Goal: Task Accomplishment & Management: Use online tool/utility

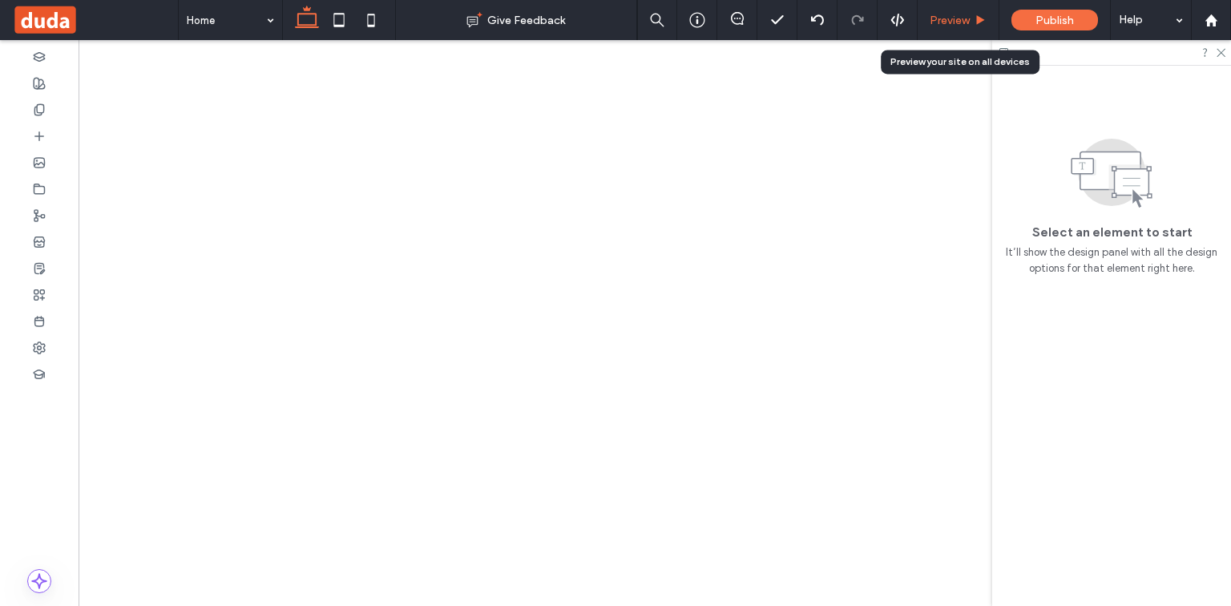
click at [935, 17] on span "Preview" at bounding box center [950, 21] width 40 height 14
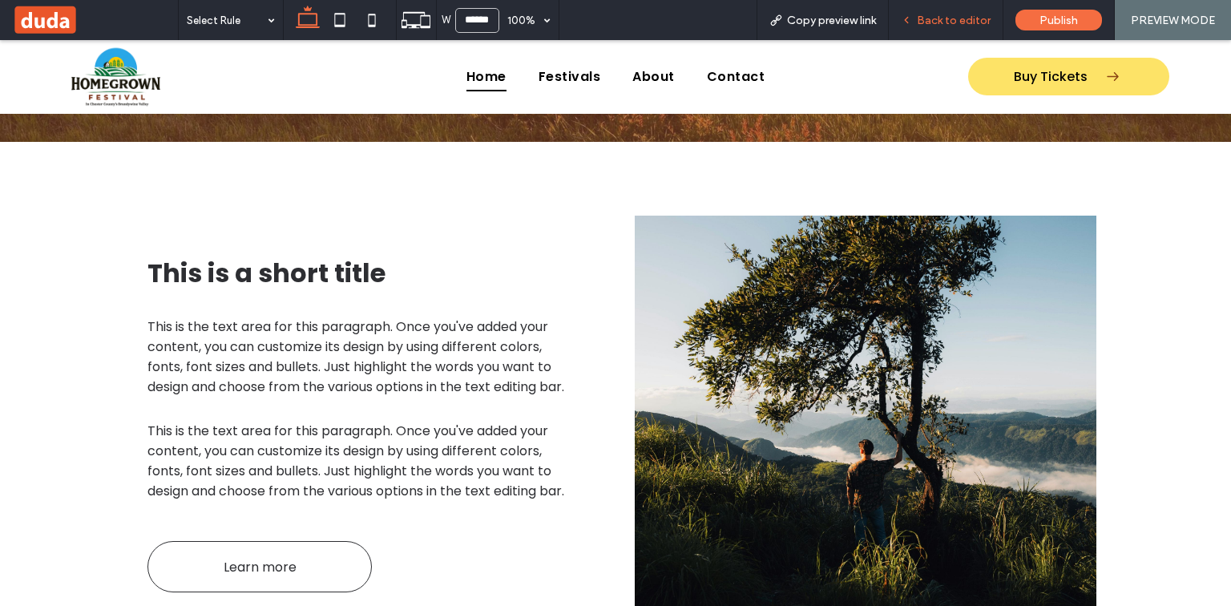
click at [980, 22] on span "Back to editor" at bounding box center [954, 21] width 74 height 14
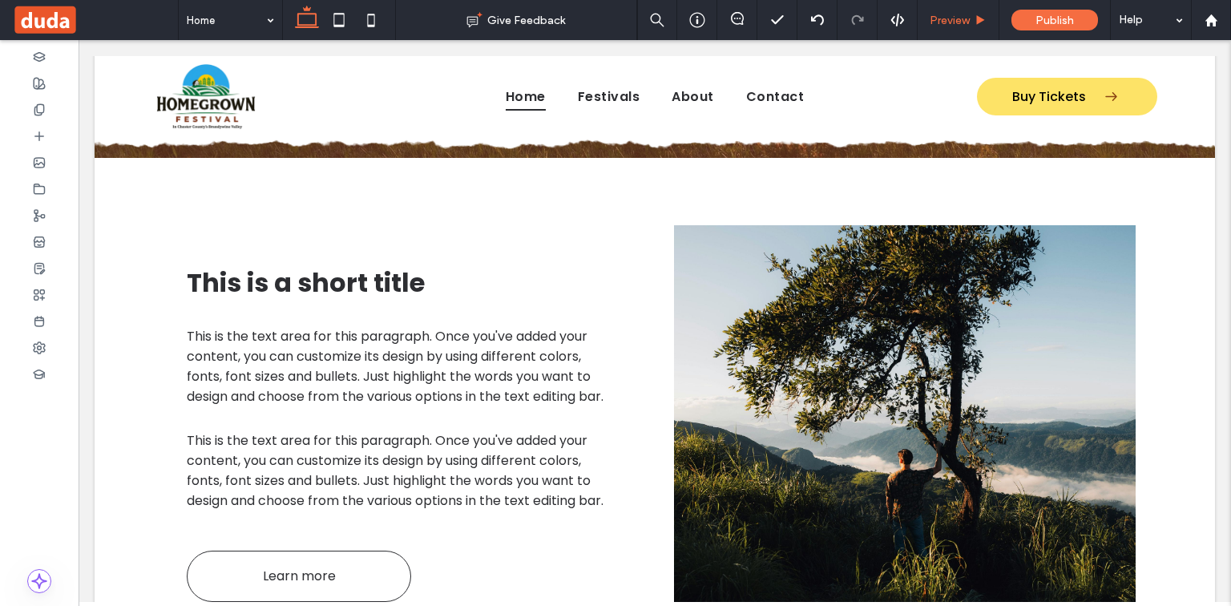
scroll to position [628, 0]
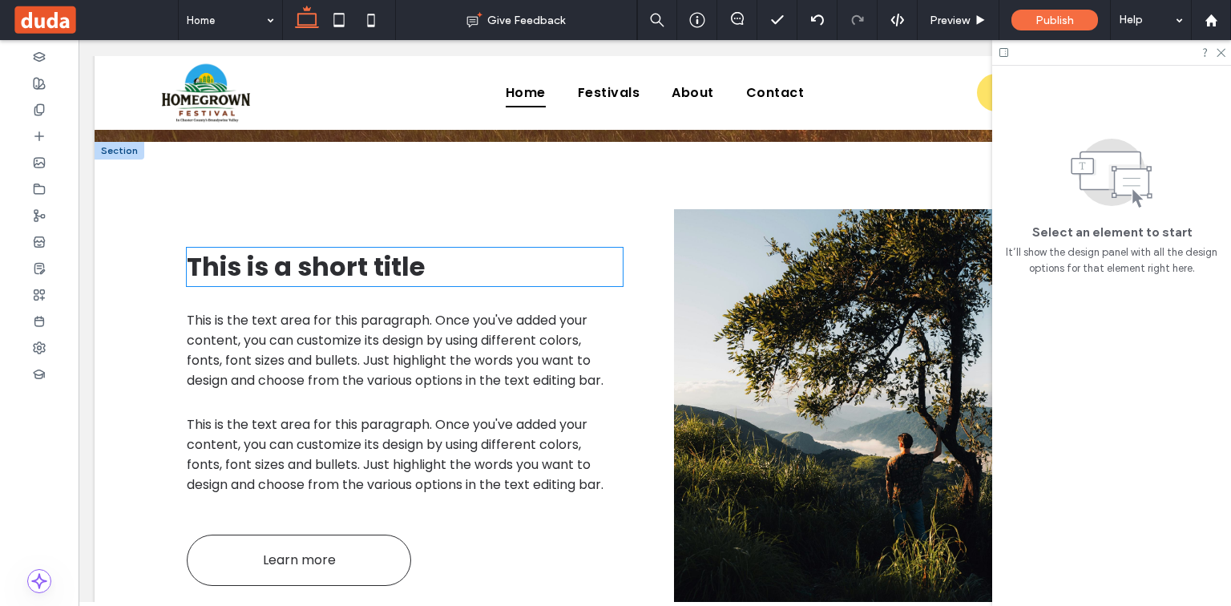
click at [336, 274] on span "This is a short title" at bounding box center [306, 266] width 238 height 36
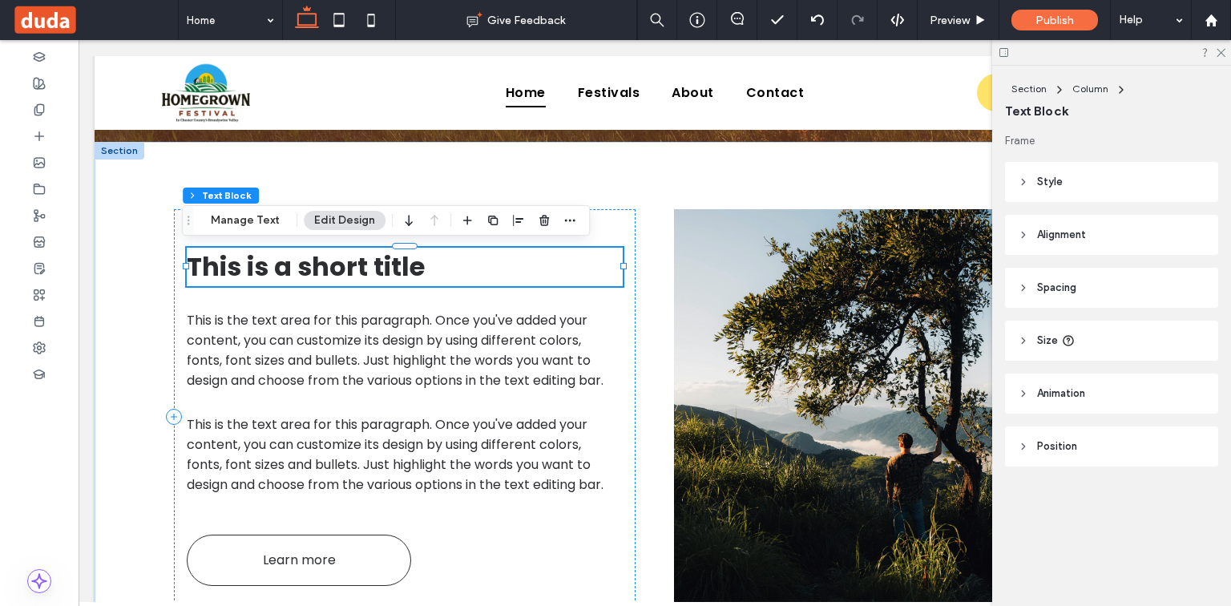
click at [336, 274] on div "This is a short title" at bounding box center [405, 267] width 436 height 38
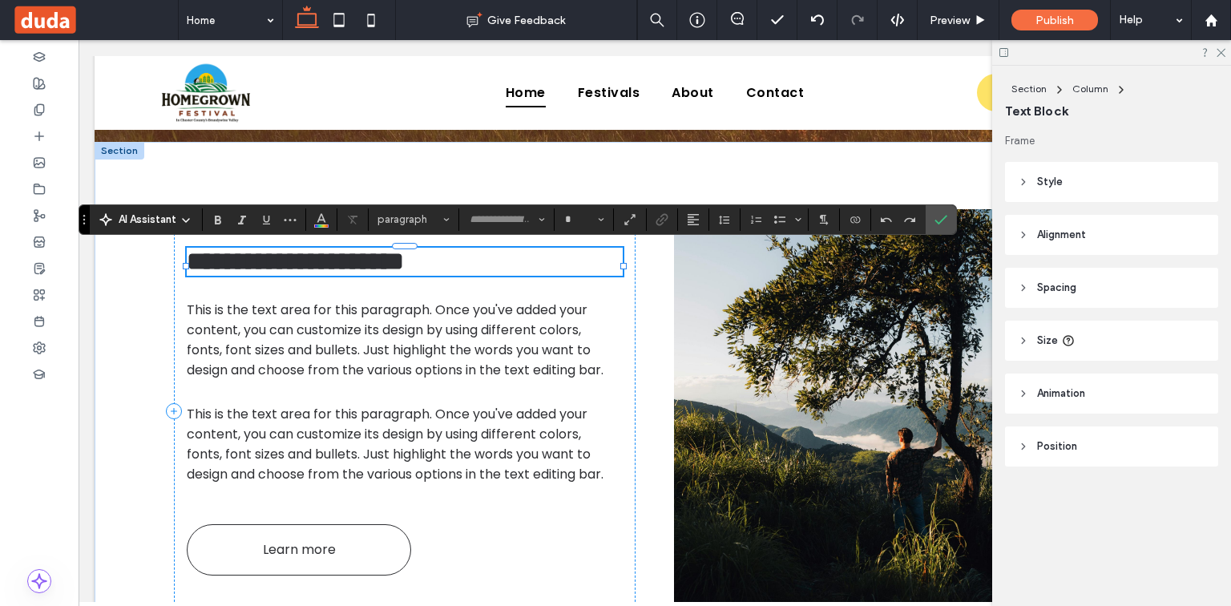
type input "*******"
type input "**"
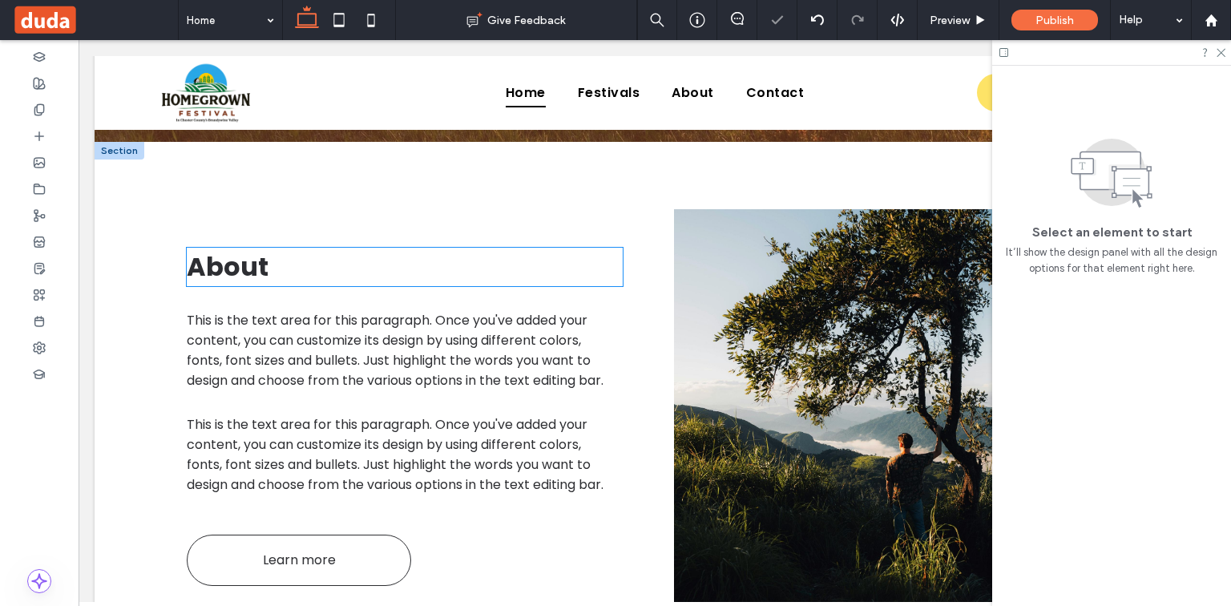
click at [358, 268] on h2 "About" at bounding box center [405, 267] width 436 height 38
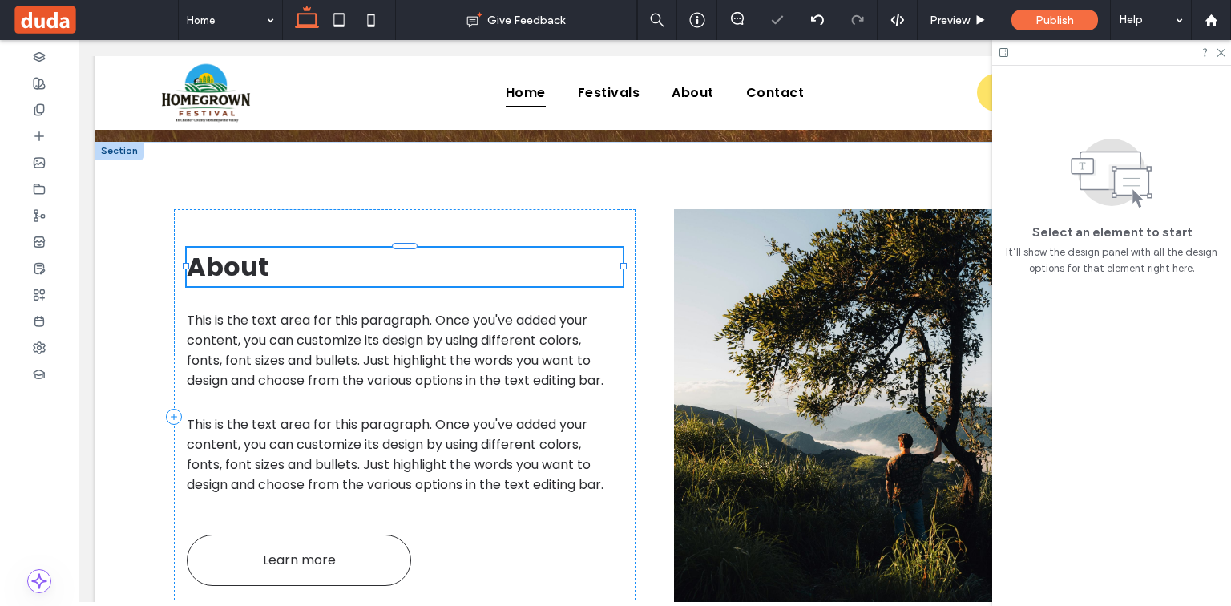
click at [358, 268] on div "About" at bounding box center [405, 267] width 436 height 38
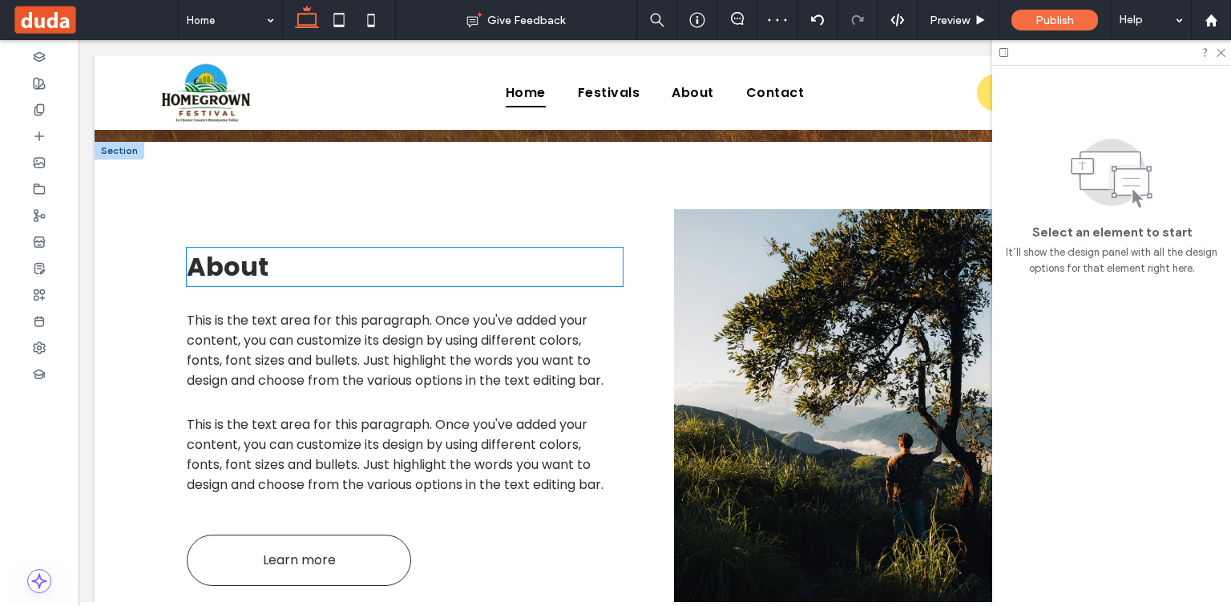
click at [449, 263] on h2 "About" at bounding box center [405, 267] width 436 height 38
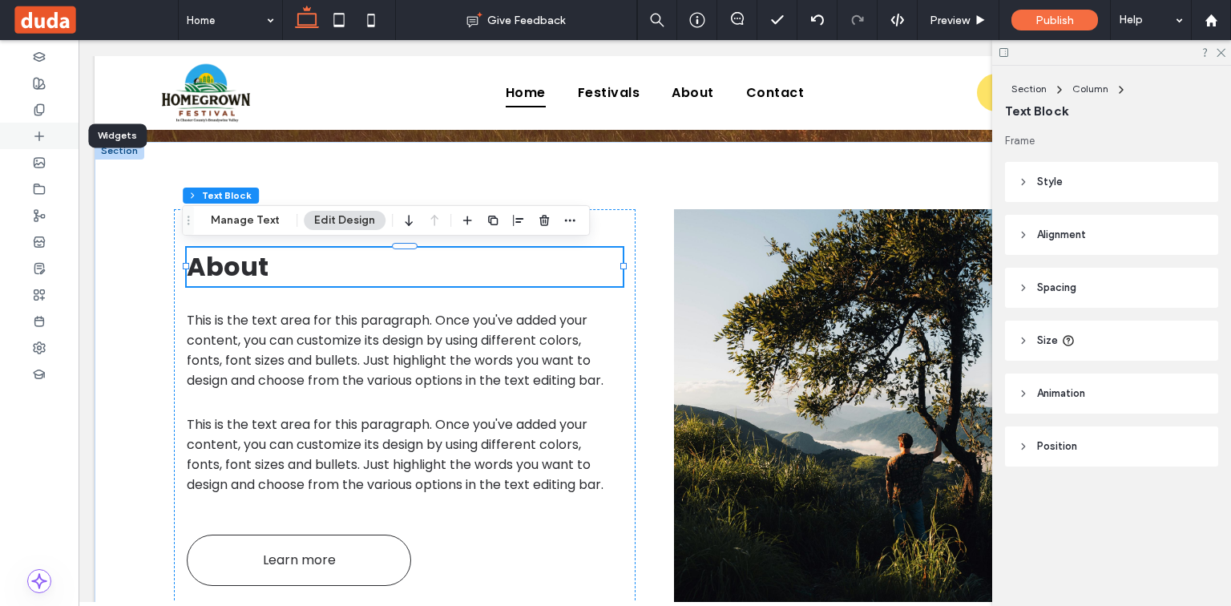
click at [47, 135] on div at bounding box center [39, 136] width 79 height 26
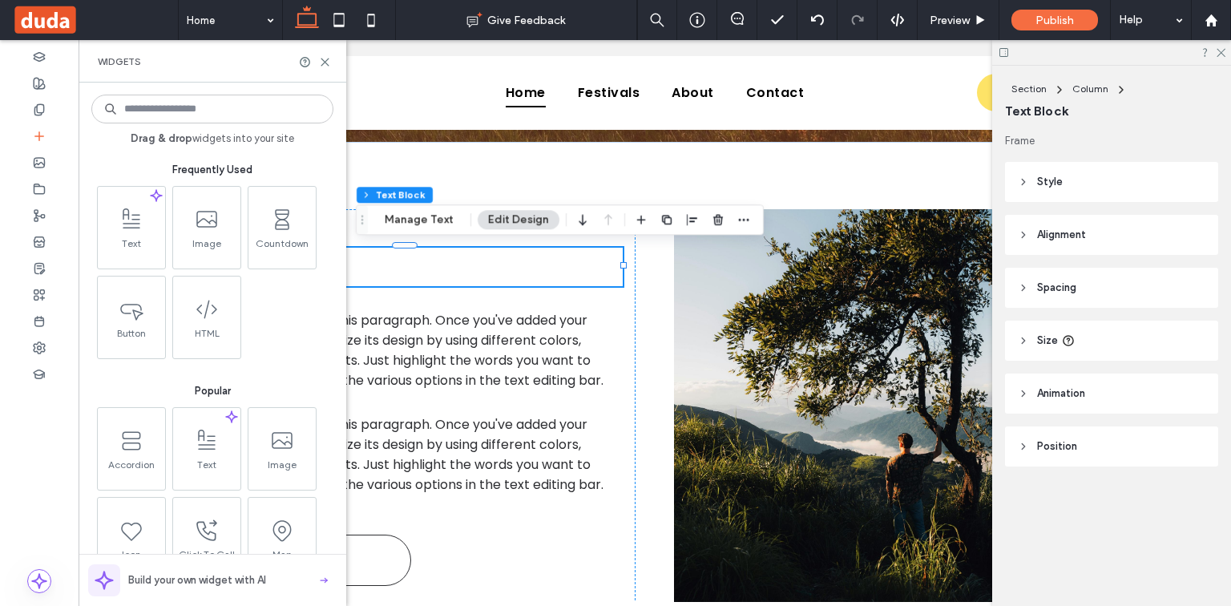
click at [229, 131] on span "Drag & drop widgets into your site" at bounding box center [212, 138] width 242 height 14
click at [233, 106] on input at bounding box center [212, 109] width 242 height 29
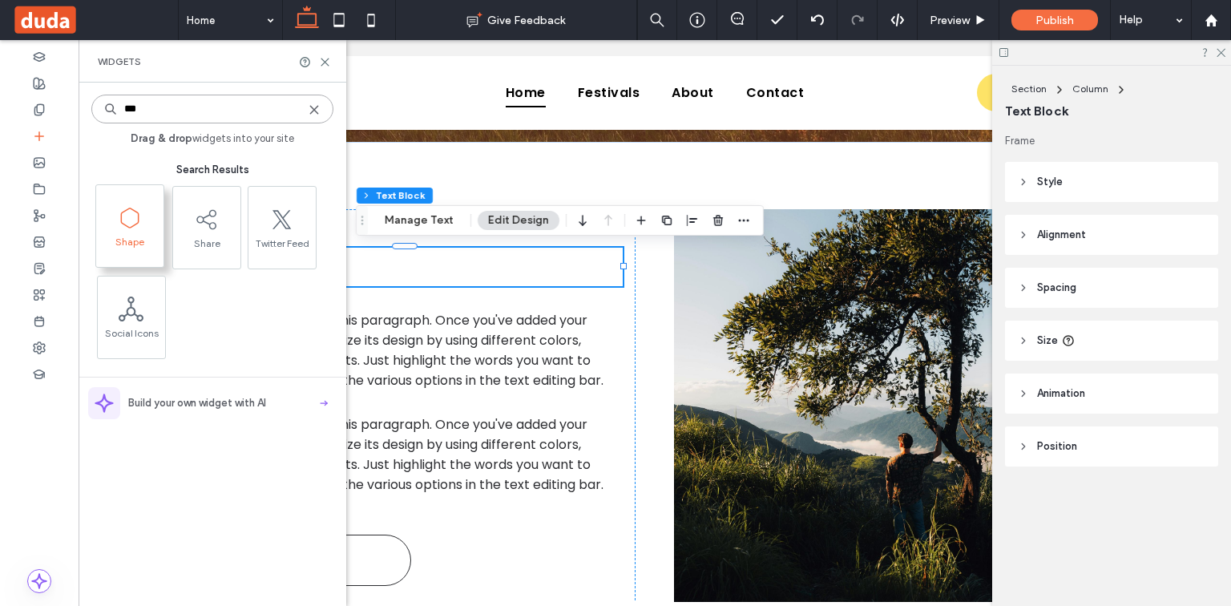
type input "***"
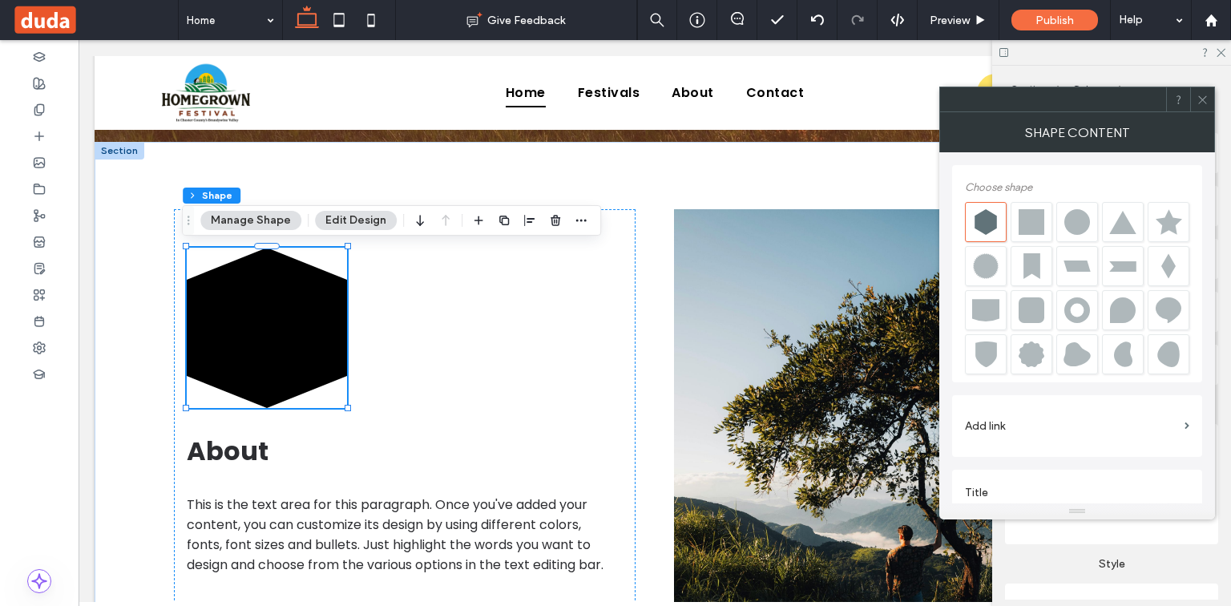
click at [1085, 265] on div at bounding box center [1077, 266] width 27 height 26
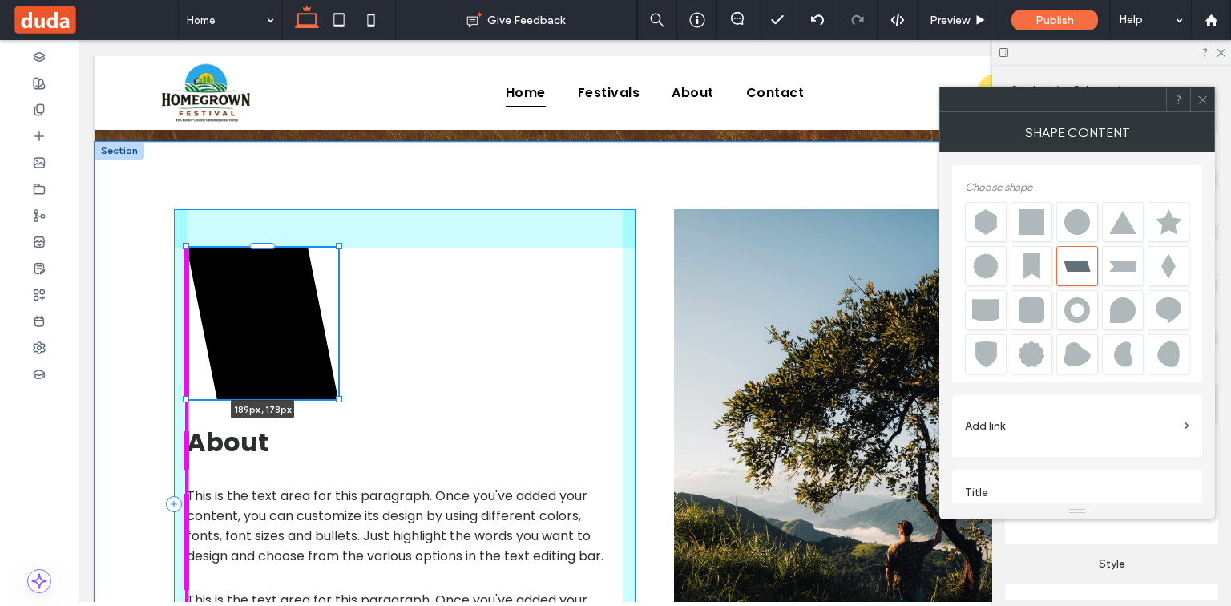
drag, startPoint x: 343, startPoint y: 406, endPoint x: 401, endPoint y: 330, distance: 95.6
click at [401, 330] on div "189px , 178px About This is the text area for this paragraph. Once you've added…" at bounding box center [655, 504] width 962 height 725
type input "***"
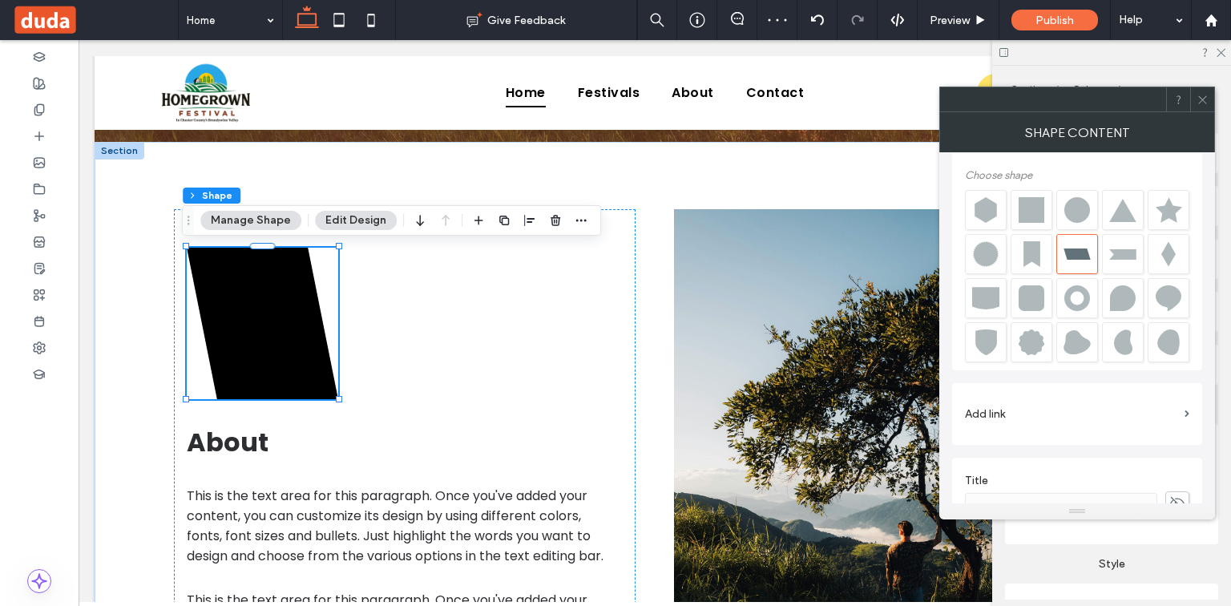
scroll to position [0, 0]
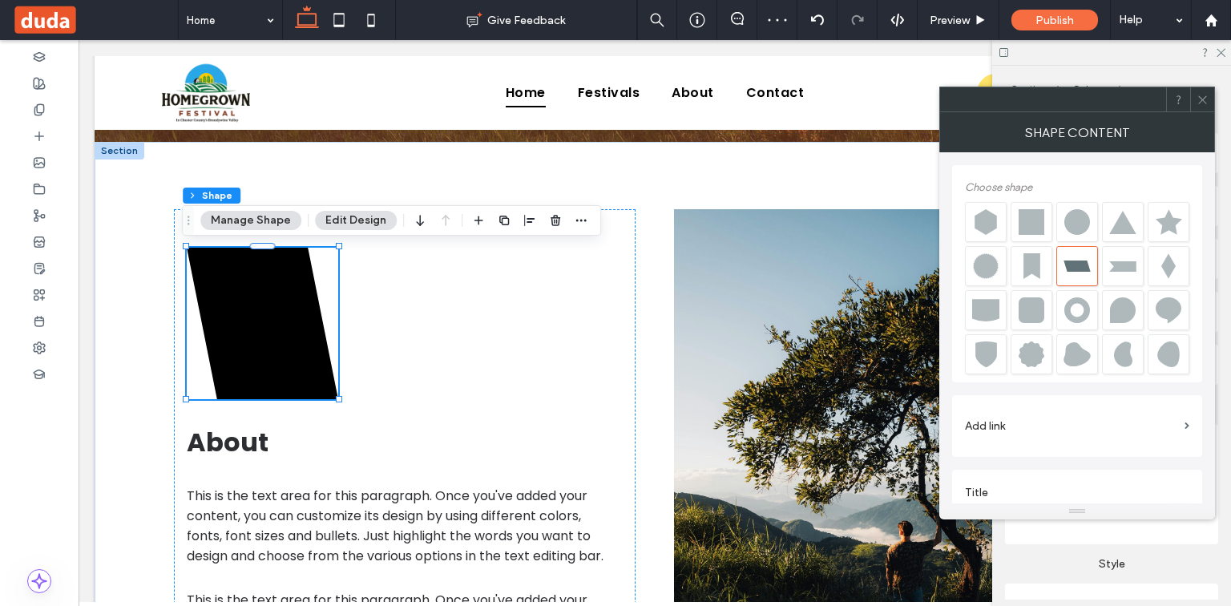
click at [1209, 96] on div at bounding box center [1202, 99] width 24 height 24
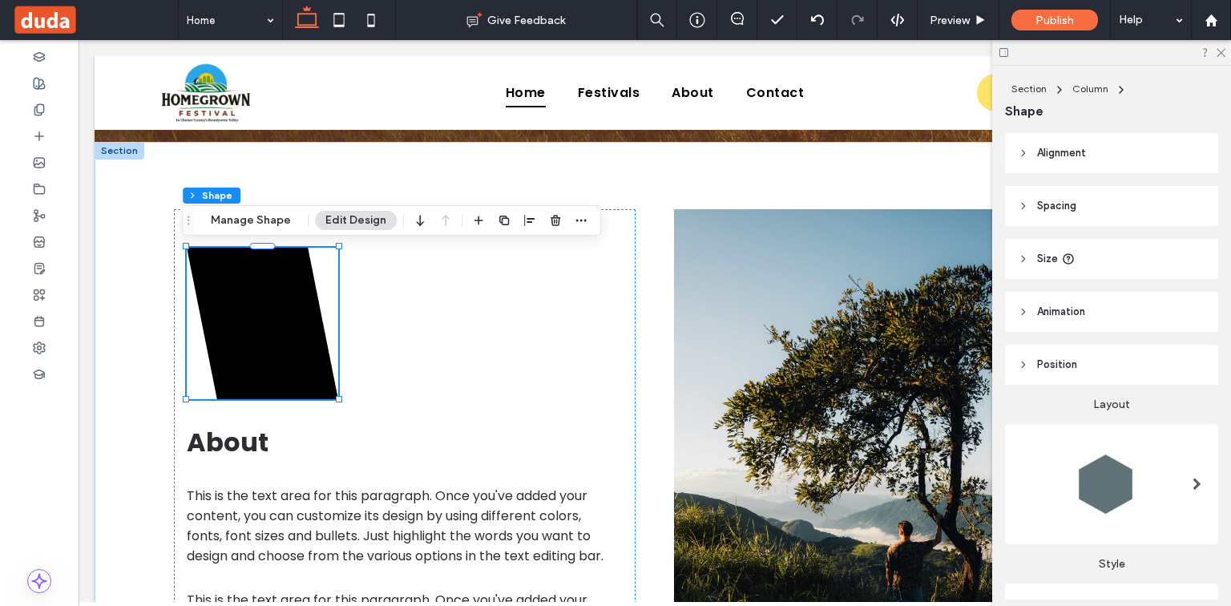
click at [1150, 215] on header "Spacing" at bounding box center [1111, 206] width 213 height 40
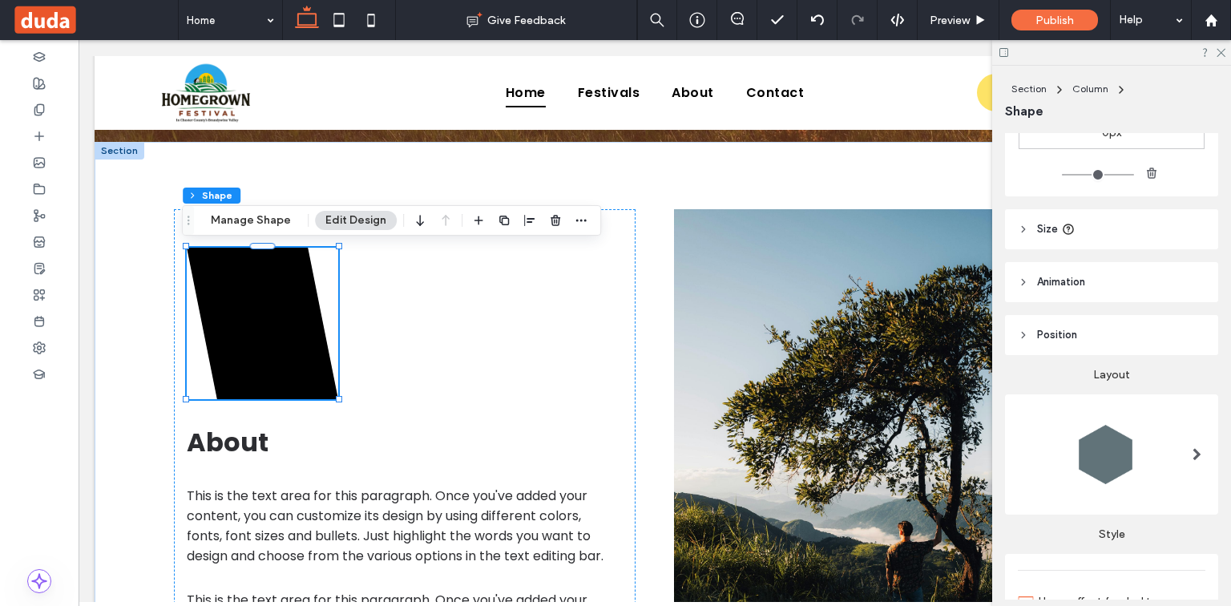
click at [1154, 220] on header "Size" at bounding box center [1111, 229] width 213 height 40
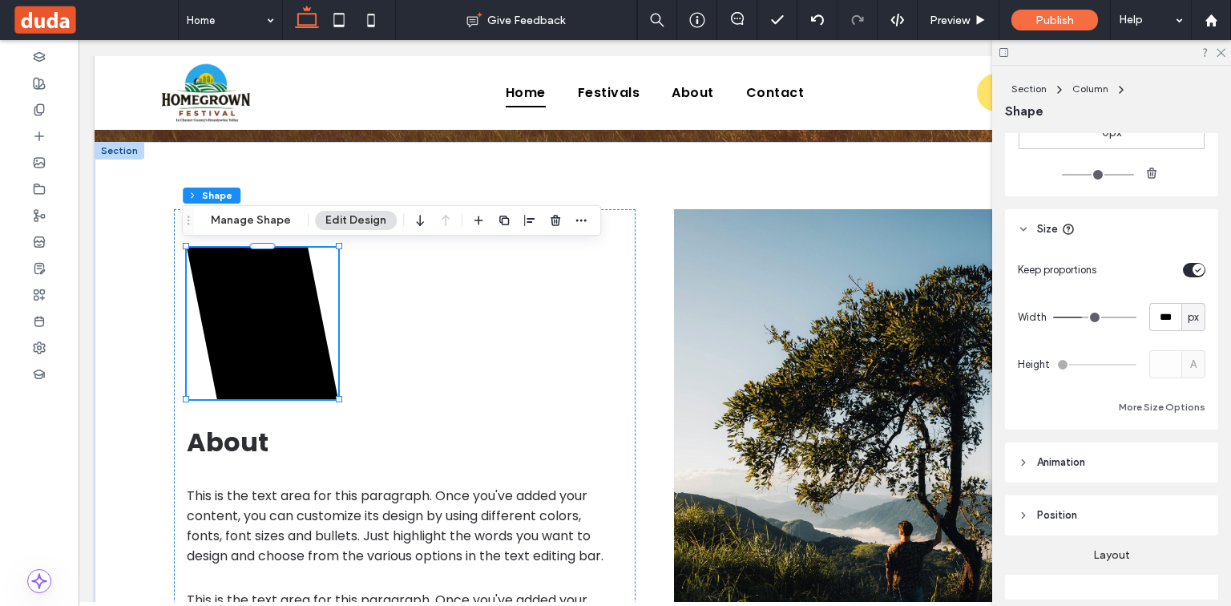
type input "***"
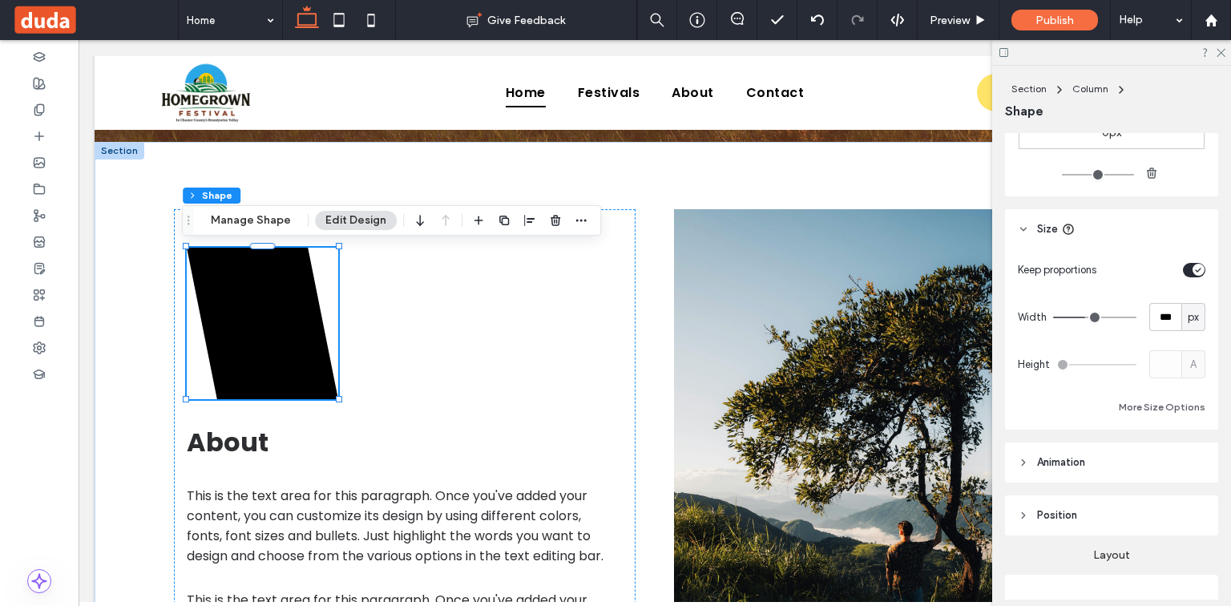
type input "***"
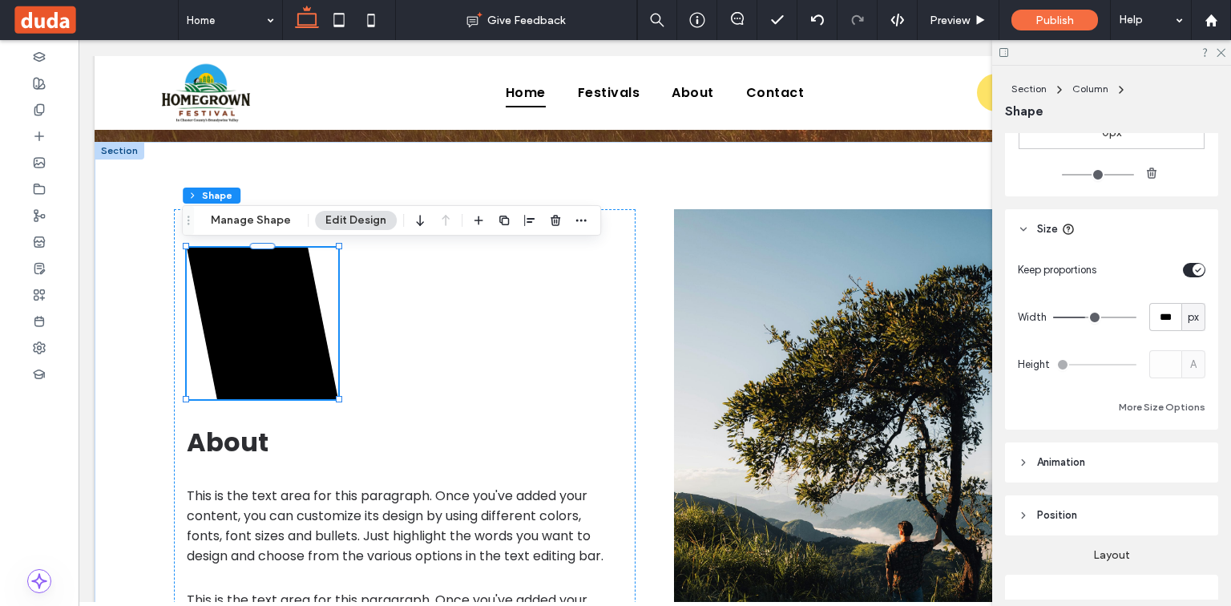
type input "***"
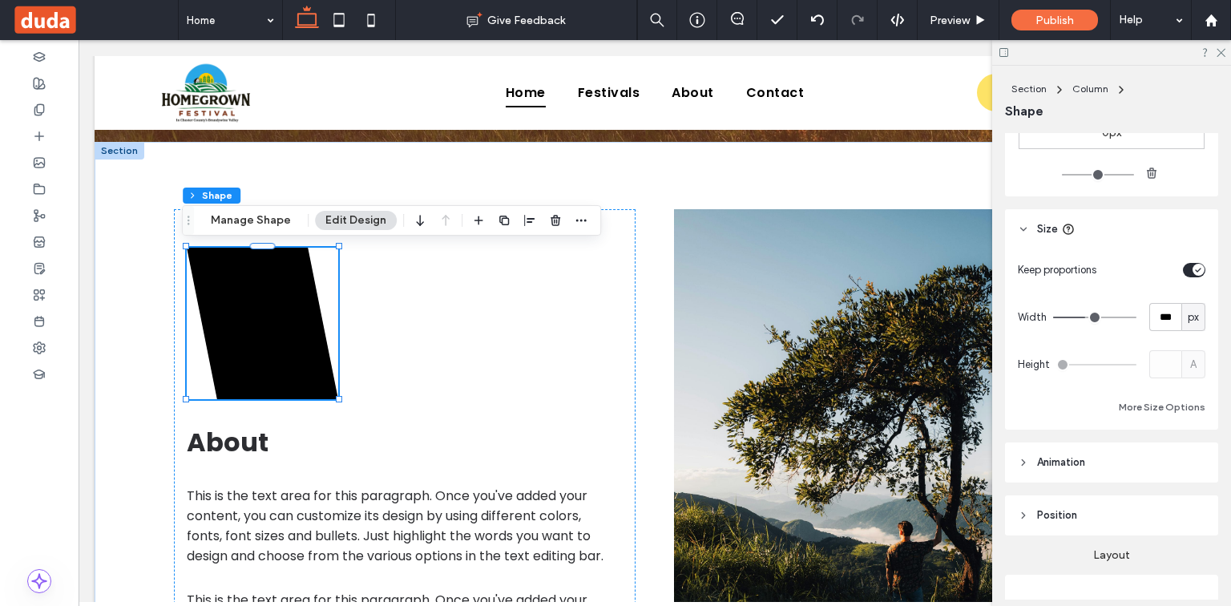
type input "***"
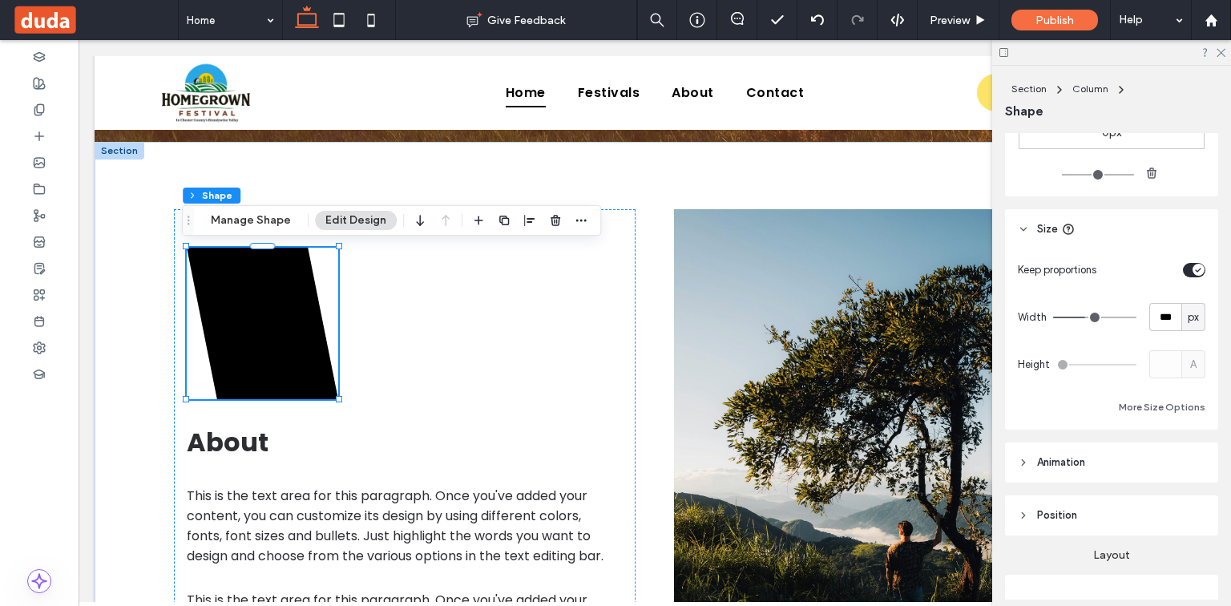
type input "***"
drag, startPoint x: 1084, startPoint y: 321, endPoint x: 1097, endPoint y: 321, distance: 13.6
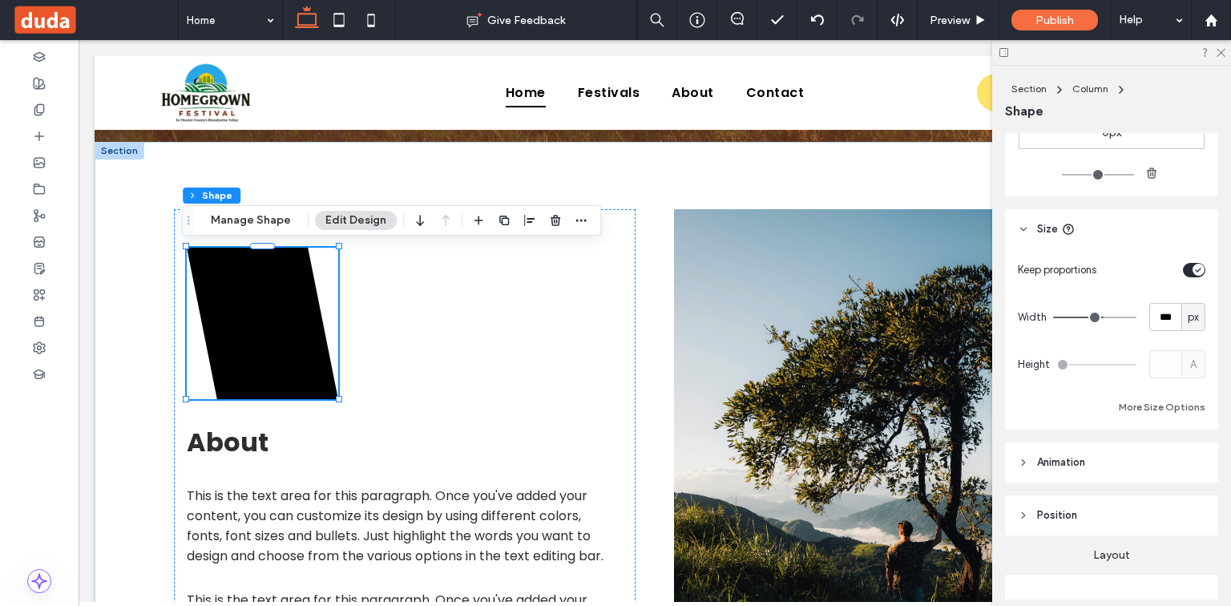
type input "***"
click at [1097, 318] on input "range" at bounding box center [1094, 318] width 83 height 2
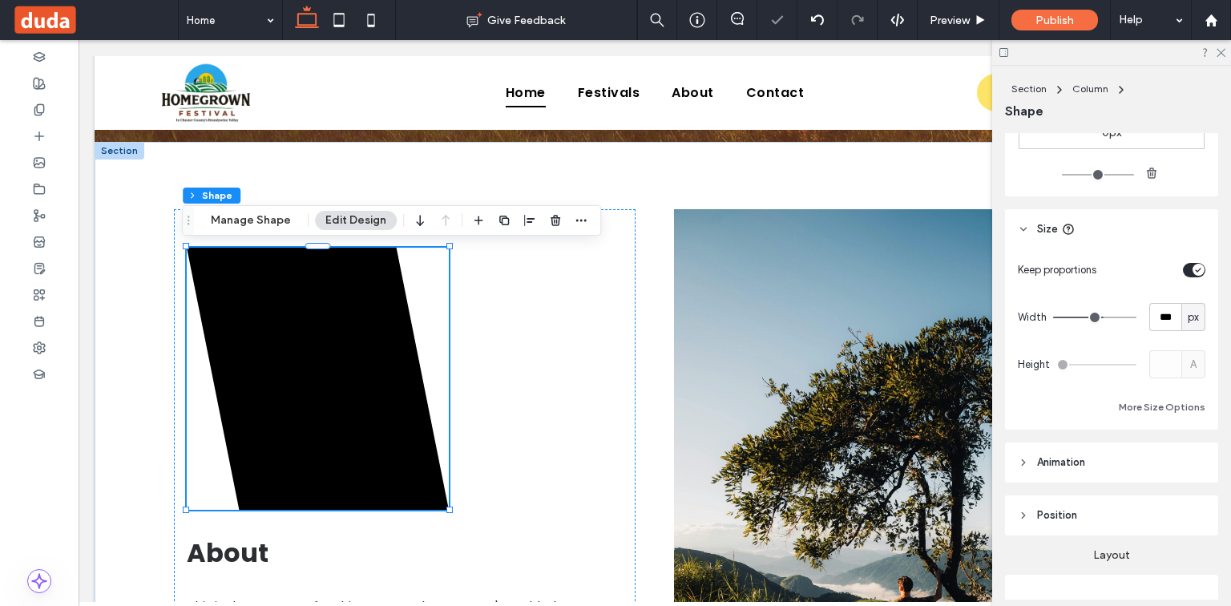
click at [1187, 361] on div "A" at bounding box center [1177, 364] width 56 height 28
click at [1190, 261] on div "Keep proportions" at bounding box center [1112, 270] width 188 height 28
click at [1193, 269] on div "toggle" at bounding box center [1199, 270] width 12 height 12
type input "***"
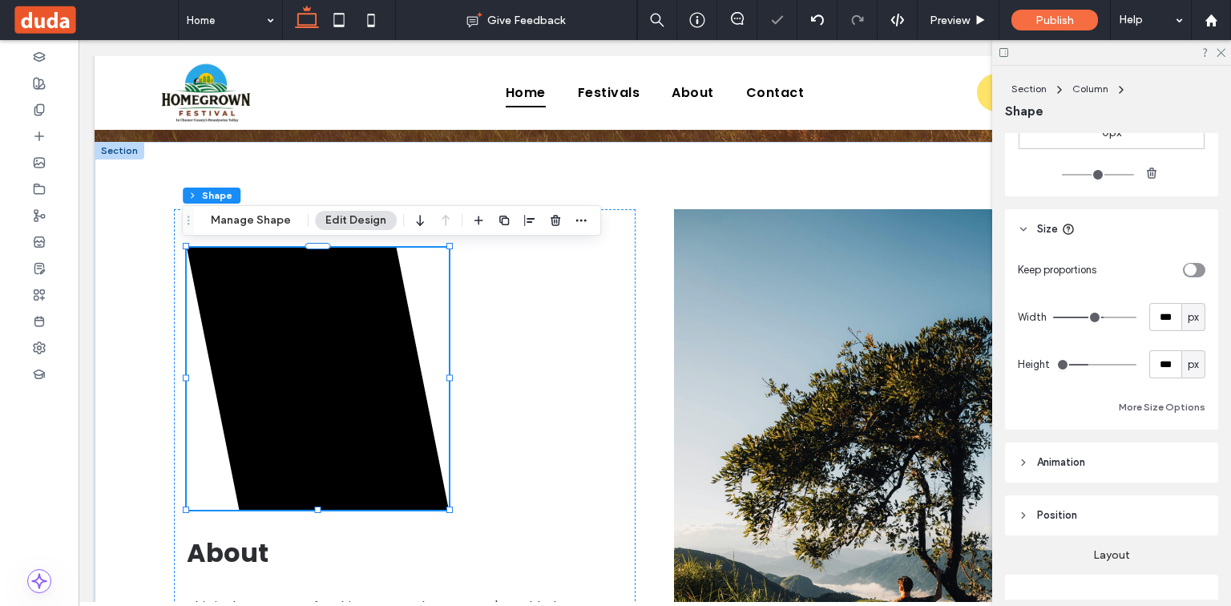
type input "***"
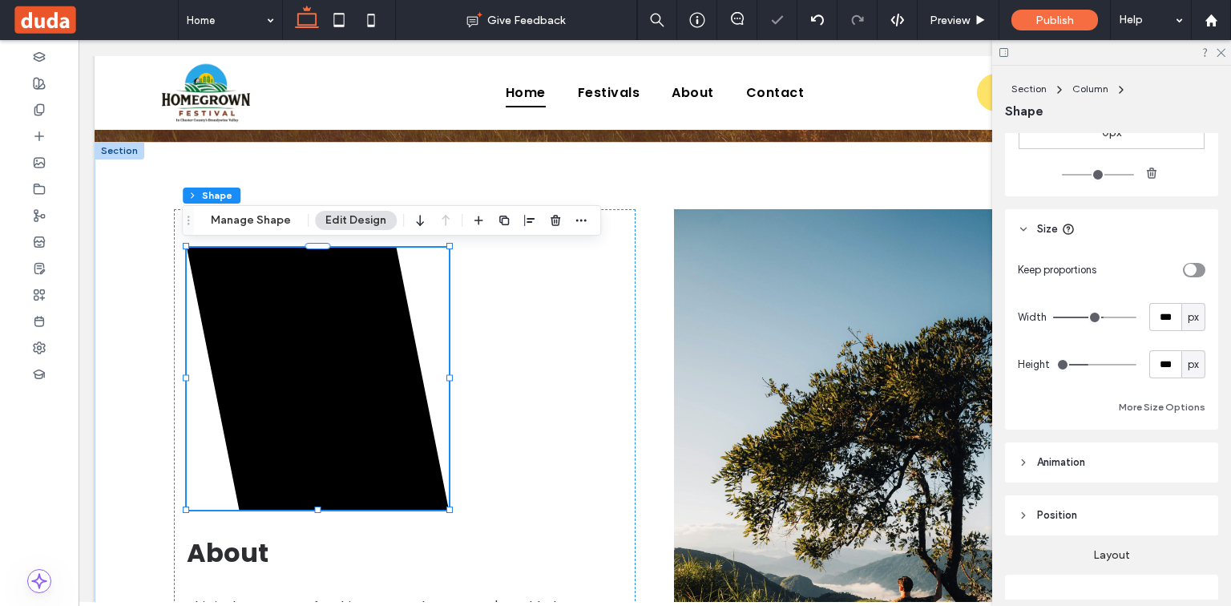
type input "***"
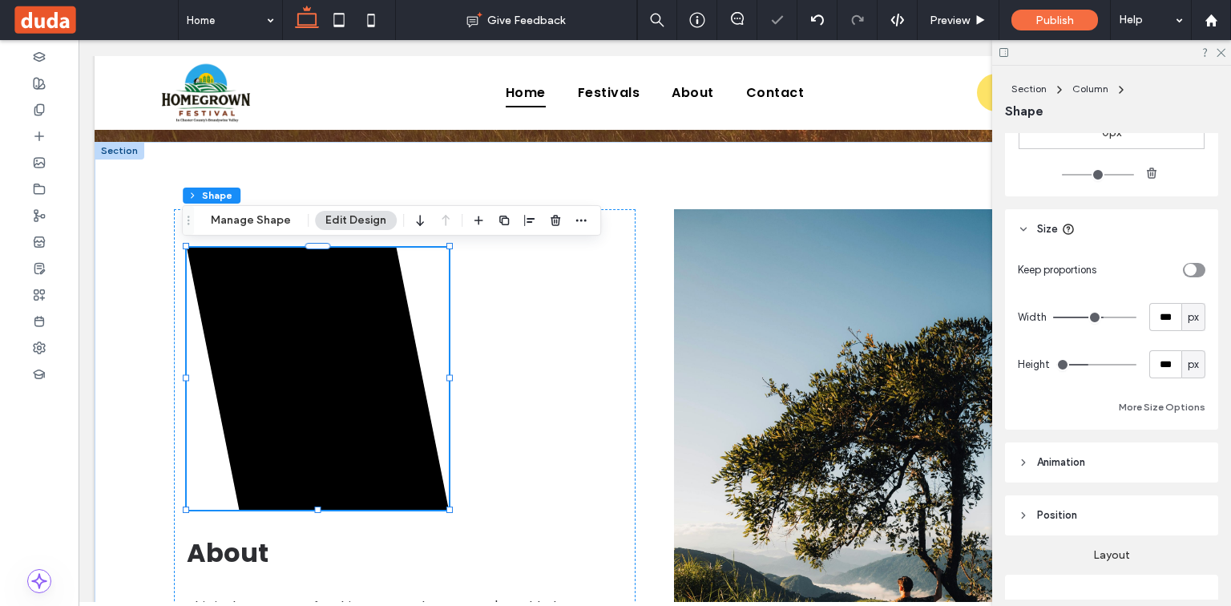
type input "***"
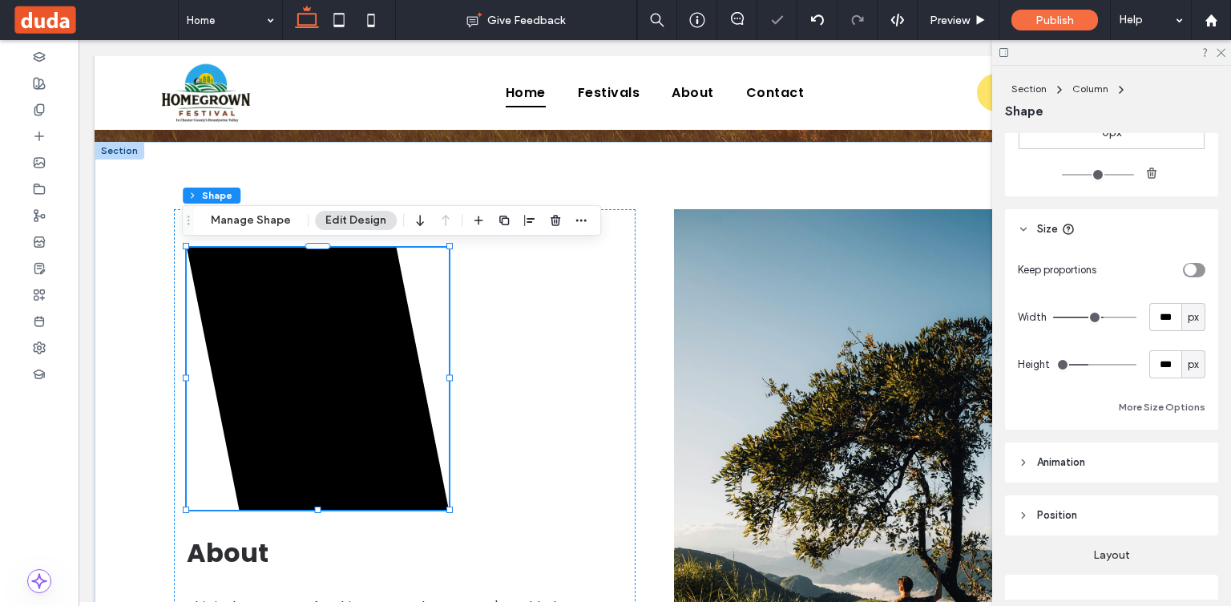
type input "***"
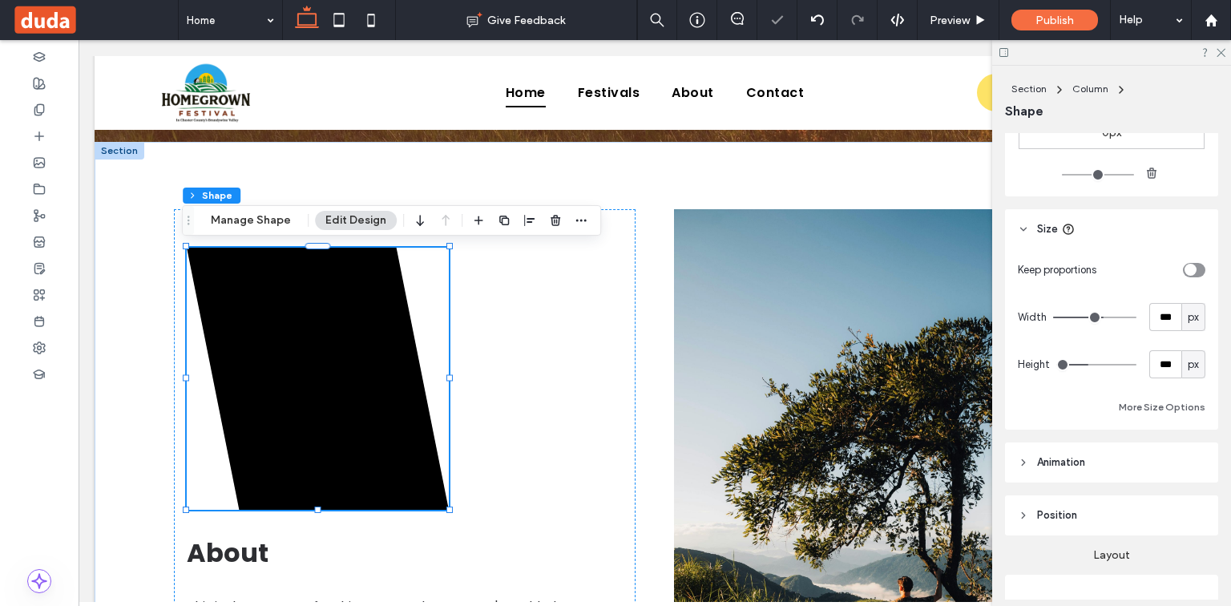
type input "***"
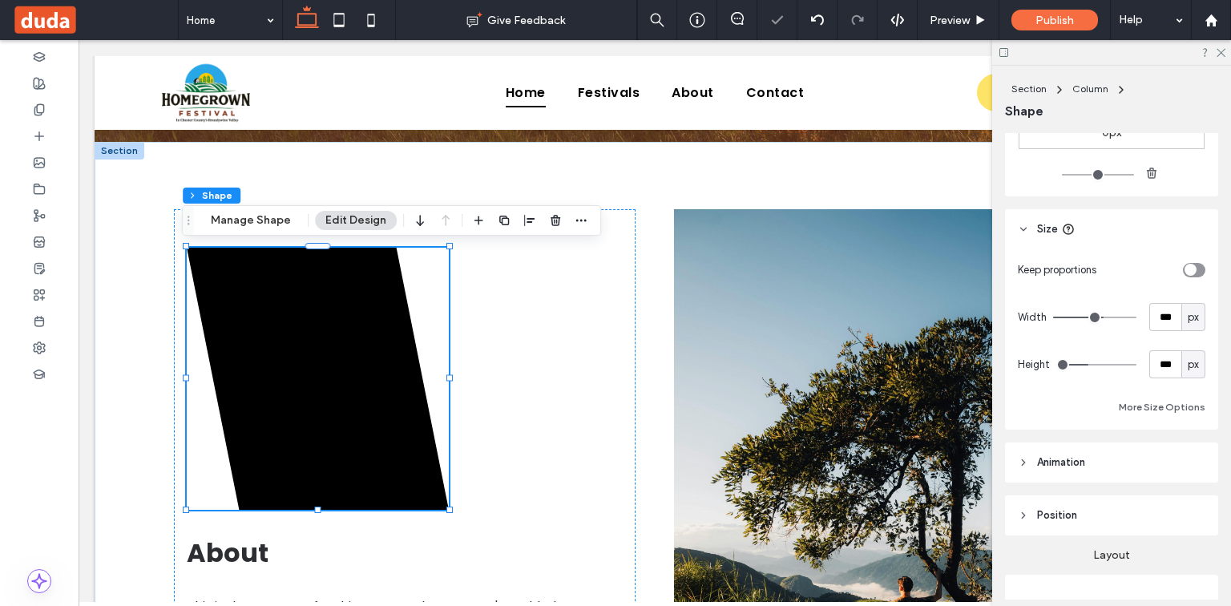
type input "***"
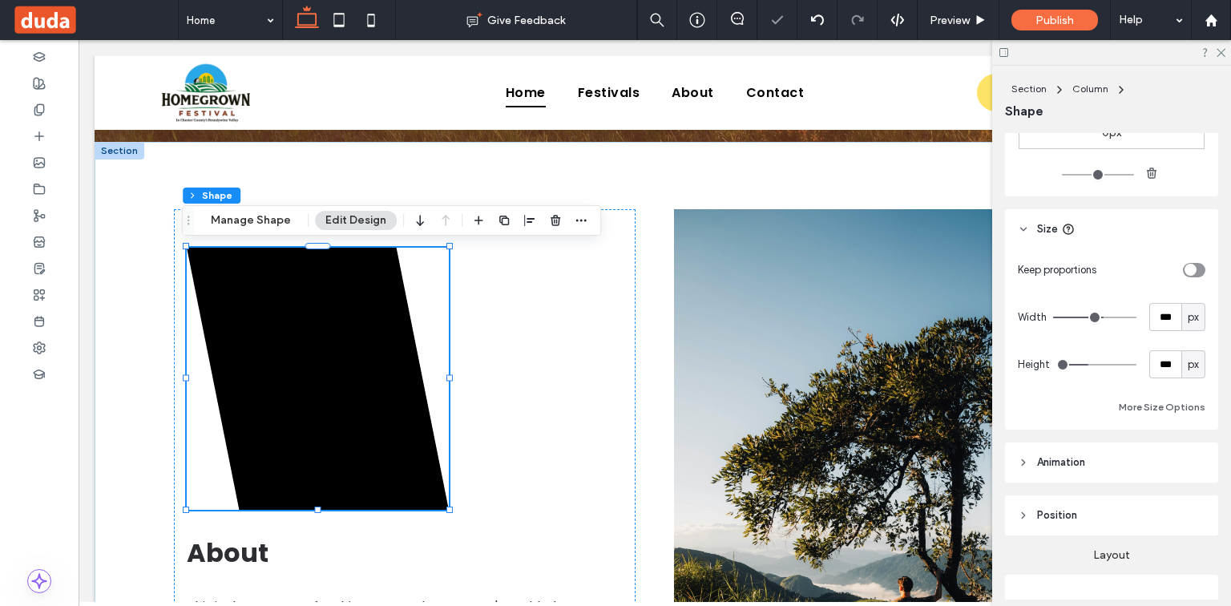
drag, startPoint x: 1085, startPoint y: 363, endPoint x: 1098, endPoint y: 362, distance: 12.9
click at [1098, 364] on input "range" at bounding box center [1097, 365] width 80 height 2
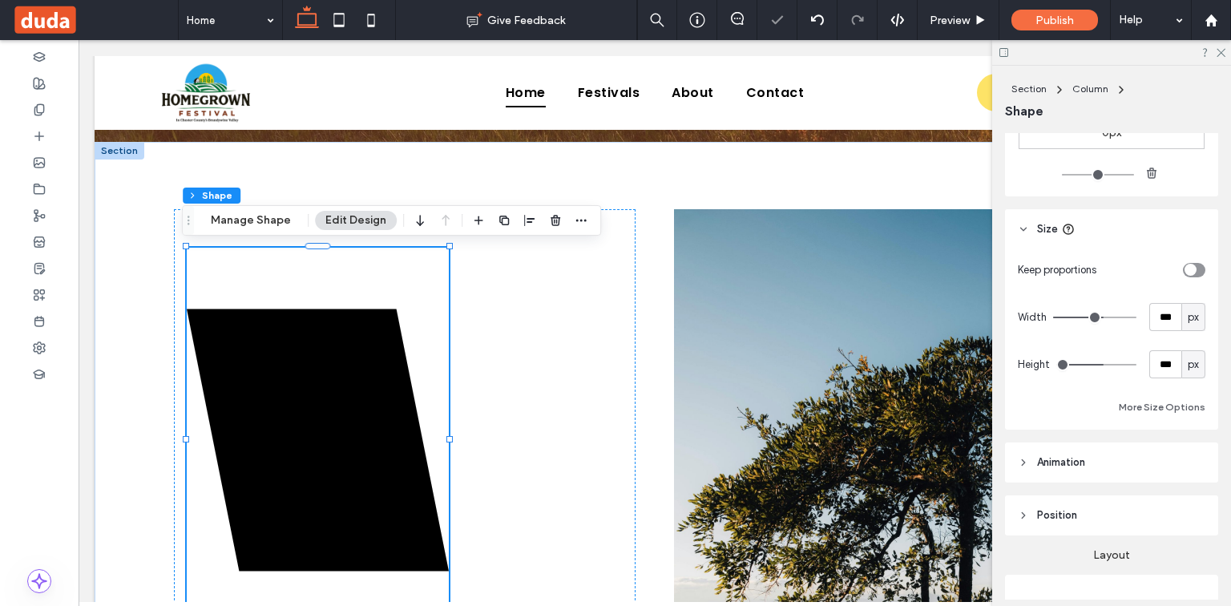
type input "***"
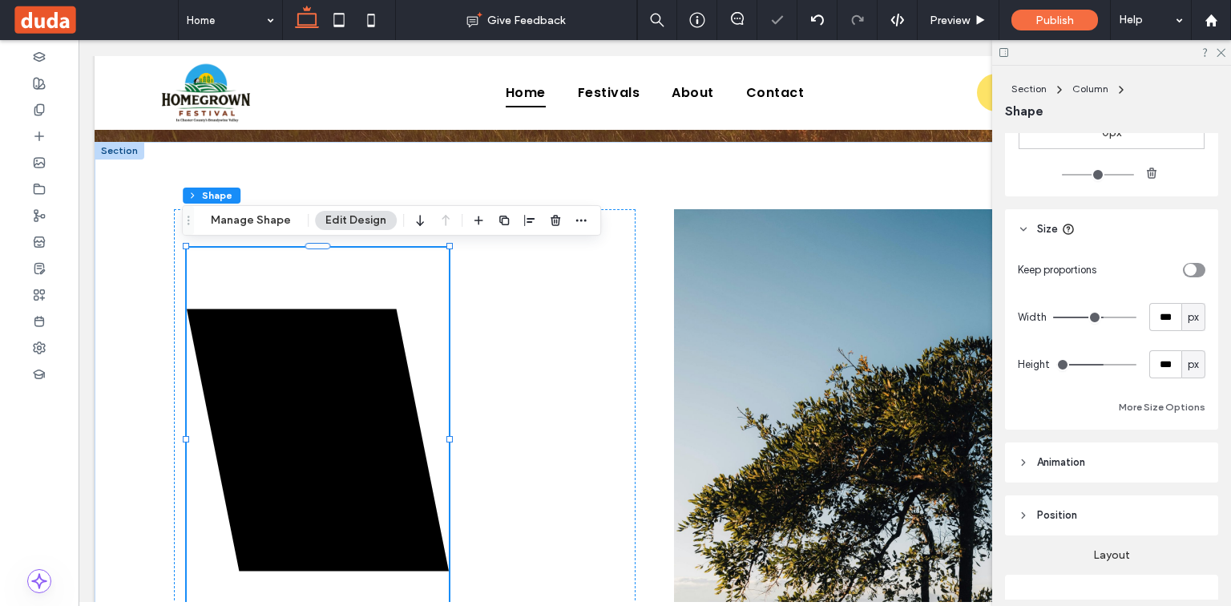
type input "***"
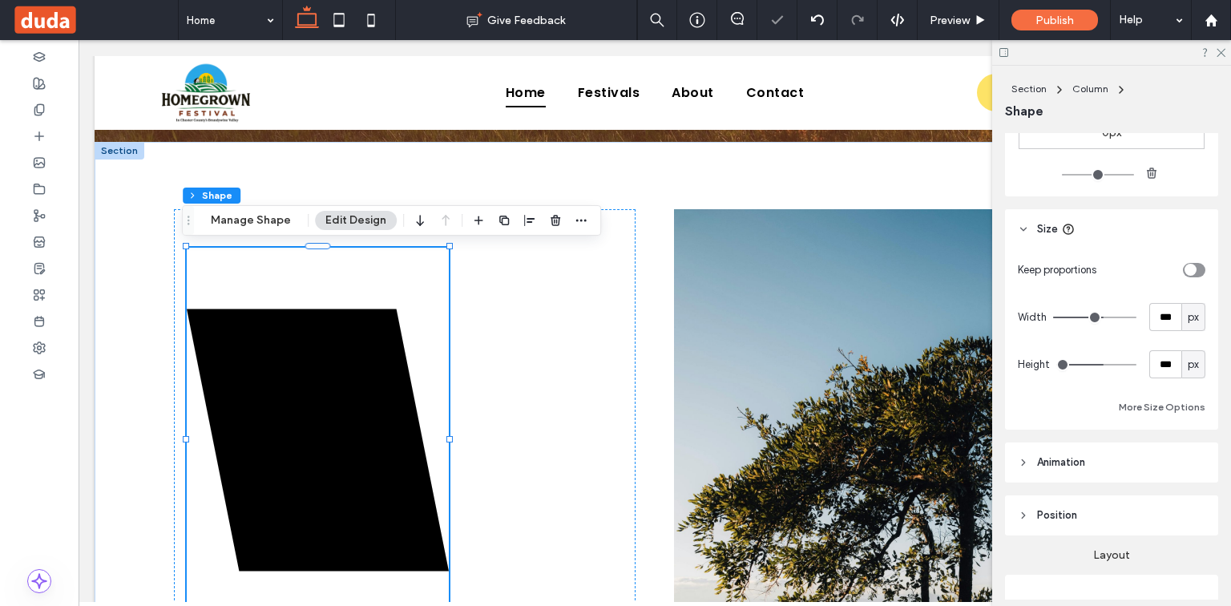
type input "***"
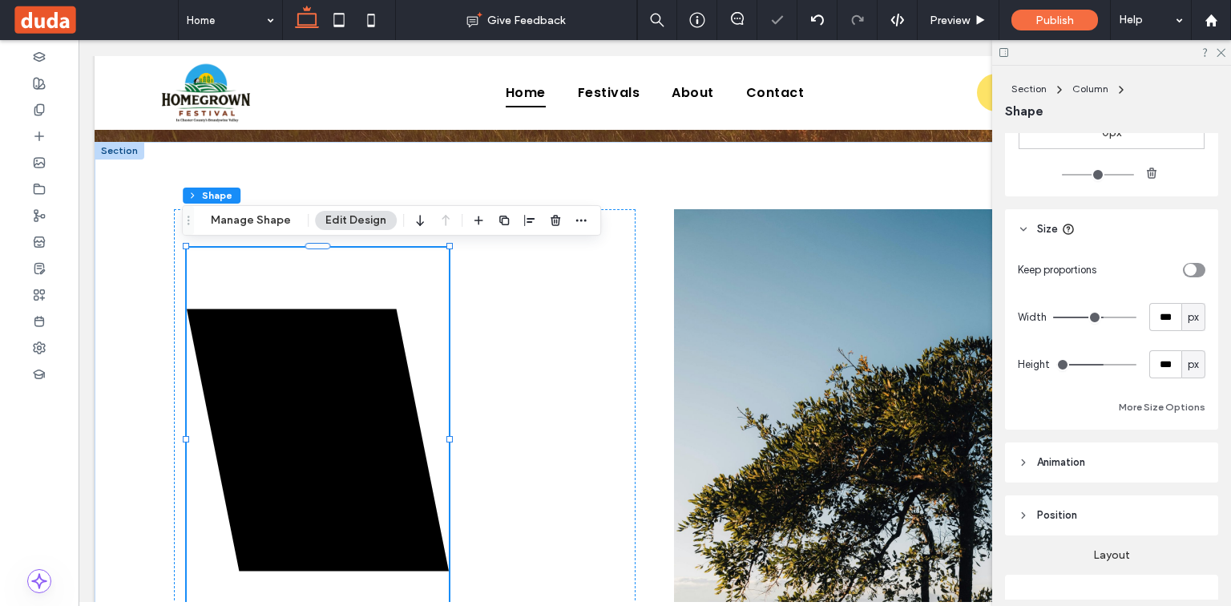
type input "***"
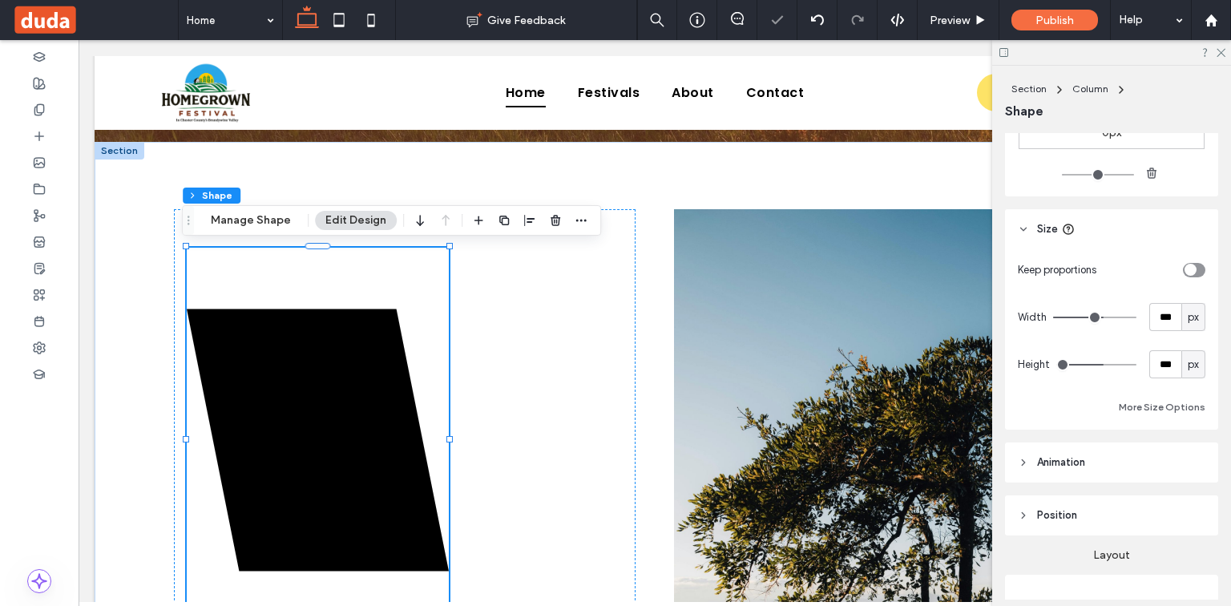
type input "***"
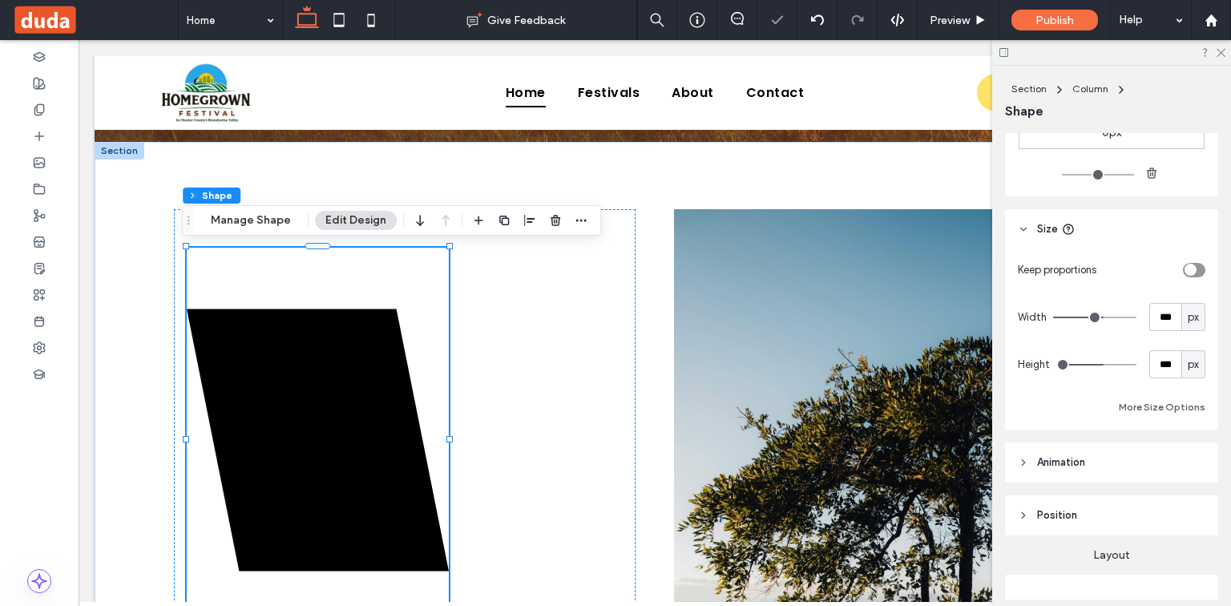
type input "***"
type input "**"
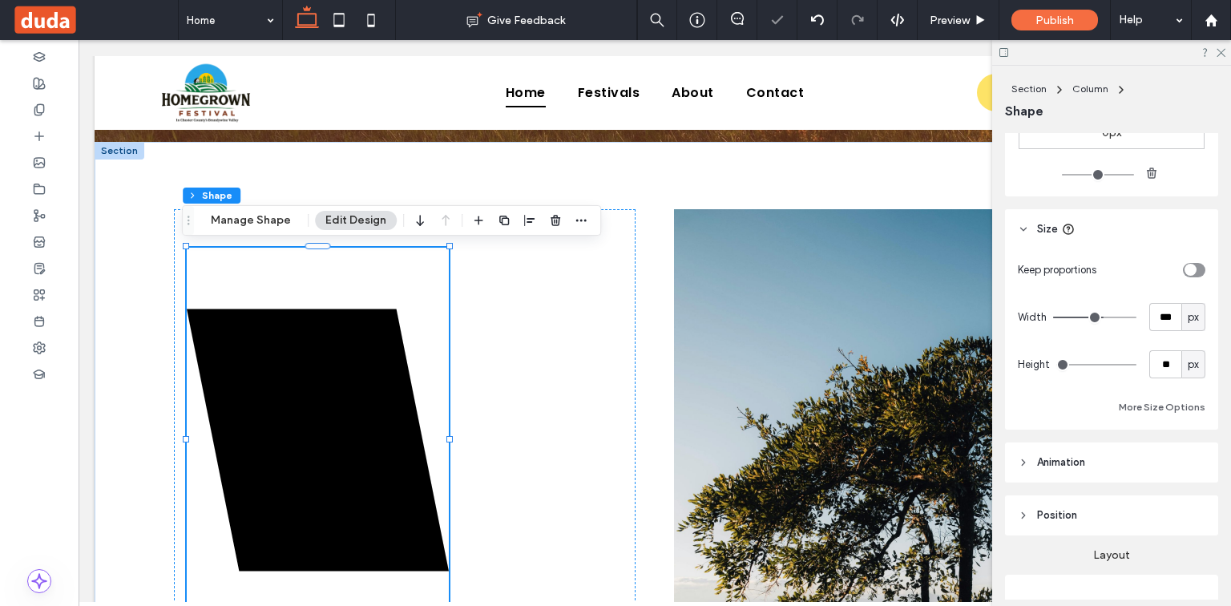
type input "**"
type input "*"
drag, startPoint x: 1098, startPoint y: 362, endPoint x: 1061, endPoint y: 361, distance: 36.9
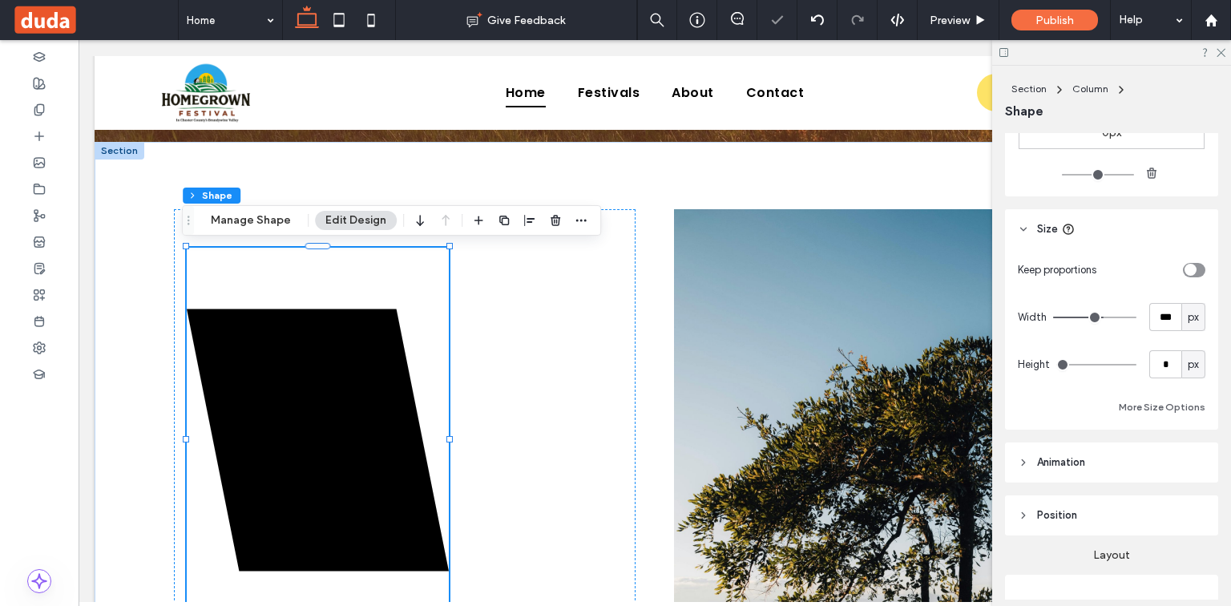
click at [1061, 364] on input "range" at bounding box center [1097, 365] width 80 height 2
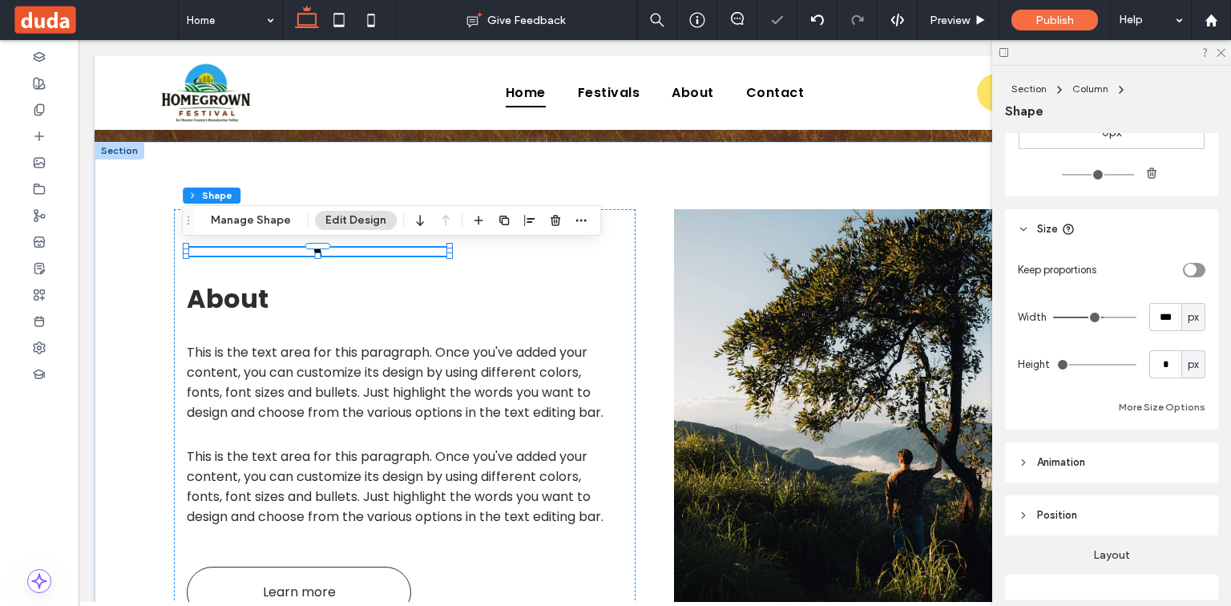
type input "***"
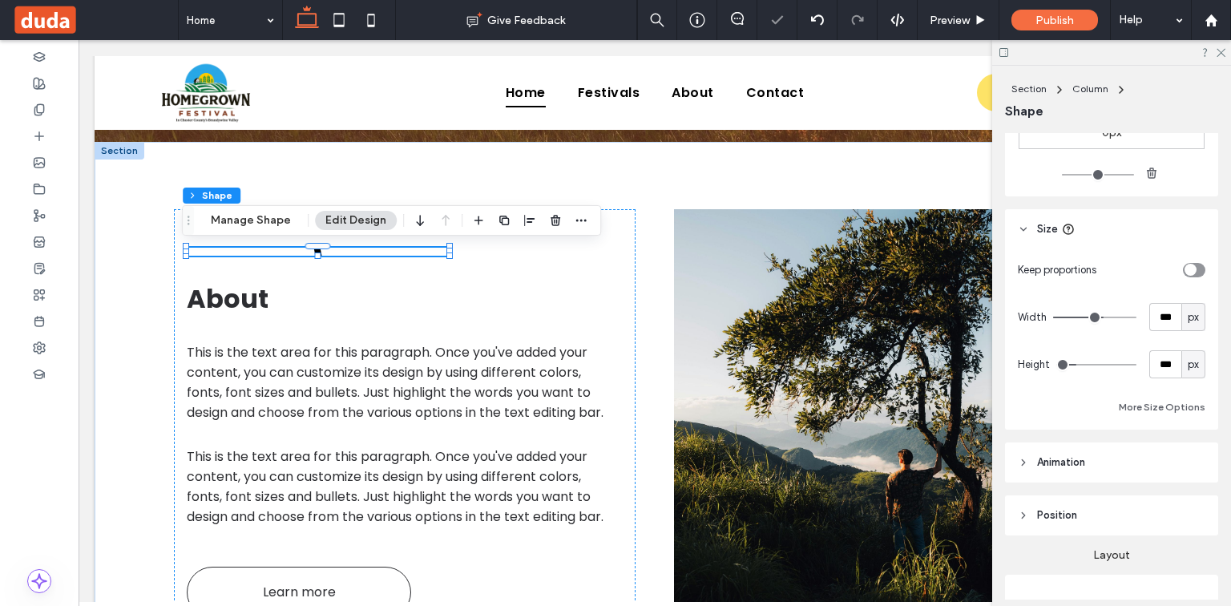
type input "***"
click at [1078, 364] on input "range" at bounding box center [1097, 365] width 80 height 2
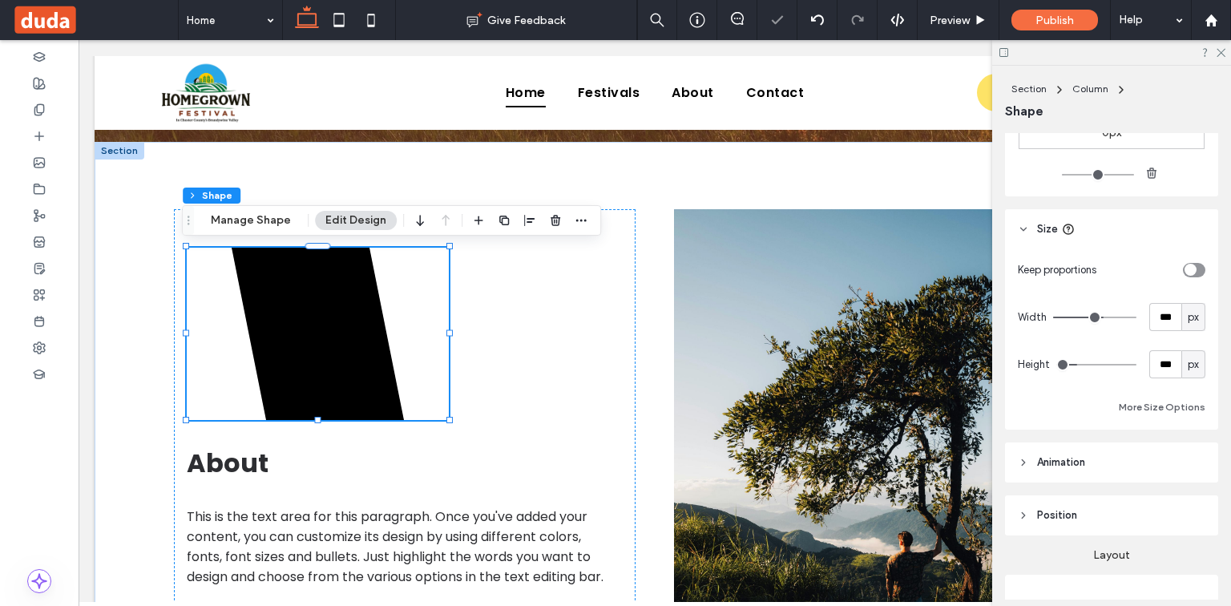
type input "***"
click at [1077, 364] on input "range" at bounding box center [1097, 365] width 80 height 2
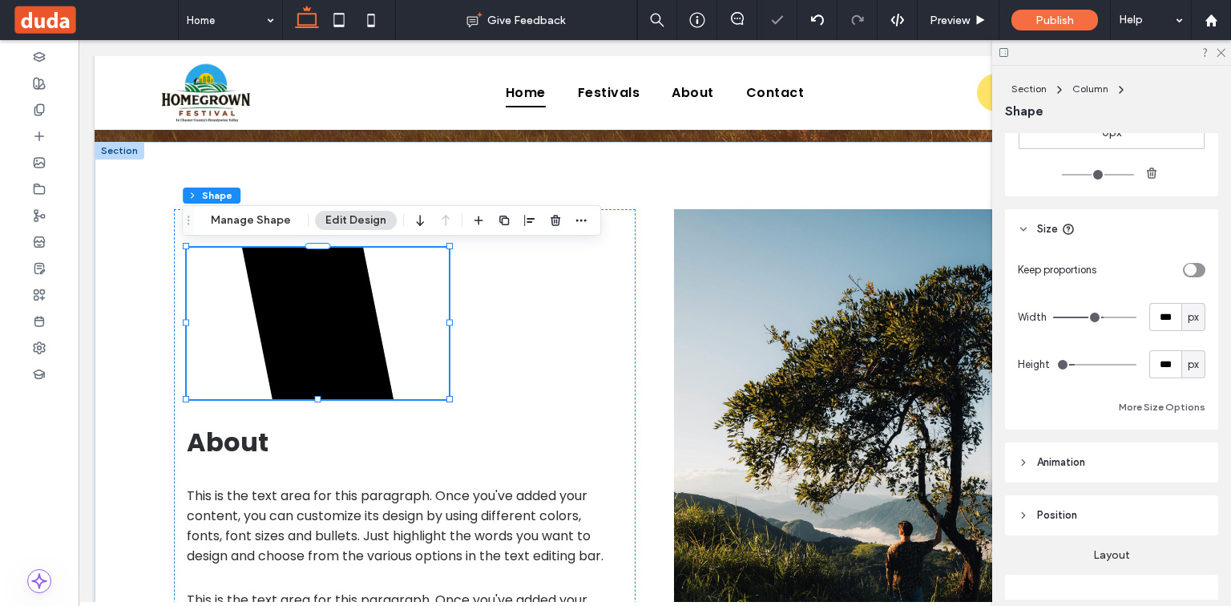
click at [1097, 318] on input "range" at bounding box center [1094, 318] width 83 height 2
type input "***"
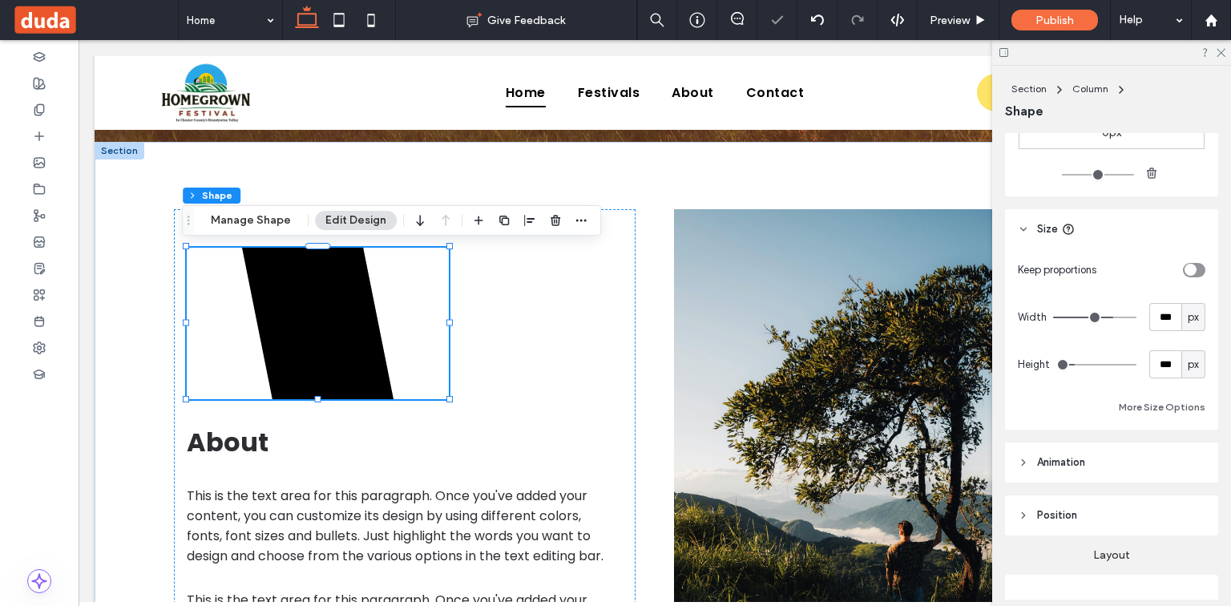
type input "***"
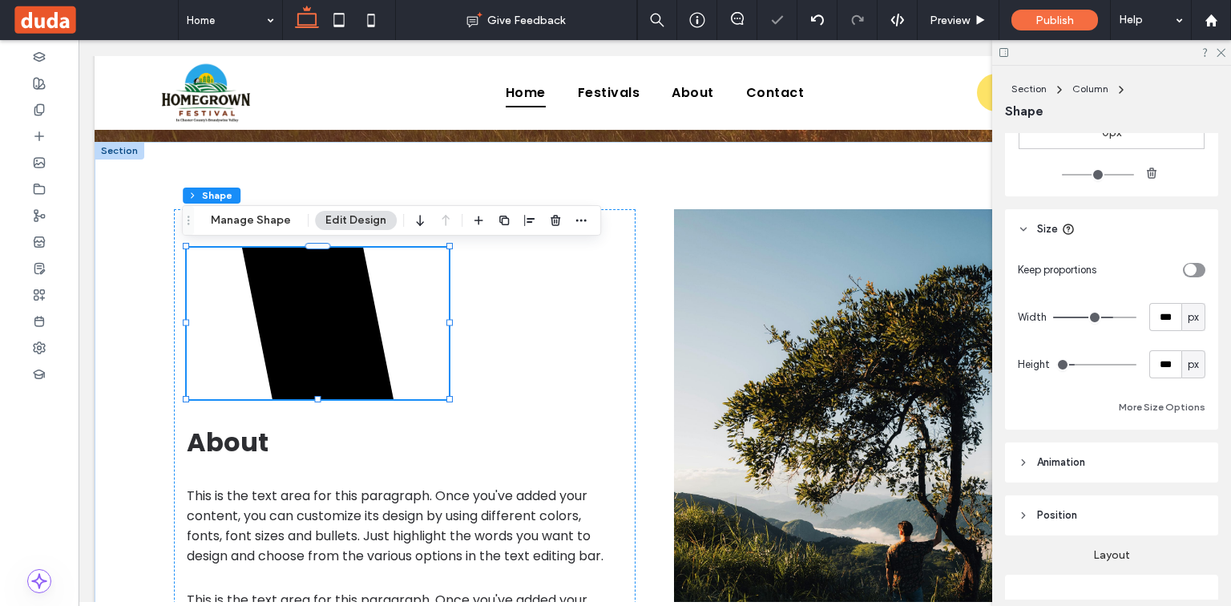
type input "***"
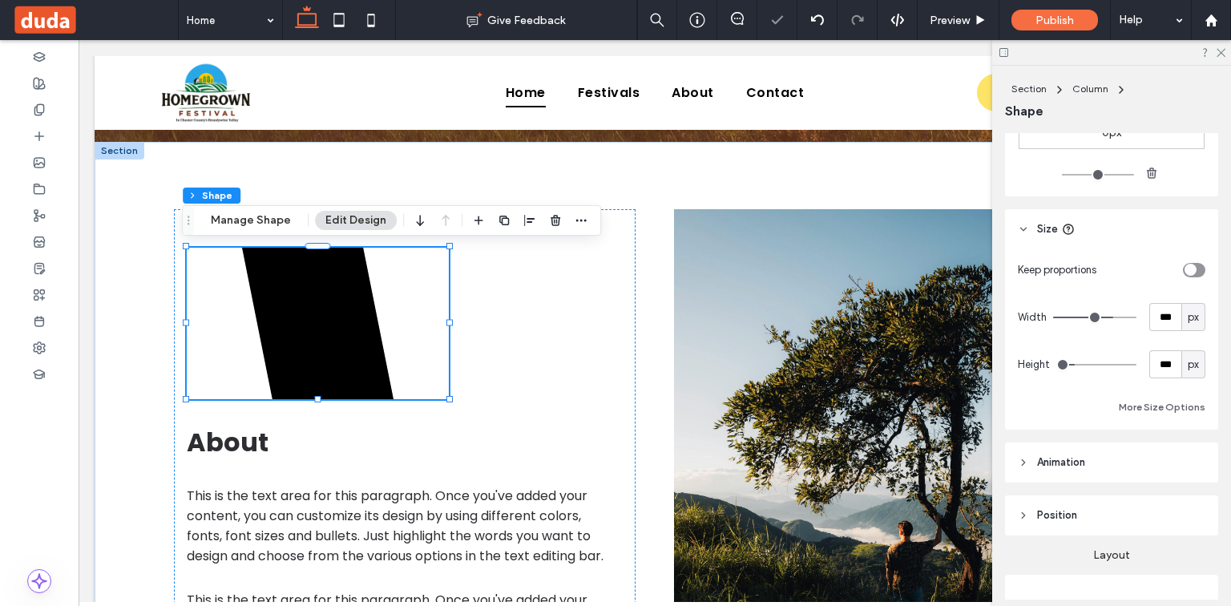
type input "***"
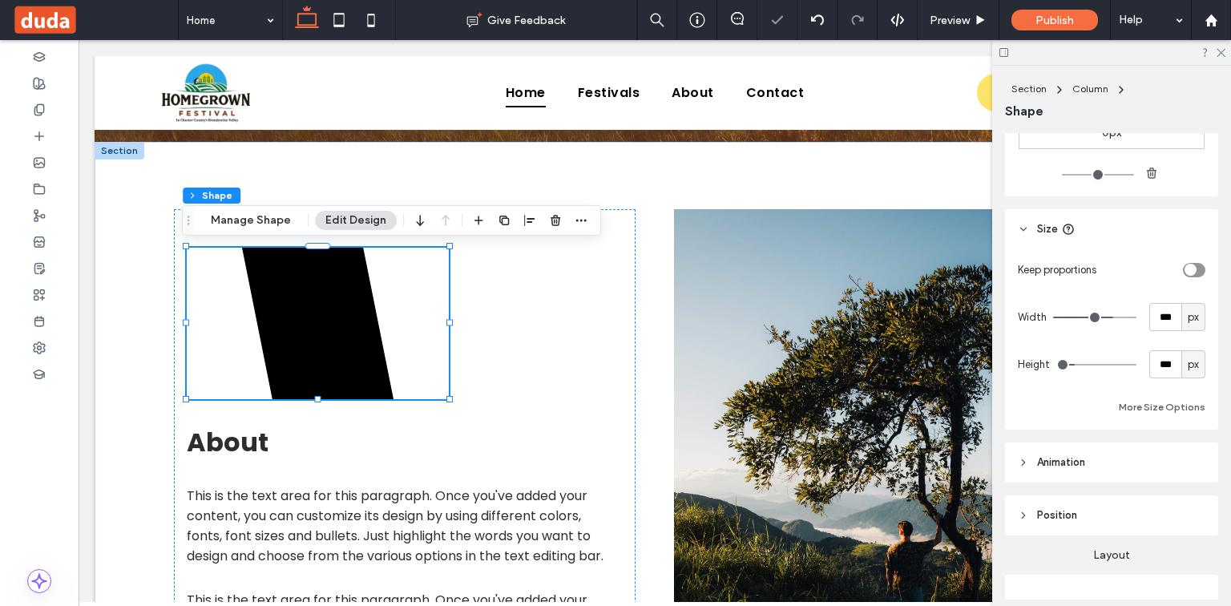
type input "***"
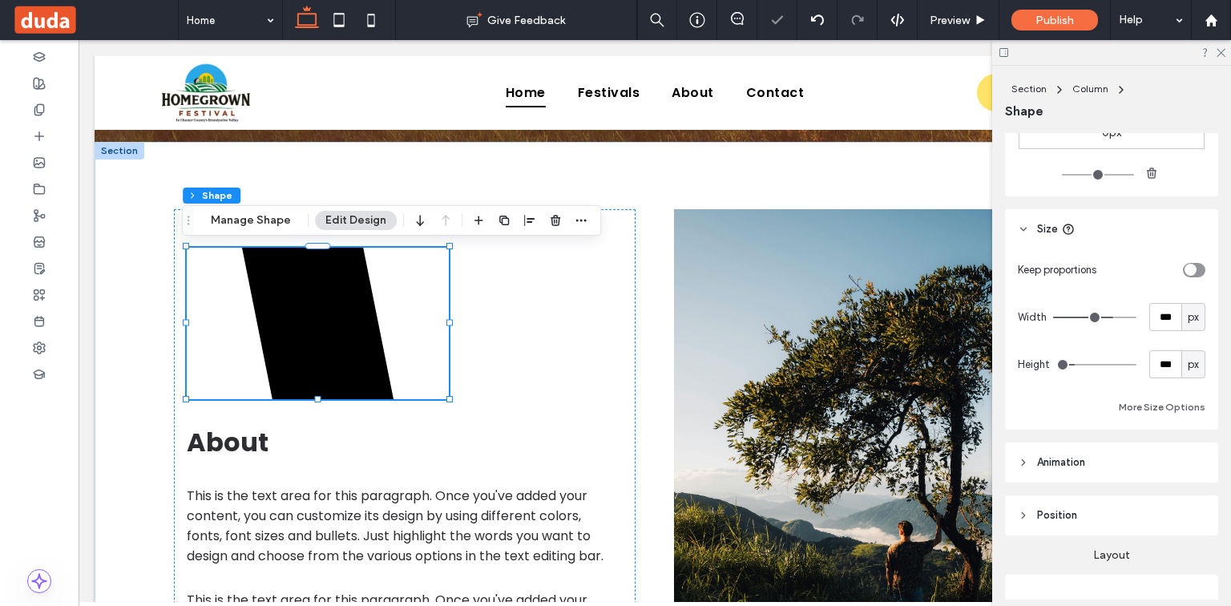
type input "***"
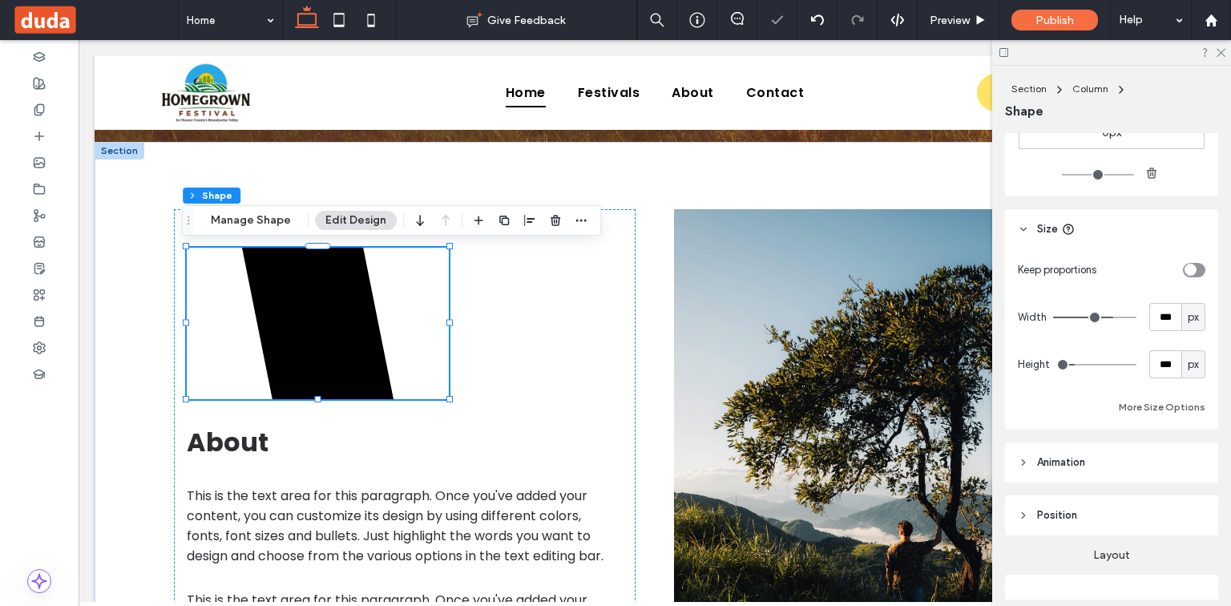
type input "***"
drag, startPoint x: 1105, startPoint y: 323, endPoint x: 1117, endPoint y: 324, distance: 11.3
type input "***"
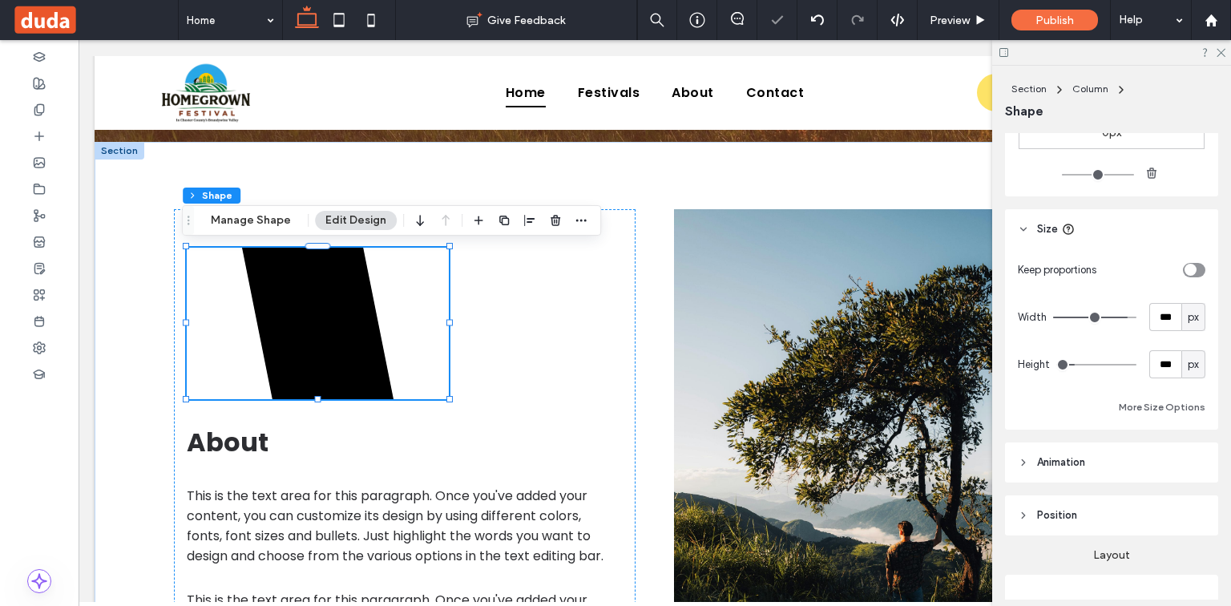
click at [1117, 318] on input "range" at bounding box center [1094, 318] width 83 height 2
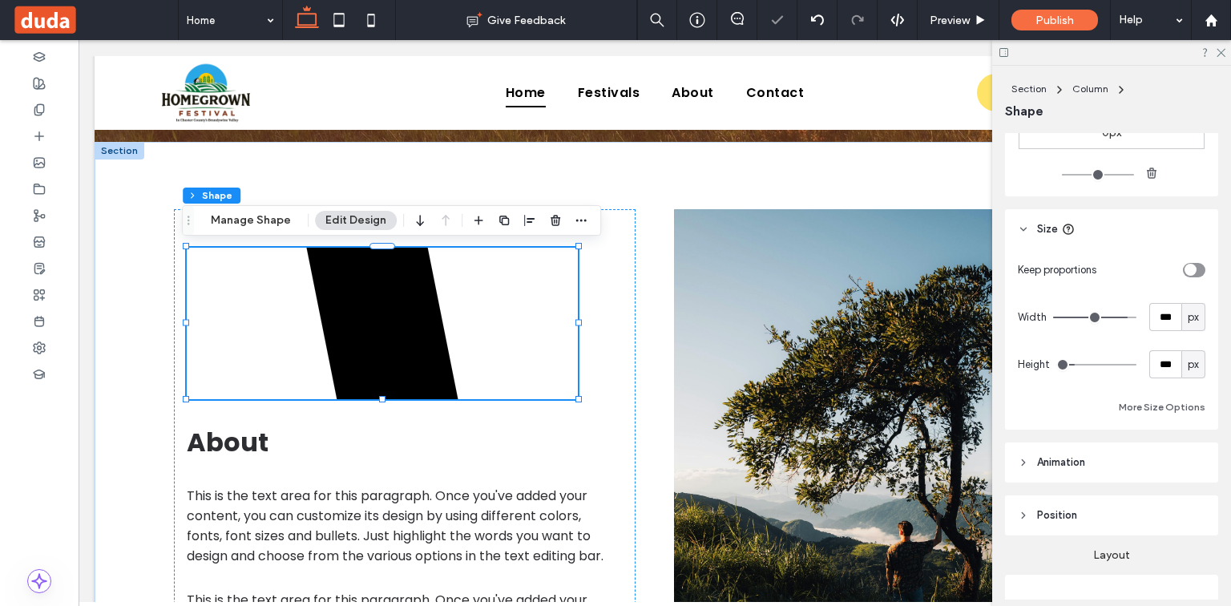
drag, startPoint x: 1119, startPoint y: 324, endPoint x: 1085, endPoint y: 327, distance: 34.6
click at [1087, 327] on div "Width *** px" at bounding box center [1112, 317] width 188 height 28
click at [549, 214] on icon "button" at bounding box center [555, 220] width 13 height 13
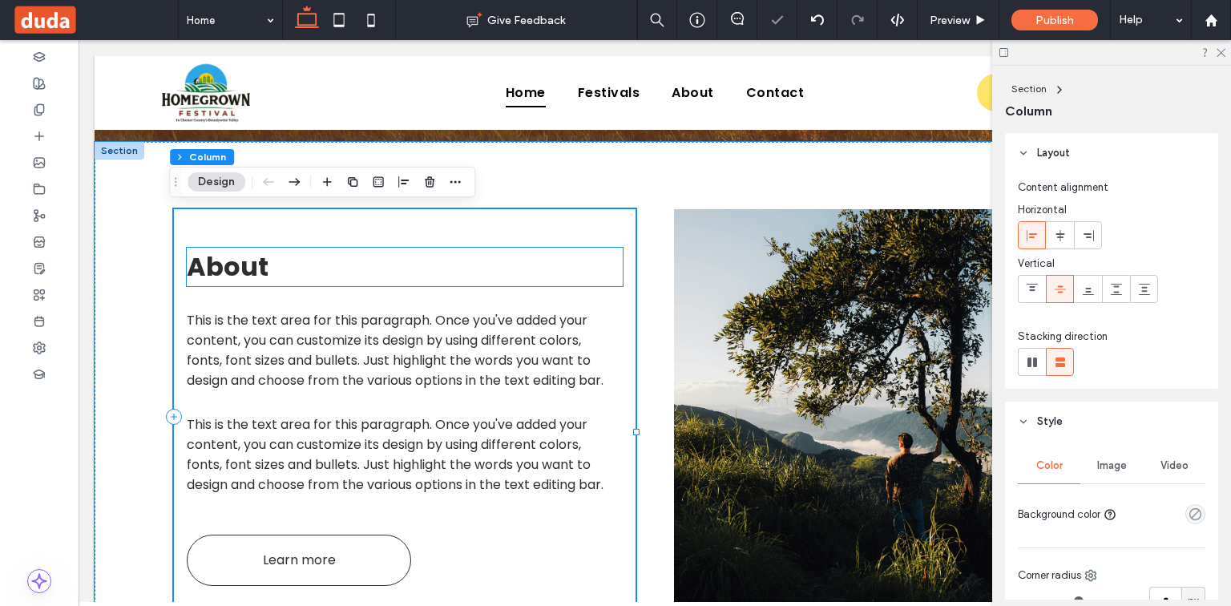
click at [326, 261] on h2 "About" at bounding box center [405, 267] width 436 height 38
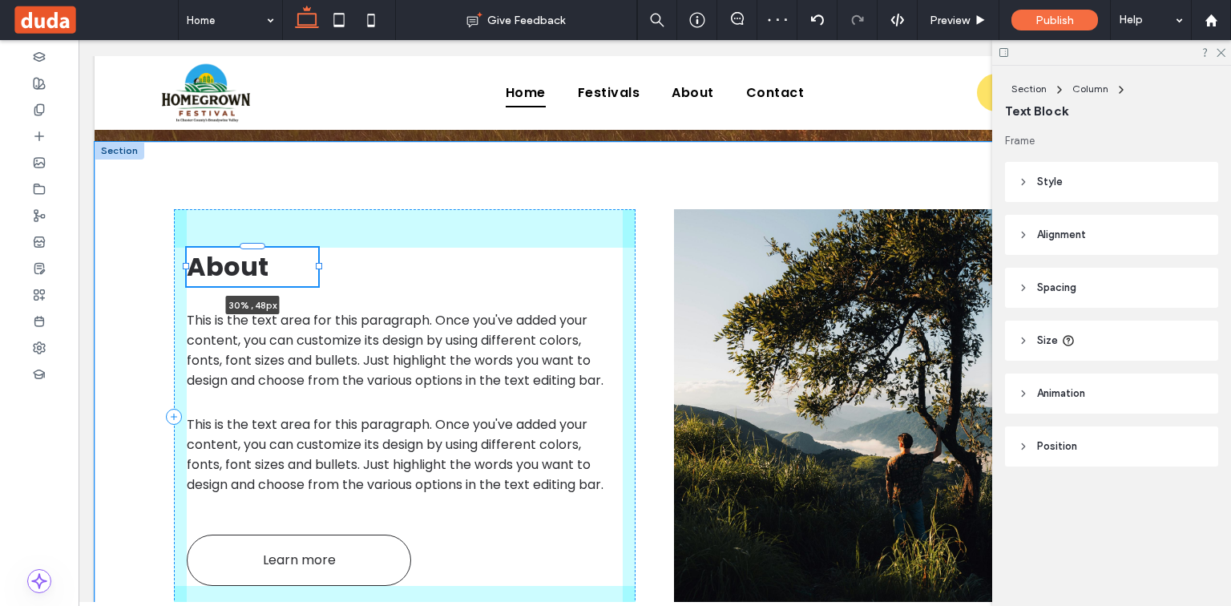
drag, startPoint x: 620, startPoint y: 267, endPoint x: 316, endPoint y: 260, distance: 304.7
click at [316, 260] on div "About 30% , 48px This is the text area for this paragraph. Once you've added yo…" at bounding box center [655, 417] width 962 height 550
type input "**"
type input "****"
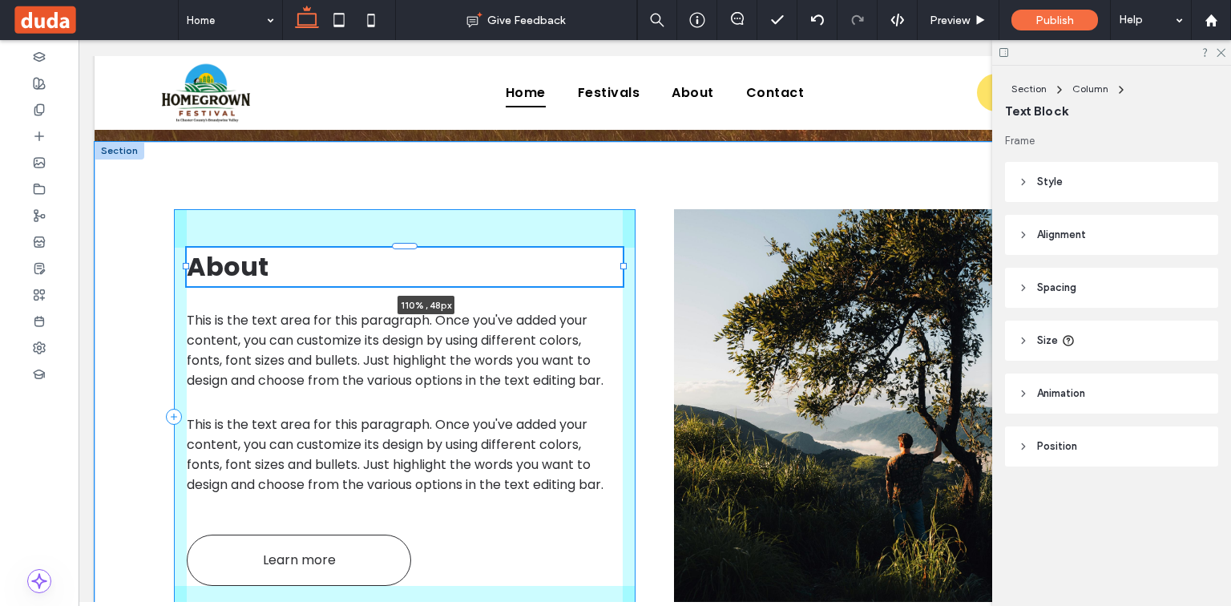
drag, startPoint x: 316, startPoint y: 263, endPoint x: 663, endPoint y: 274, distance: 347.3
click at [663, 274] on div "About 110% , 48px This is the text area for this paragraph. Once you've added y…" at bounding box center [655, 417] width 962 height 550
type input "***"
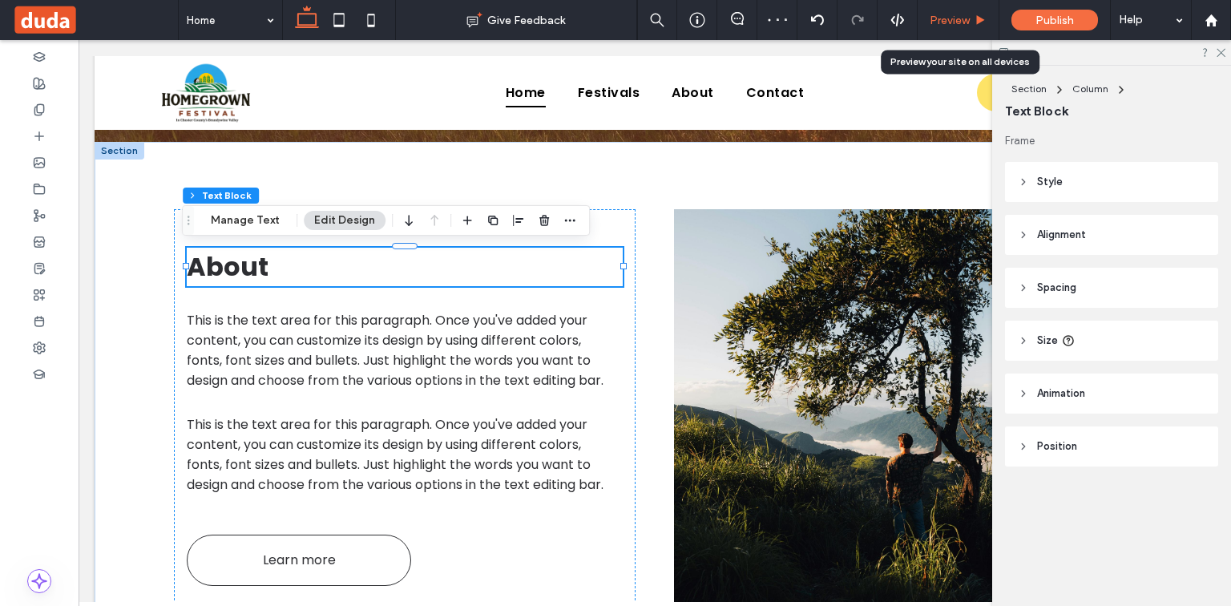
click at [943, 22] on span "Preview" at bounding box center [950, 21] width 40 height 14
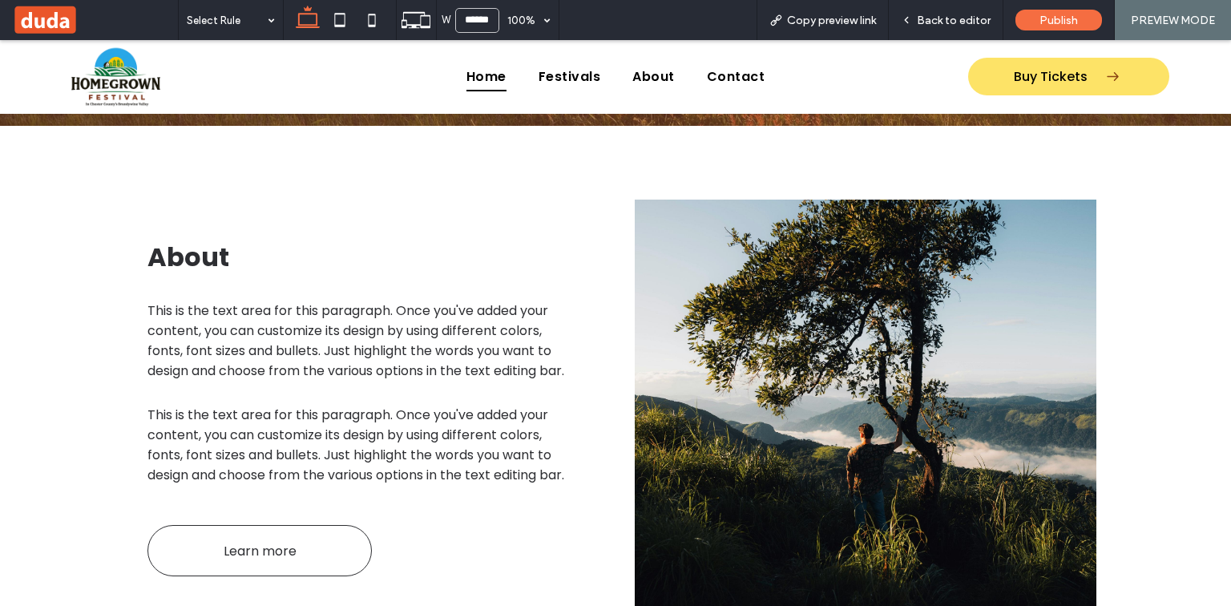
scroll to position [612, 0]
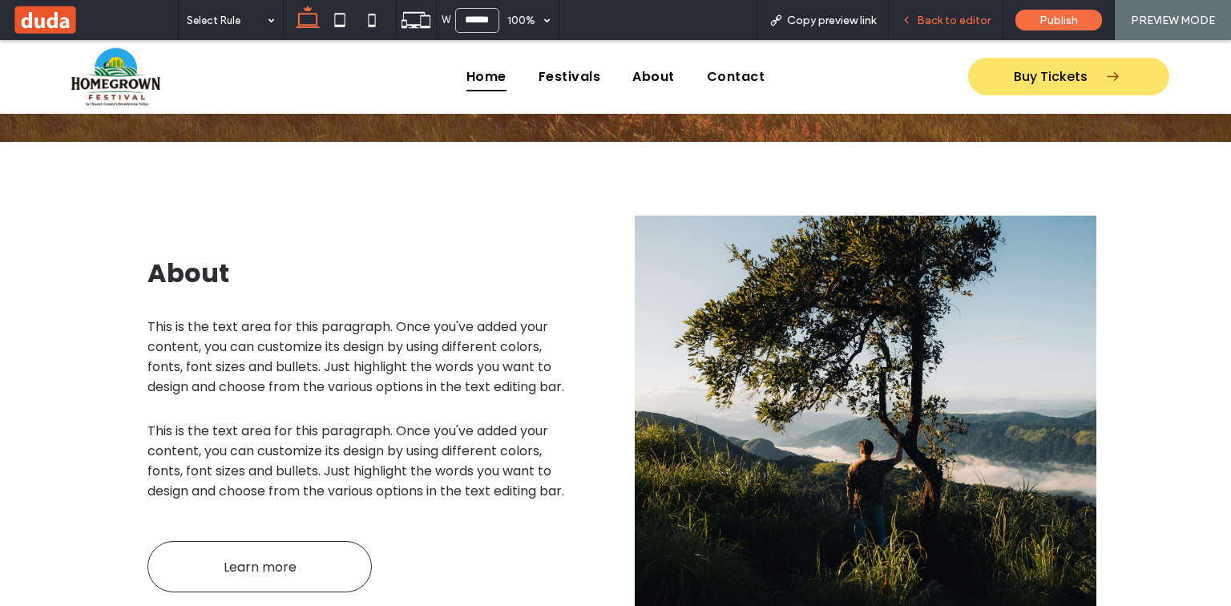
click at [939, 26] on span "Back to editor" at bounding box center [954, 21] width 74 height 14
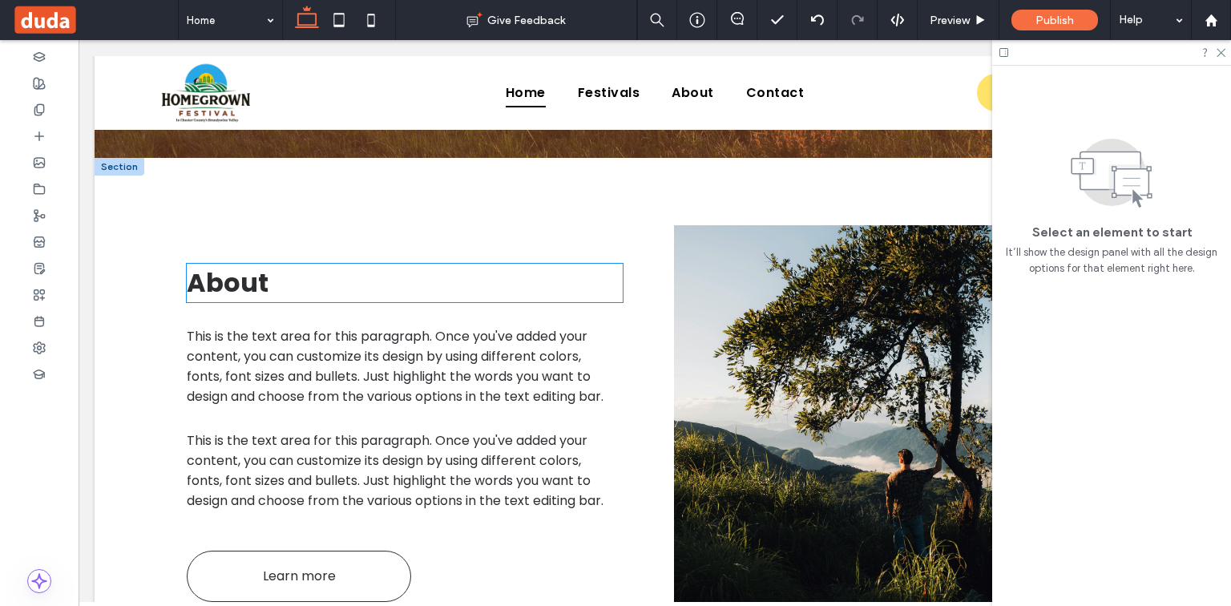
click at [306, 290] on h2 "About" at bounding box center [405, 283] width 436 height 38
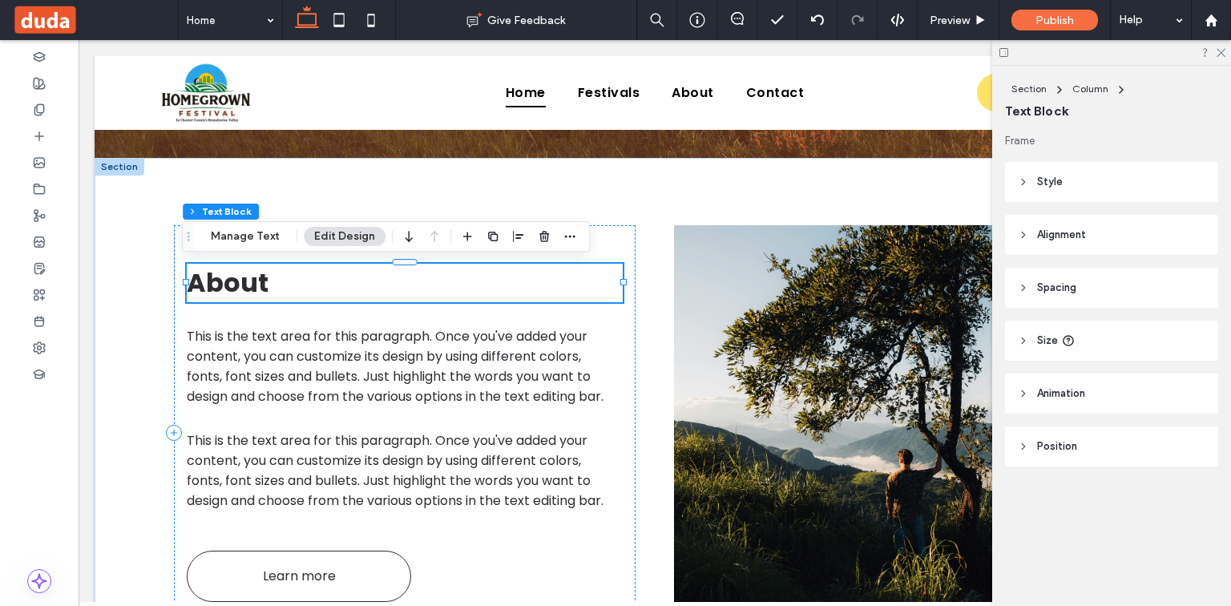
click at [307, 290] on div "About" at bounding box center [405, 283] width 436 height 38
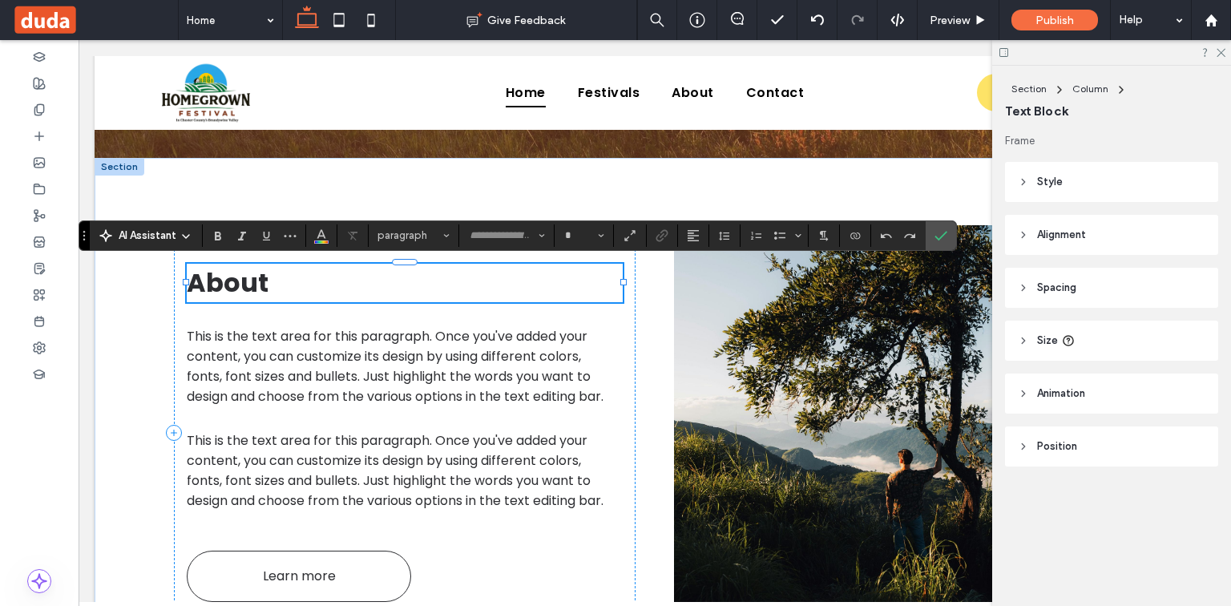
type input "*******"
type input "**"
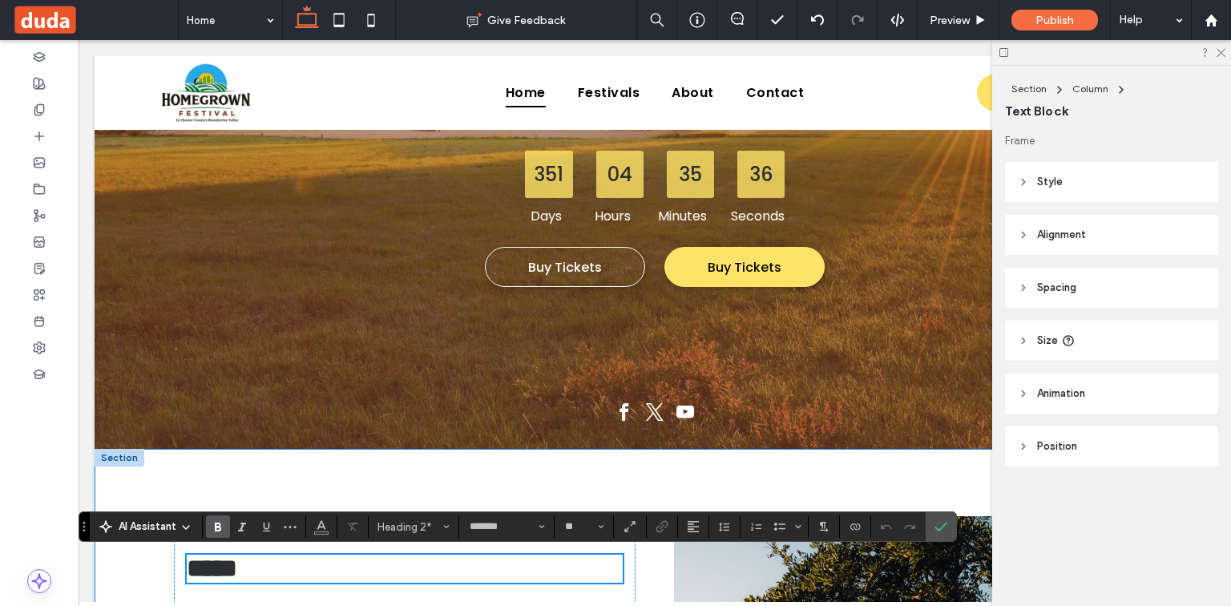
scroll to position [513, 0]
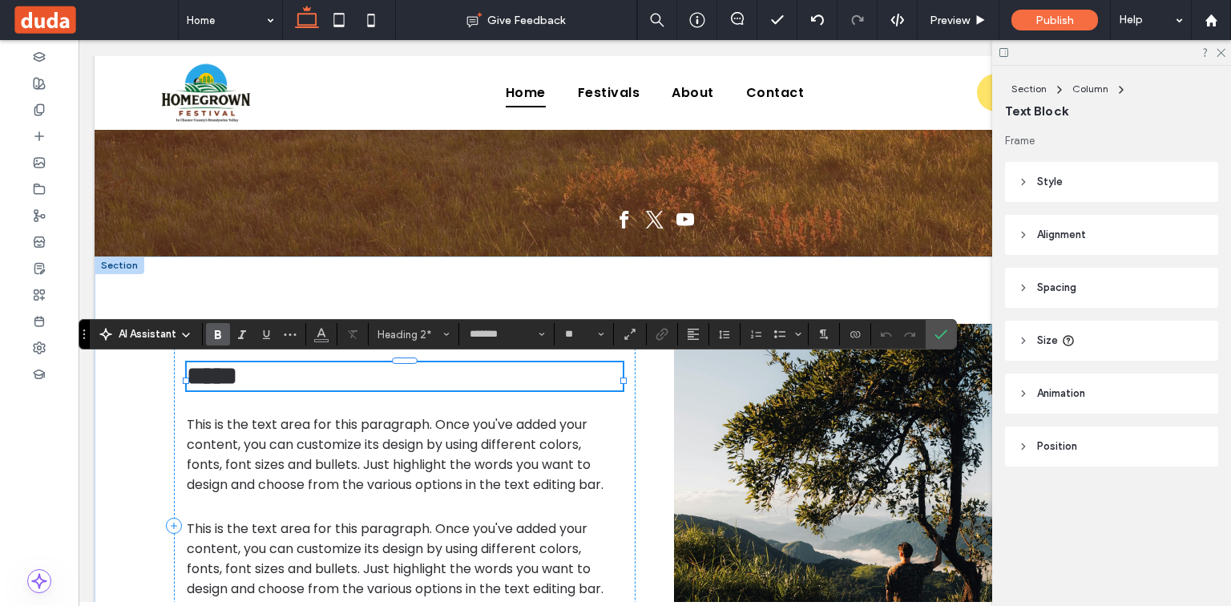
click at [337, 390] on h2 "*****" at bounding box center [405, 376] width 436 height 28
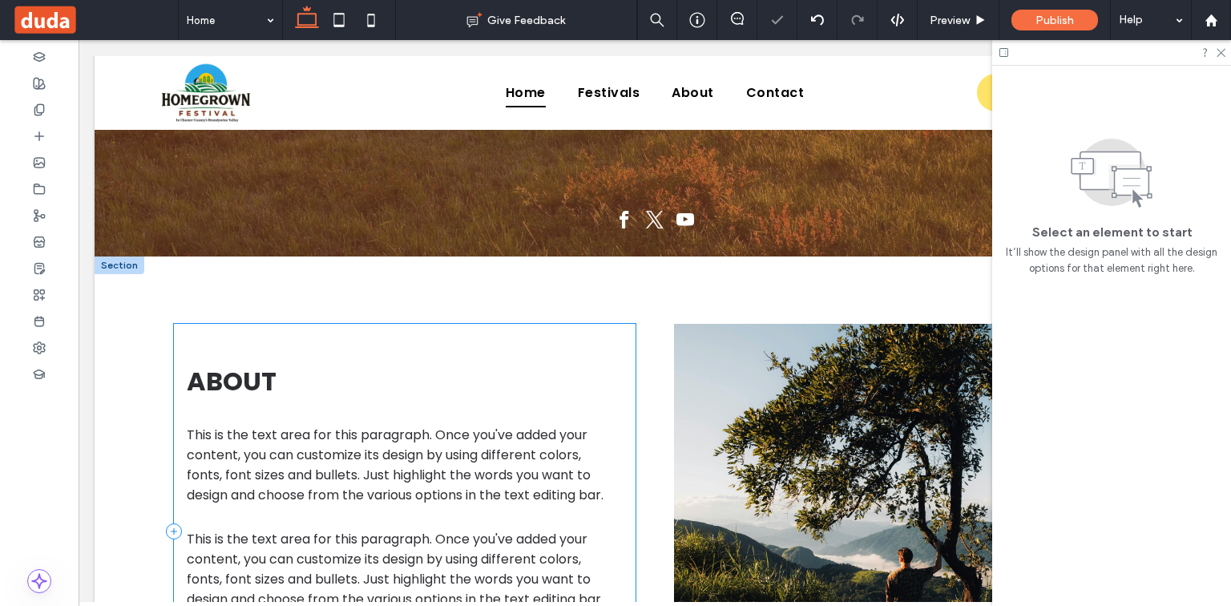
click at [176, 358] on div "ABOUT This is the text area for this paragraph. Once you've added your content,…" at bounding box center [405, 531] width 462 height 415
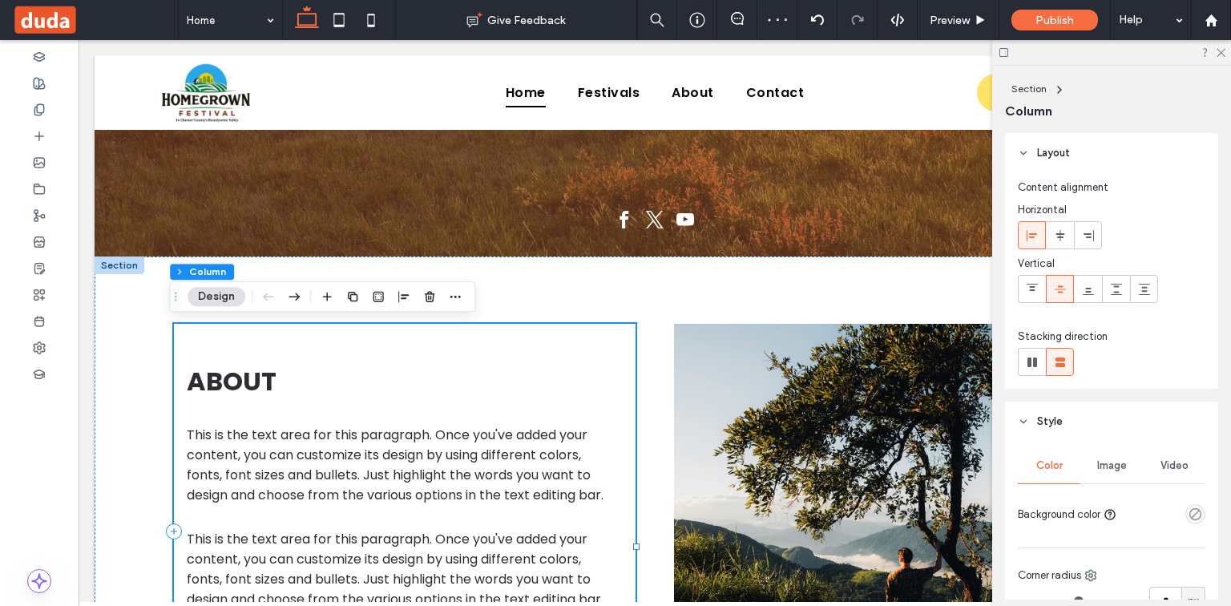
click at [181, 374] on div "ABOUT This is the text area for this paragraph. Once you've added your content,…" at bounding box center [405, 531] width 462 height 415
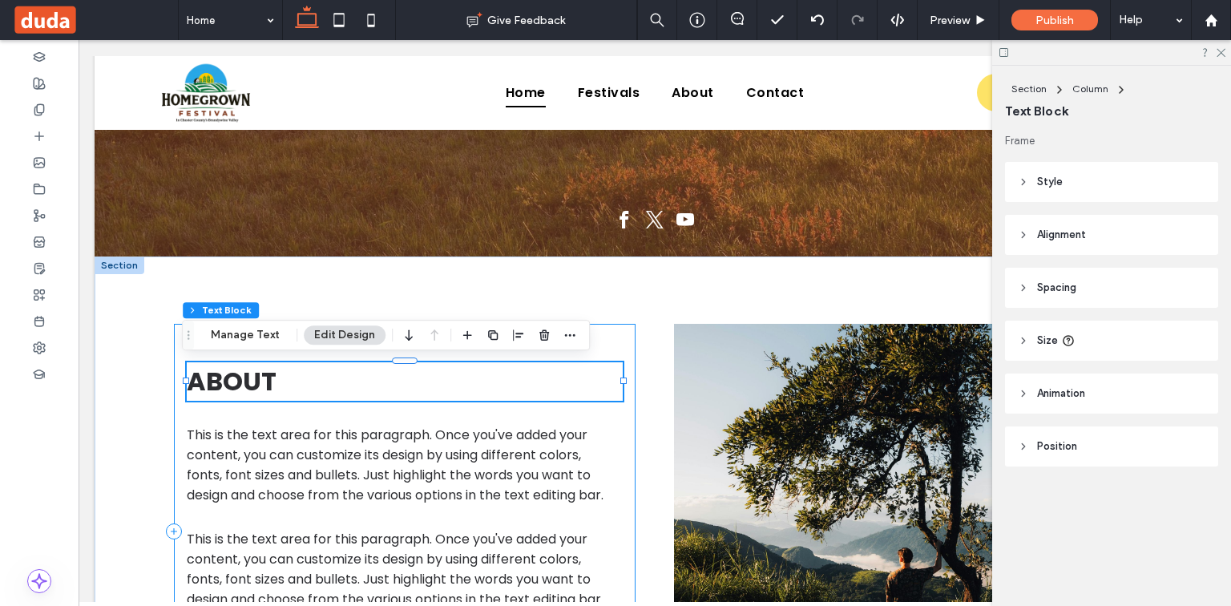
click at [178, 349] on div "ABOUT This is the text area for this paragraph. Once you've added your content,…" at bounding box center [405, 531] width 462 height 415
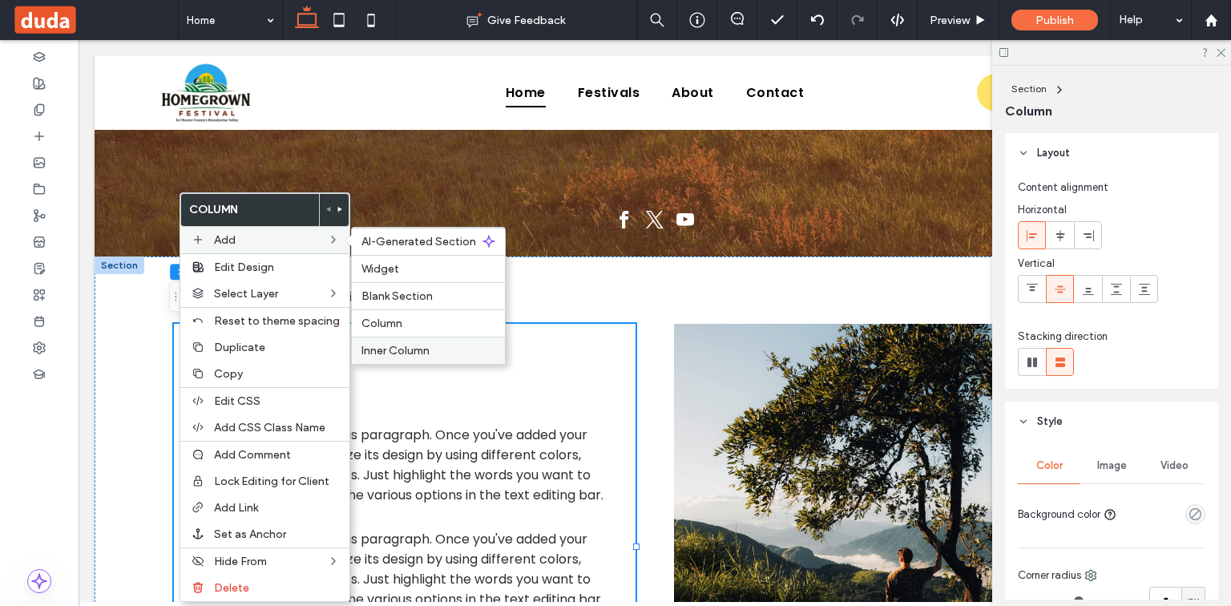
click at [391, 345] on span "Inner Column" at bounding box center [396, 351] width 68 height 14
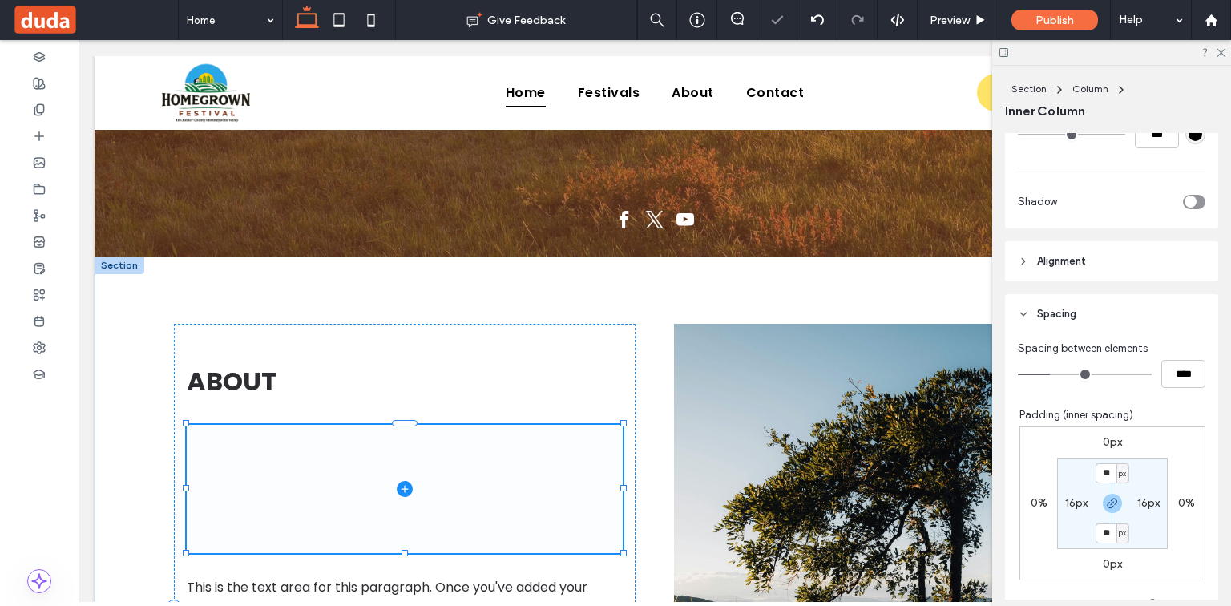
drag, startPoint x: 448, startPoint y: 483, endPoint x: 396, endPoint y: 490, distance: 52.5
click at [397, 491] on icon at bounding box center [405, 489] width 16 height 16
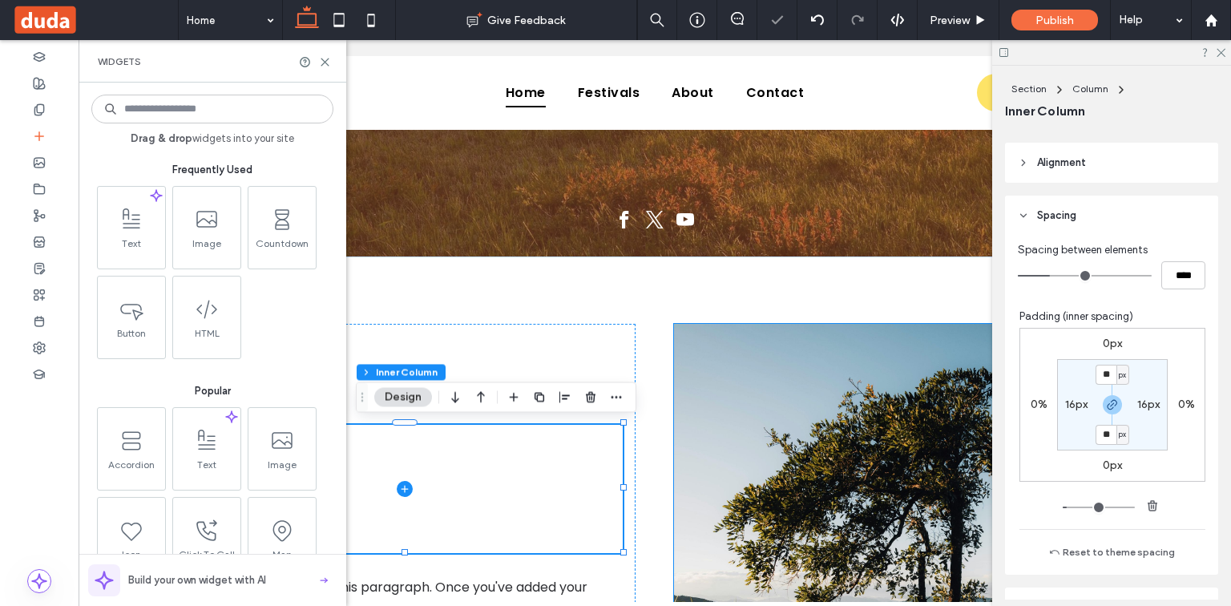
scroll to position [696, 0]
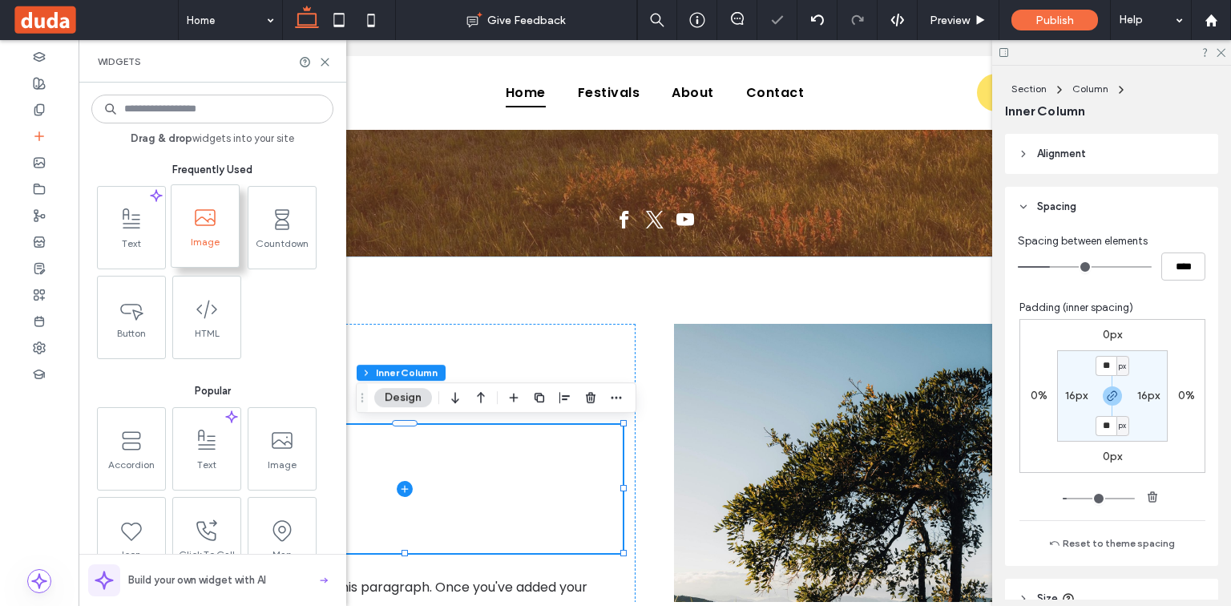
click at [214, 243] on span "Image" at bounding box center [205, 247] width 67 height 22
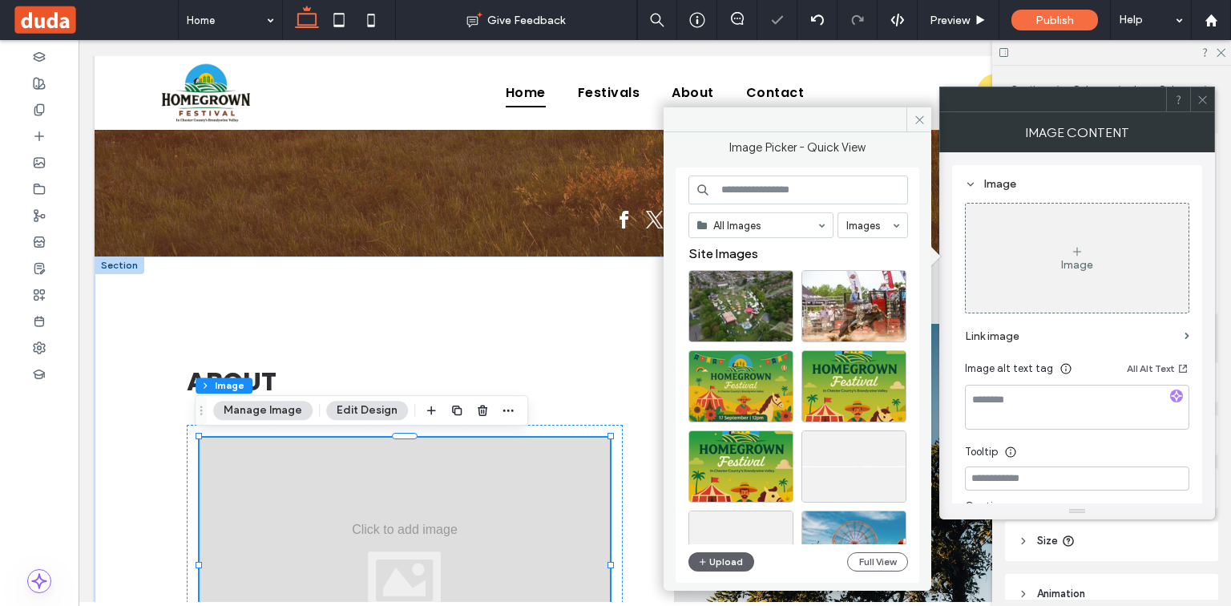
click at [1206, 95] on icon at bounding box center [1203, 100] width 12 height 12
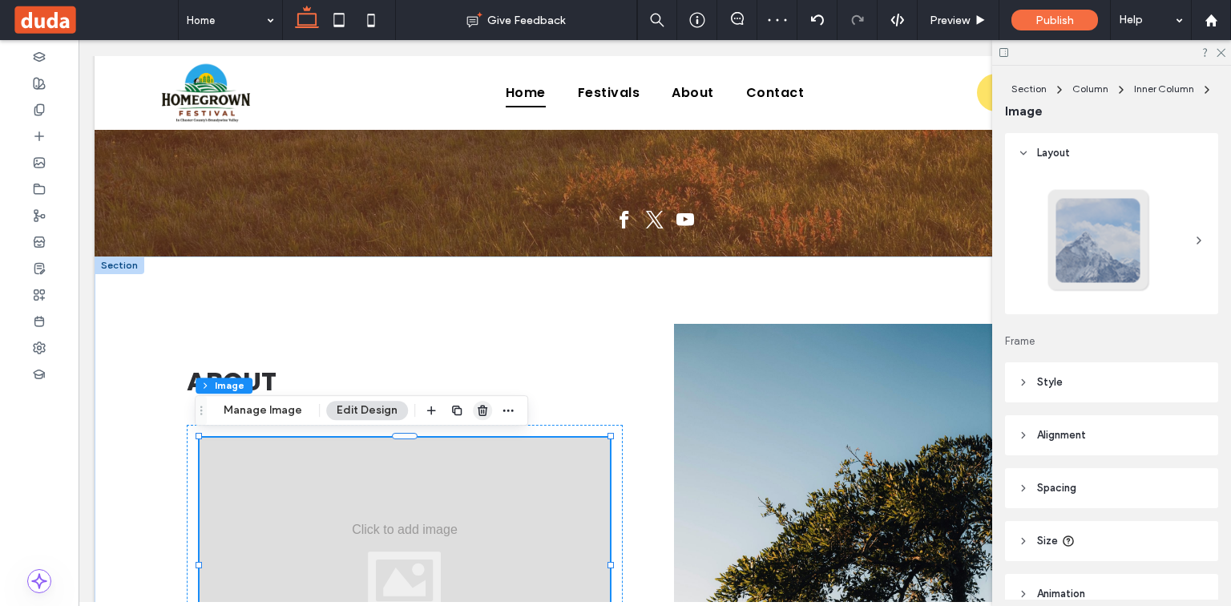
click at [478, 411] on use "button" at bounding box center [483, 410] width 10 height 10
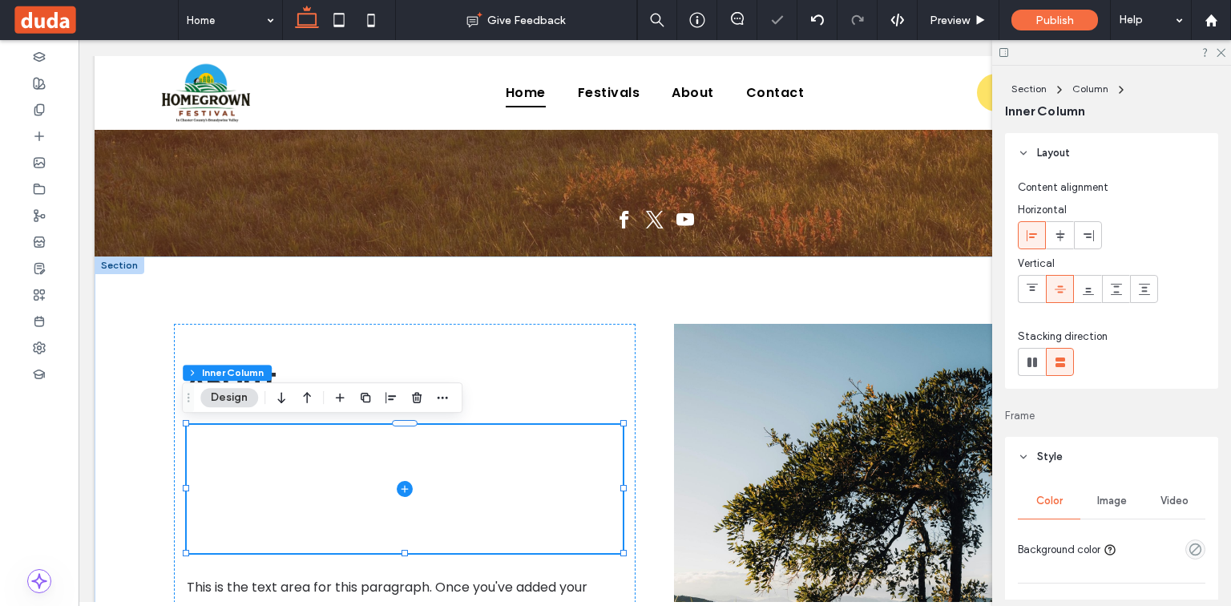
click at [1093, 493] on div "Image" at bounding box center [1112, 500] width 63 height 35
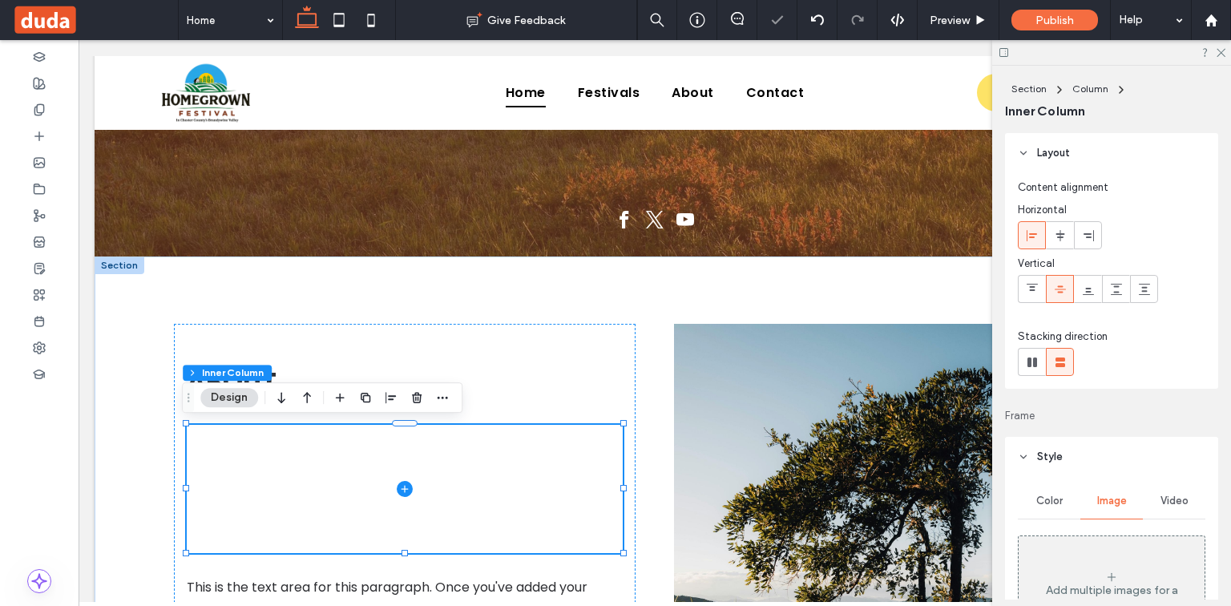
click at [1073, 539] on div "Add multiple images for a background slider" at bounding box center [1112, 591] width 186 height 106
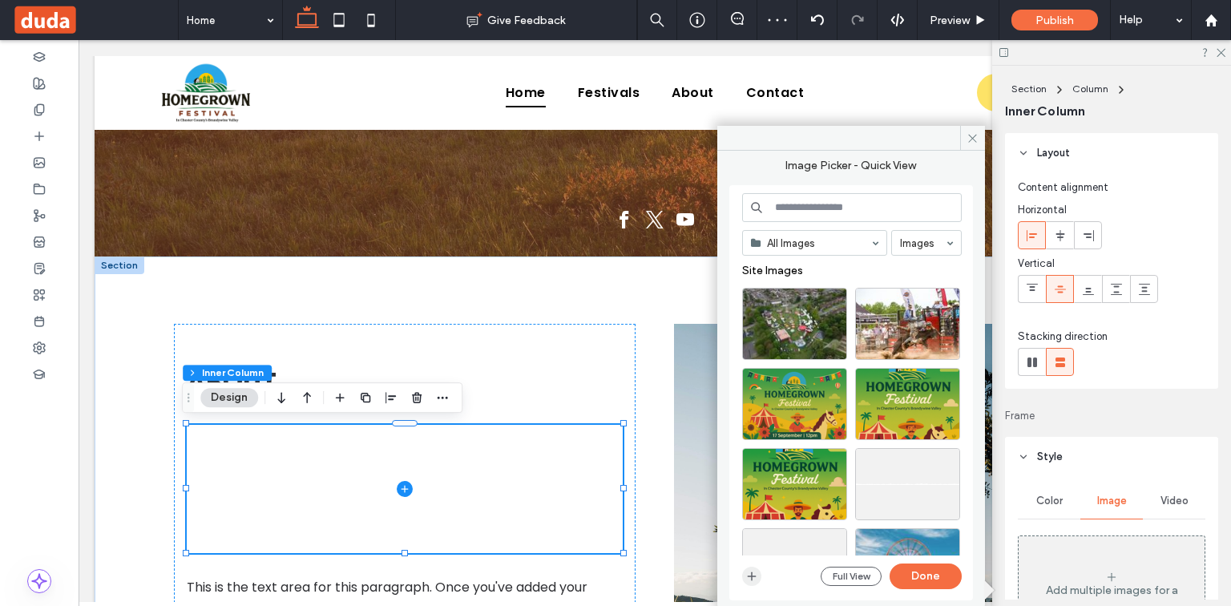
click at [745, 572] on icon "button" at bounding box center [751, 576] width 13 height 13
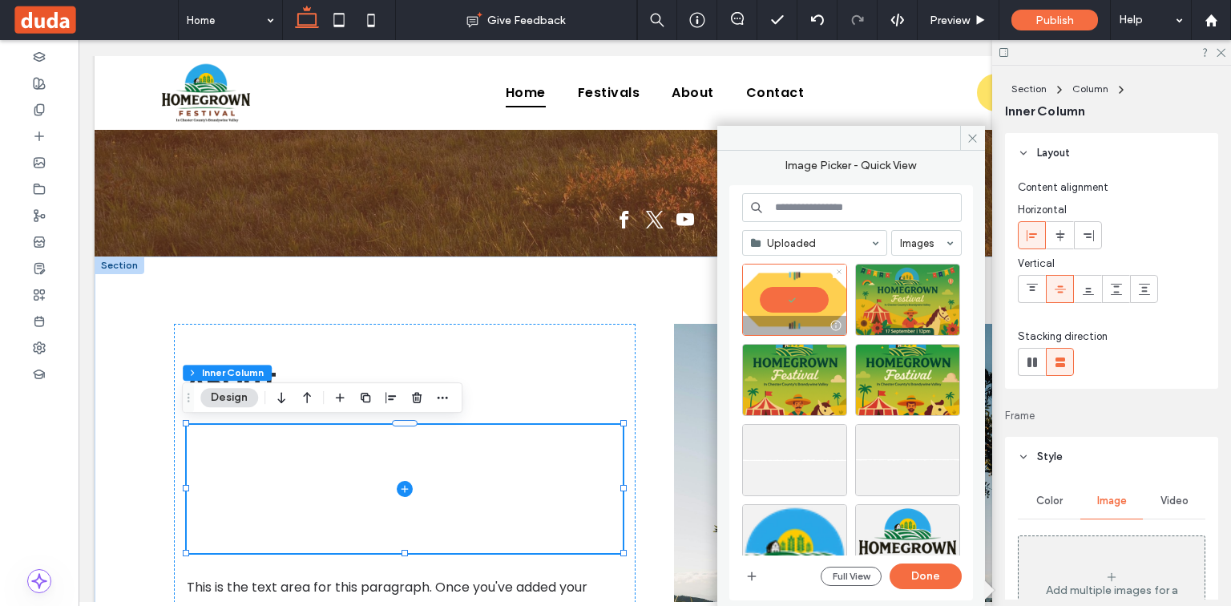
click at [842, 269] on icon at bounding box center [839, 272] width 6 height 6
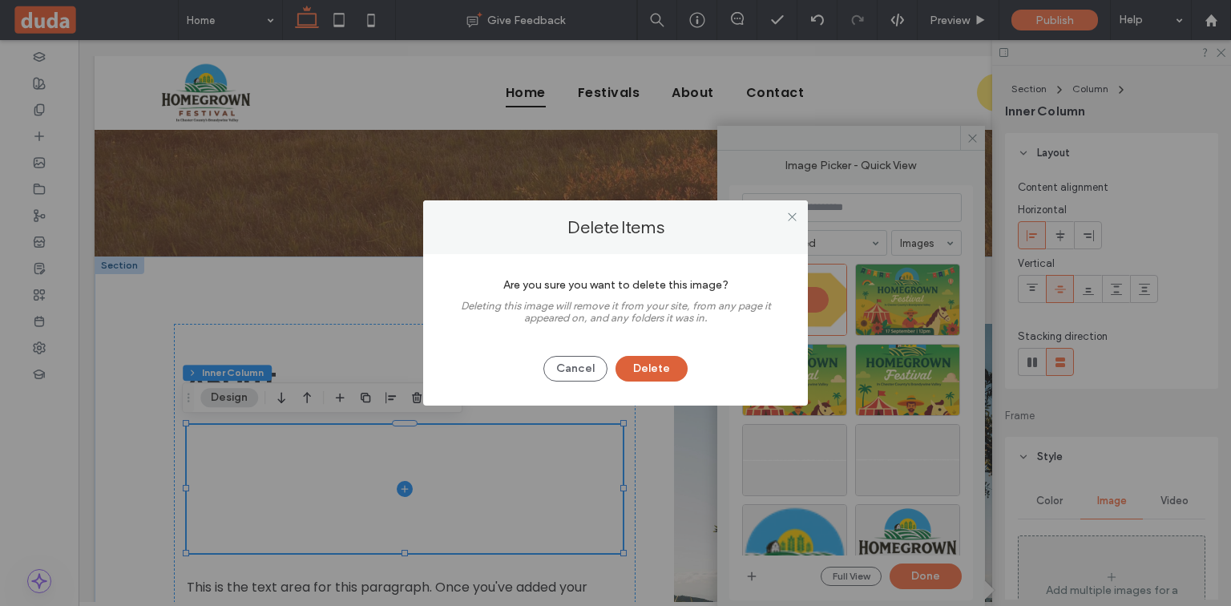
click at [669, 374] on button "Delete" at bounding box center [652, 369] width 72 height 26
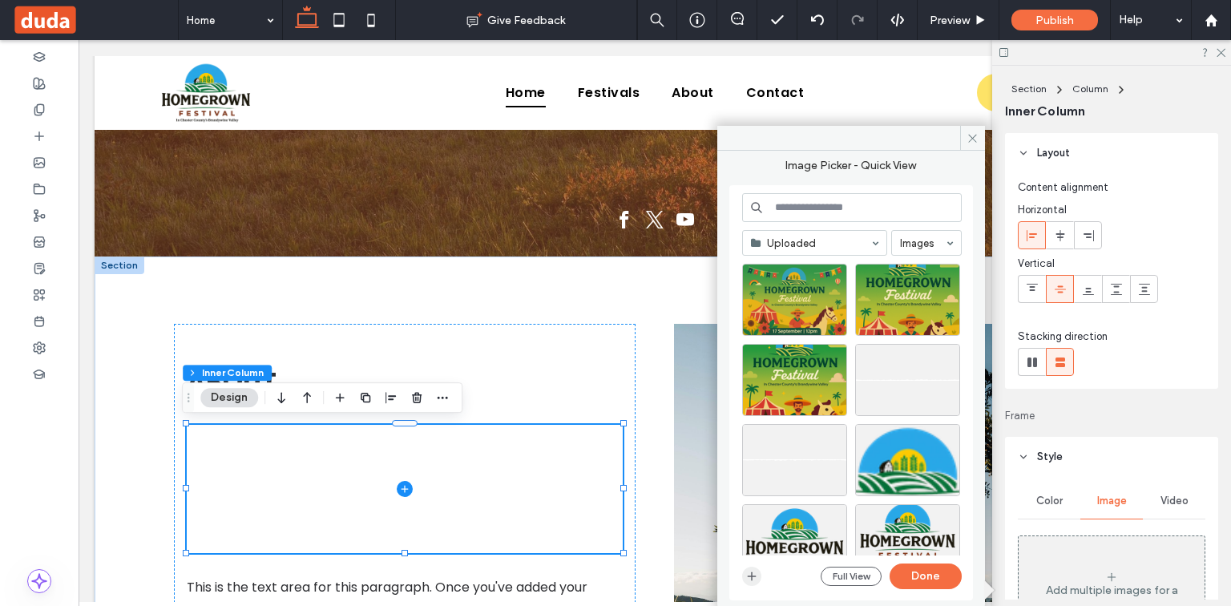
click at [745, 574] on span "button" at bounding box center [751, 576] width 19 height 19
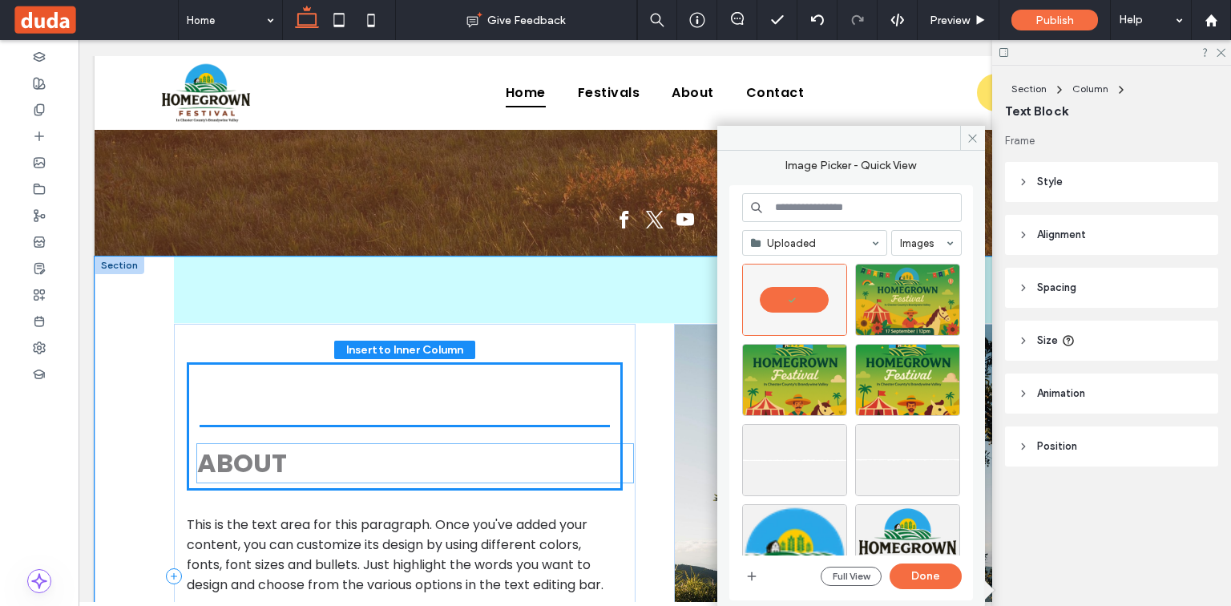
drag, startPoint x: 285, startPoint y: 378, endPoint x: 298, endPoint y: 433, distance: 56.0
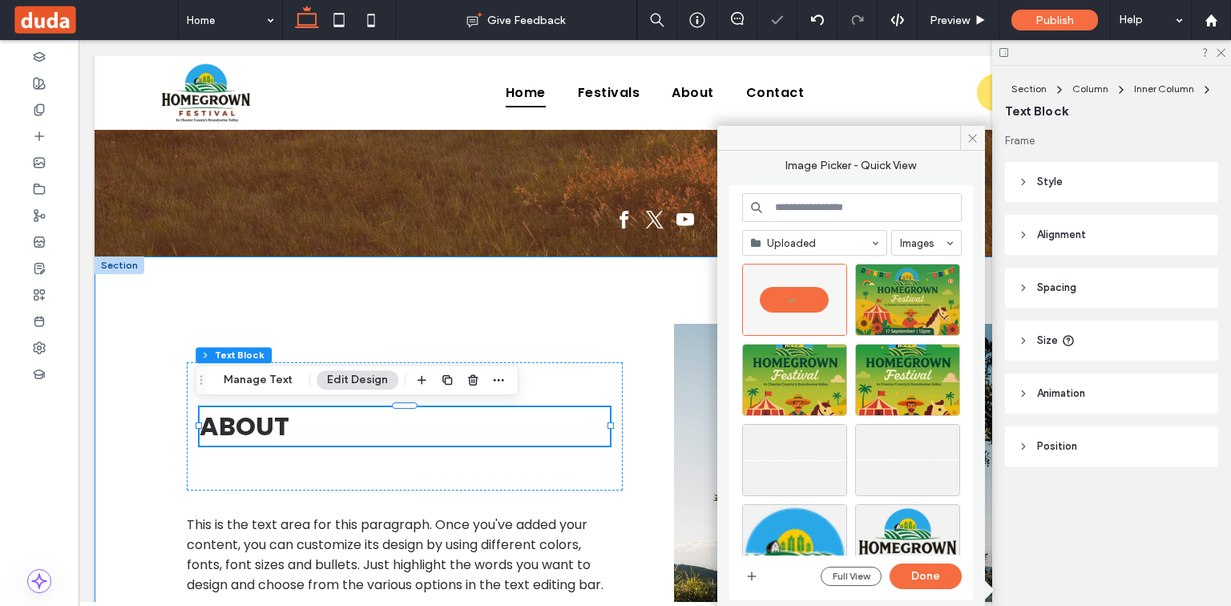
click at [534, 320] on div "ABOUT This is the text area for this paragraph. Once you've added your content,…" at bounding box center [655, 577] width 962 height 640
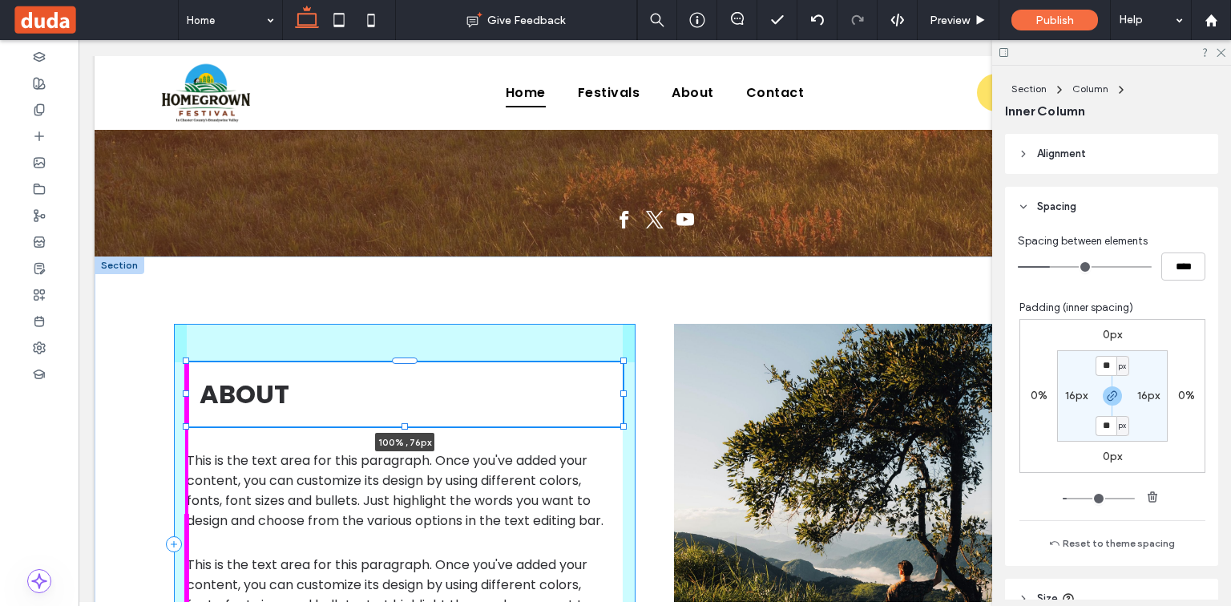
drag, startPoint x: 400, startPoint y: 491, endPoint x: 414, endPoint y: 449, distance: 43.9
click at [414, 449] on div "ABOUT 100% , 76px This is the text area for this paragraph. Once you've added y…" at bounding box center [655, 545] width 962 height 576
type input "**"
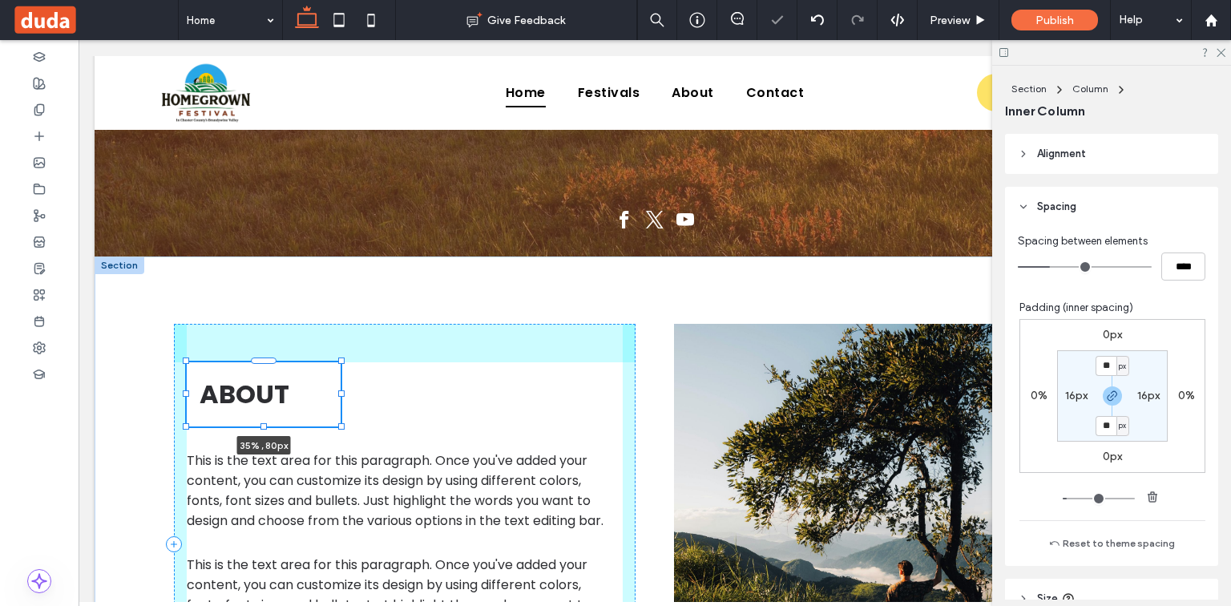
drag, startPoint x: 619, startPoint y: 394, endPoint x: 337, endPoint y: 399, distance: 282.2
click at [337, 399] on div "ABOUT 35% , 80px This is the text area for this paragraph. Once you've added yo…" at bounding box center [655, 545] width 962 height 576
type input "**"
type input "****"
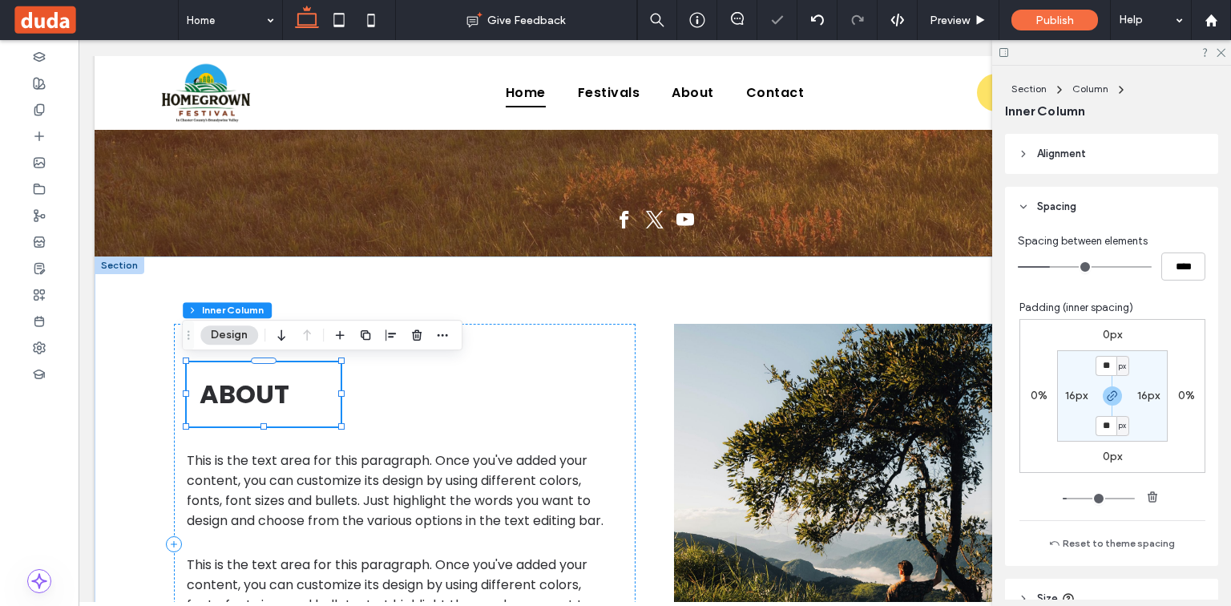
click at [456, 399] on div "ABOUT 35% , 80px This is the text area for this paragraph. Once you've added yo…" at bounding box center [405, 544] width 462 height 441
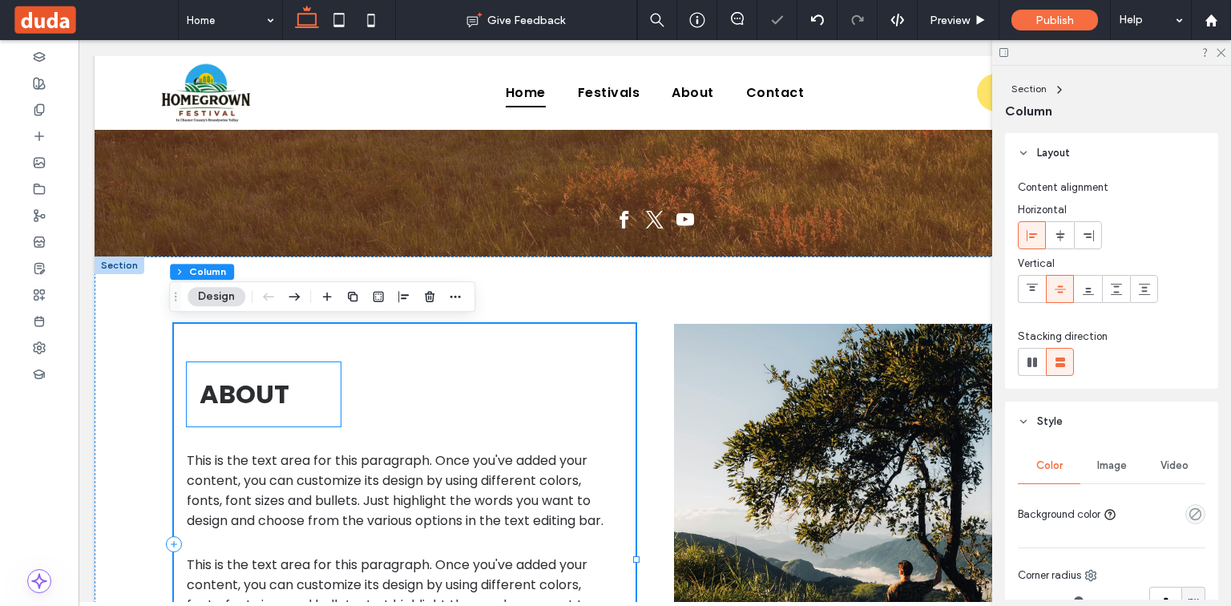
click at [318, 386] on h2 "ABOUT" at bounding box center [264, 394] width 128 height 38
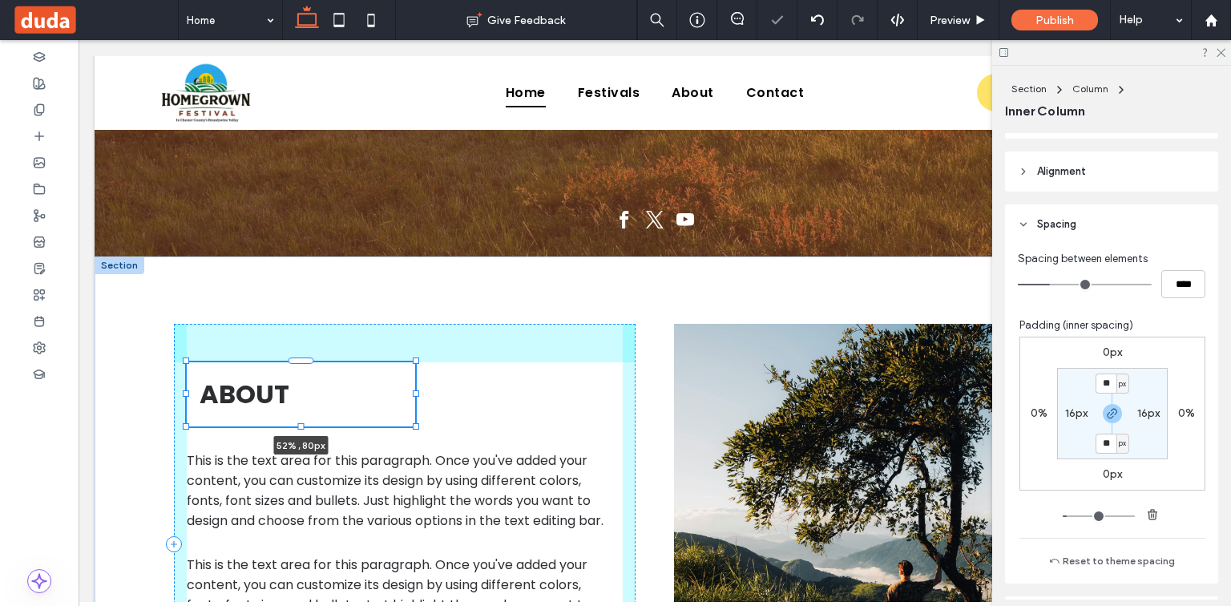
drag, startPoint x: 337, startPoint y: 393, endPoint x: 409, endPoint y: 402, distance: 72.8
click at [409, 402] on div "ABOUT 52% , 80px This is the text area for this paragraph. Once you've added yo…" at bounding box center [655, 545] width 962 height 576
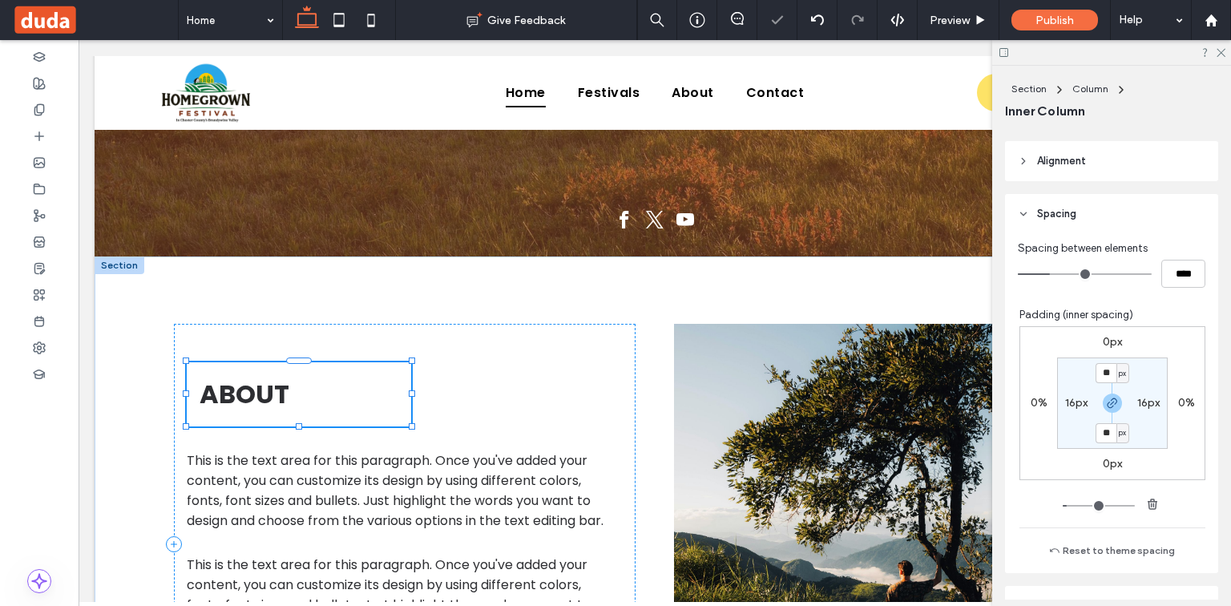
type input "**"
type input "****"
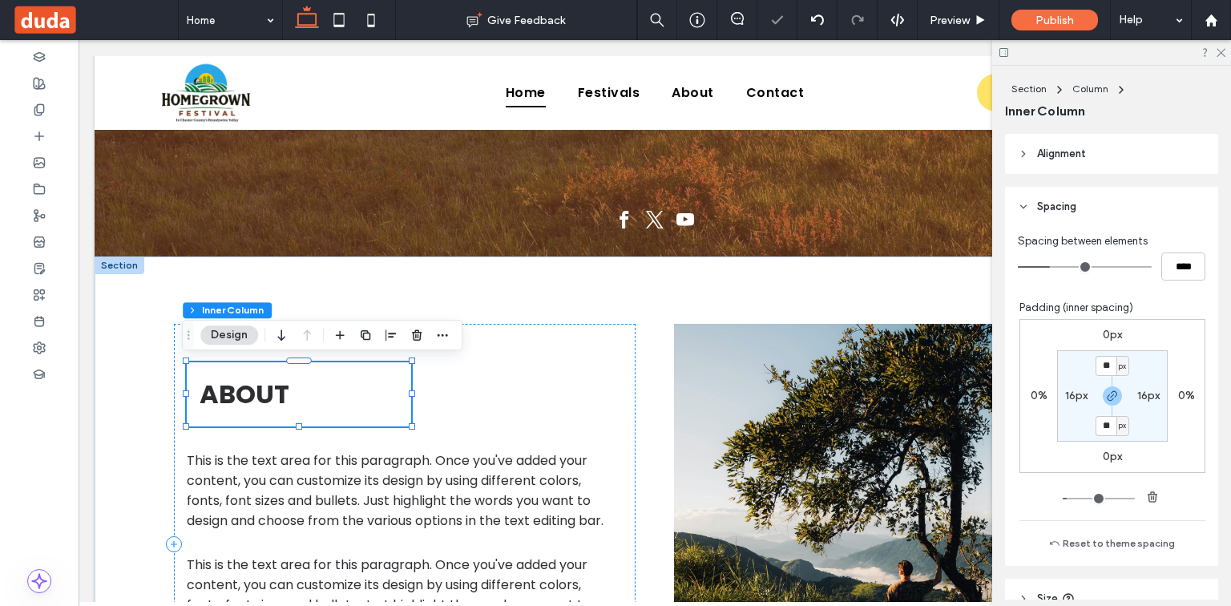
click at [522, 407] on div "ABOUT 51% , 80px This is the text area for this paragraph. Once you've added yo…" at bounding box center [405, 544] width 462 height 441
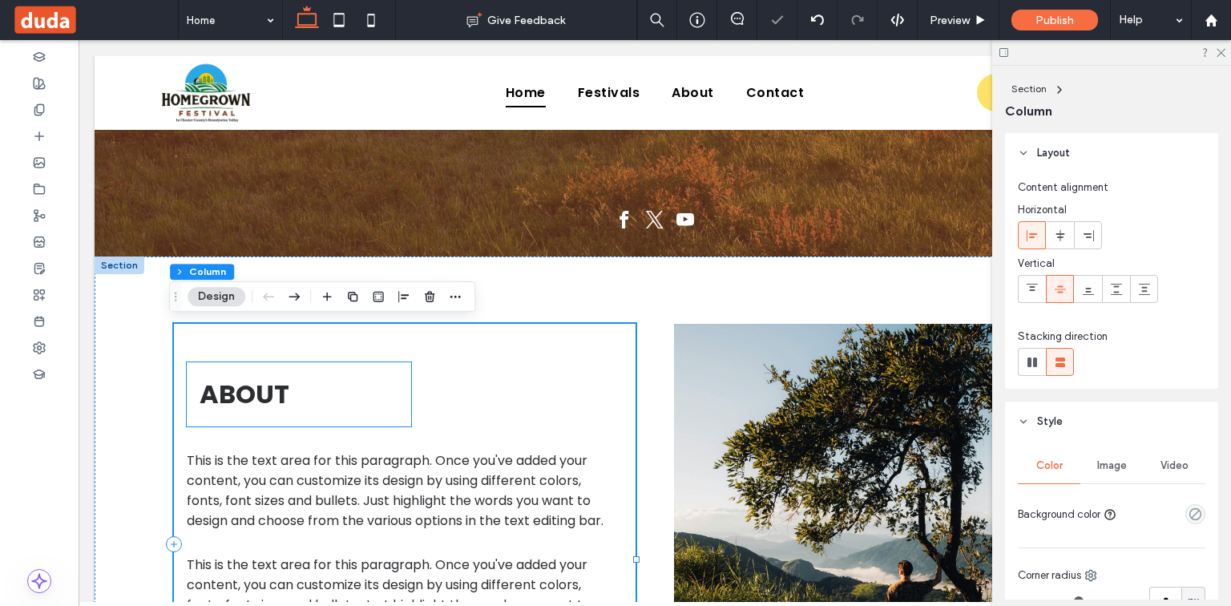
click at [397, 404] on div "ABOUT" at bounding box center [299, 394] width 224 height 64
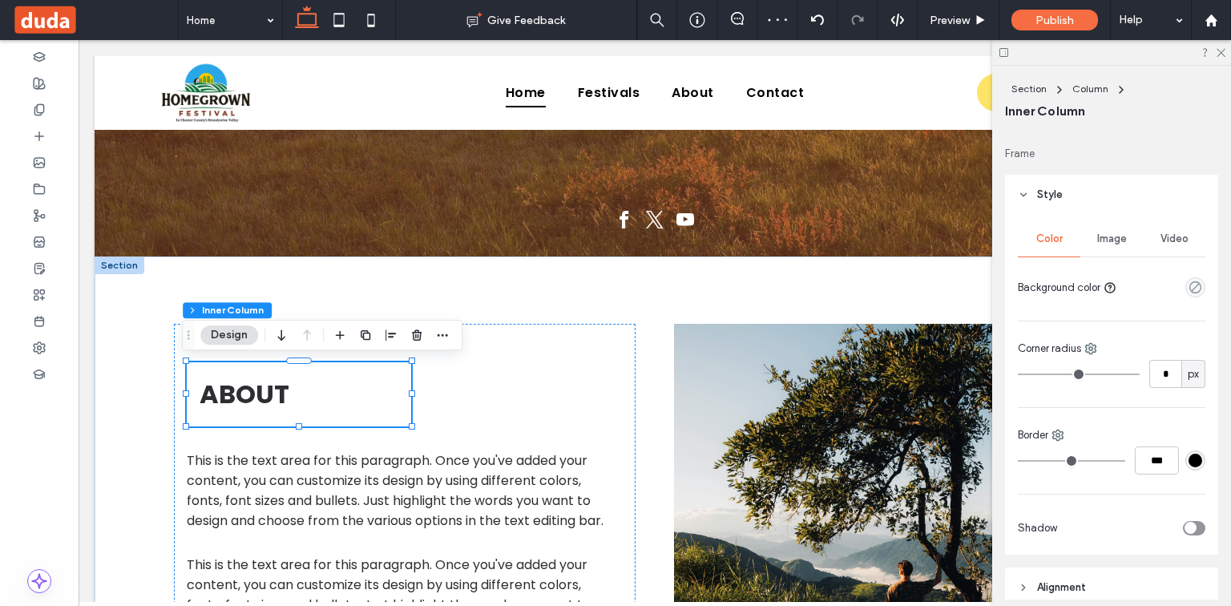
scroll to position [321, 0]
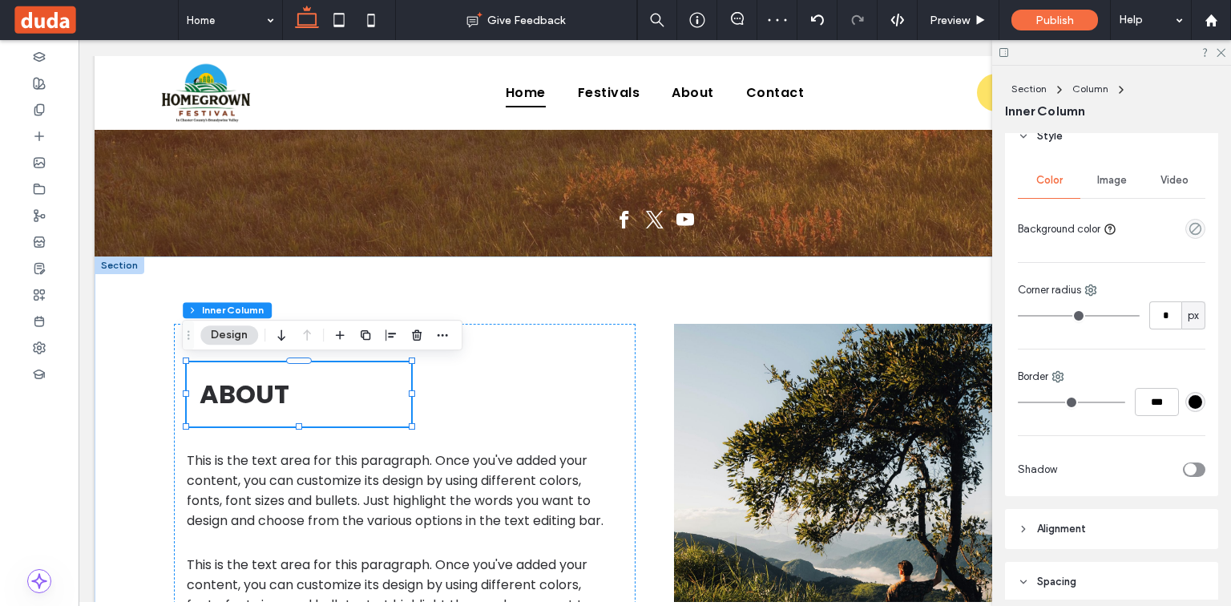
click at [1132, 170] on div "Image" at bounding box center [1112, 180] width 63 height 35
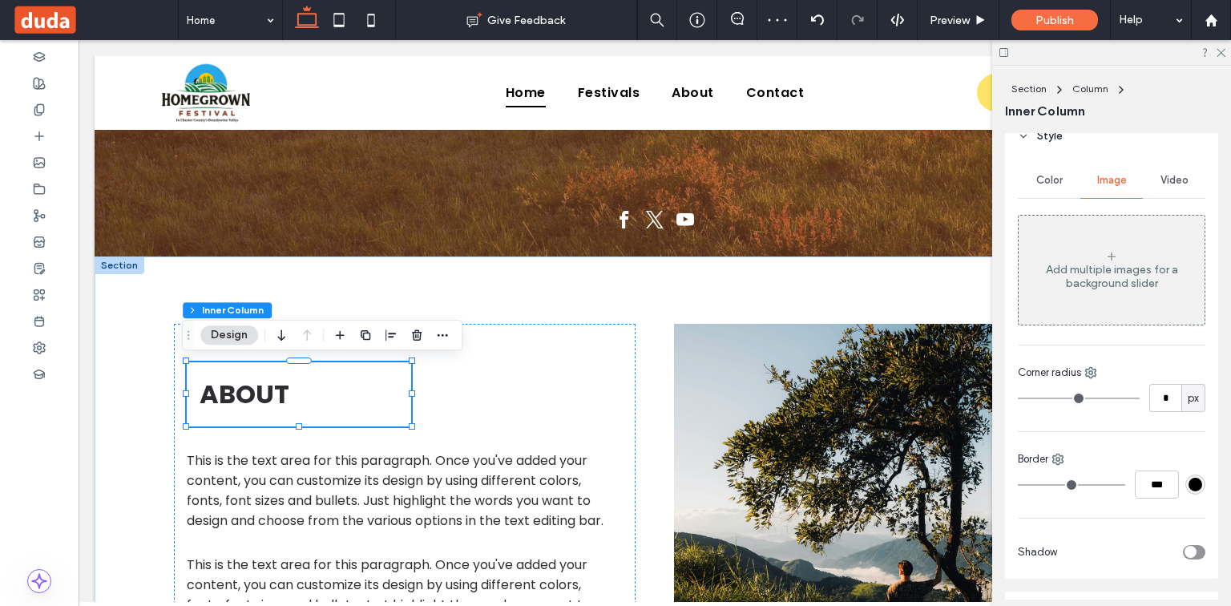
click at [1118, 177] on span "Image" at bounding box center [1112, 180] width 30 height 13
click at [1121, 252] on div "Add multiple images for a background slider" at bounding box center [1112, 270] width 186 height 106
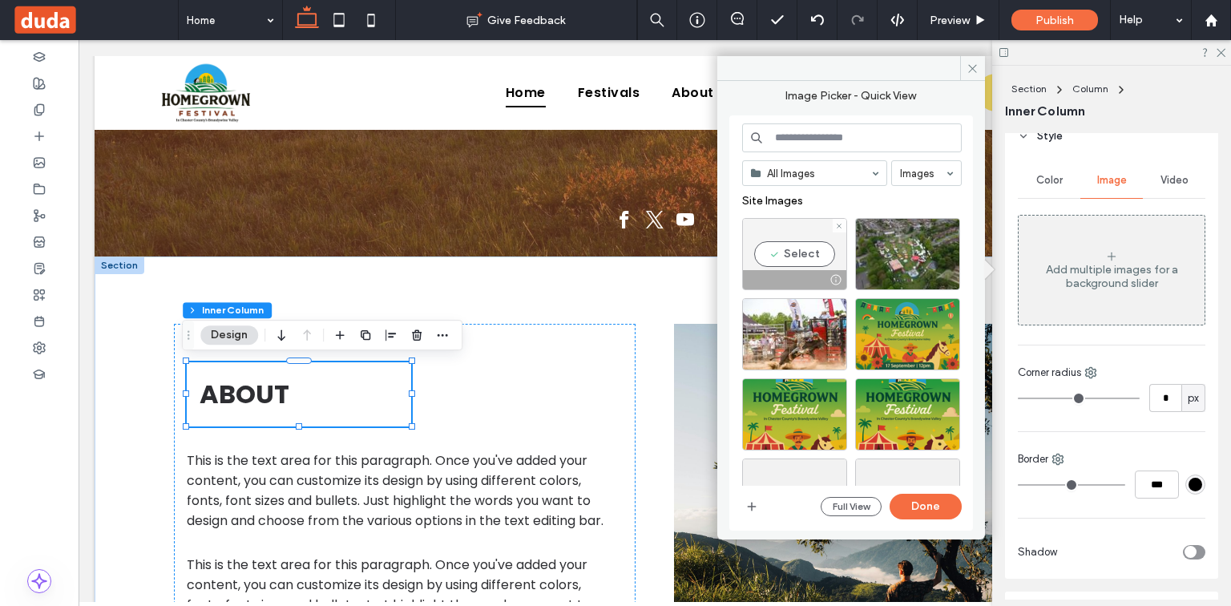
click at [789, 250] on div "Select" at bounding box center [794, 254] width 105 height 72
click at [944, 516] on button "Done" at bounding box center [926, 507] width 72 height 26
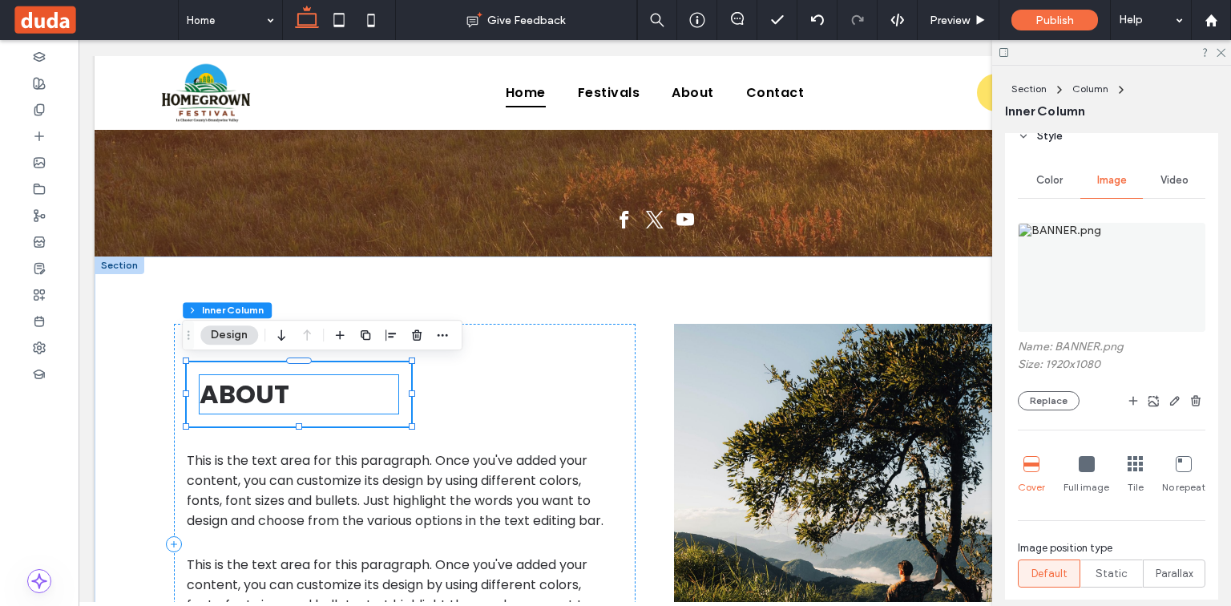
click at [257, 403] on span "ABOUT" at bounding box center [245, 394] width 90 height 36
click at [257, 403] on div "ABOUT" at bounding box center [299, 394] width 199 height 38
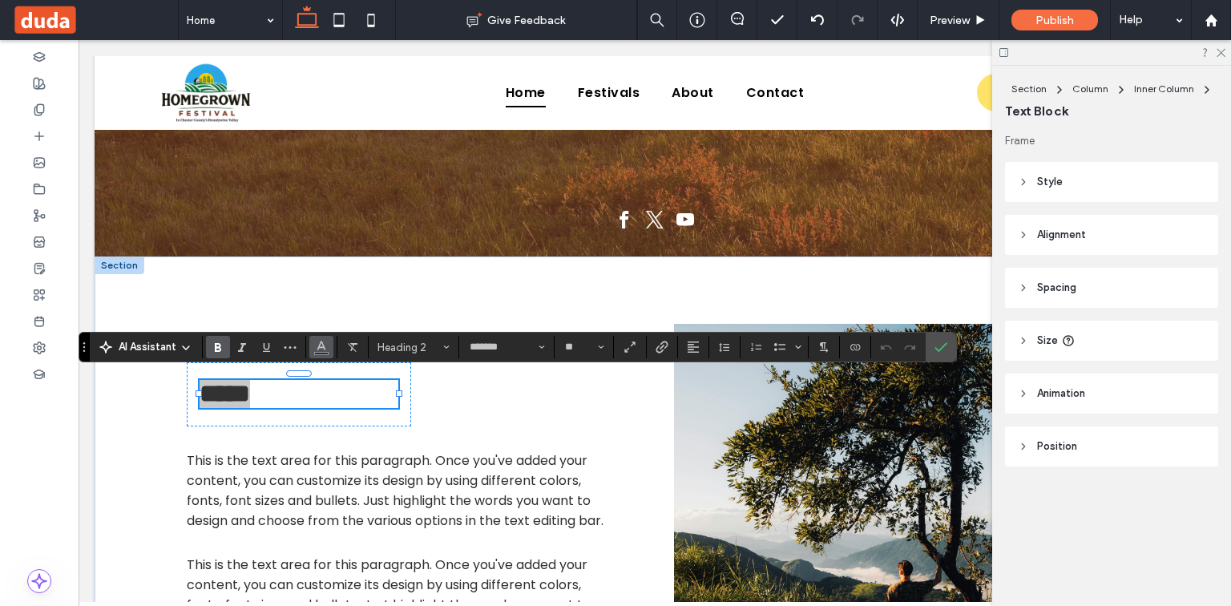
click at [328, 343] on button "Color" at bounding box center [321, 347] width 24 height 22
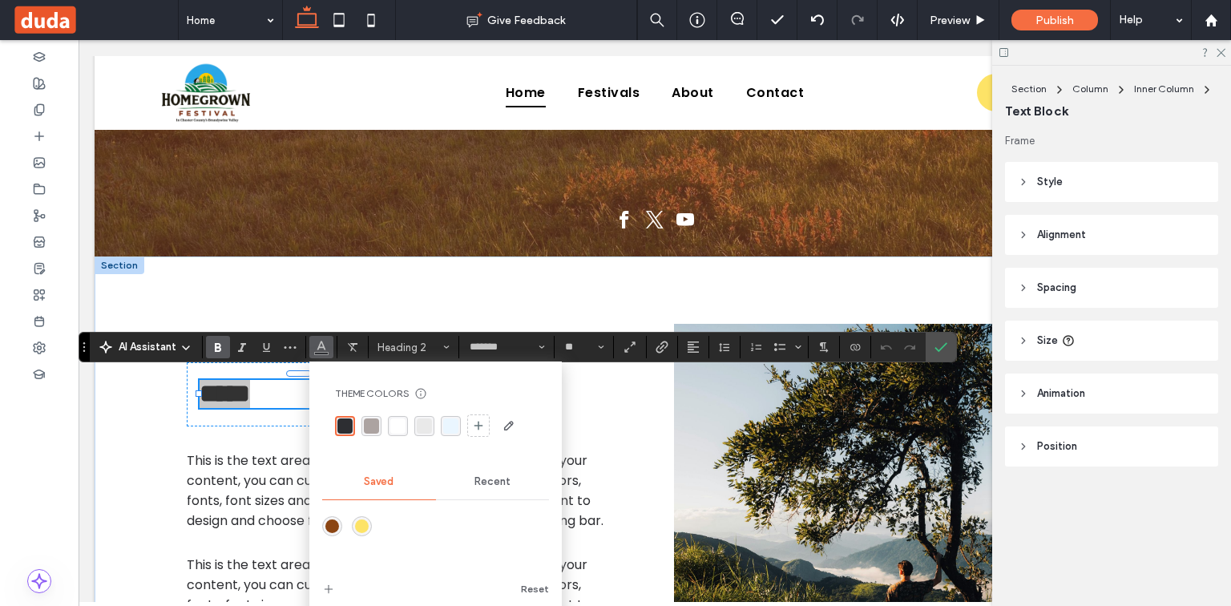
click at [400, 424] on div "rgba(255, 255, 255, 1)" at bounding box center [397, 425] width 15 height 15
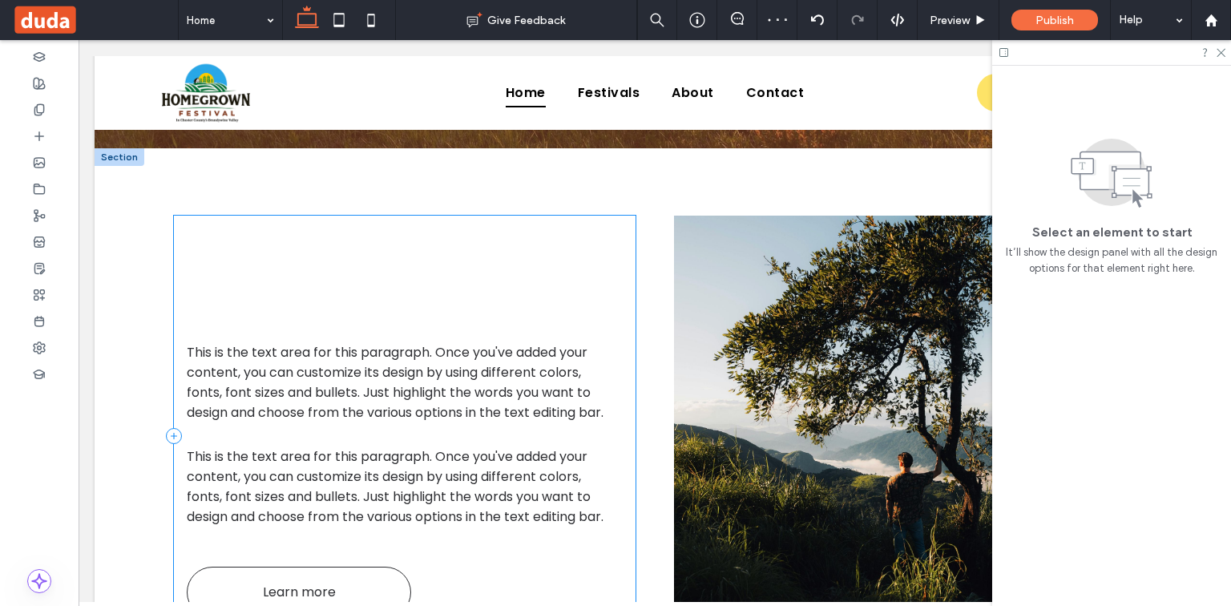
scroll to position [641, 0]
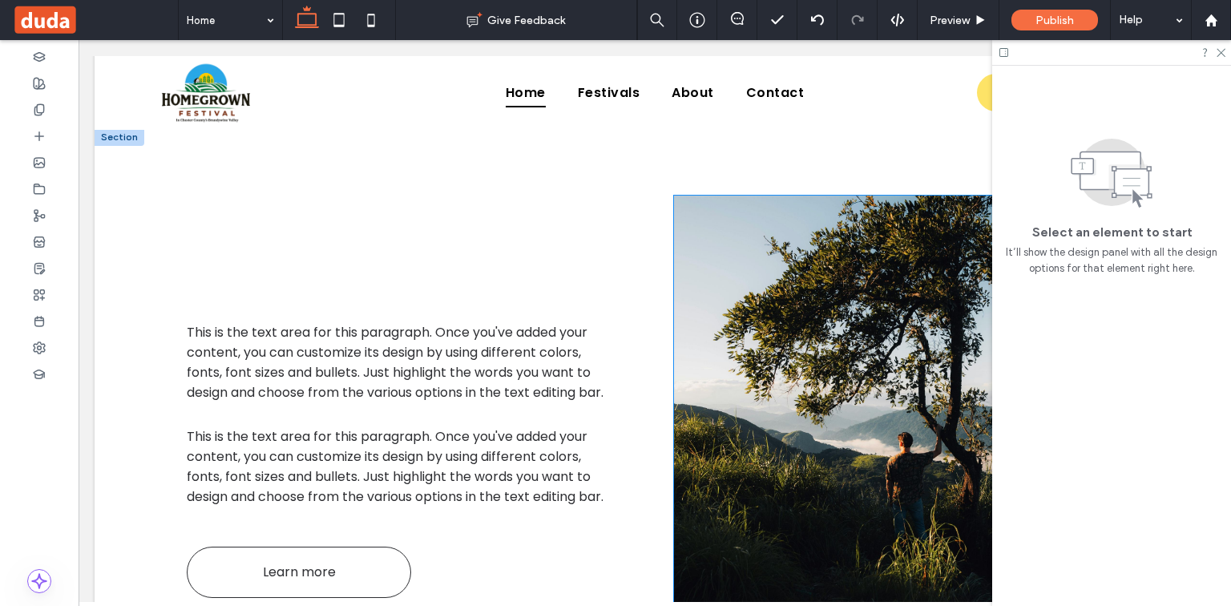
drag, startPoint x: 753, startPoint y: 314, endPoint x: 743, endPoint y: 311, distance: 10.1
click at [749, 313] on div at bounding box center [905, 416] width 462 height 441
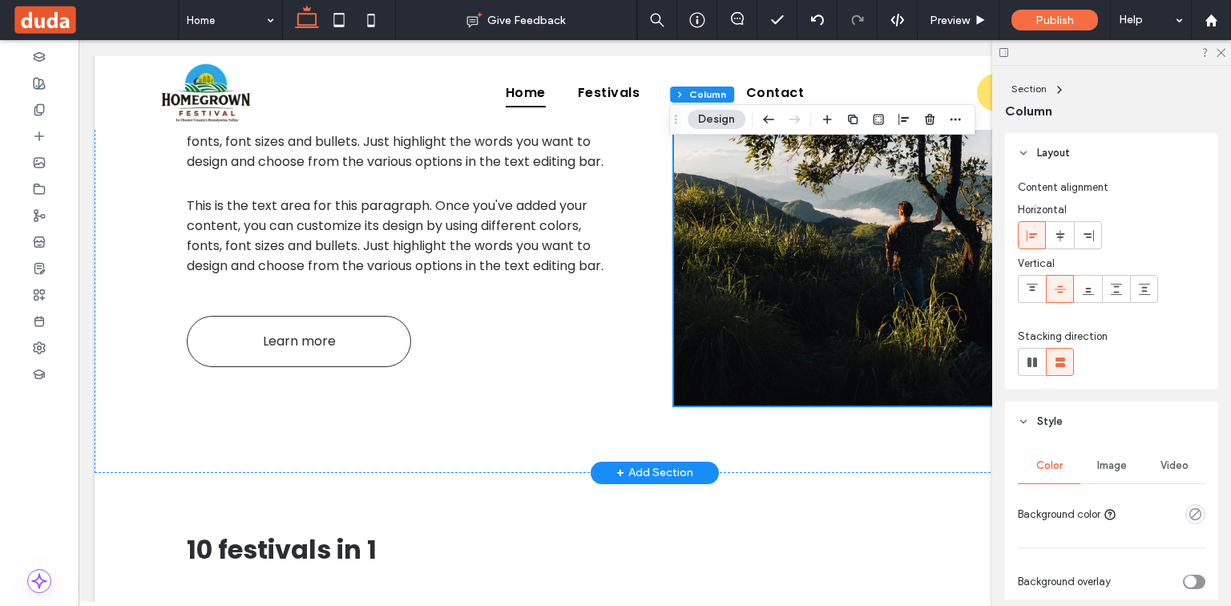
scroll to position [770, 0]
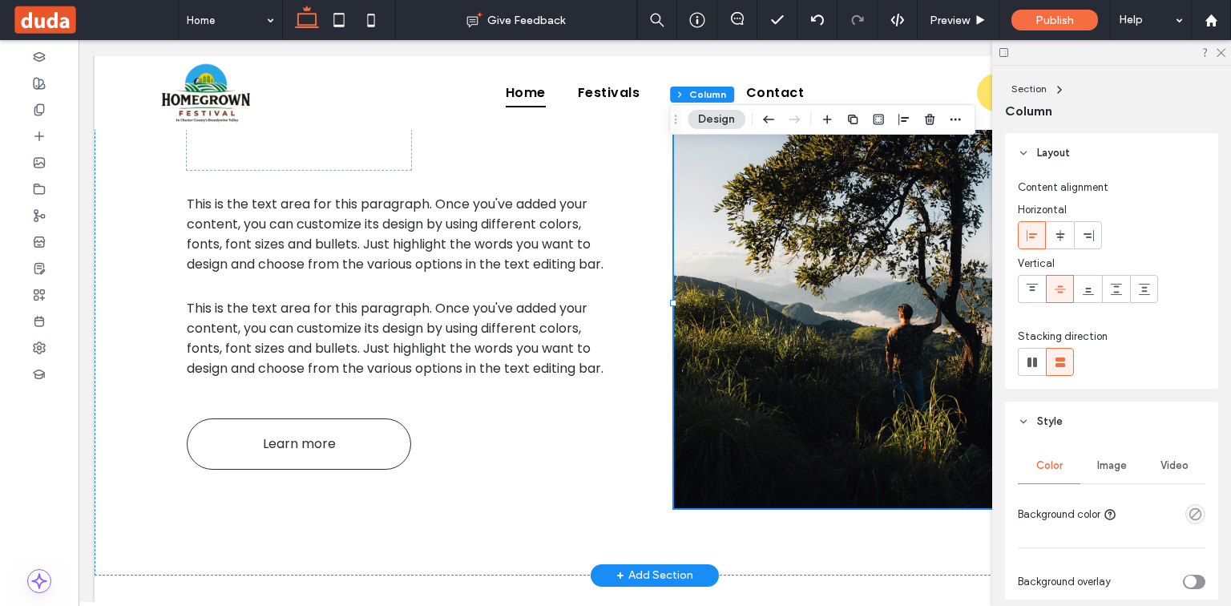
click at [844, 281] on div at bounding box center [905, 287] width 462 height 441
click at [844, 280] on div at bounding box center [905, 287] width 462 height 441
click at [745, 291] on div at bounding box center [905, 287] width 462 height 441
click at [757, 289] on div at bounding box center [905, 287] width 462 height 441
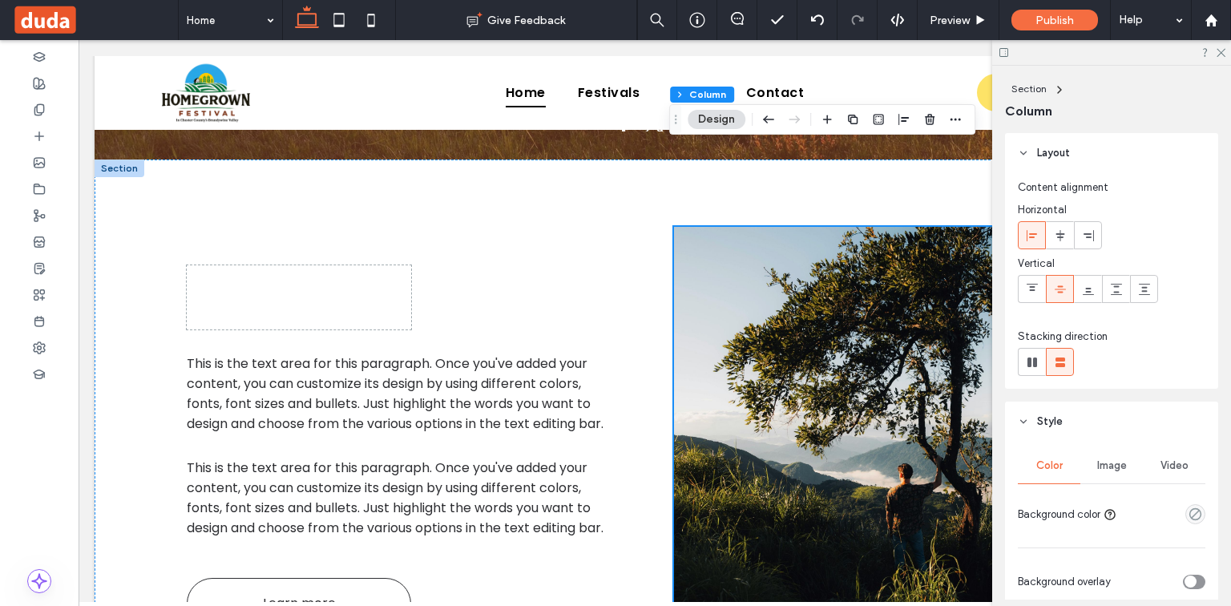
scroll to position [577, 0]
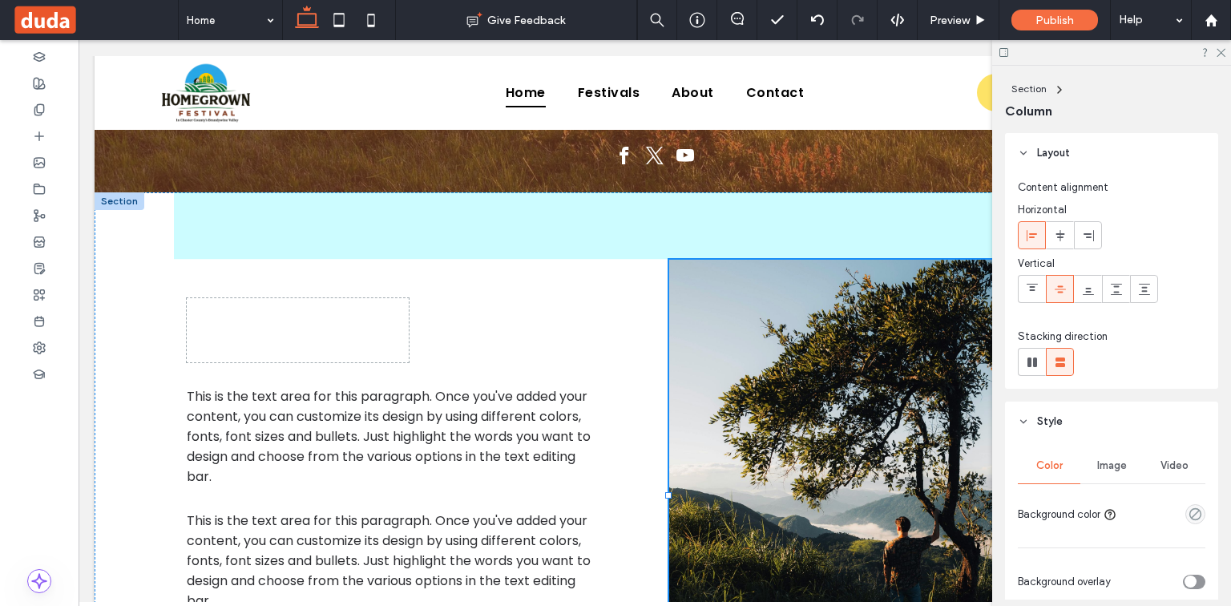
click at [665, 497] on div at bounding box center [668, 495] width 6 height 6
type input "**"
type input "*****"
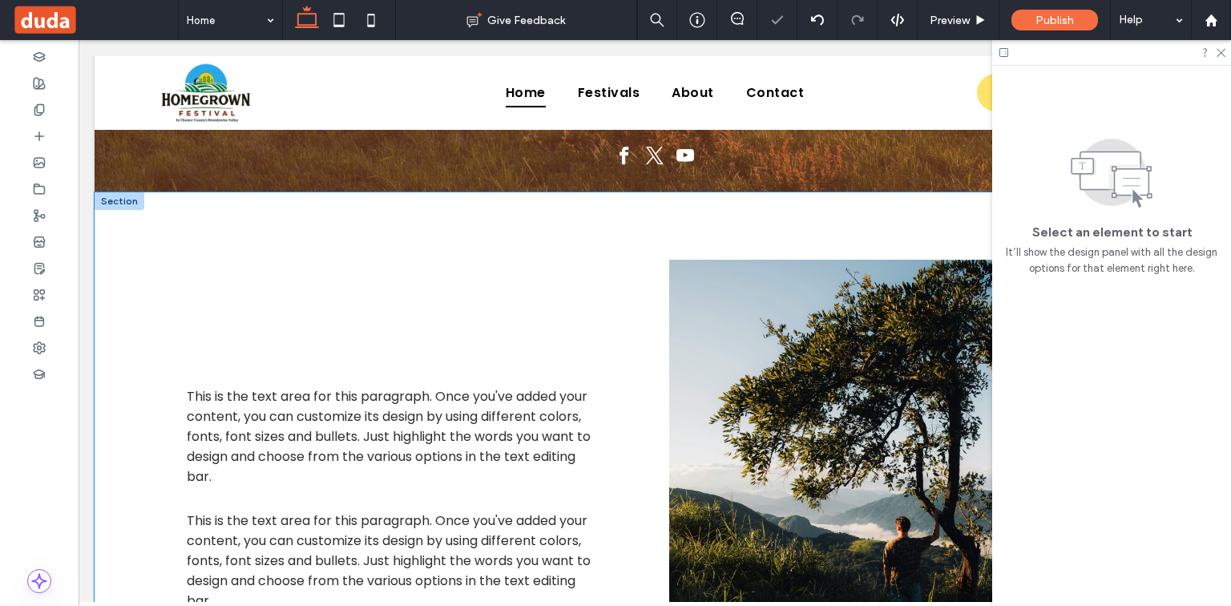
click at [551, 317] on div "ABOUT This is the text area for this paragraph. Once you've added your content,…" at bounding box center [402, 500] width 457 height 481
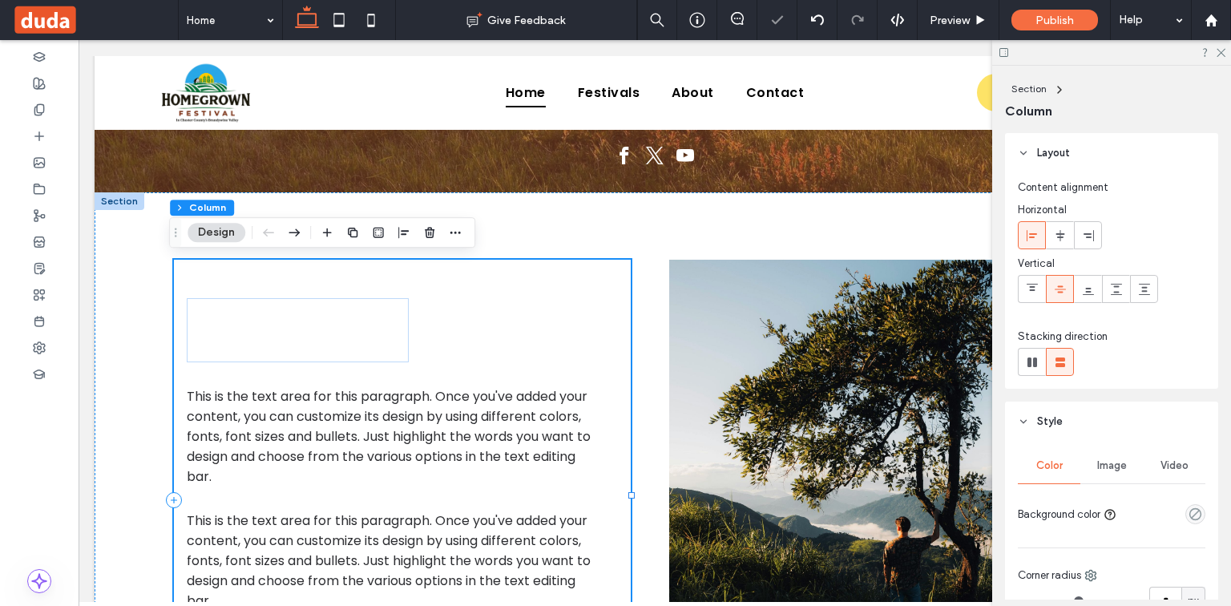
click at [513, 323] on div "ABOUT This is the text area for this paragraph. Once you've added your content,…" at bounding box center [402, 500] width 457 height 481
click at [477, 312] on div "ABOUT This is the text area for this paragraph. Once you've added your content,…" at bounding box center [402, 500] width 457 height 481
click at [331, 329] on h2 "ABOUT" at bounding box center [298, 330] width 196 height 38
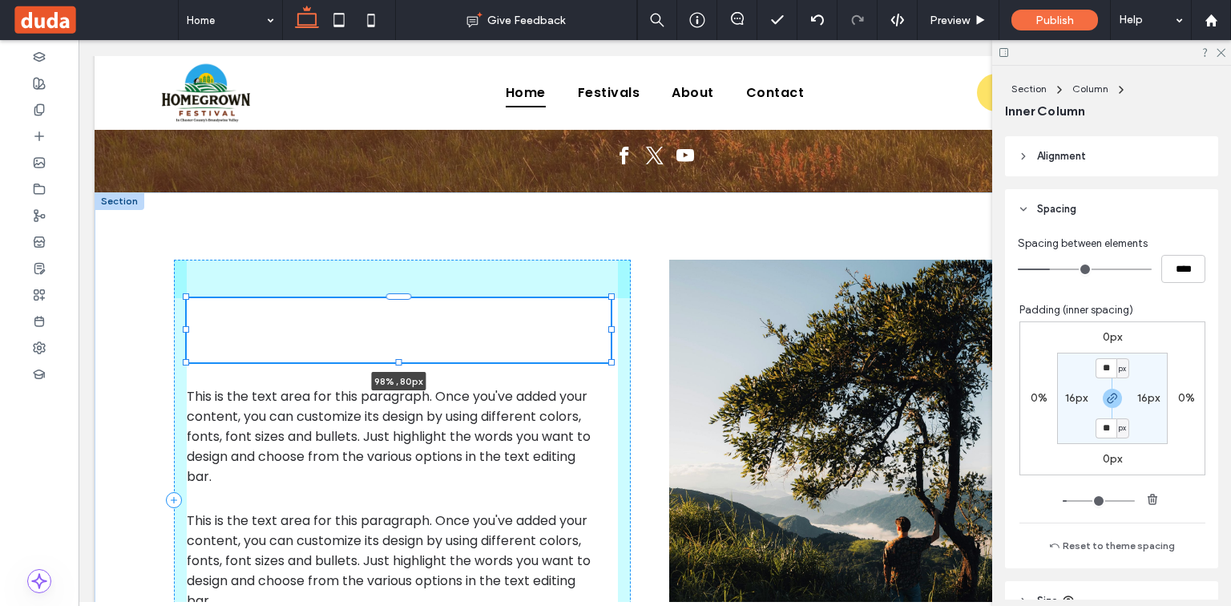
scroll to position [763, 0]
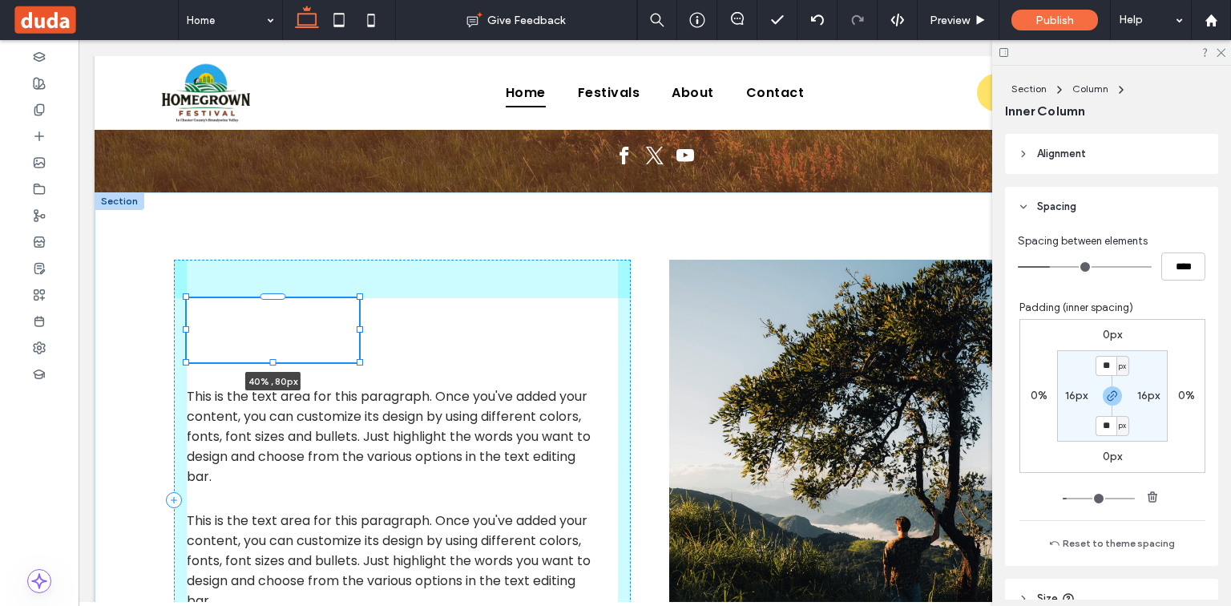
drag, startPoint x: 403, startPoint y: 331, endPoint x: 354, endPoint y: 323, distance: 50.3
click at [188, 298] on div at bounding box center [187, 297] width 1 height 1
type input "**"
type input "****"
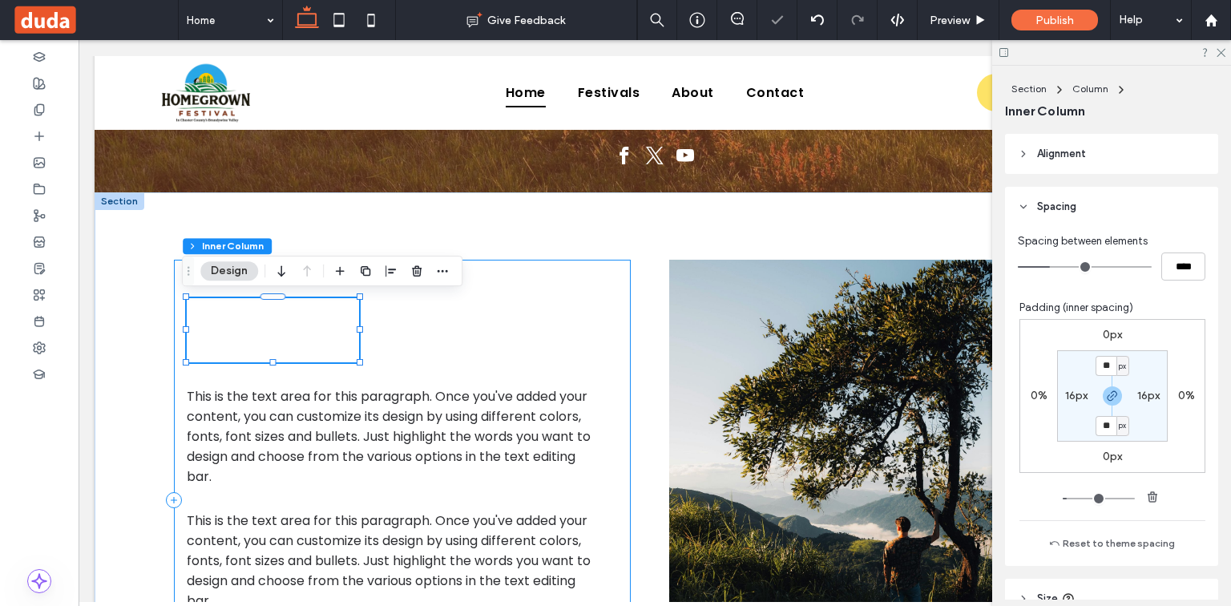
click at [467, 362] on div "ABOUT 40% , 80px This is the text area for this paragraph. Once you've added yo…" at bounding box center [402, 500] width 457 height 481
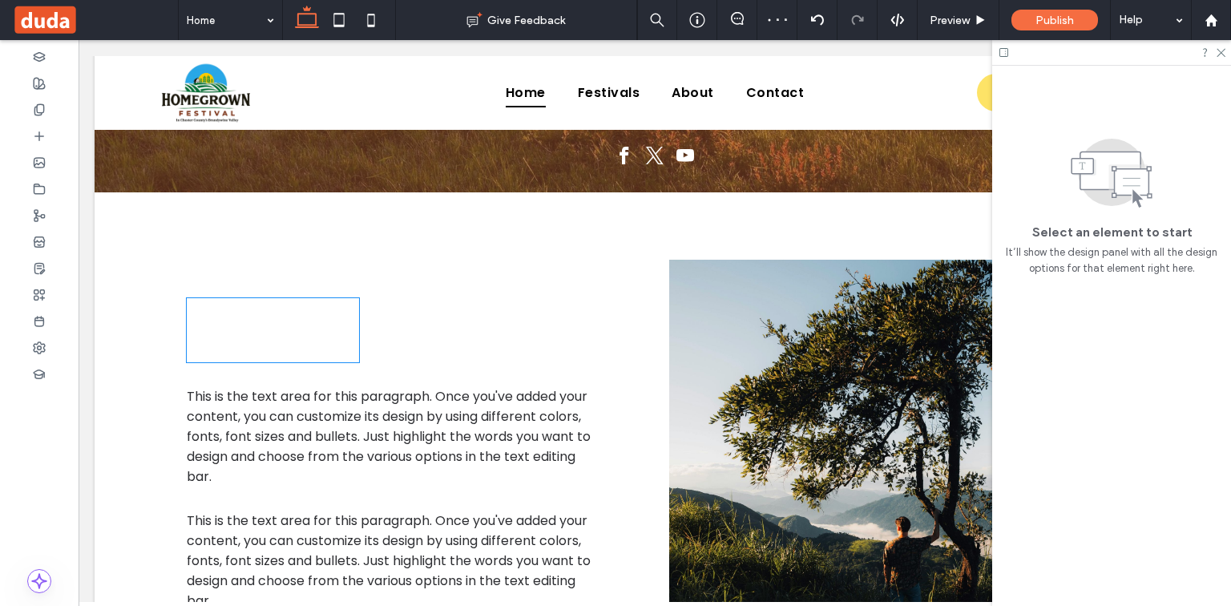
click at [324, 325] on h2 "ABOUT" at bounding box center [273, 330] width 147 height 38
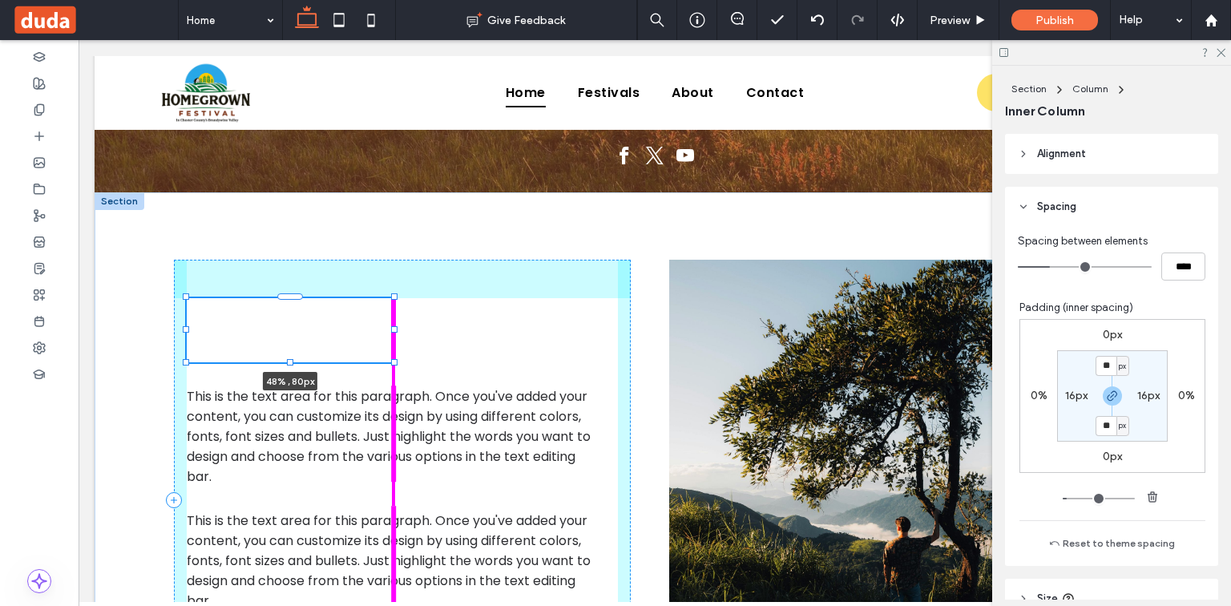
drag, startPoint x: 356, startPoint y: 327, endPoint x: 388, endPoint y: 329, distance: 32.1
click at [391, 329] on div at bounding box center [394, 329] width 6 height 6
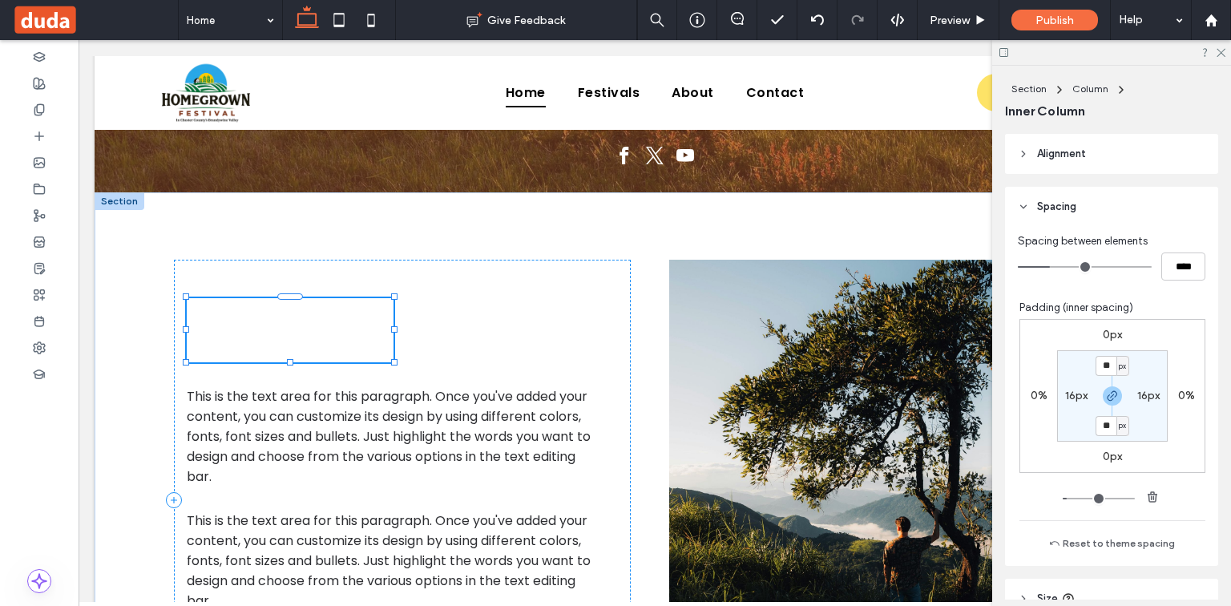
type input "**"
type input "****"
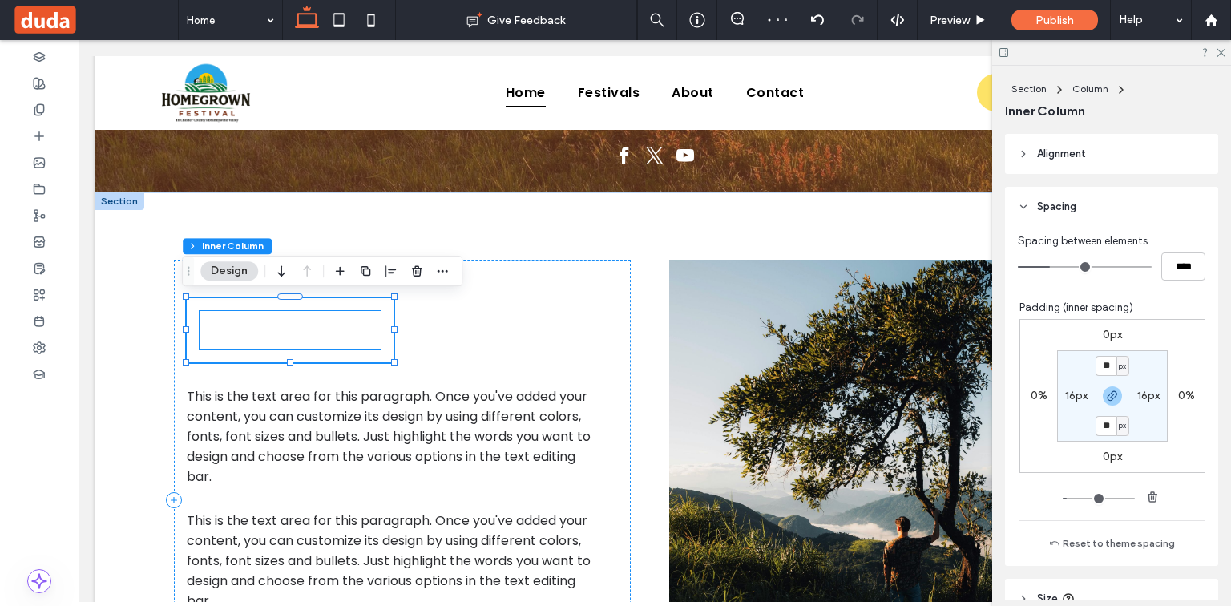
click at [251, 327] on span "ABOUT" at bounding box center [245, 330] width 90 height 36
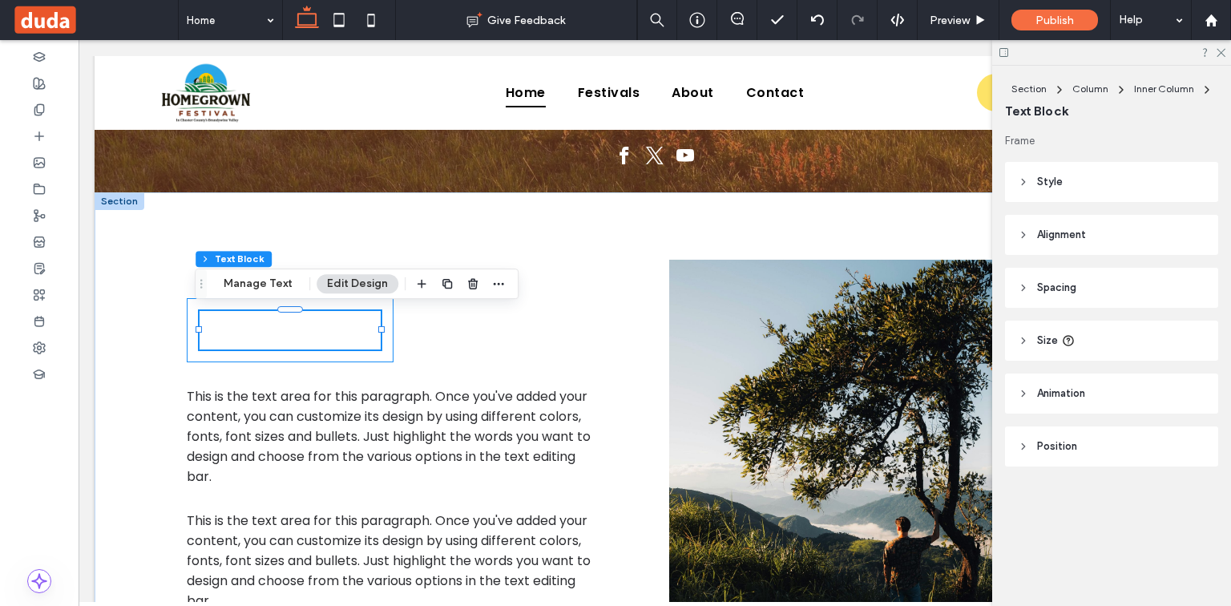
click at [311, 359] on div "ABOUT" at bounding box center [290, 330] width 207 height 64
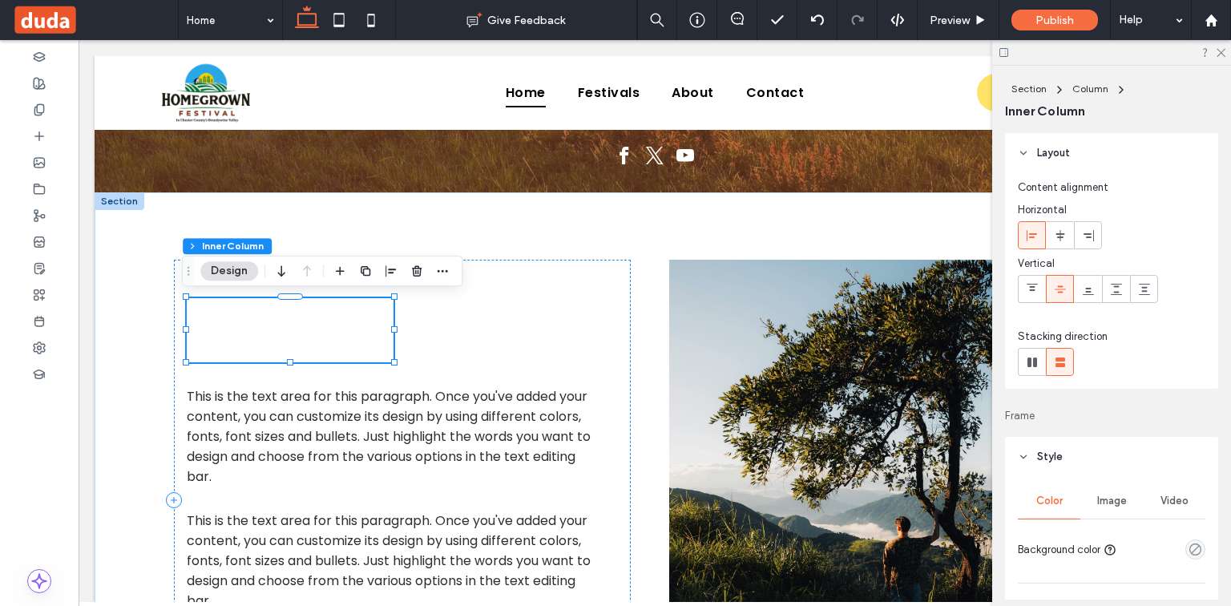
click at [330, 353] on div "ABOUT" at bounding box center [290, 330] width 207 height 64
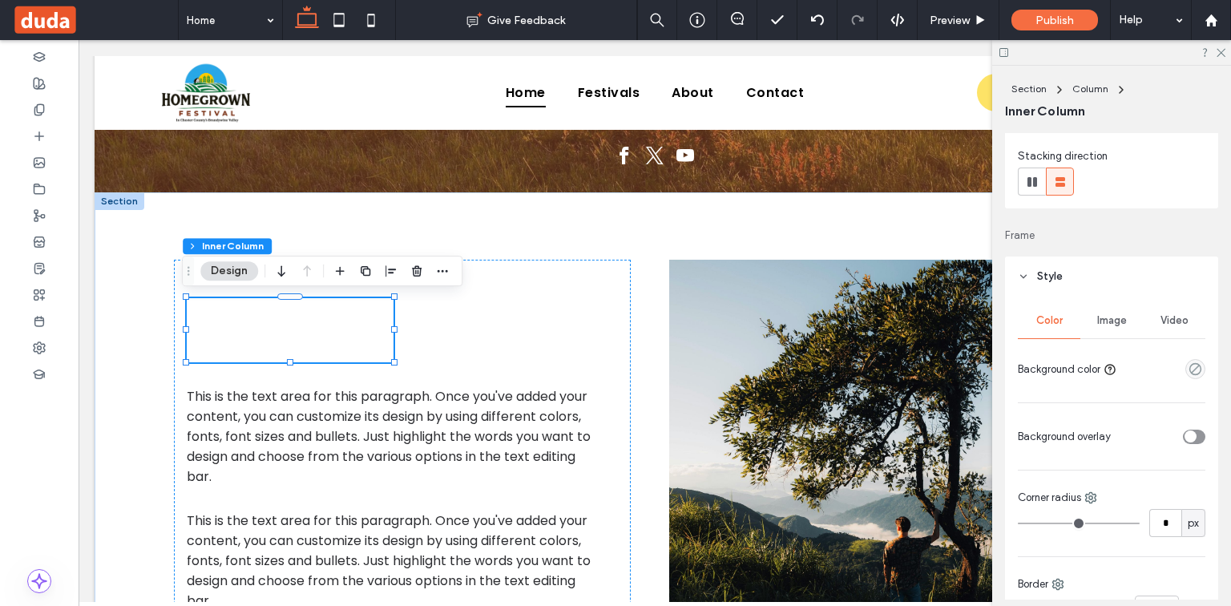
scroll to position [192, 0]
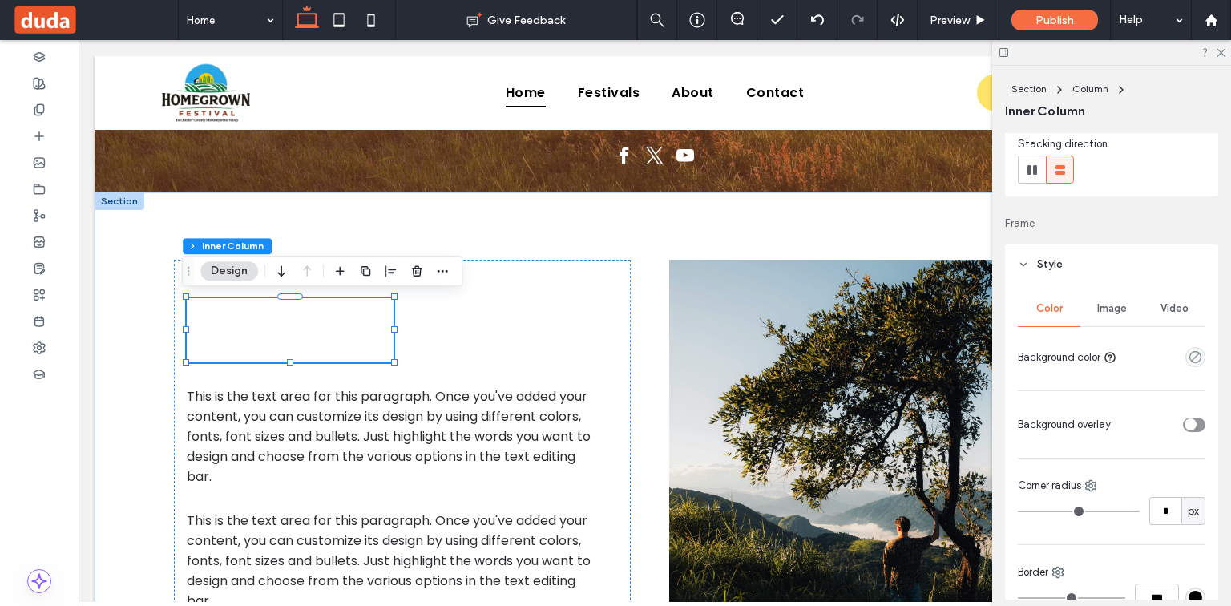
click at [1116, 295] on div "Image" at bounding box center [1112, 308] width 63 height 35
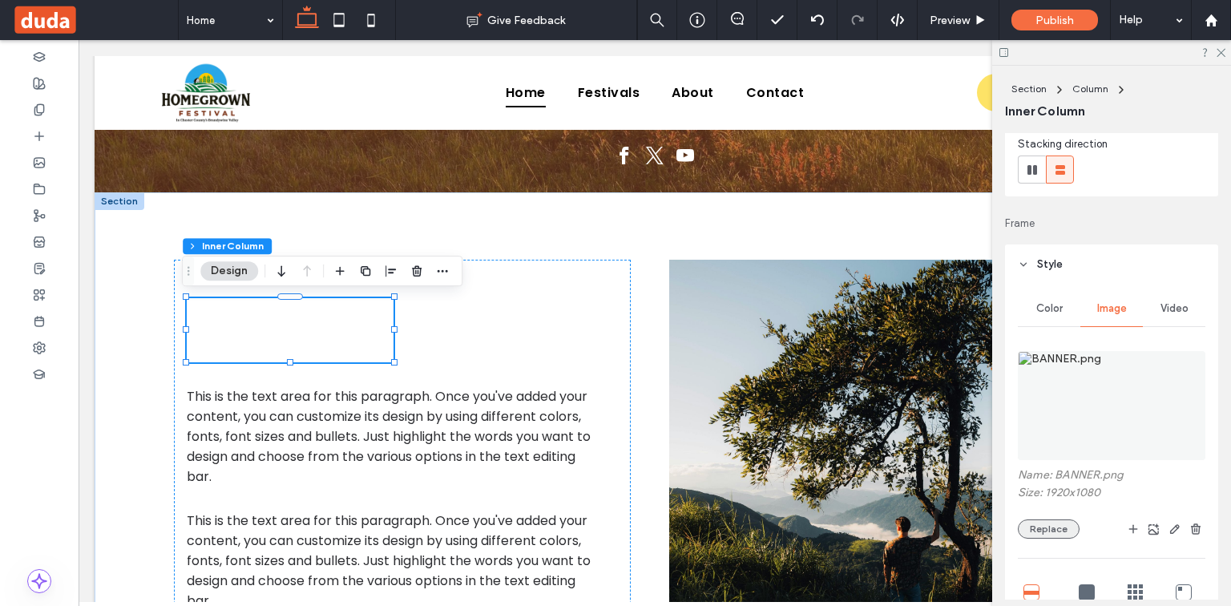
click at [1038, 524] on button "Replace" at bounding box center [1049, 528] width 62 height 19
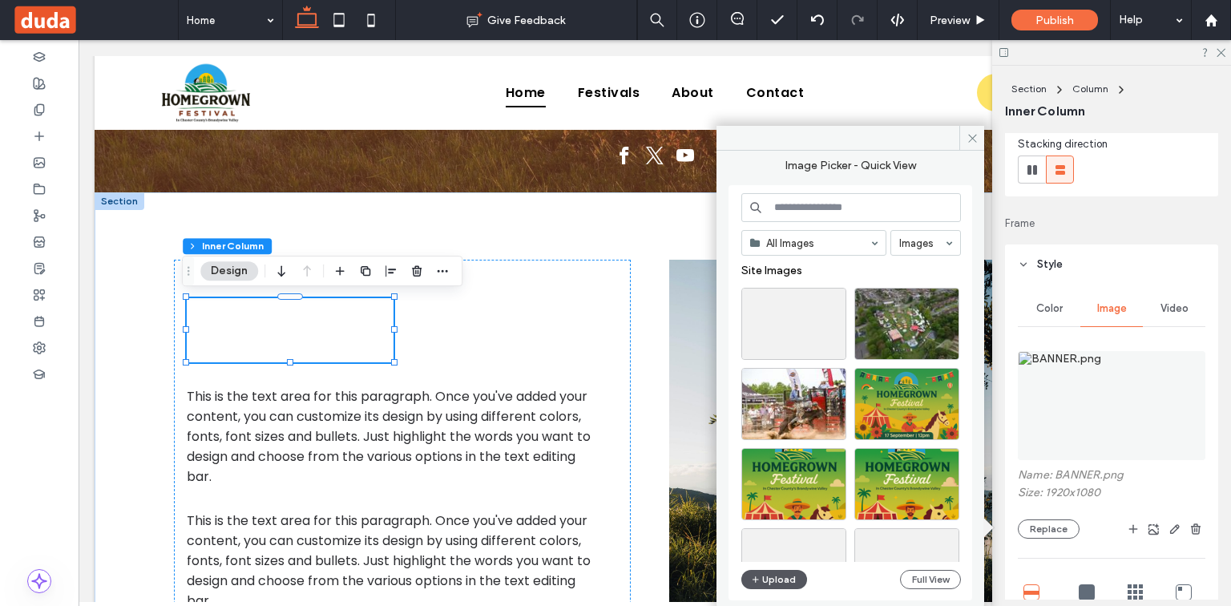
click at [780, 577] on button "Upload" at bounding box center [774, 579] width 66 height 19
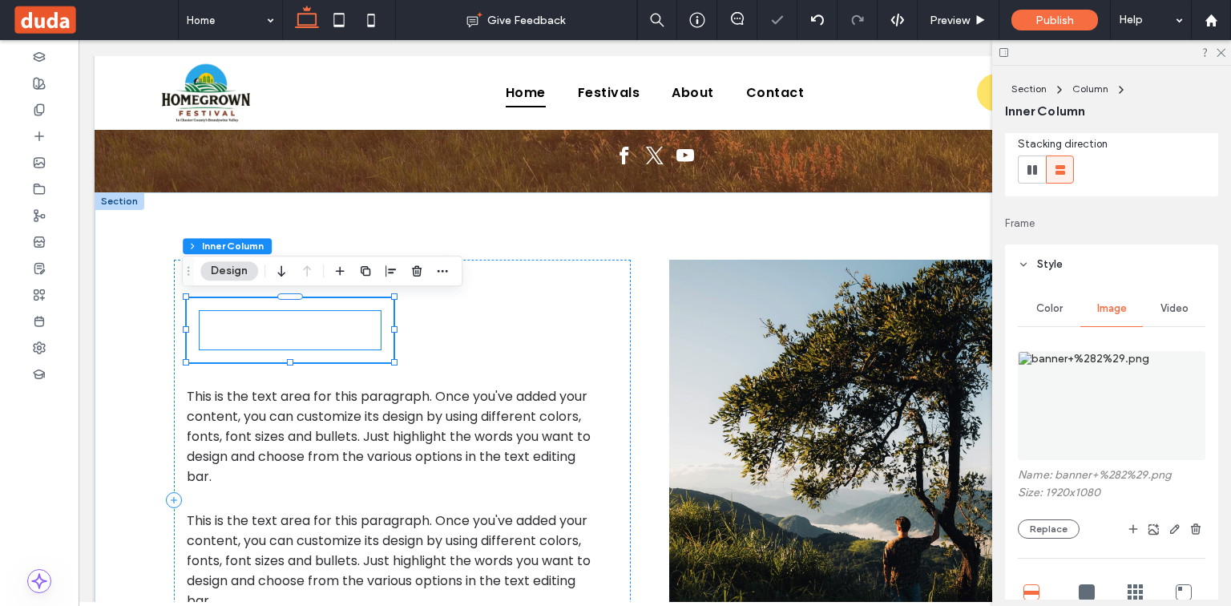
click at [315, 323] on h2 "ABOUT" at bounding box center [290, 330] width 181 height 38
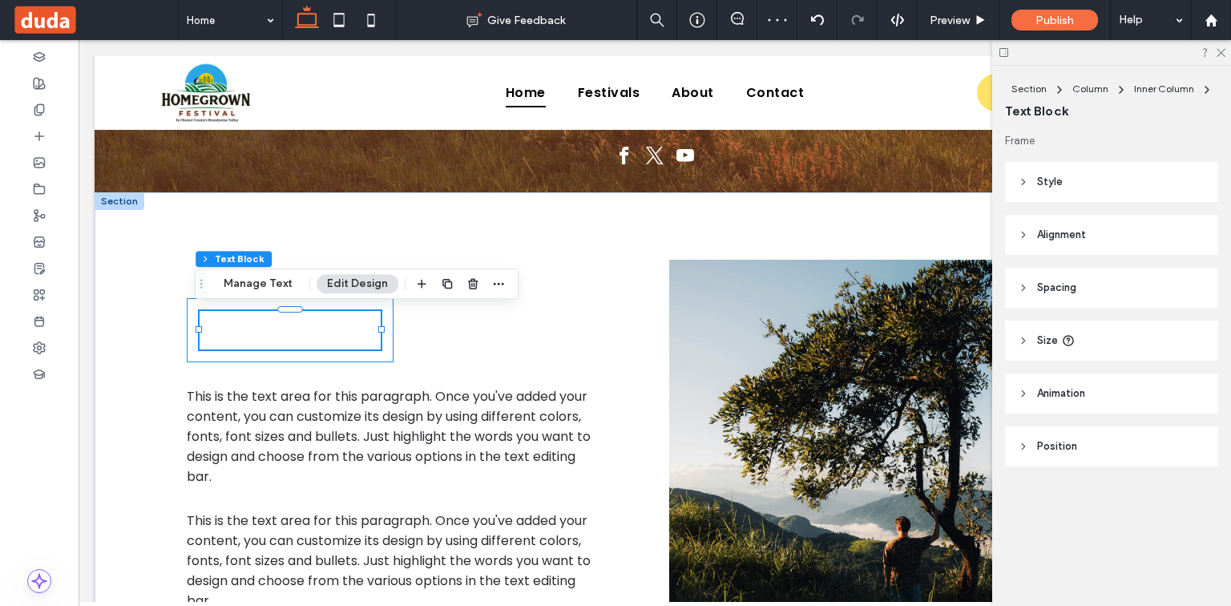
click at [318, 356] on div "ABOUT" at bounding box center [290, 330] width 207 height 64
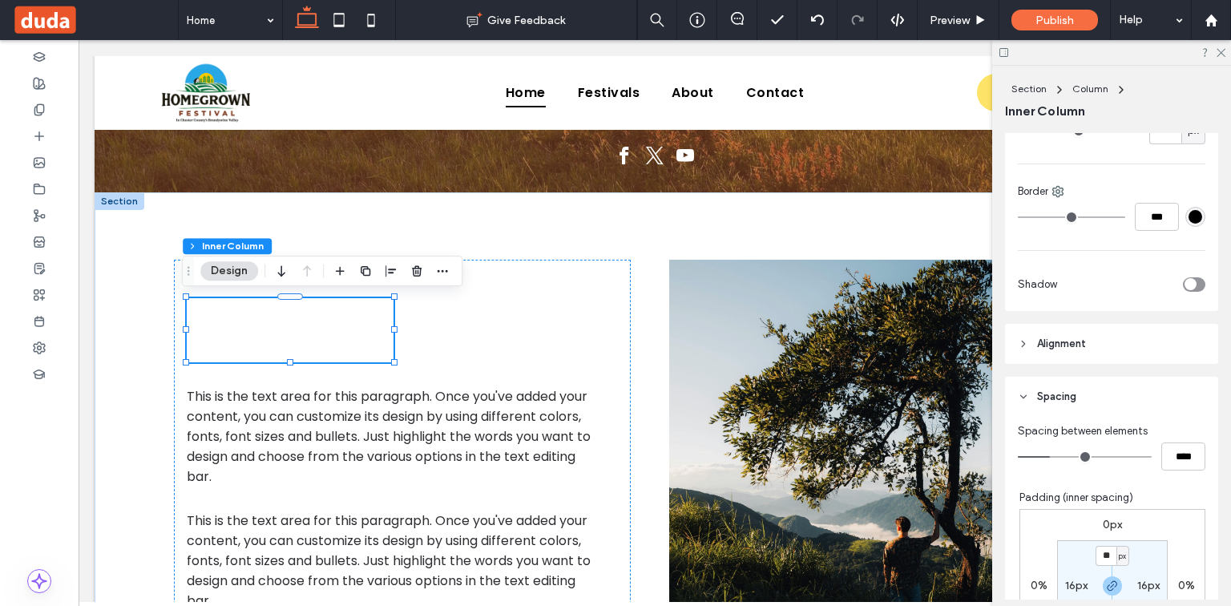
scroll to position [257, 0]
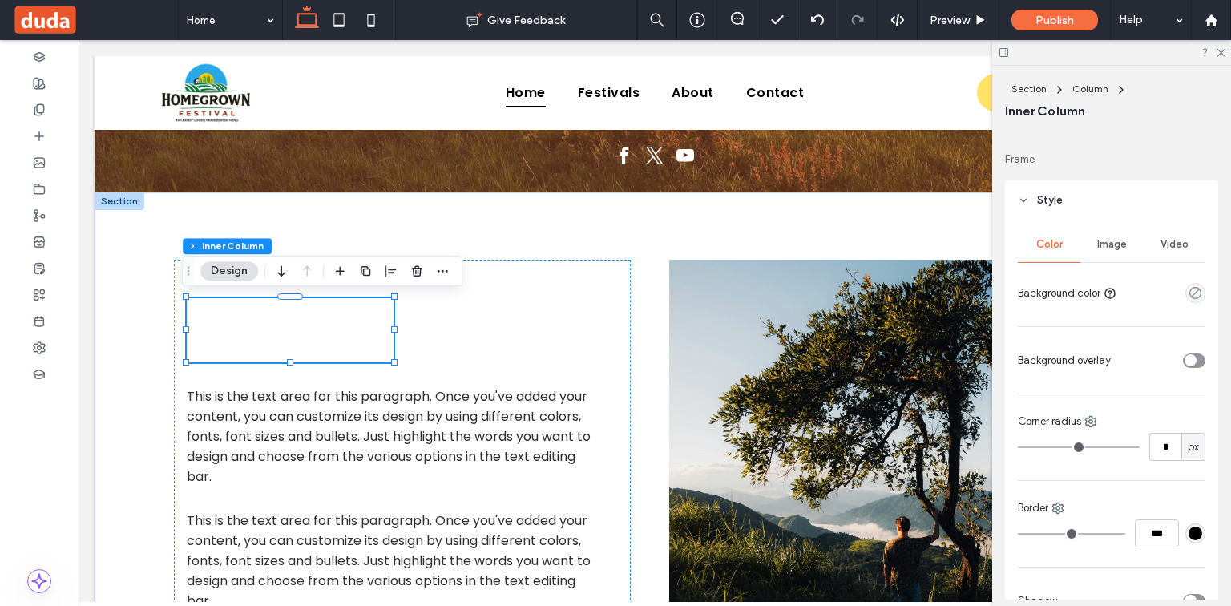
click at [1121, 251] on div "Image" at bounding box center [1112, 244] width 63 height 35
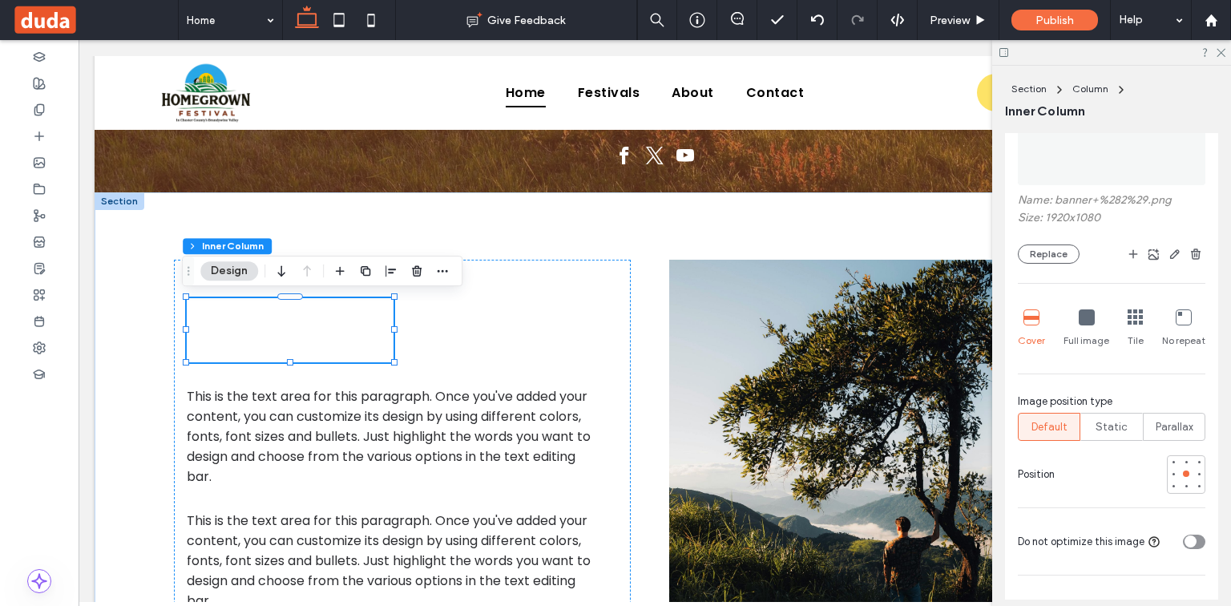
scroll to position [513, 0]
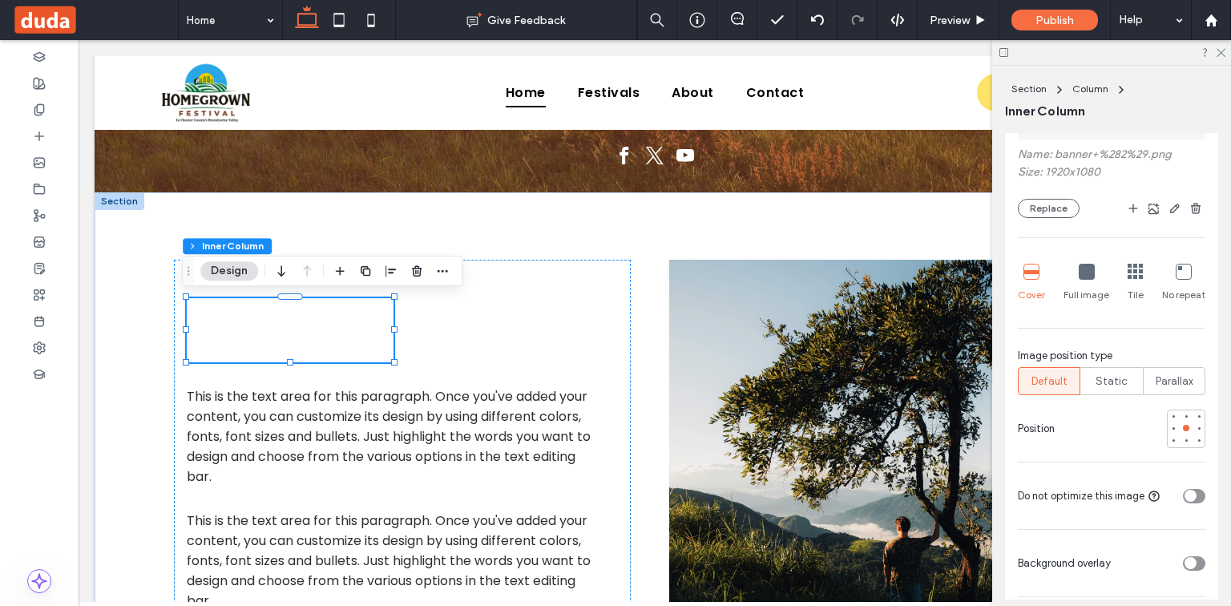
click at [1079, 264] on icon at bounding box center [1087, 272] width 16 height 16
click at [1044, 276] on div "Cover Full image Tile No repeat" at bounding box center [1112, 282] width 188 height 51
click at [1040, 274] on div "Cover" at bounding box center [1031, 282] width 27 height 51
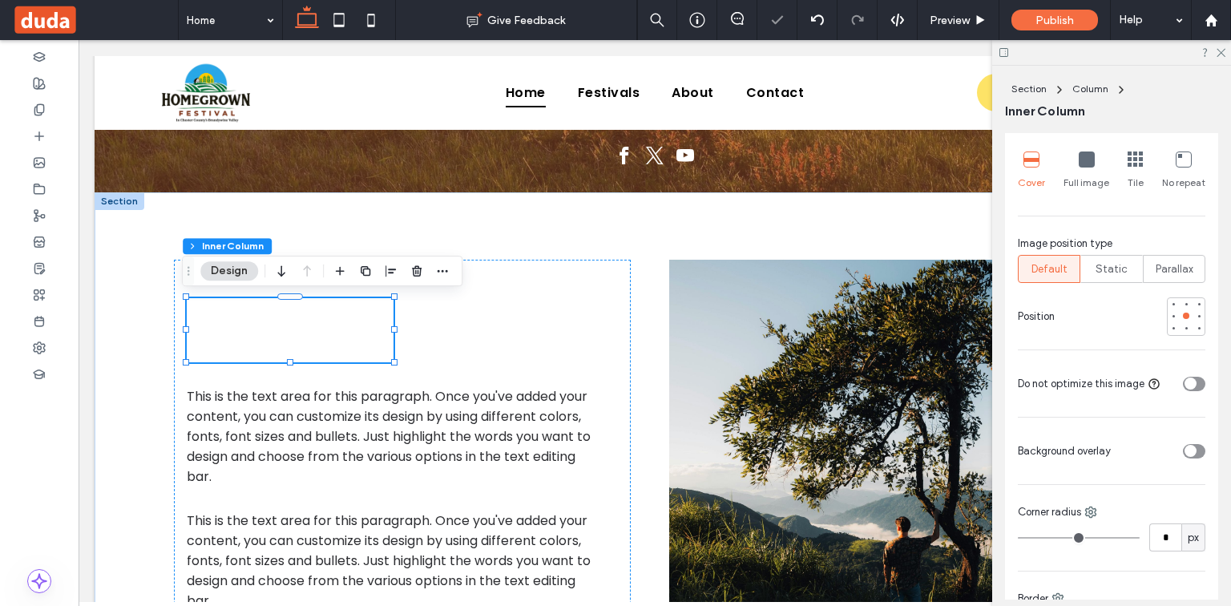
scroll to position [641, 0]
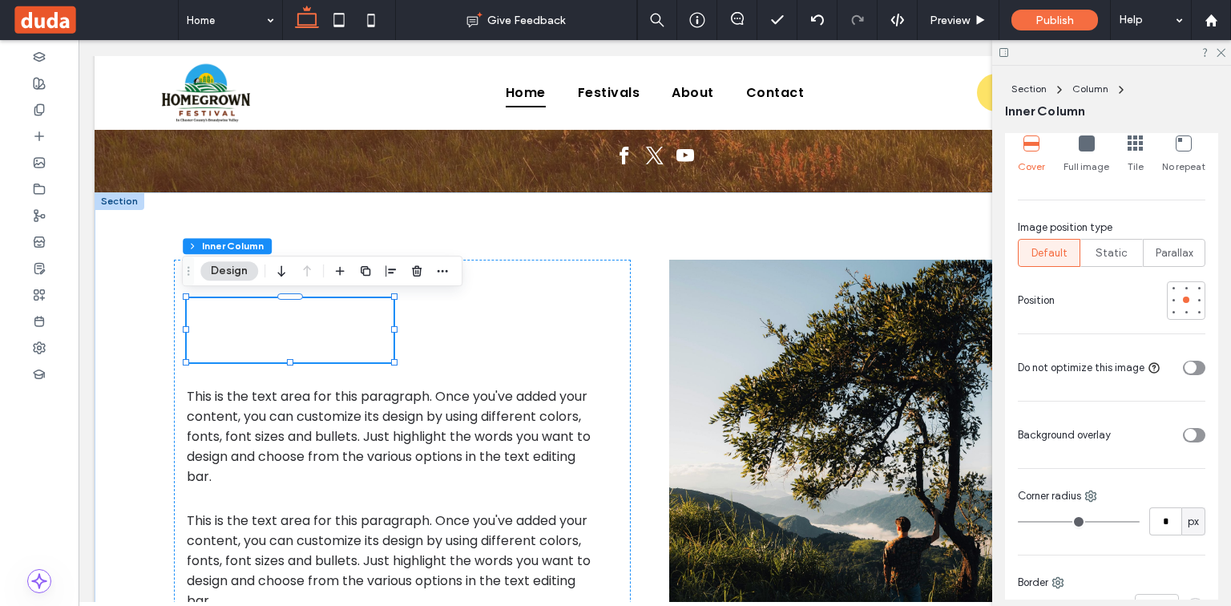
click at [1136, 147] on icon at bounding box center [1136, 143] width 16 height 16
click at [1090, 149] on icon at bounding box center [1087, 143] width 16 height 16
click at [1032, 142] on icon at bounding box center [1032, 143] width 16 height 16
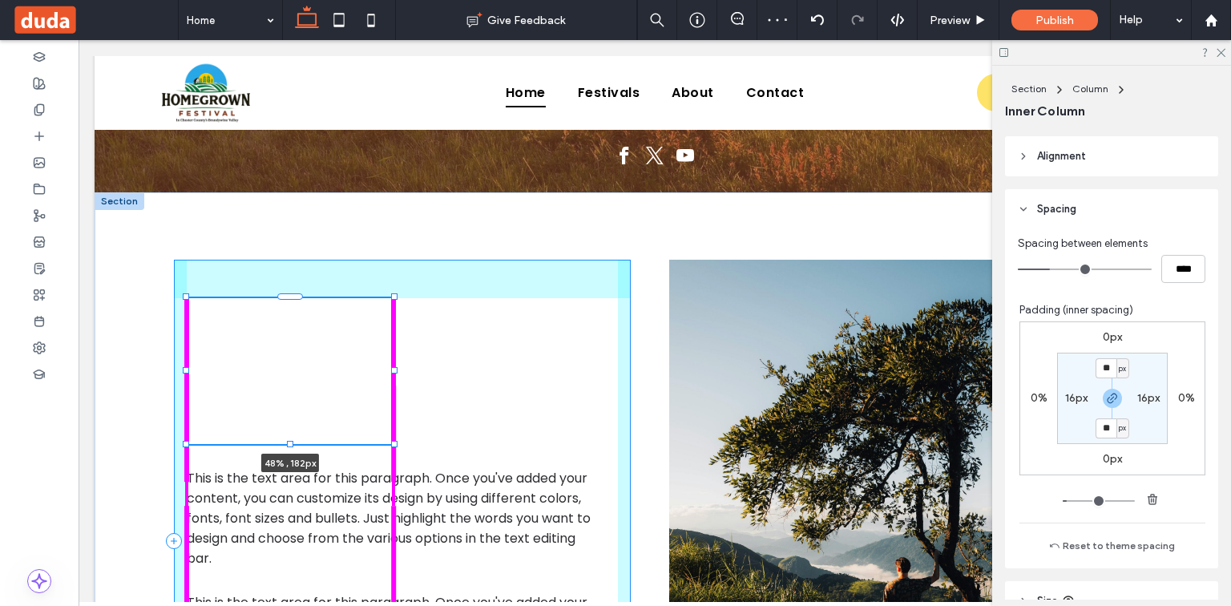
scroll to position [1222, 0]
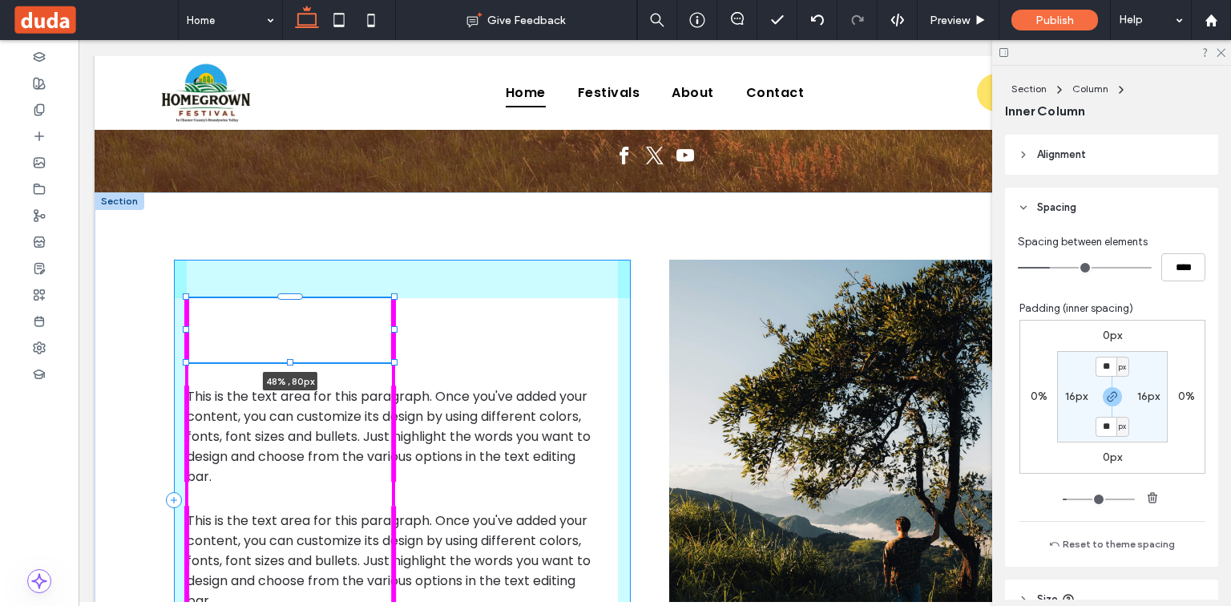
drag, startPoint x: 286, startPoint y: 362, endPoint x: 299, endPoint y: 351, distance: 16.5
click at [299, 351] on div "ABOUT 48% , 80px This is the text area for this paragraph. Once you've added yo…" at bounding box center [655, 500] width 962 height 616
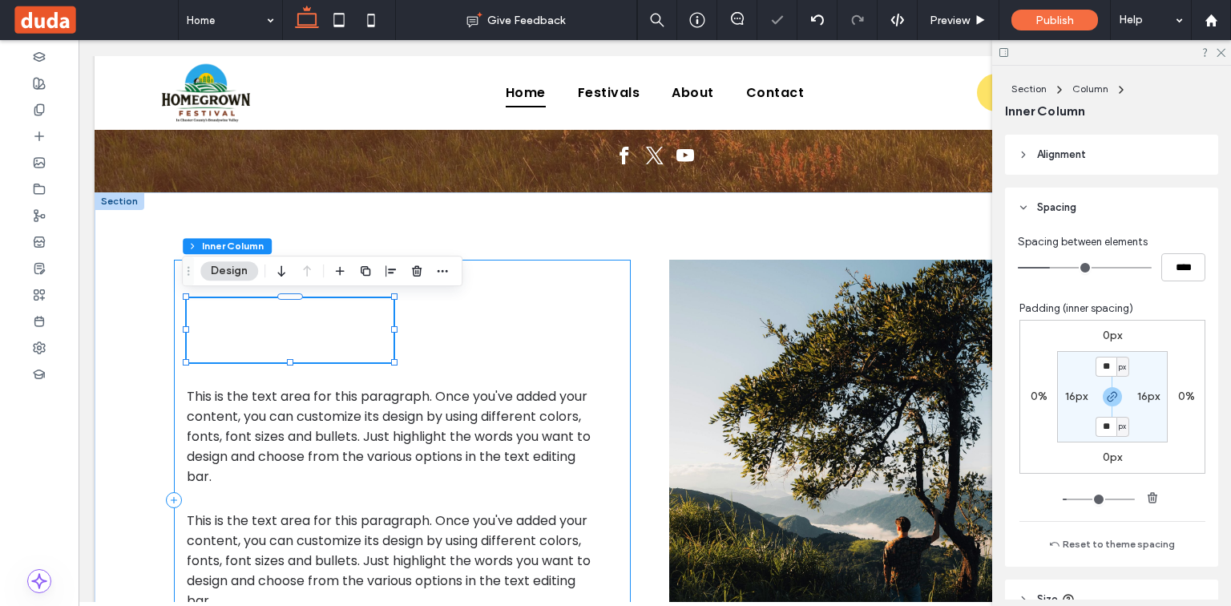
click at [521, 315] on div "ABOUT 48% , 80px This is the text area for this paragraph. Once you've added yo…" at bounding box center [402, 500] width 457 height 481
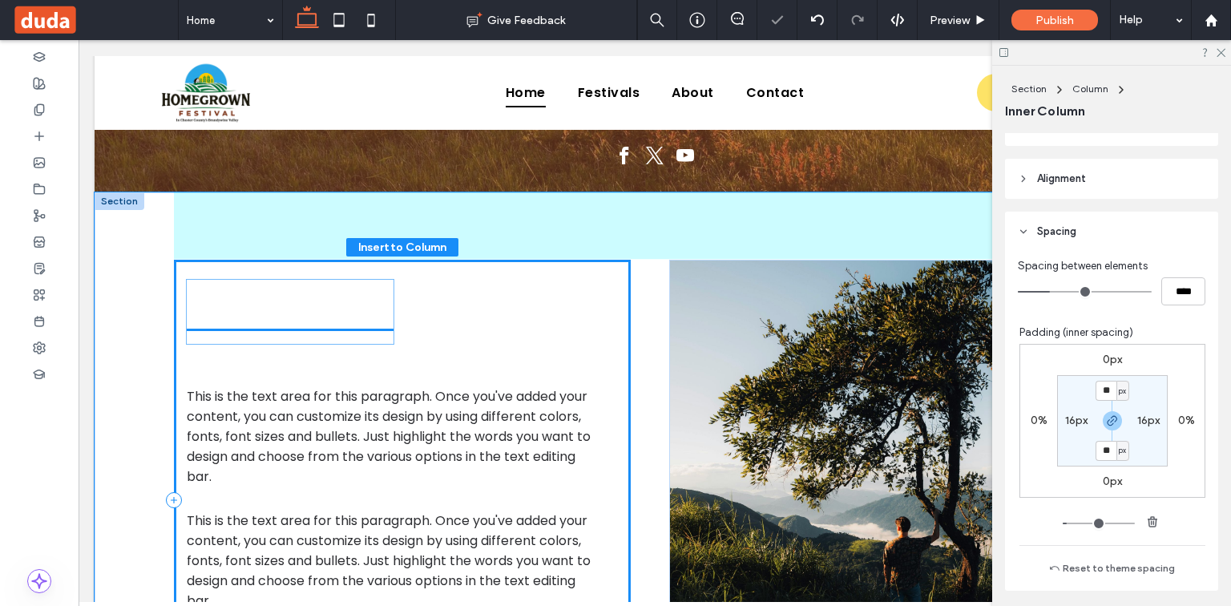
drag, startPoint x: 335, startPoint y: 311, endPoint x: 340, endPoint y: 293, distance: 18.3
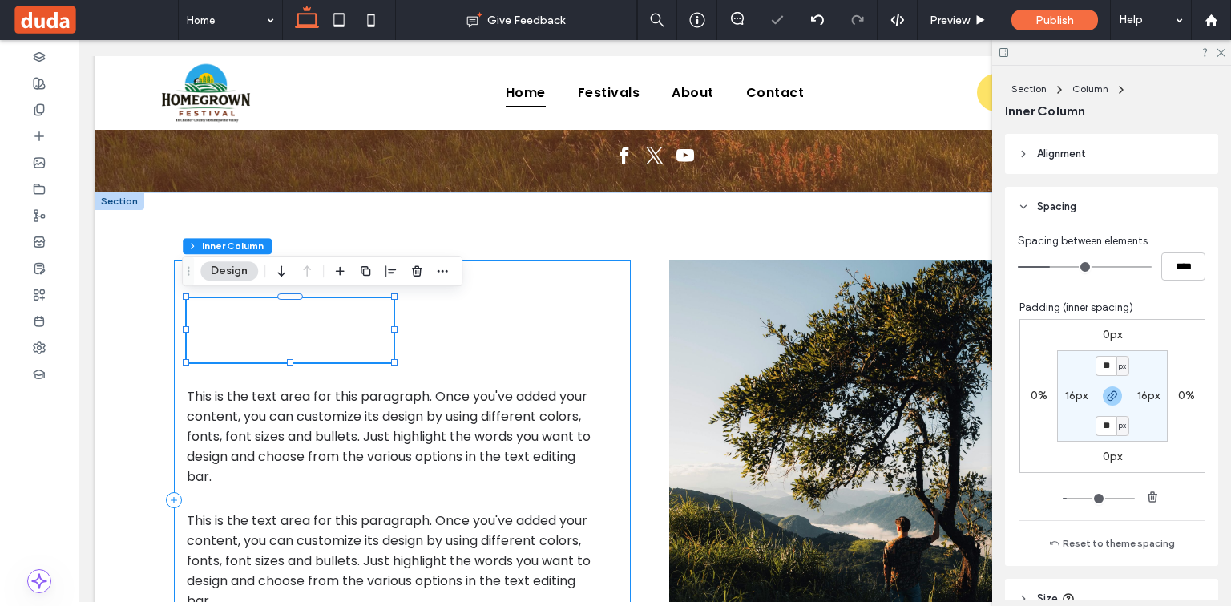
click at [608, 327] on div "ABOUT This is the text area for this paragraph. Once you've added your content,…" at bounding box center [402, 500] width 457 height 481
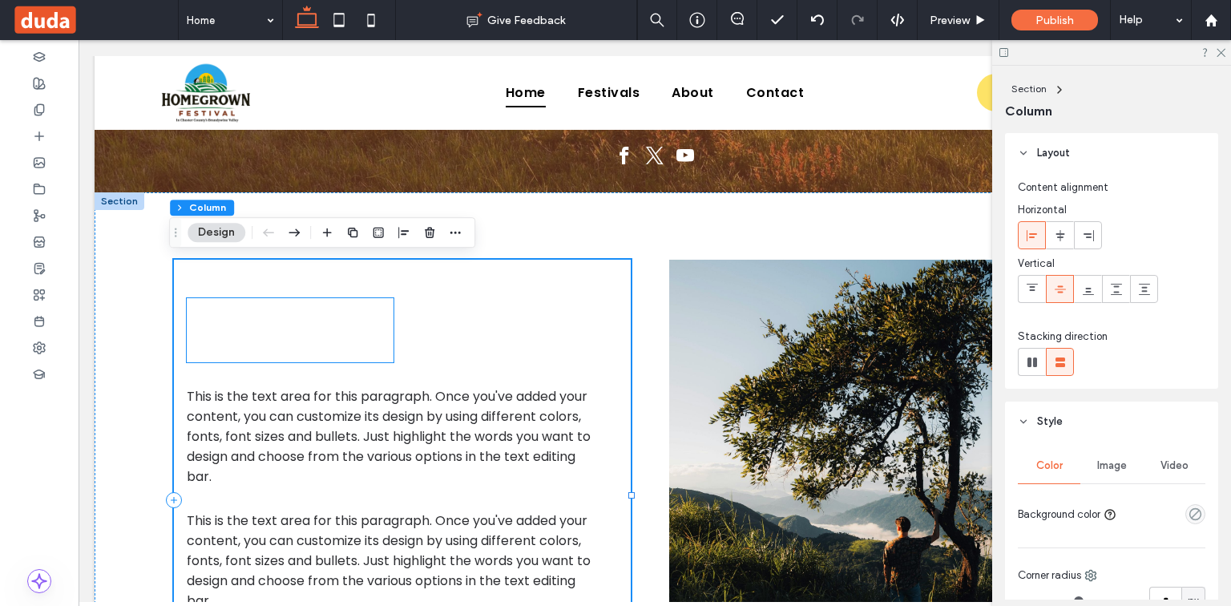
click at [362, 338] on h2 "ABOUT" at bounding box center [290, 330] width 181 height 38
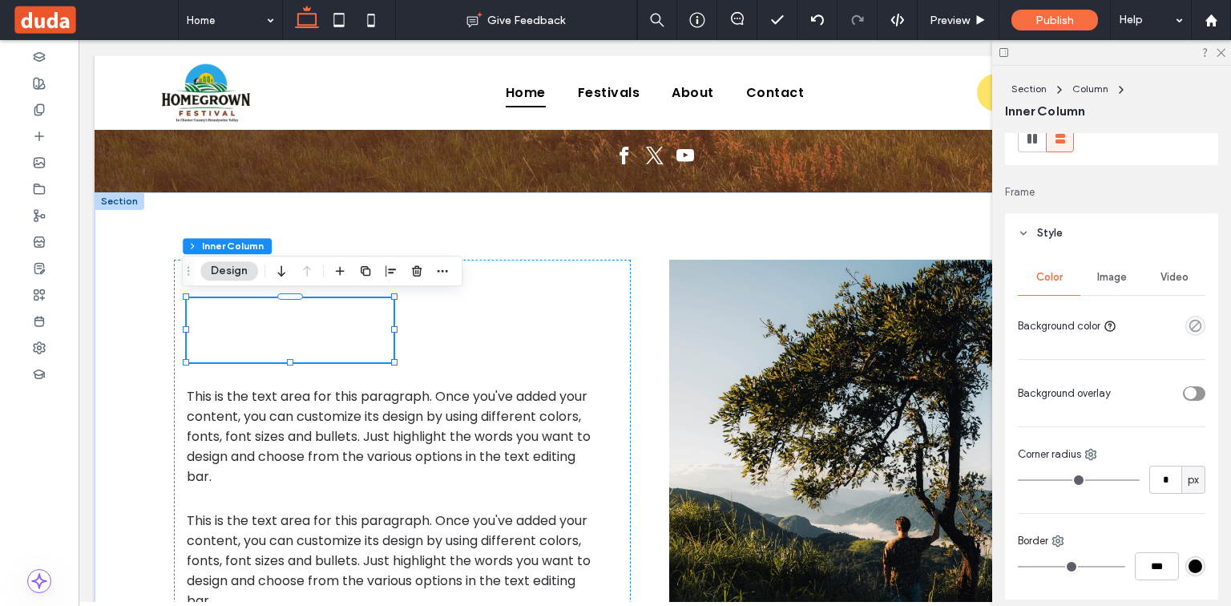
scroll to position [257, 0]
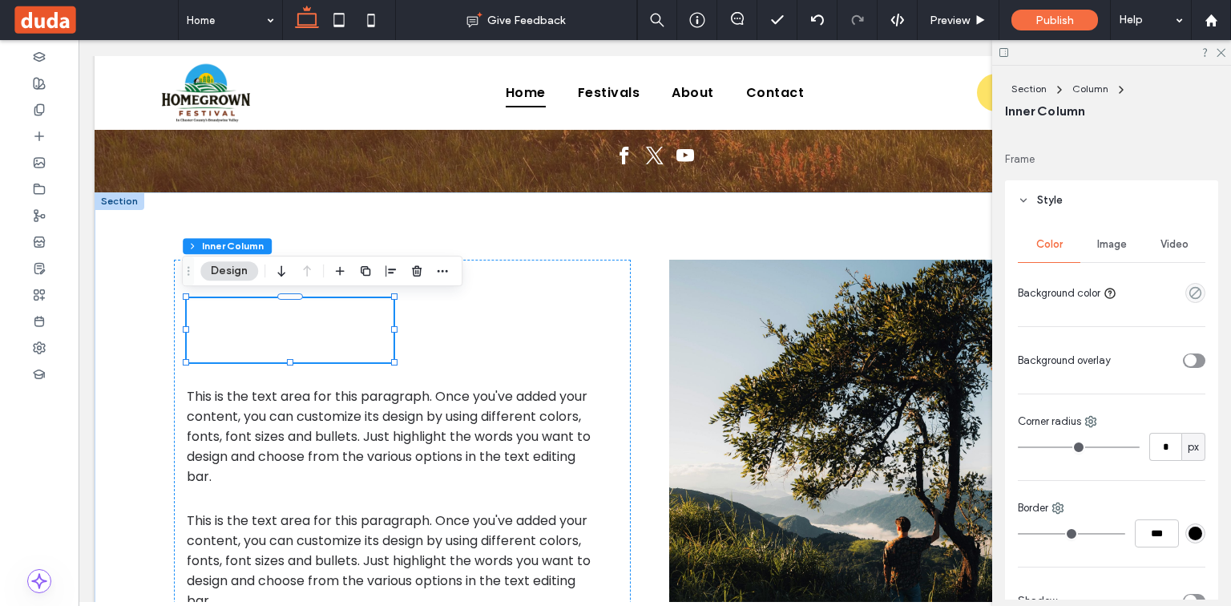
click at [1109, 257] on div "Image" at bounding box center [1112, 244] width 63 height 35
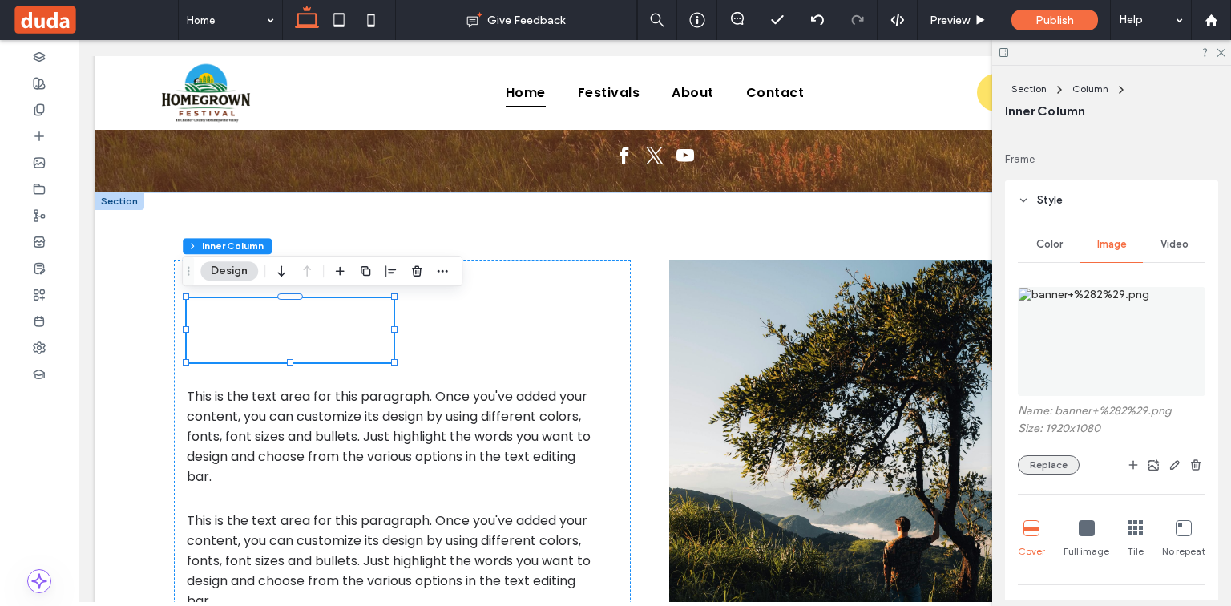
click at [1061, 466] on button "Replace" at bounding box center [1049, 464] width 62 height 19
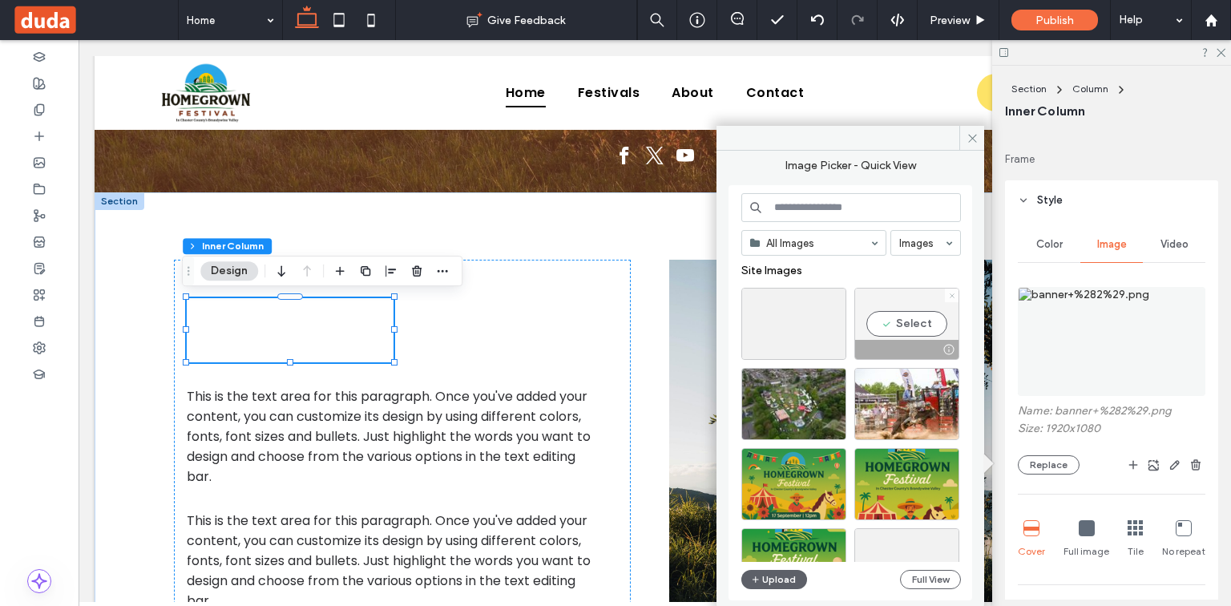
click at [953, 293] on icon at bounding box center [952, 296] width 6 height 6
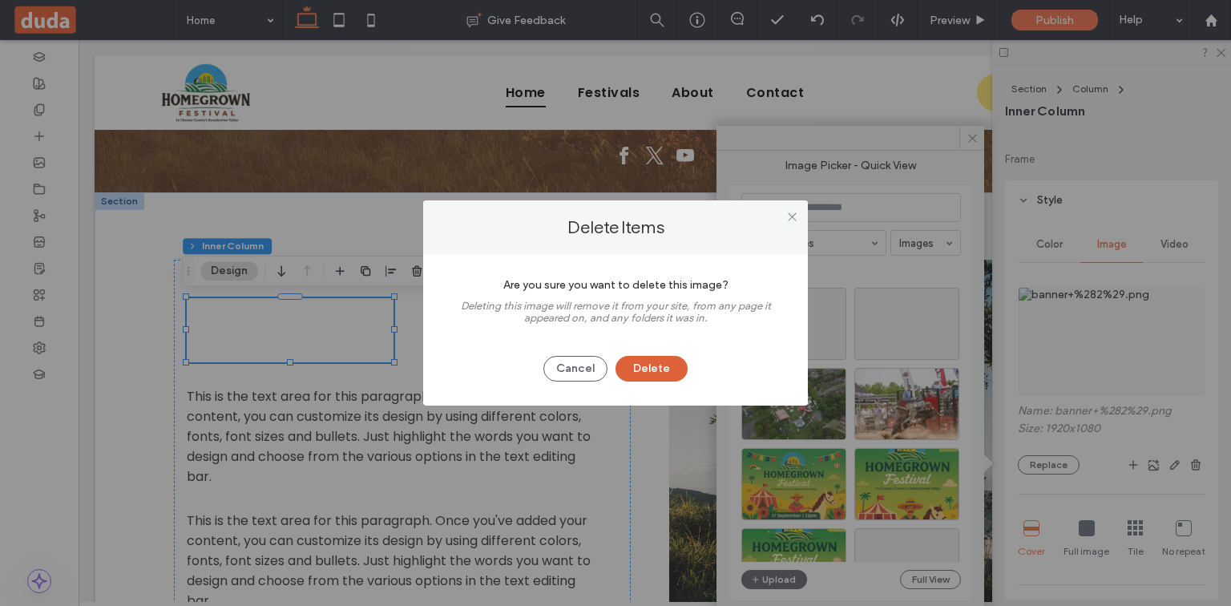
click at [686, 369] on button "Delete" at bounding box center [652, 369] width 72 height 26
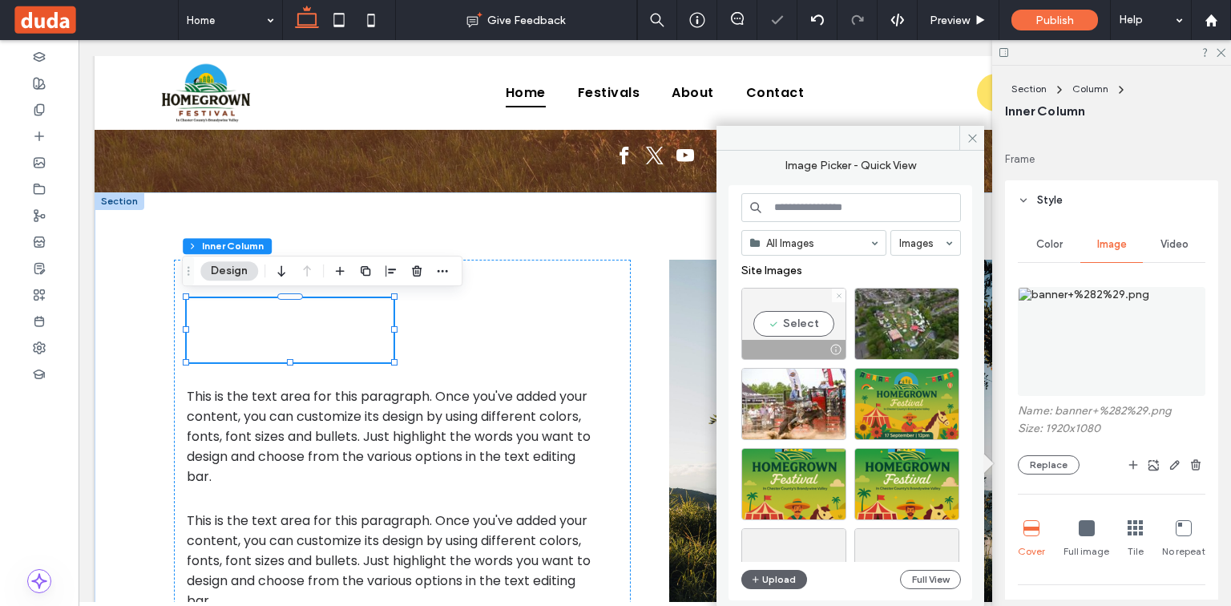
click at [838, 293] on icon at bounding box center [839, 296] width 6 height 6
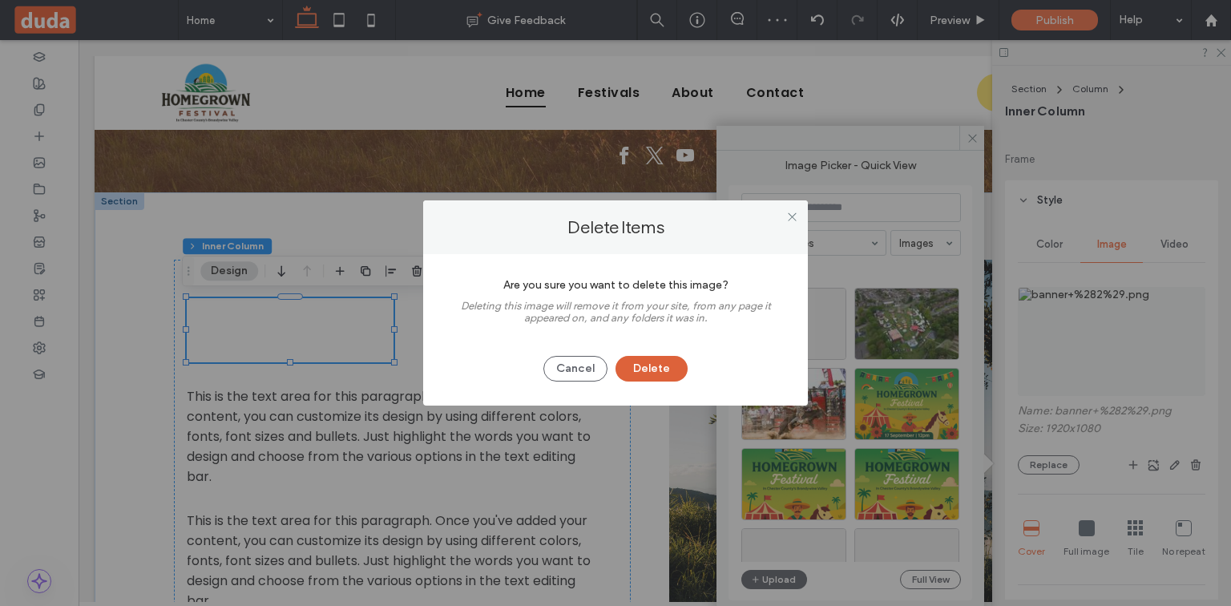
click at [683, 368] on button "Delete" at bounding box center [652, 369] width 72 height 26
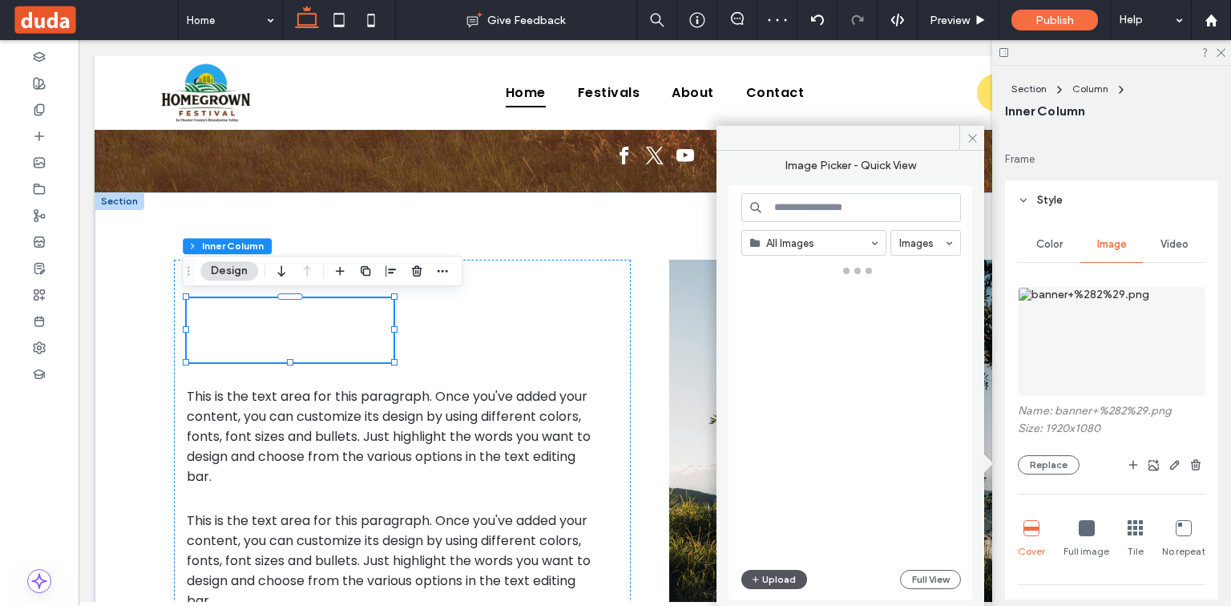
click at [771, 584] on button "Upload" at bounding box center [774, 579] width 66 height 19
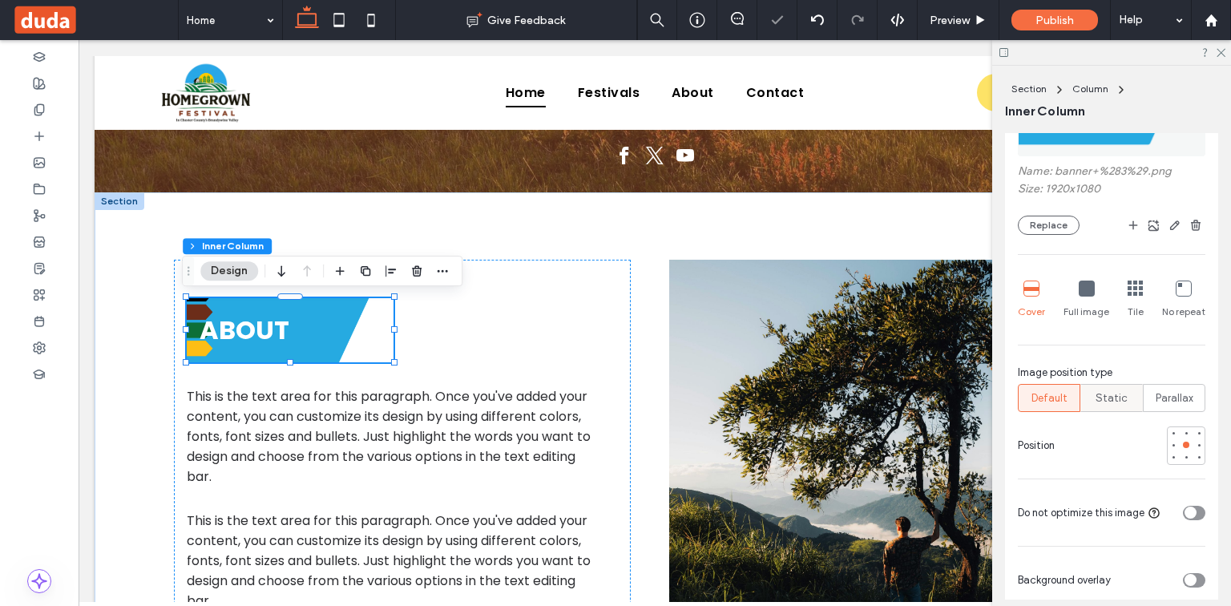
scroll to position [513, 0]
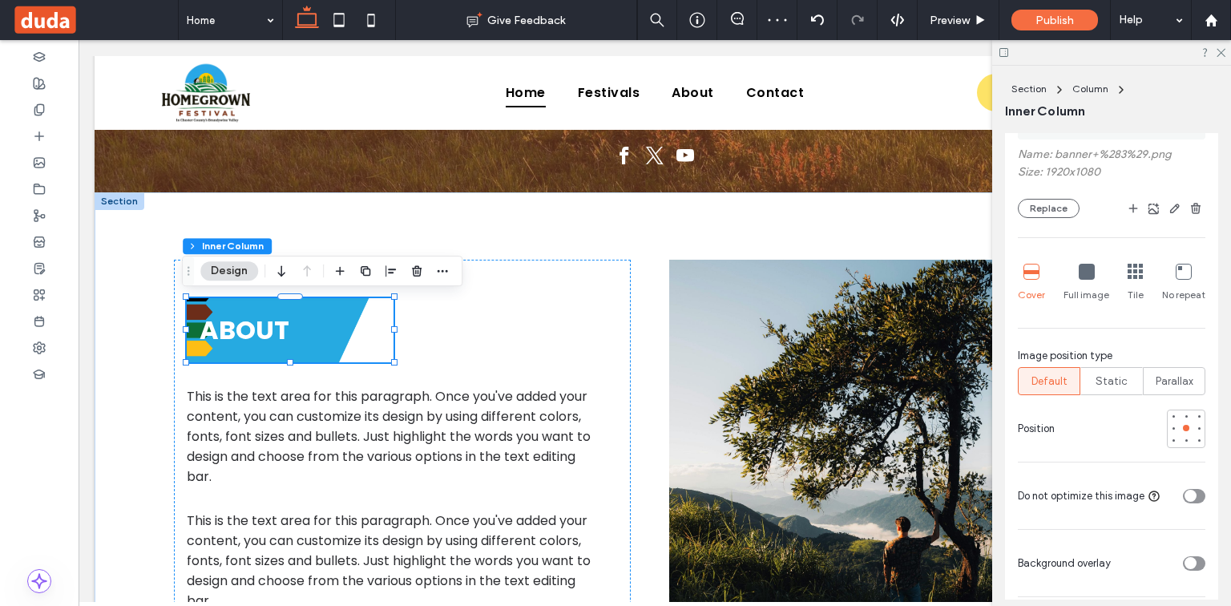
click at [1090, 279] on div at bounding box center [1087, 273] width 16 height 18
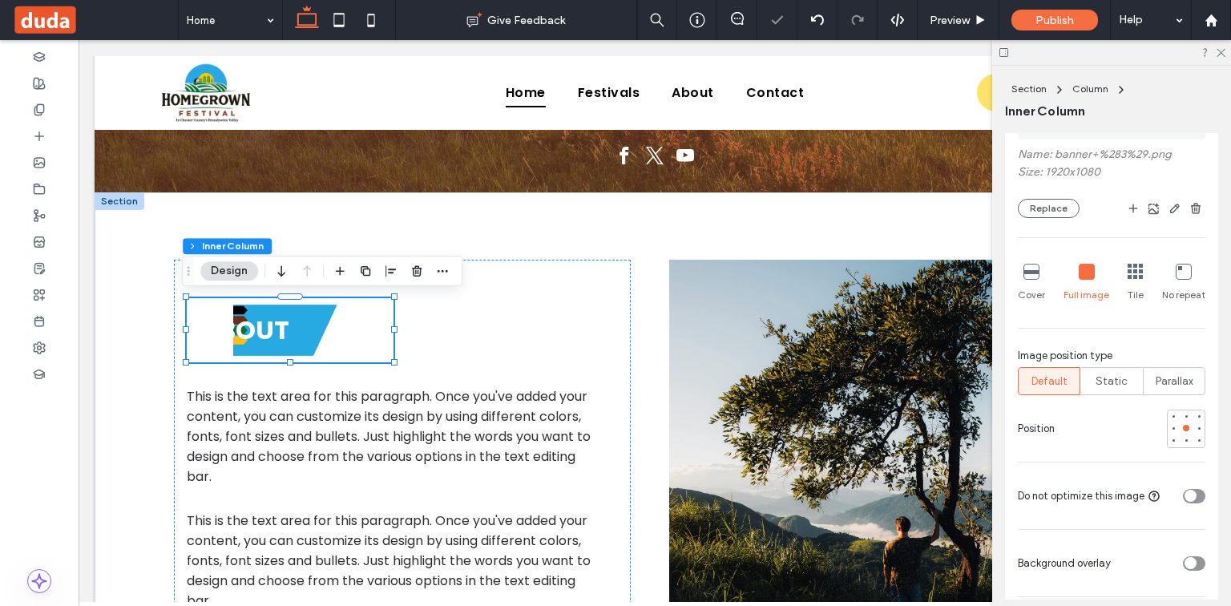
click at [1044, 282] on div "Cover" at bounding box center [1031, 282] width 27 height 51
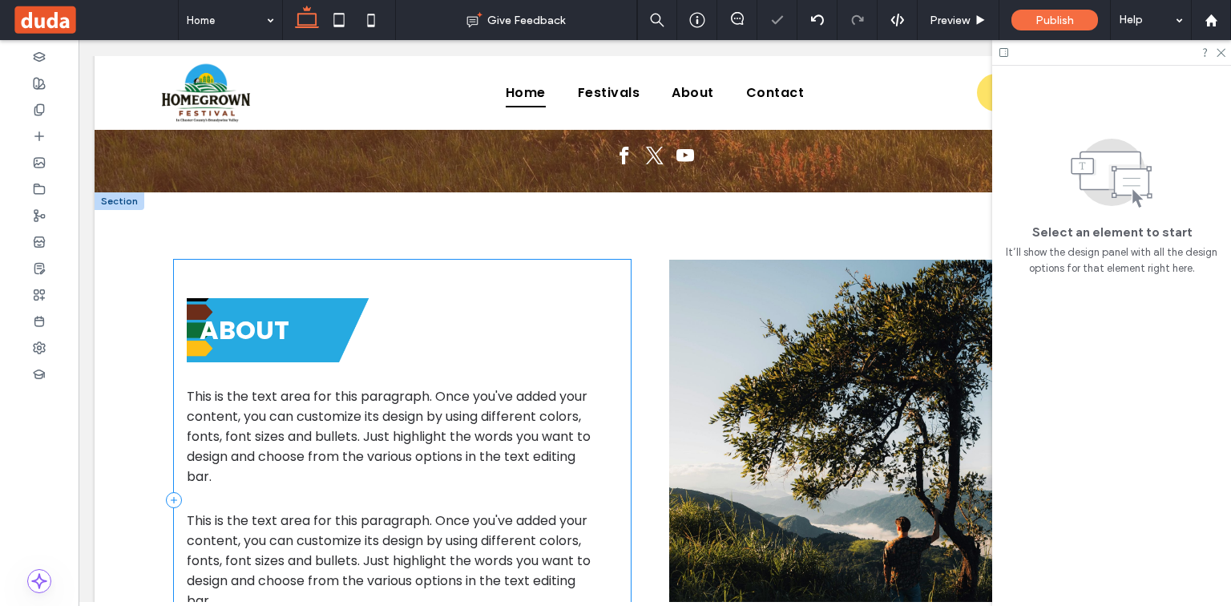
click at [548, 345] on div "ABOUT This is the text area for this paragraph. Once you've added your content,…" at bounding box center [402, 500] width 457 height 481
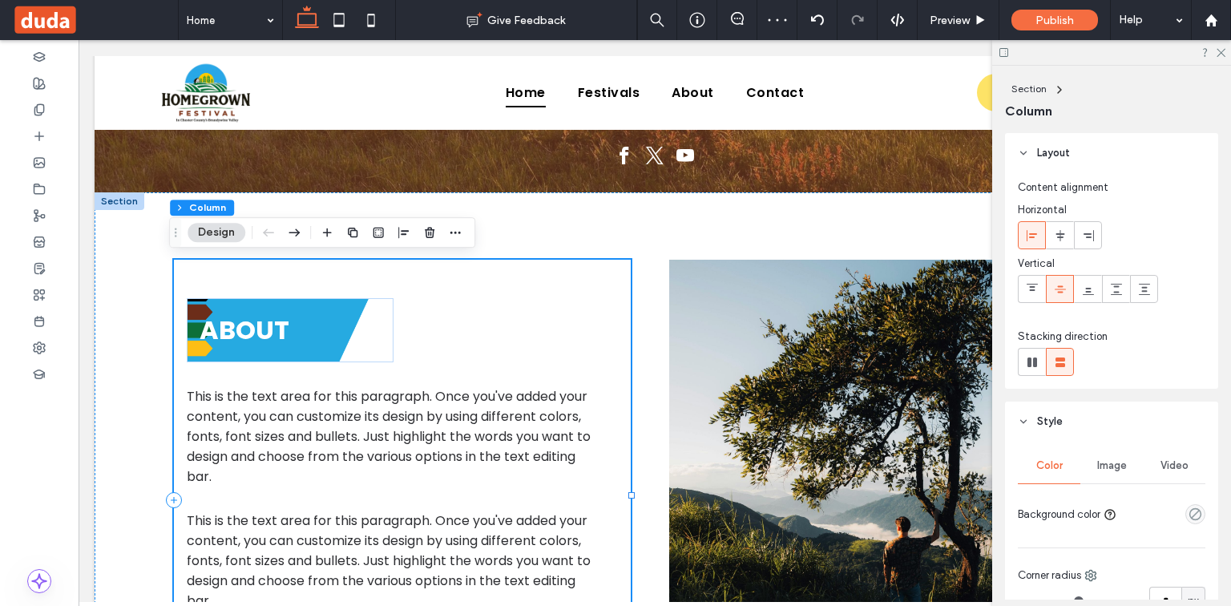
click at [301, 330] on h2 "ABOUT" at bounding box center [290, 330] width 181 height 38
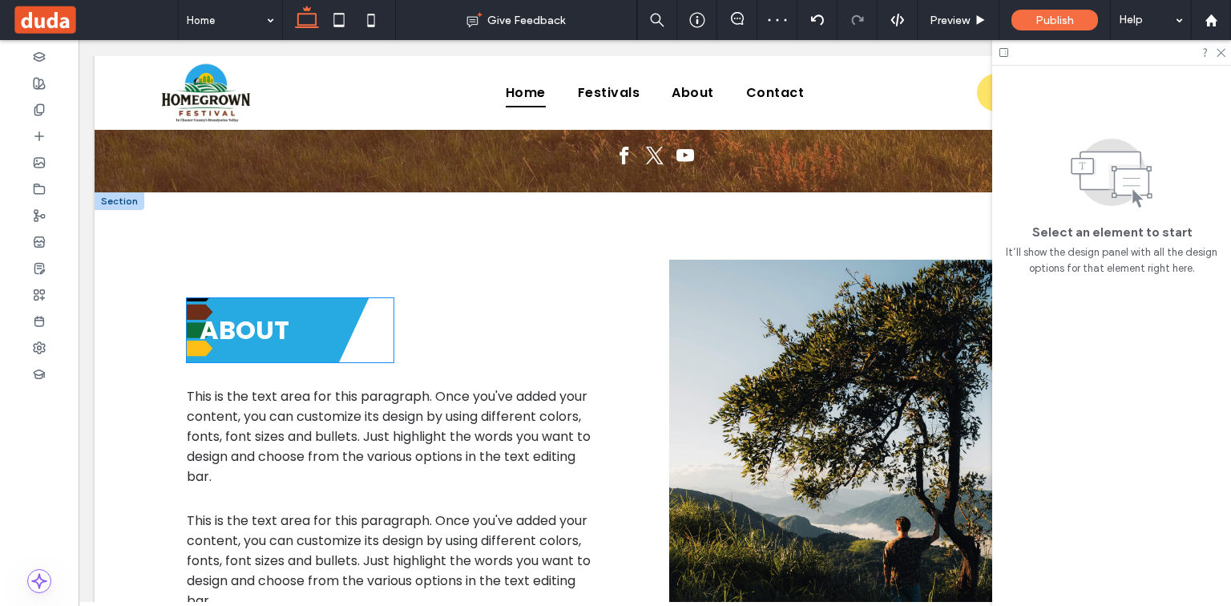
click at [322, 349] on div "ABOUT" at bounding box center [290, 330] width 207 height 64
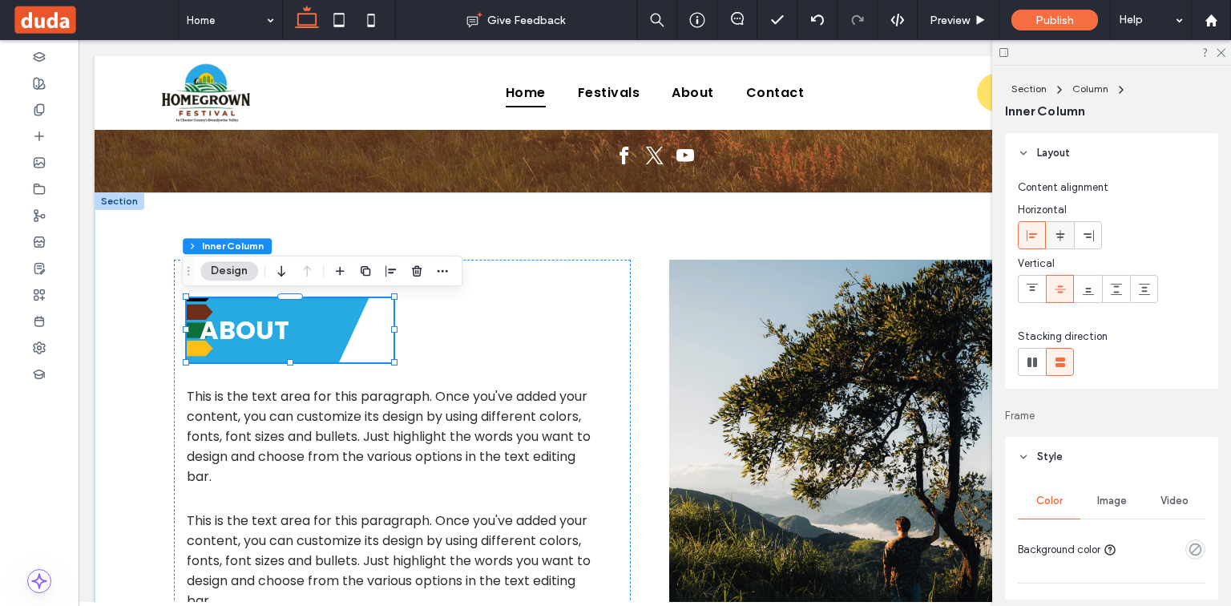
click at [1052, 242] on div at bounding box center [1060, 235] width 26 height 26
click at [289, 333] on span "ABOUT" at bounding box center [290, 330] width 90 height 36
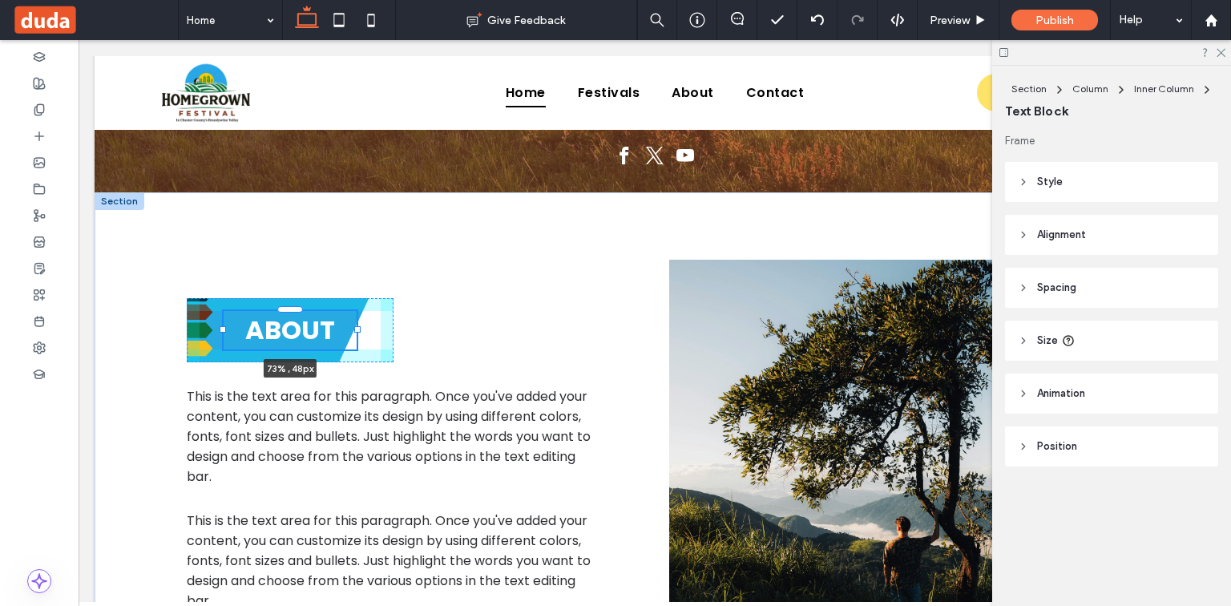
drag, startPoint x: 377, startPoint y: 329, endPoint x: 353, endPoint y: 332, distance: 24.2
click at [354, 332] on div at bounding box center [357, 329] width 6 height 6
type input "**"
type input "****"
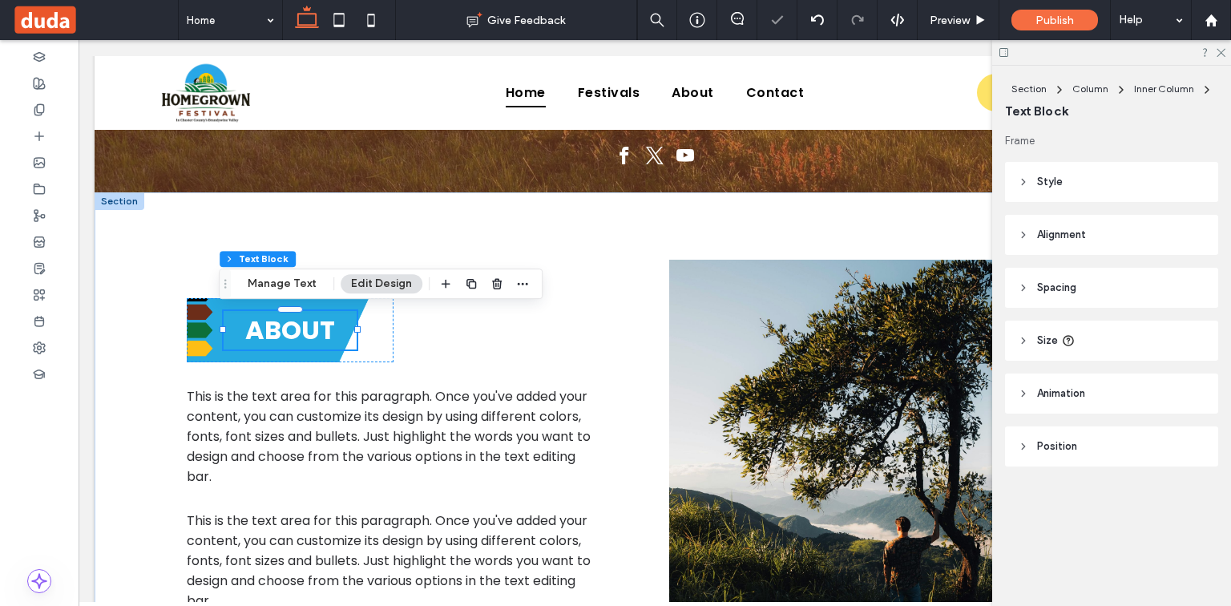
click at [1074, 180] on header "Style" at bounding box center [1111, 182] width 213 height 40
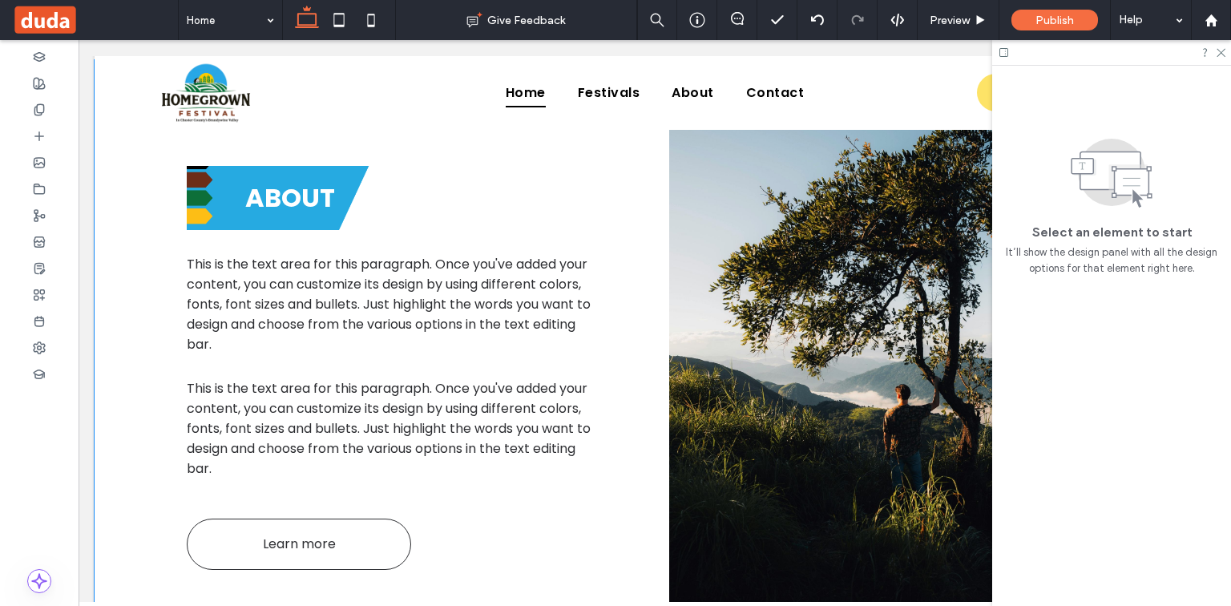
scroll to position [705, 0]
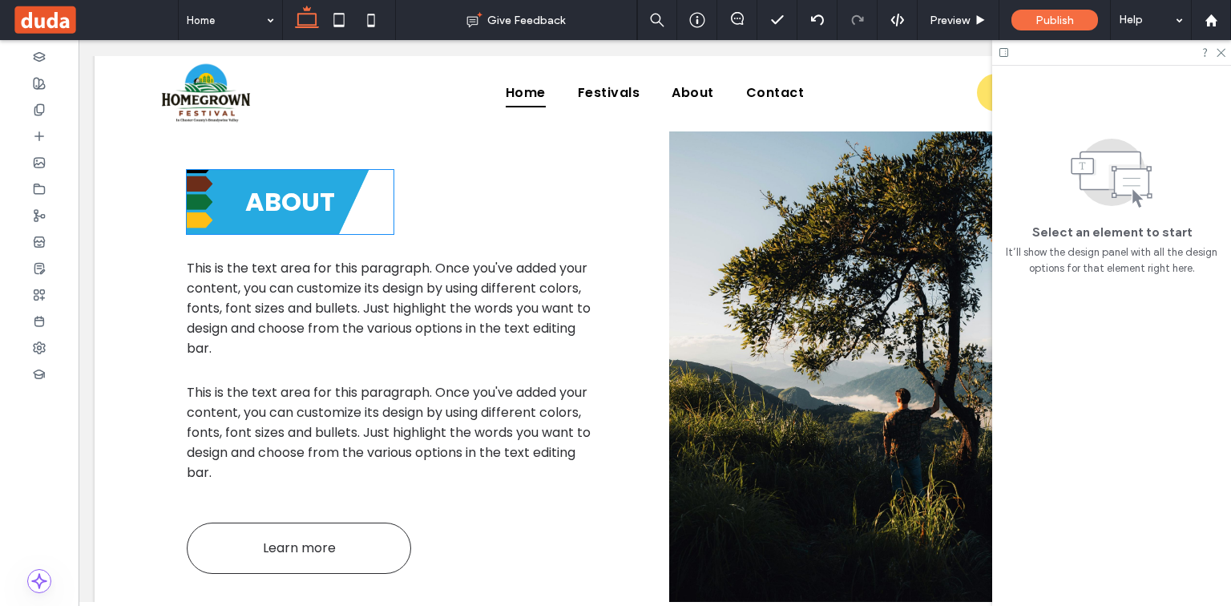
click at [321, 202] on span "ABOUT" at bounding box center [290, 202] width 90 height 36
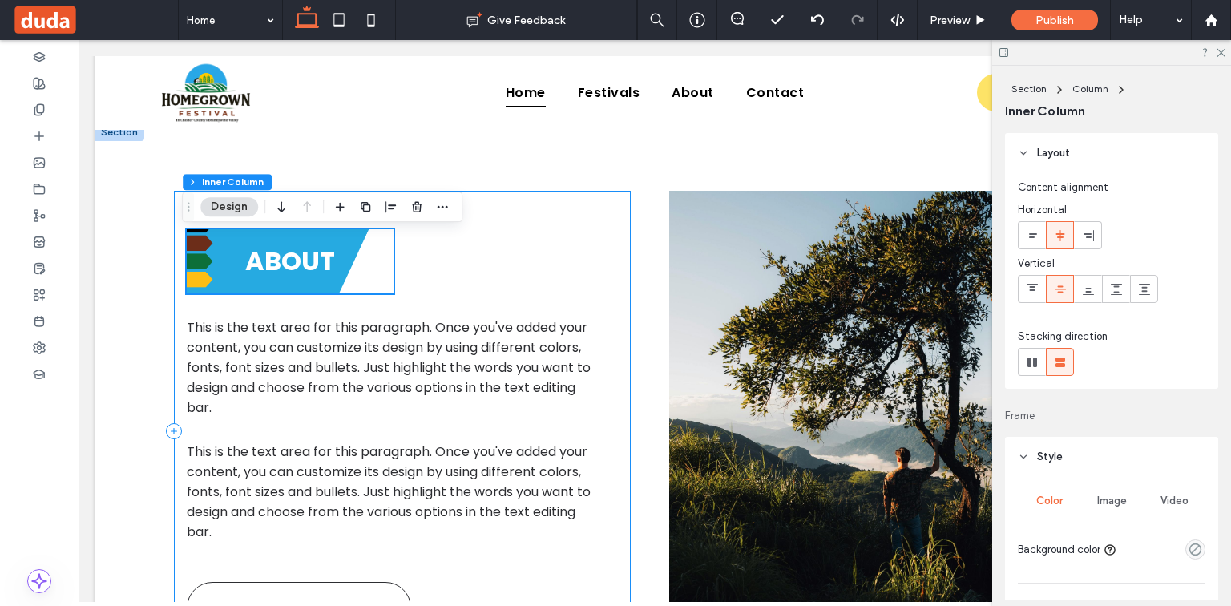
scroll to position [641, 0]
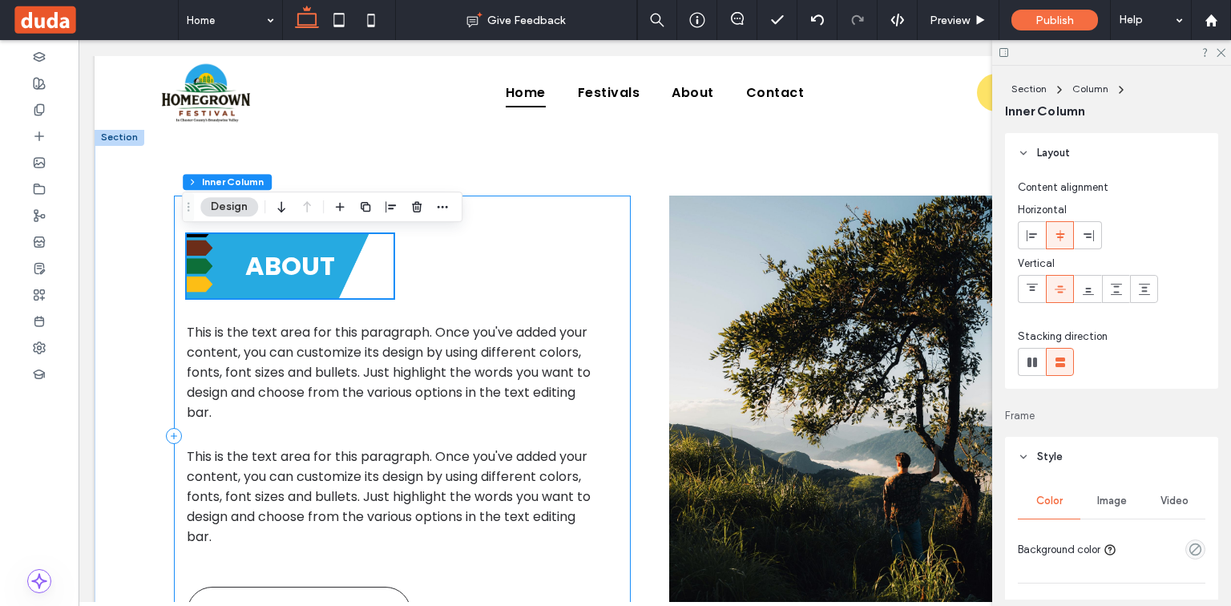
click at [584, 244] on div "ABOUT This is the text area for this paragraph. Once you've added your content,…" at bounding box center [402, 436] width 457 height 481
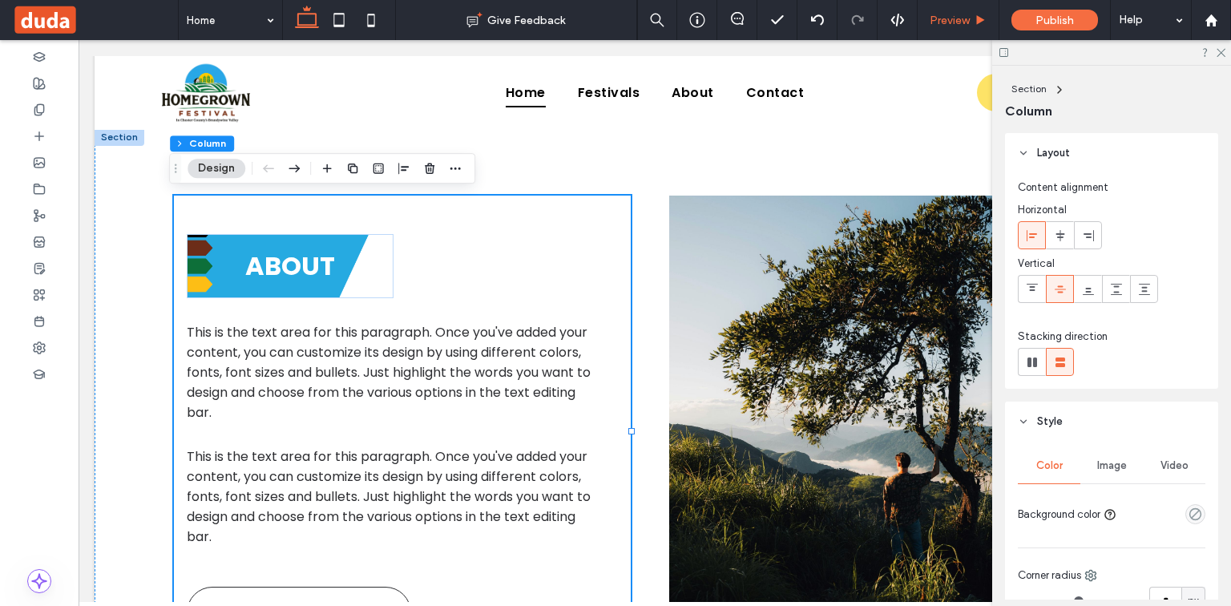
click at [965, 21] on span "Preview" at bounding box center [950, 21] width 40 height 14
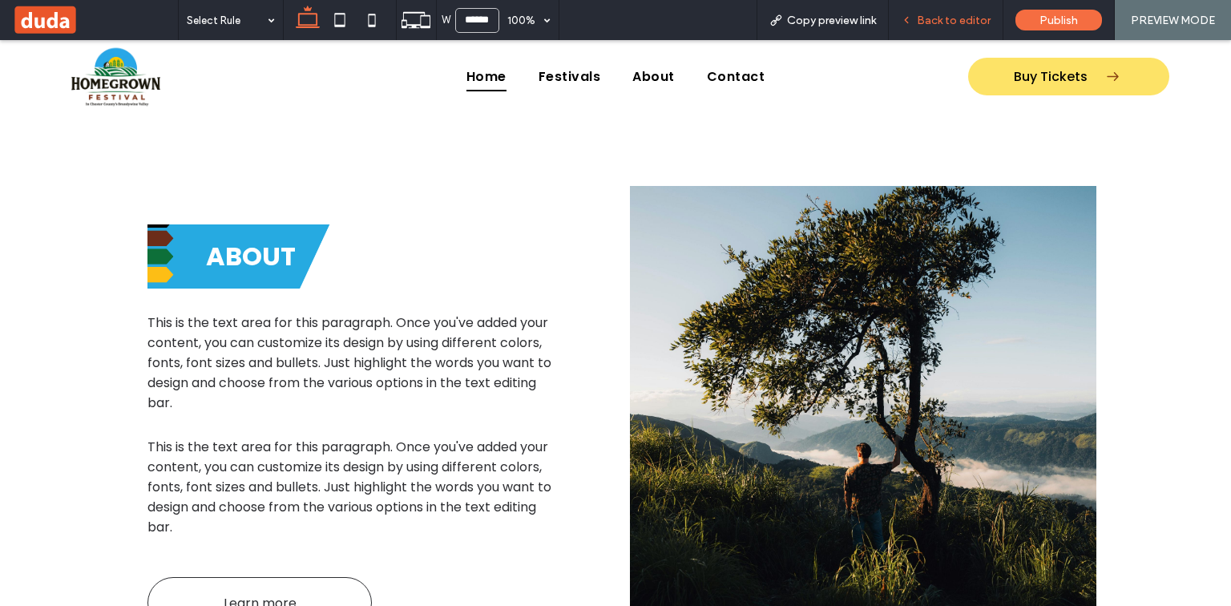
scroll to position [625, 0]
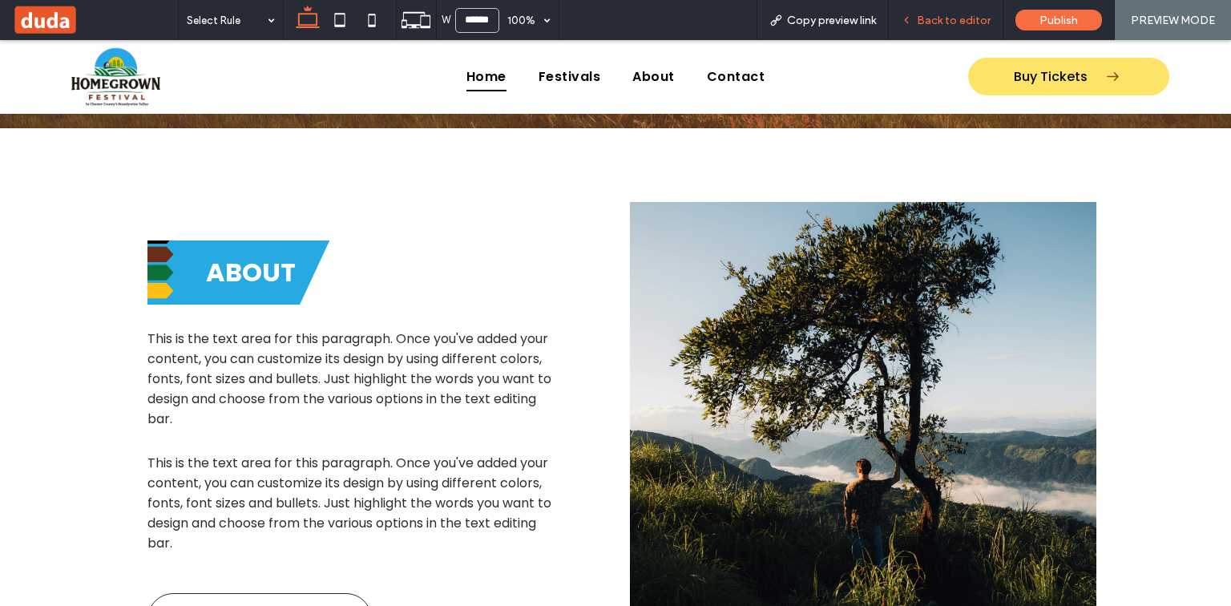
click at [965, 26] on div "Back to editor" at bounding box center [946, 20] width 115 height 40
click at [931, 10] on div "Back to editor" at bounding box center [946, 20] width 115 height 40
click at [941, 14] on span "Back to editor" at bounding box center [954, 21] width 74 height 14
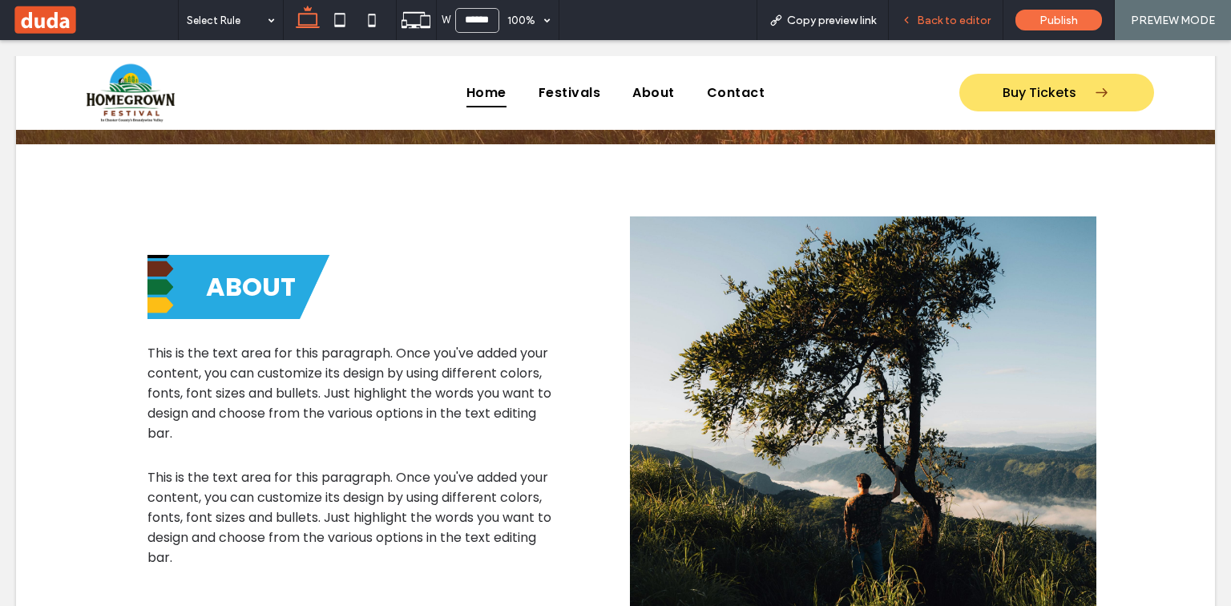
scroll to position [641, 0]
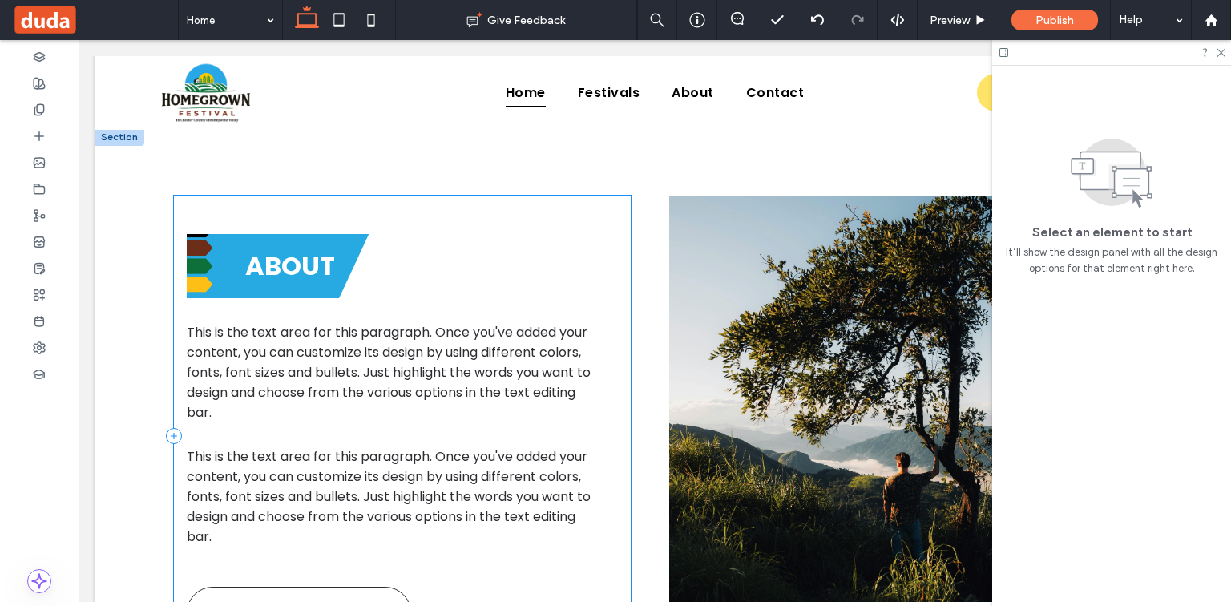
click at [291, 284] on h2 "ABOUT" at bounding box center [290, 266] width 133 height 38
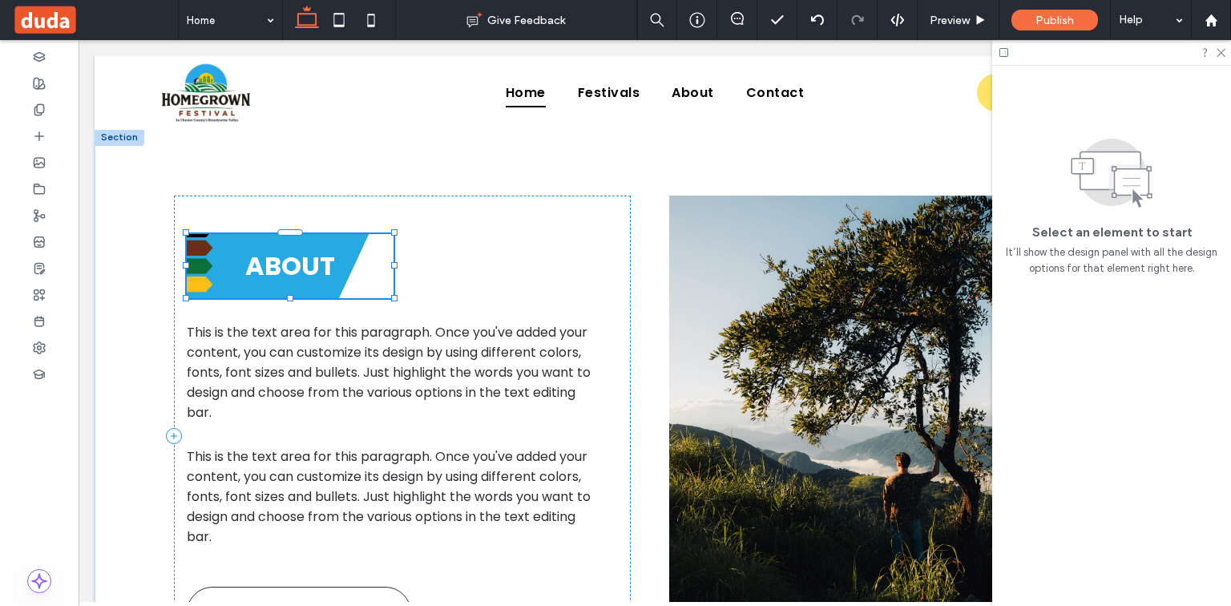
click at [291, 284] on h2 "ABOUT" at bounding box center [290, 266] width 133 height 38
click at [362, 250] on div "ABOUT" at bounding box center [290, 266] width 207 height 64
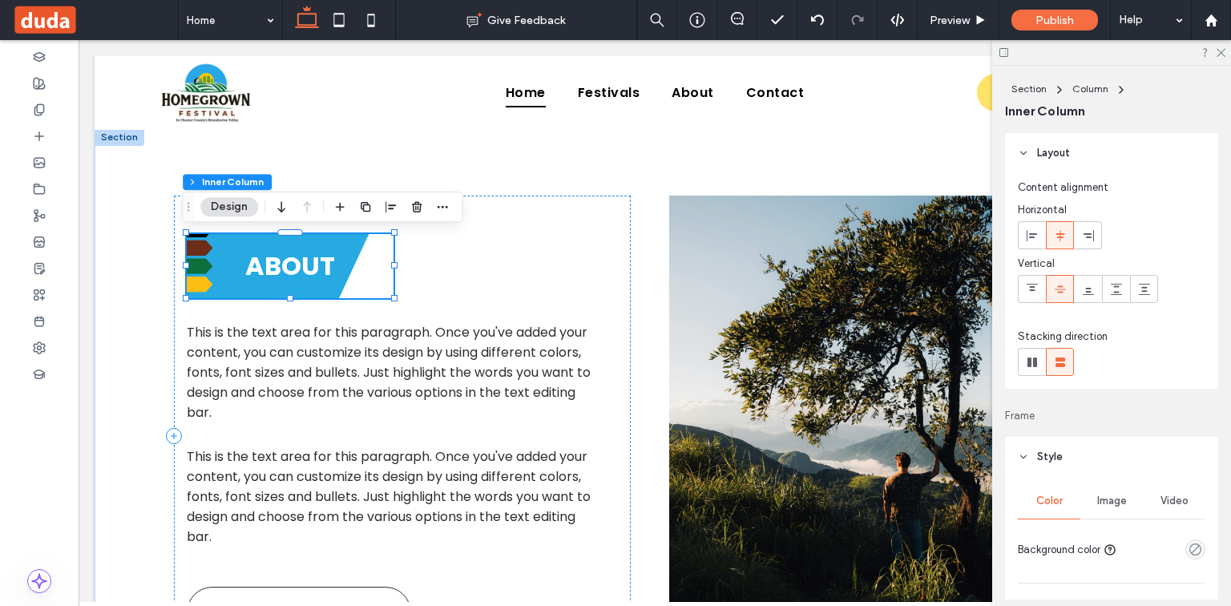
scroll to position [257, 0]
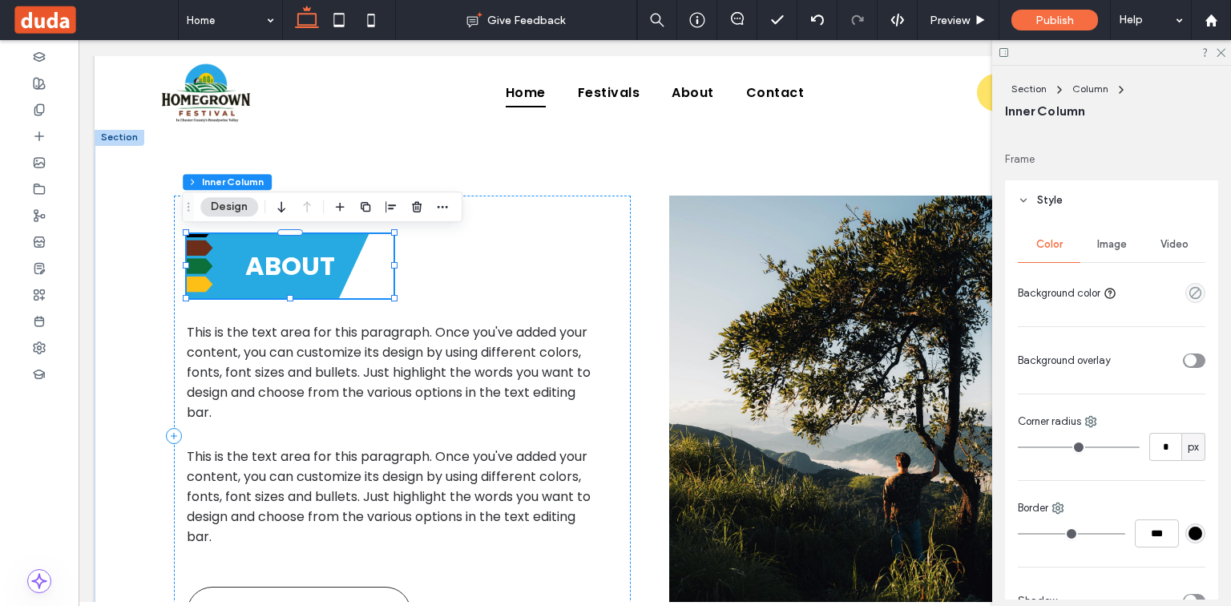
click at [1100, 242] on span "Image" at bounding box center [1112, 244] width 30 height 13
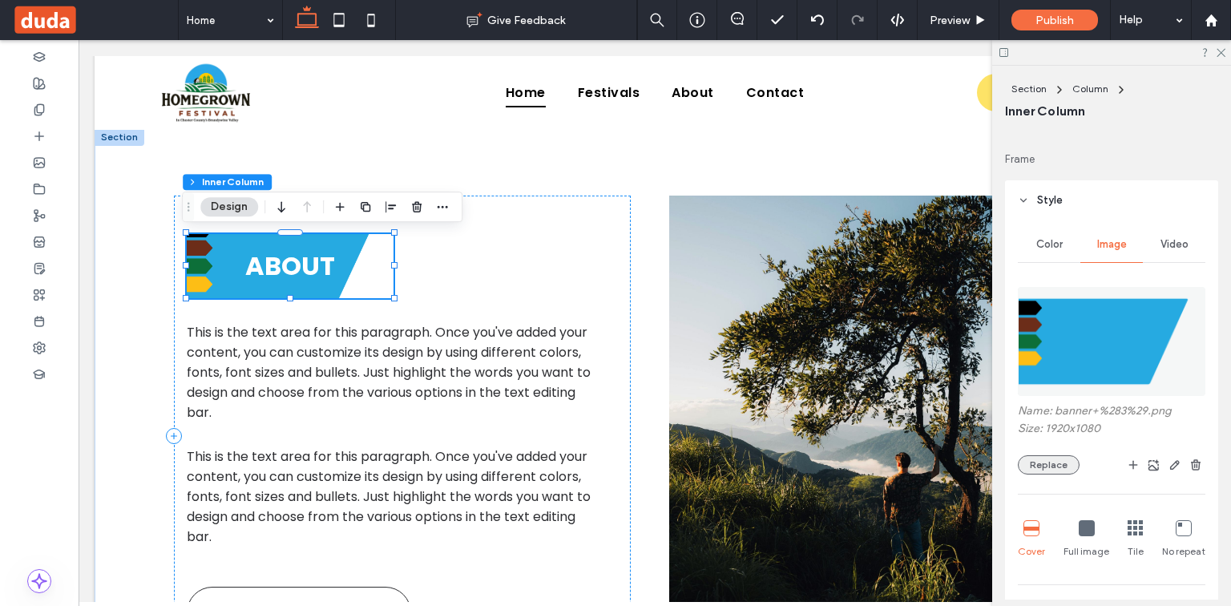
click at [1027, 456] on button "Replace" at bounding box center [1049, 464] width 62 height 19
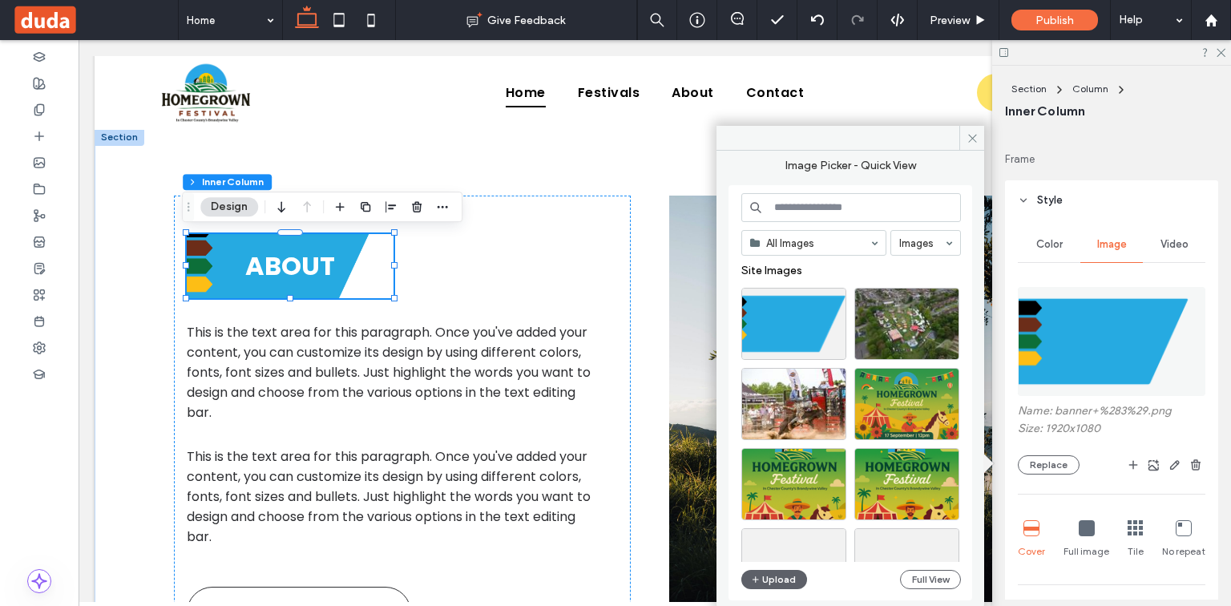
click at [776, 568] on div "All Images Images Site Images Upload Full View" at bounding box center [851, 393] width 220 height 400
click at [781, 577] on button "Upload" at bounding box center [774, 579] width 66 height 19
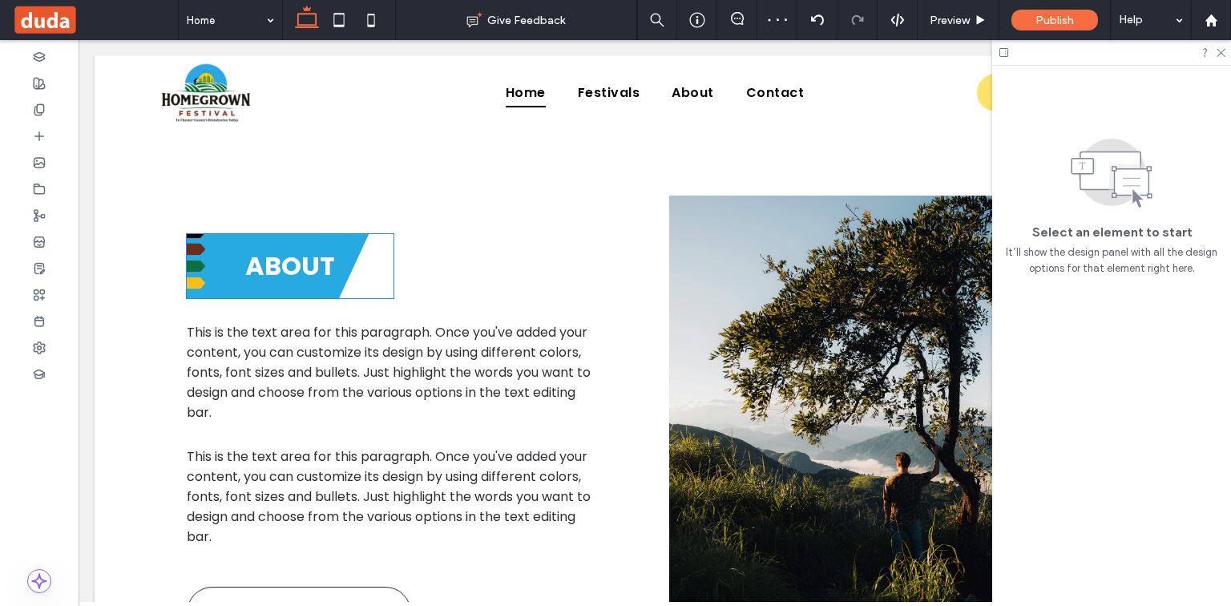
click at [334, 257] on h2 "ABOUT" at bounding box center [290, 266] width 133 height 38
click at [329, 250] on span "ABOUT" at bounding box center [290, 266] width 90 height 36
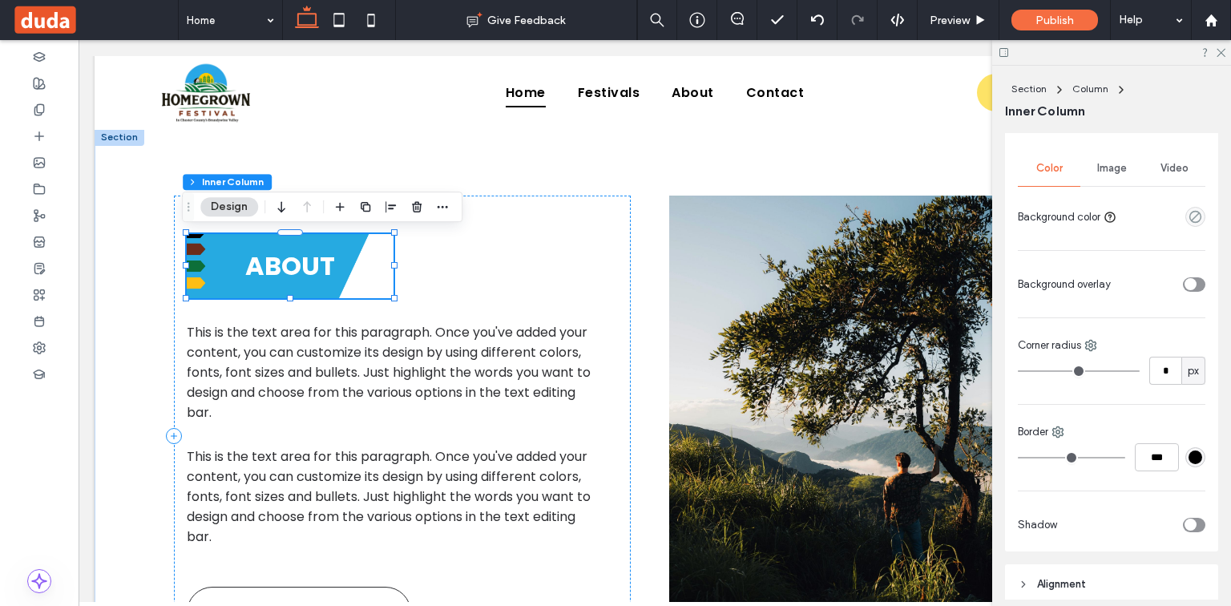
scroll to position [128, 0]
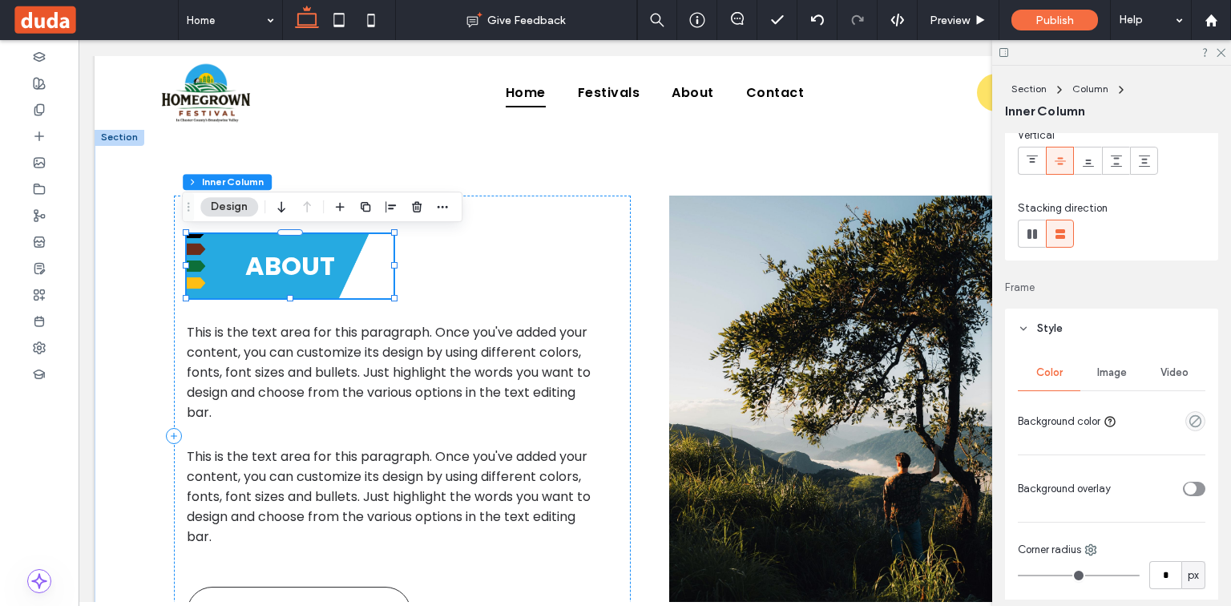
click at [1121, 373] on span "Image" at bounding box center [1112, 372] width 30 height 13
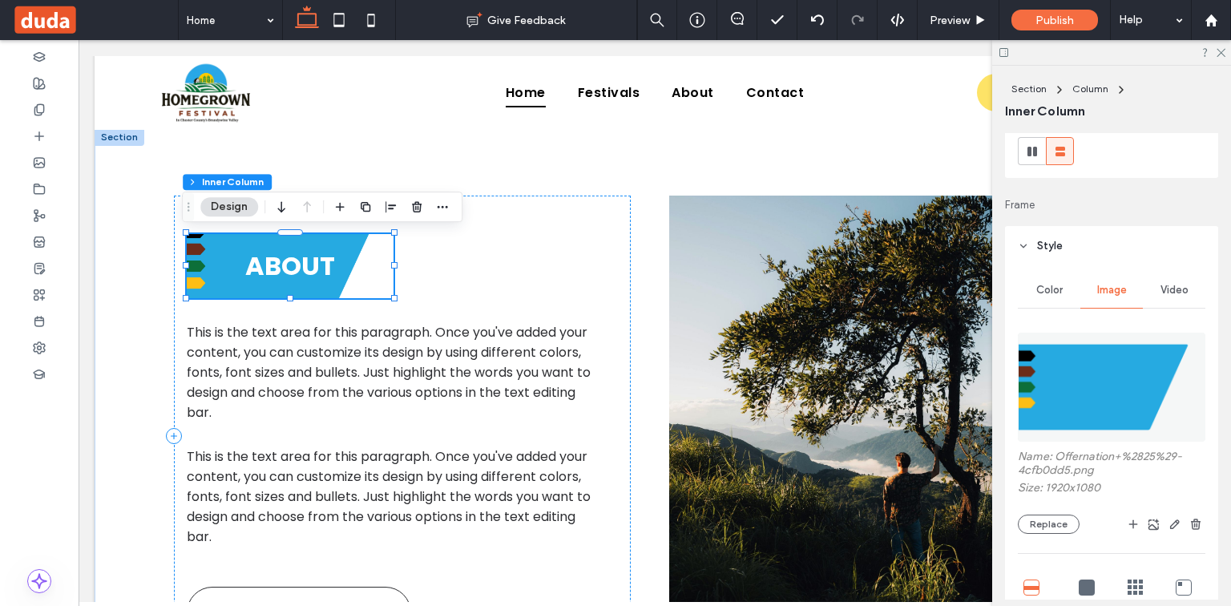
scroll to position [449, 0]
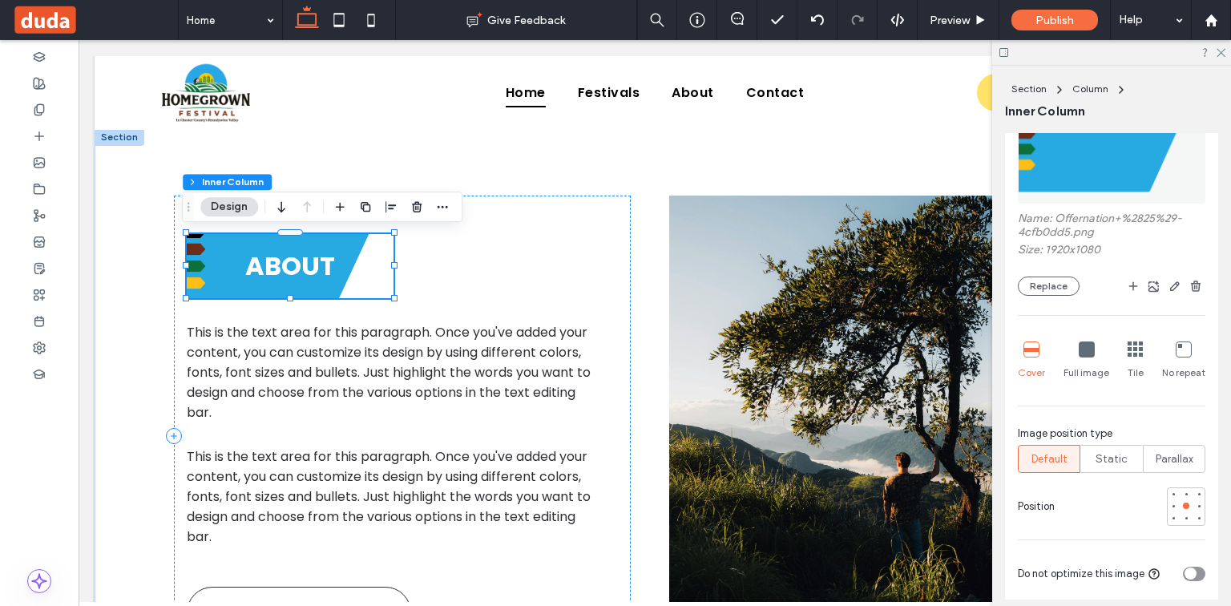
click at [1075, 356] on div "Full image" at bounding box center [1087, 360] width 46 height 51
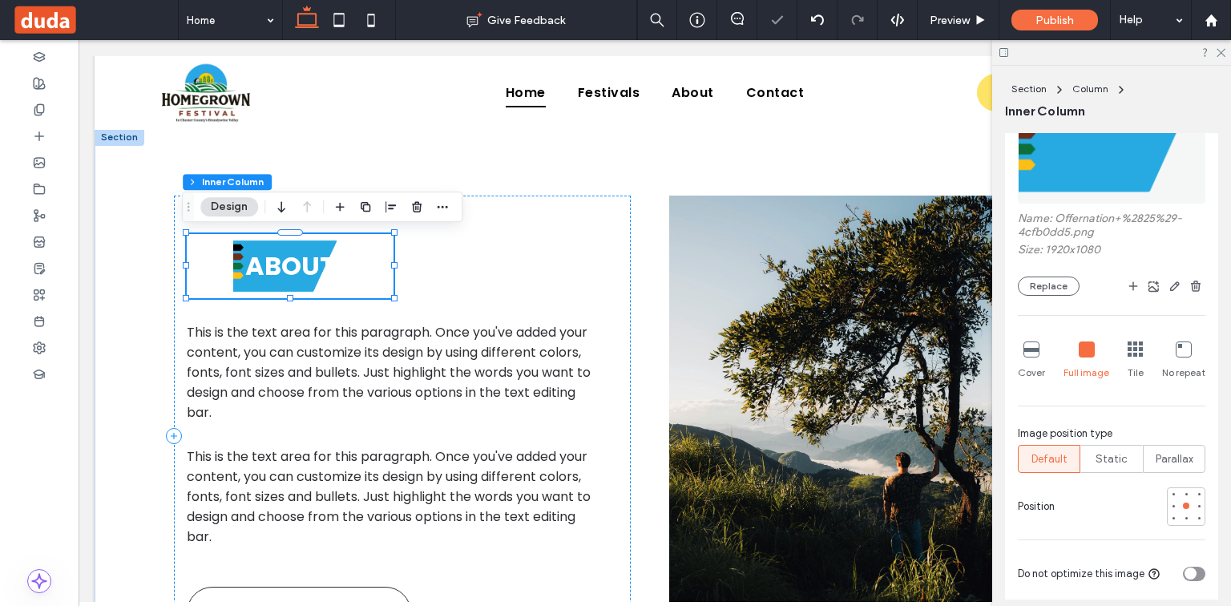
click at [1031, 356] on div at bounding box center [1032, 350] width 16 height 18
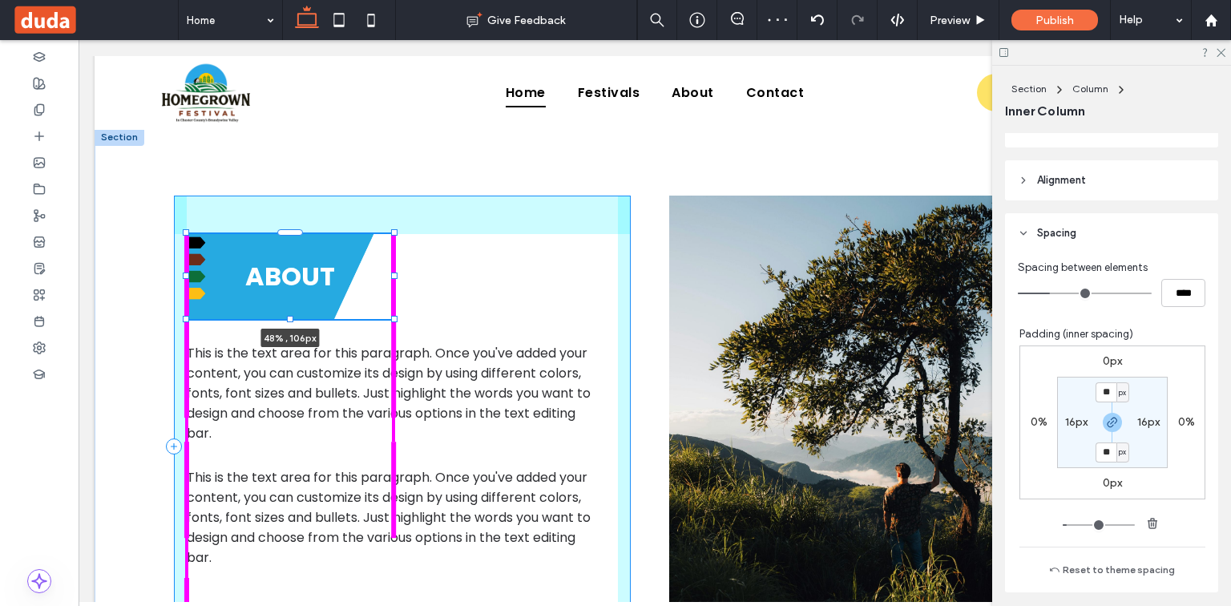
scroll to position [1234, 0]
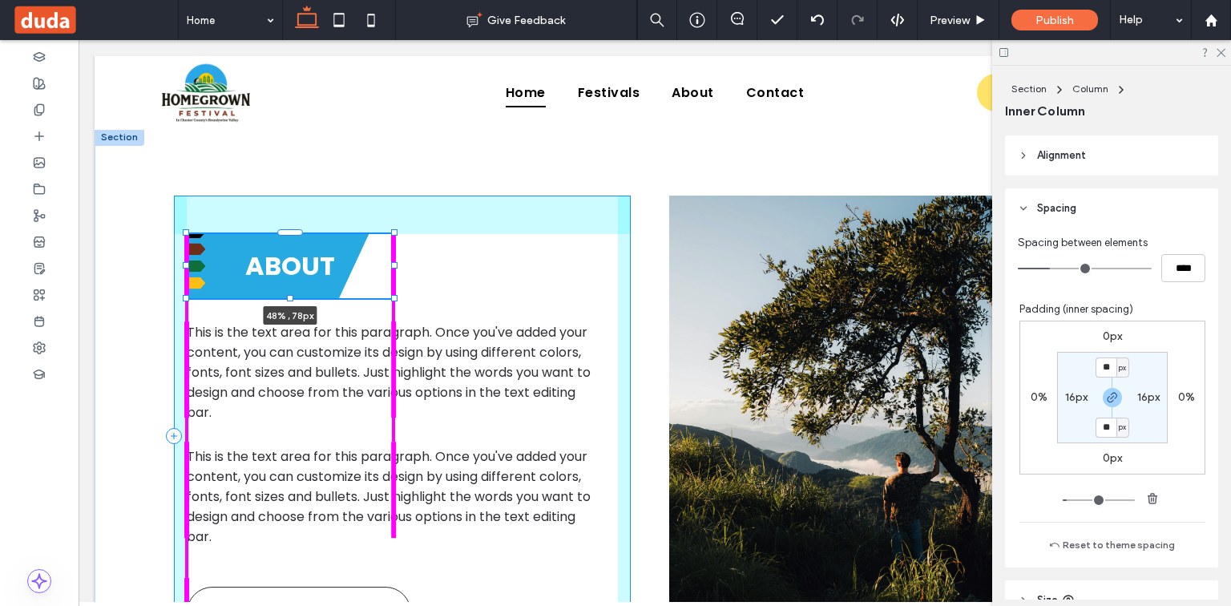
click at [288, 289] on div "ABOUT 48% , 78px This is the text area for this paragraph. Once you've added yo…" at bounding box center [655, 436] width 962 height 616
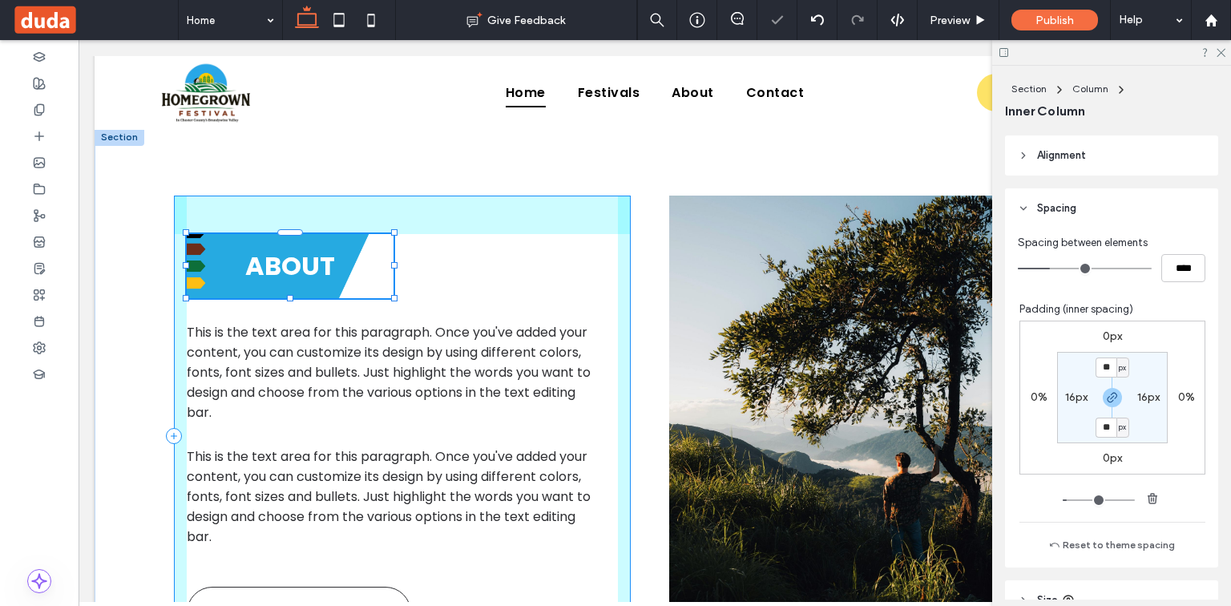
drag, startPoint x: 286, startPoint y: 296, endPoint x: 290, endPoint y: 279, distance: 17.3
click at [290, 279] on div "ABOUT 48% , 78px This is the text area for this paragraph. Once you've added yo…" at bounding box center [655, 436] width 962 height 616
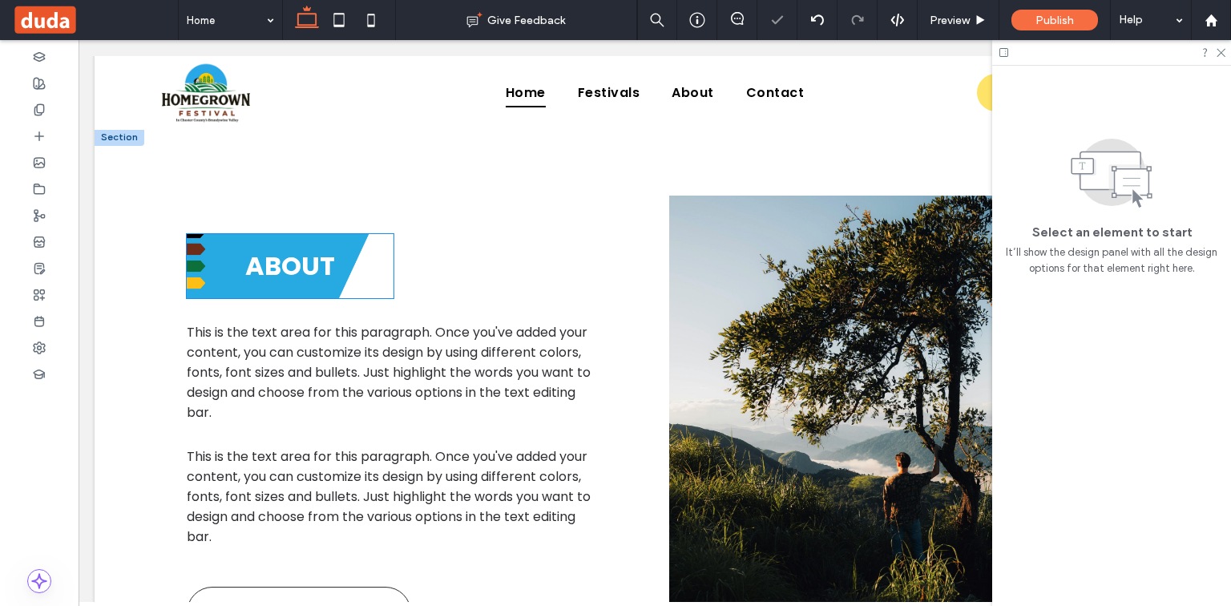
click at [312, 275] on span "ABOUT" at bounding box center [290, 266] width 90 height 36
click at [359, 253] on div "ABOUT" at bounding box center [290, 266] width 207 height 64
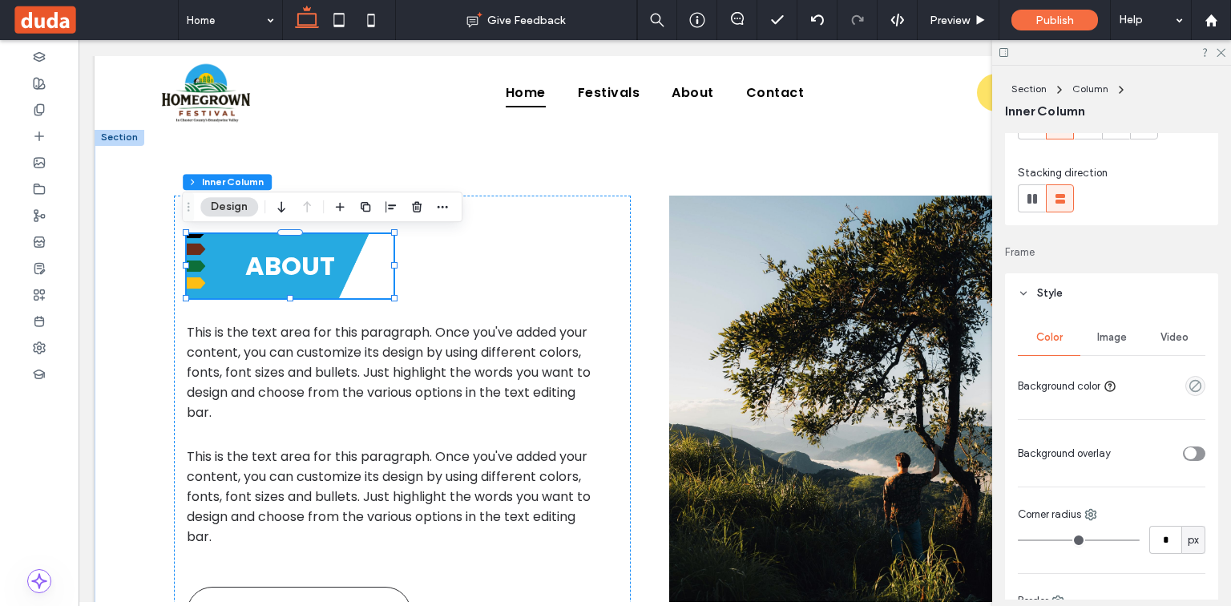
scroll to position [192, 0]
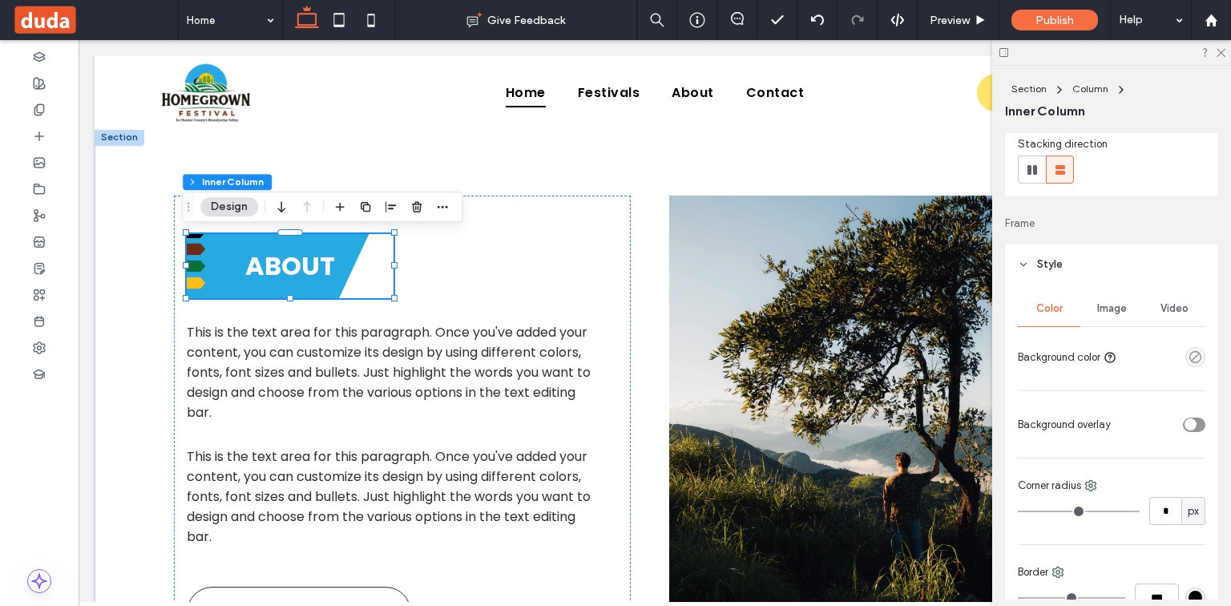
click at [1117, 300] on div "Image" at bounding box center [1112, 308] width 63 height 35
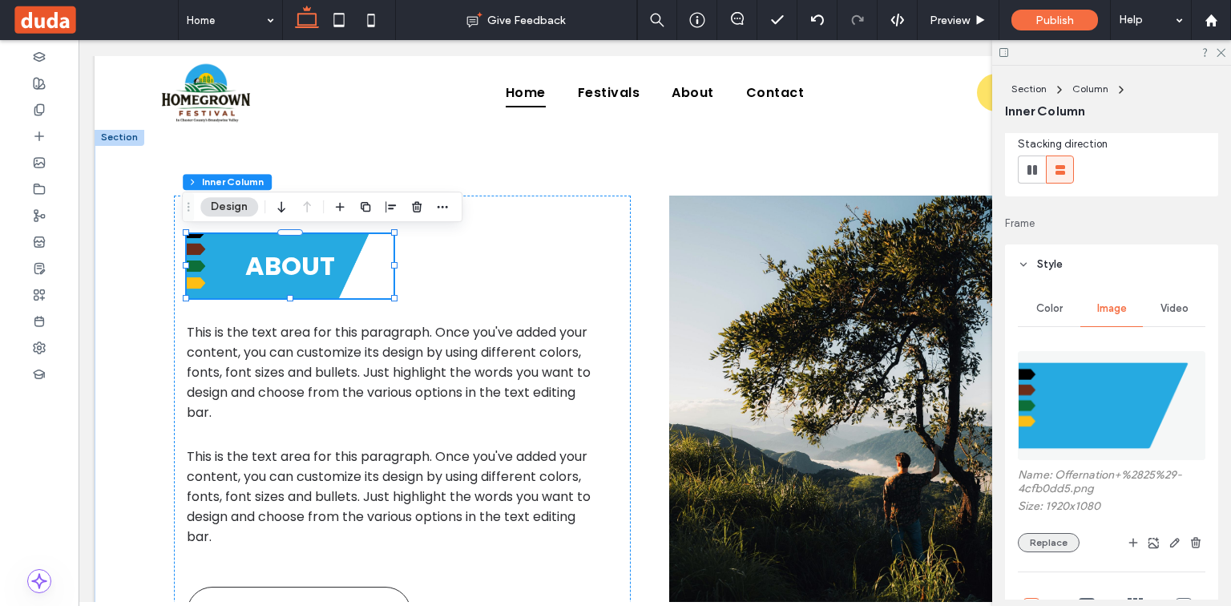
click at [1045, 534] on button "Replace" at bounding box center [1049, 542] width 62 height 19
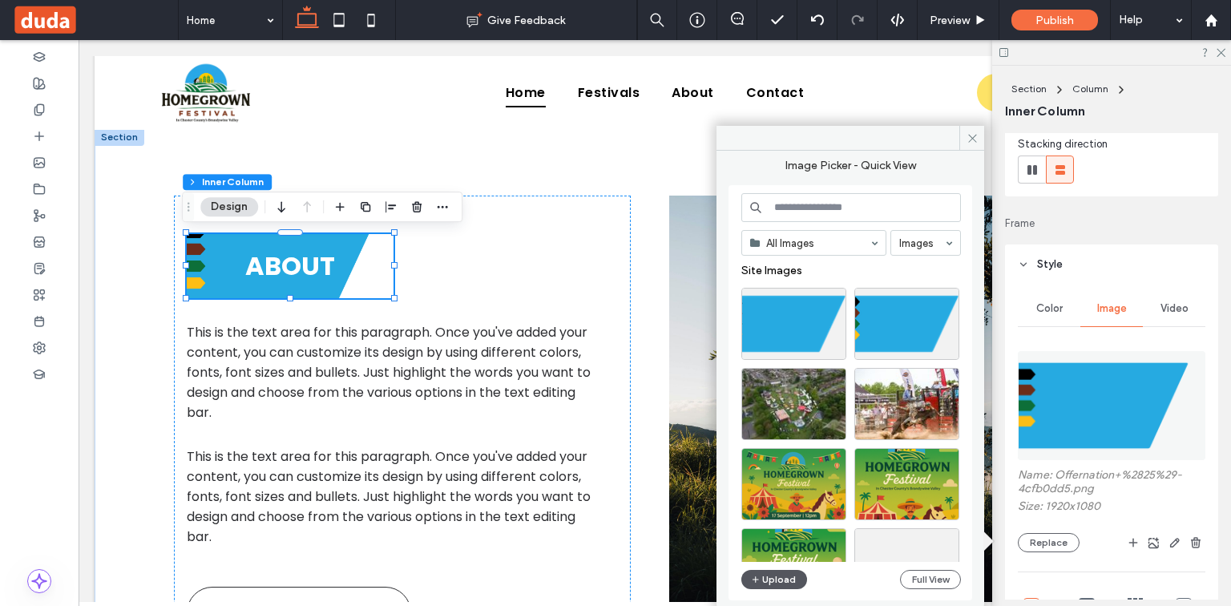
click at [785, 575] on button "Upload" at bounding box center [774, 579] width 66 height 19
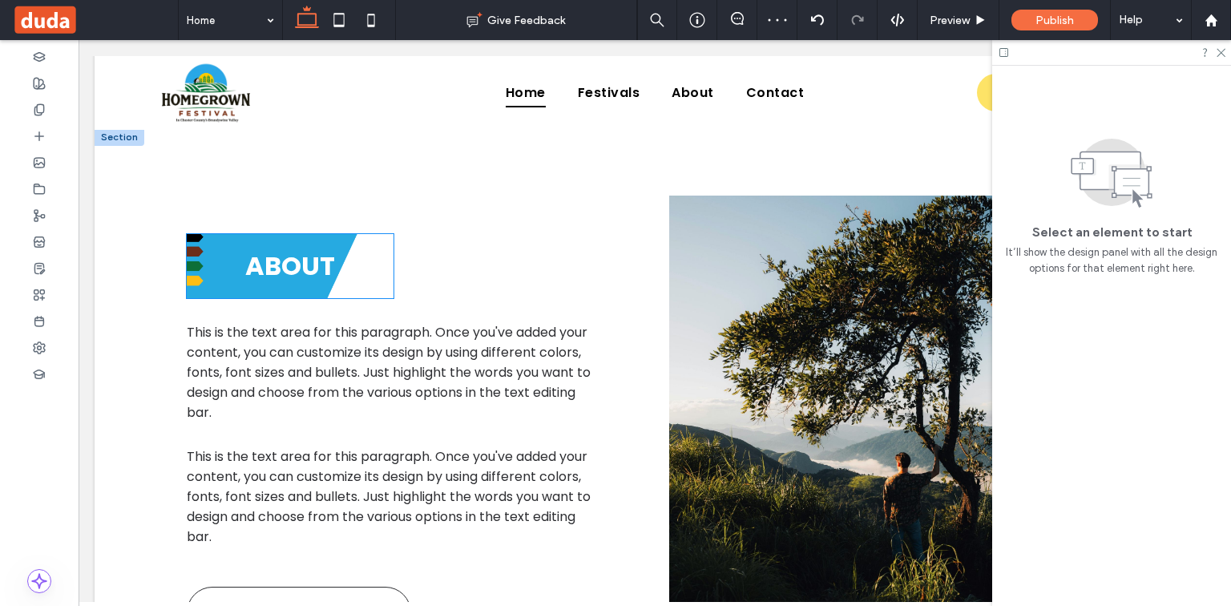
click at [312, 251] on span "ABOUT" at bounding box center [290, 266] width 90 height 36
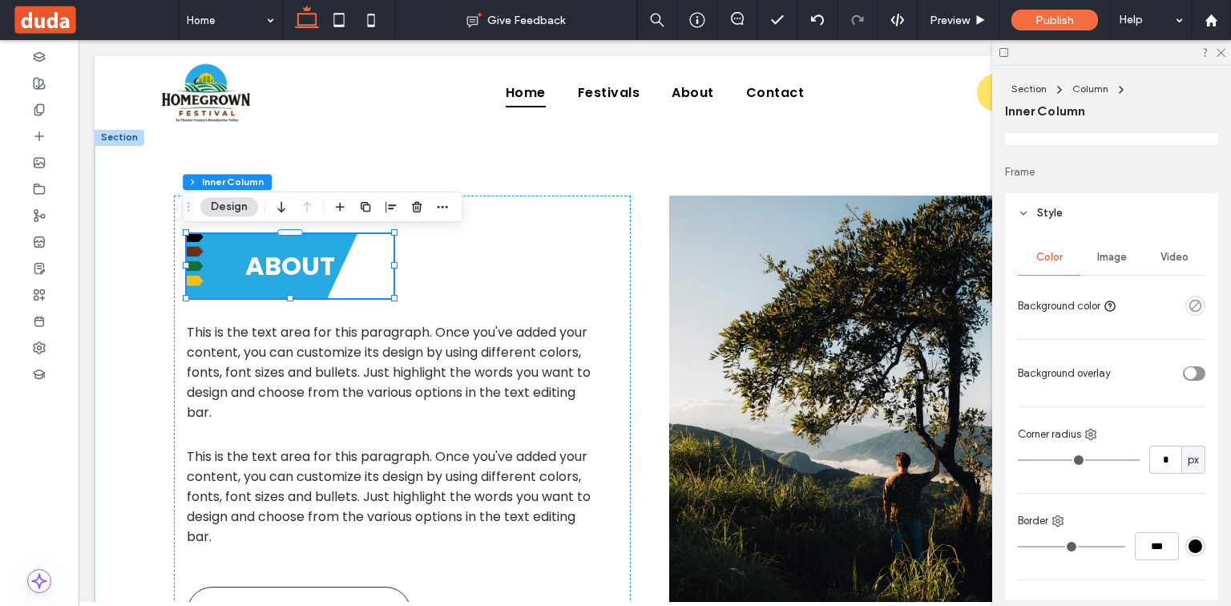
scroll to position [257, 0]
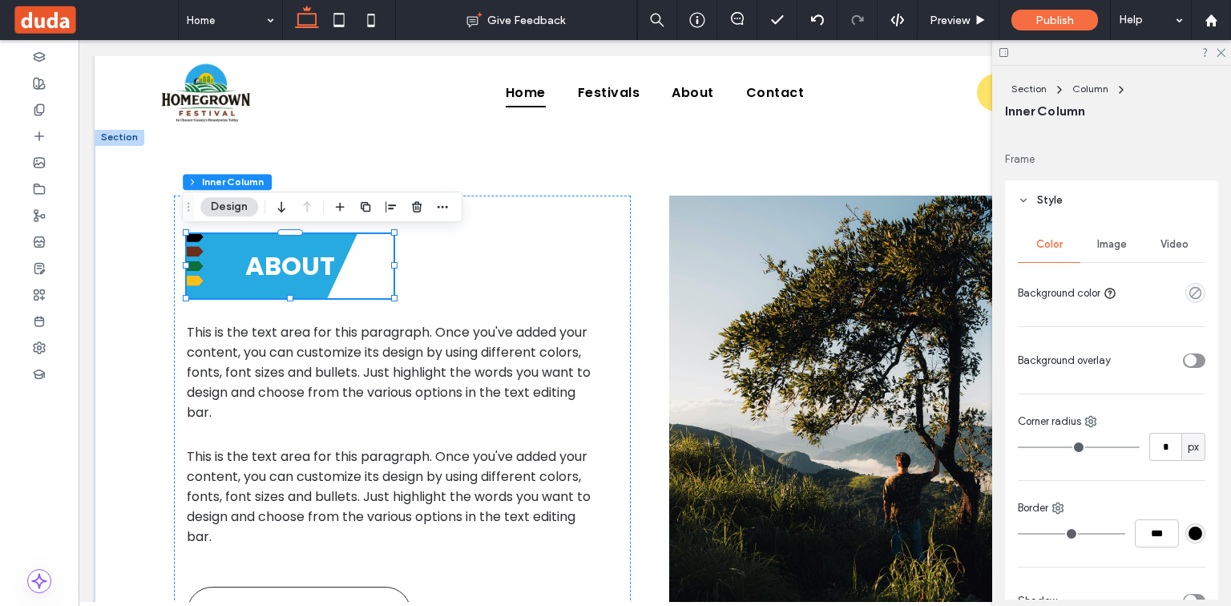
click at [1097, 244] on span "Image" at bounding box center [1112, 244] width 30 height 13
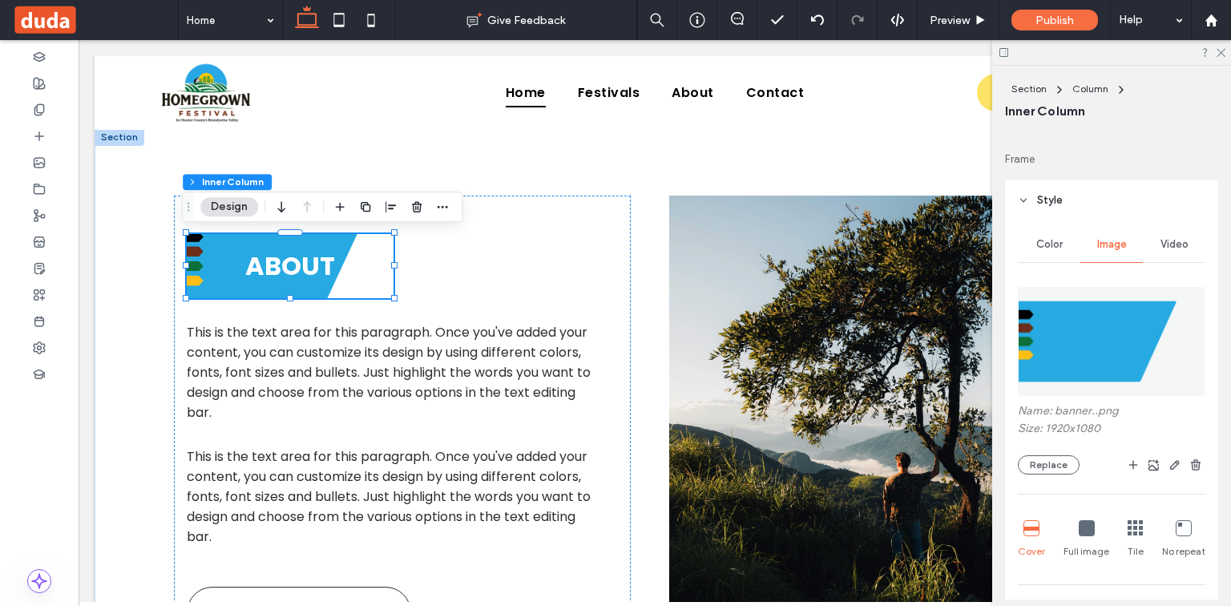
click at [1048, 527] on div "Cover Full image Tile No repeat" at bounding box center [1112, 539] width 188 height 51
click at [1023, 533] on div "Cover" at bounding box center [1031, 539] width 27 height 51
click at [1025, 533] on icon at bounding box center [1032, 528] width 16 height 16
drag, startPoint x: 535, startPoint y: 279, endPoint x: 536, endPoint y: 293, distance: 13.7
click at [546, 279] on div "ABOUT This is the text area for this paragraph. Once you've added your content,…" at bounding box center [402, 436] width 457 height 481
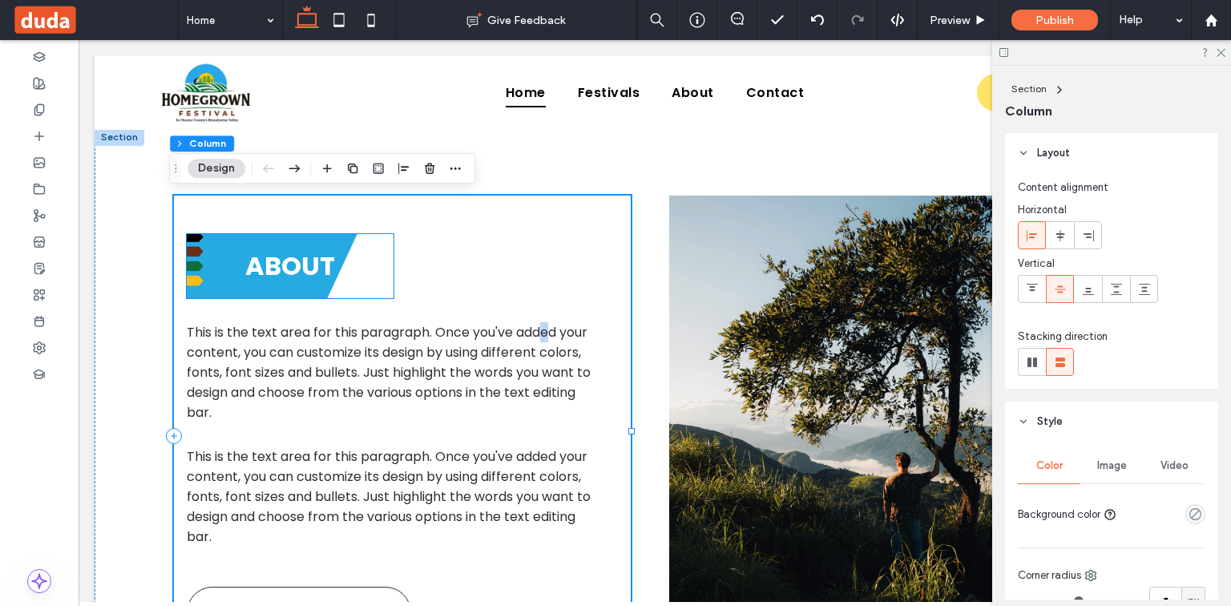
click at [305, 253] on span "ABOUT" at bounding box center [290, 266] width 90 height 36
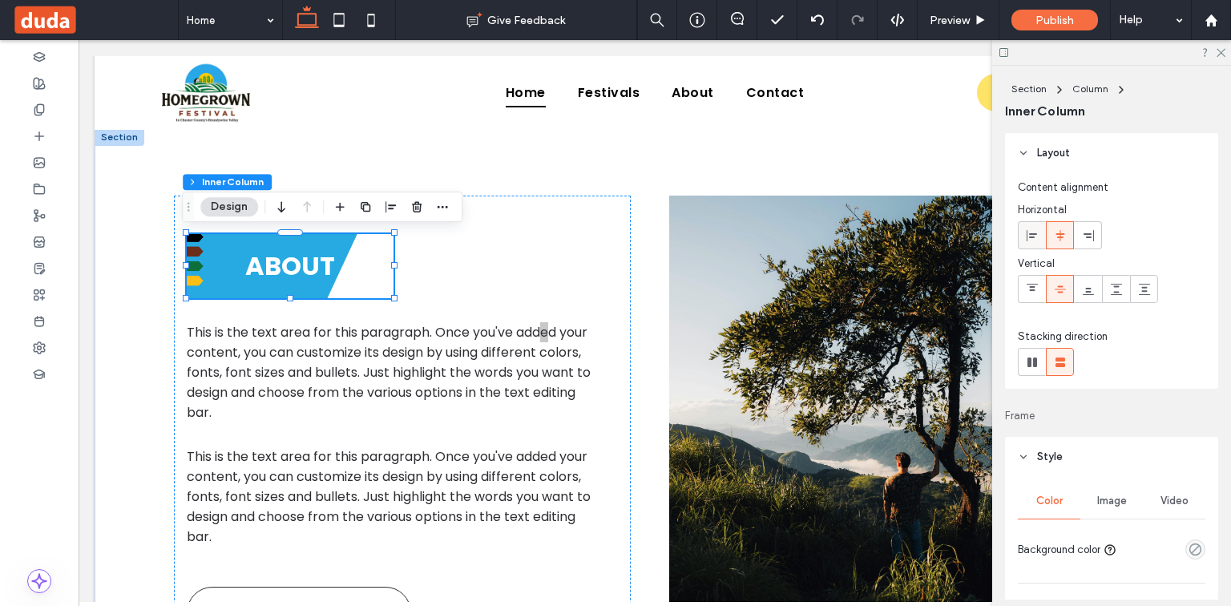
click at [1043, 230] on div at bounding box center [1032, 235] width 26 height 26
click at [1050, 233] on div at bounding box center [1060, 235] width 26 height 26
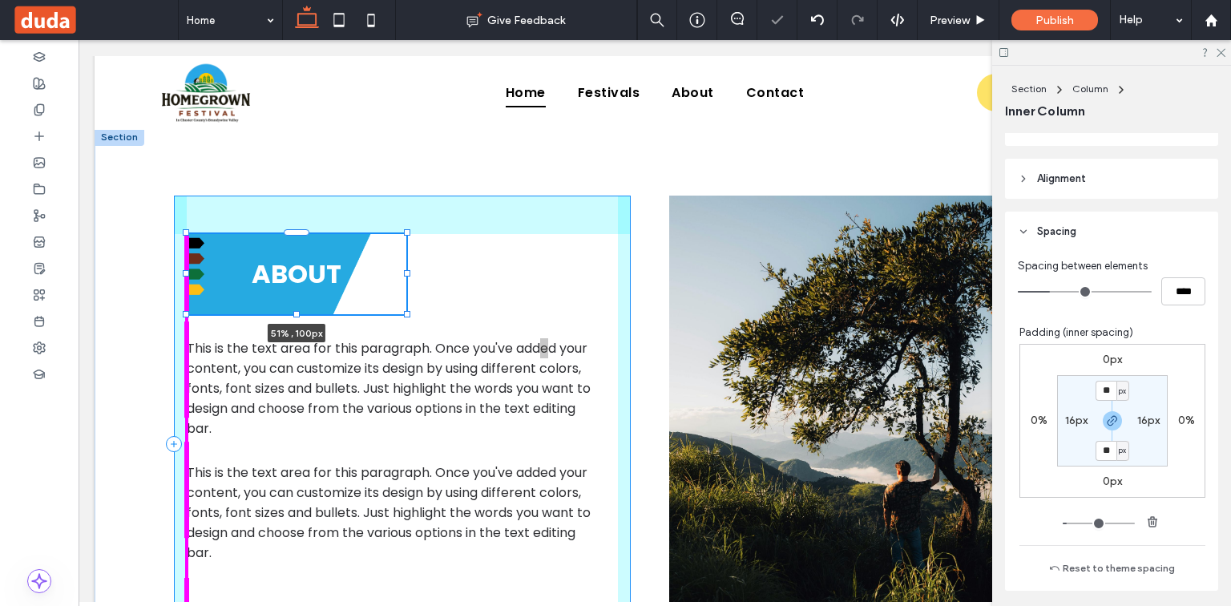
scroll to position [763, 0]
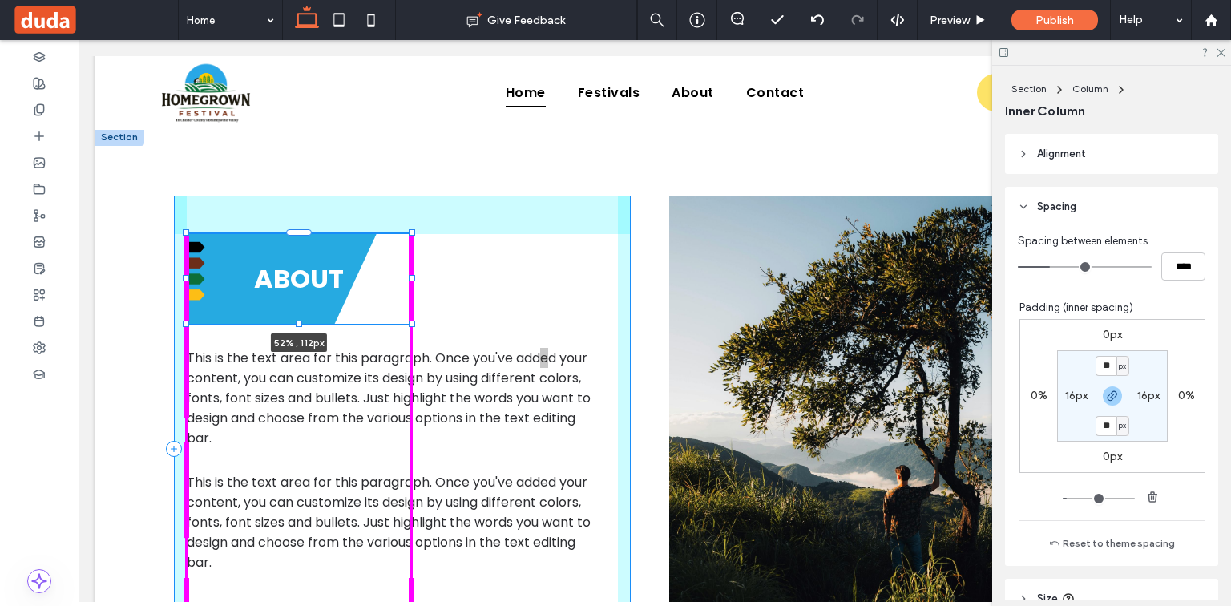
drag, startPoint x: 391, startPoint y: 299, endPoint x: 408, endPoint y: 309, distance: 19.8
click at [408, 309] on div "ABOUT 52% , 112px This is the text area for this paragraph. Once you've added y…" at bounding box center [655, 448] width 962 height 641
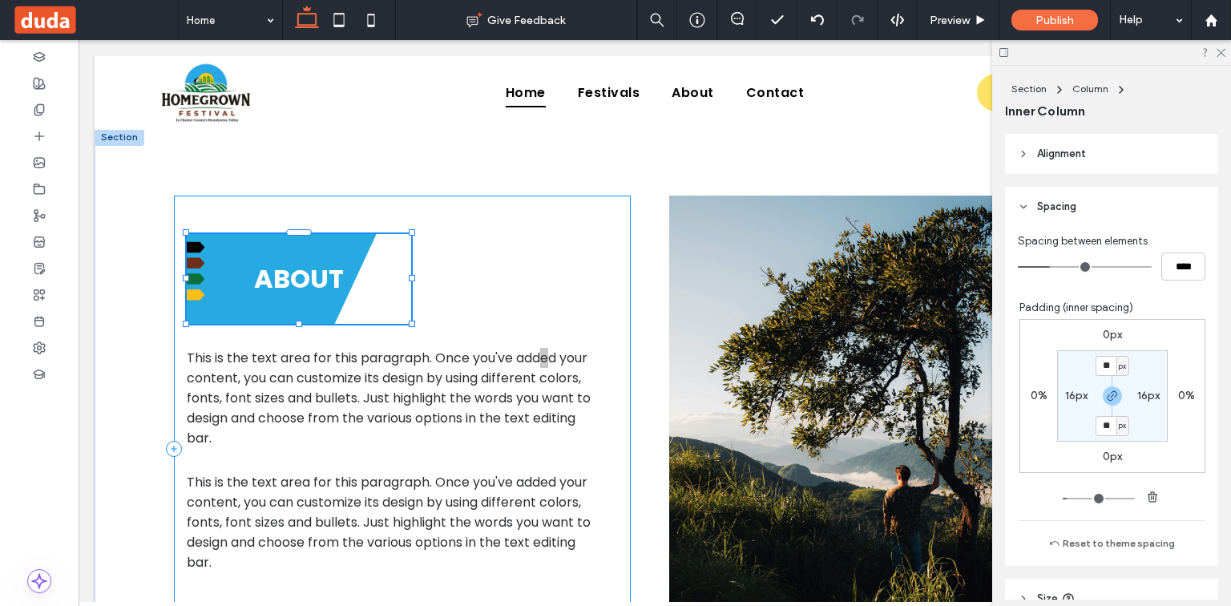
type input "**"
type input "***"
click at [322, 276] on span "ABOUT" at bounding box center [299, 279] width 90 height 36
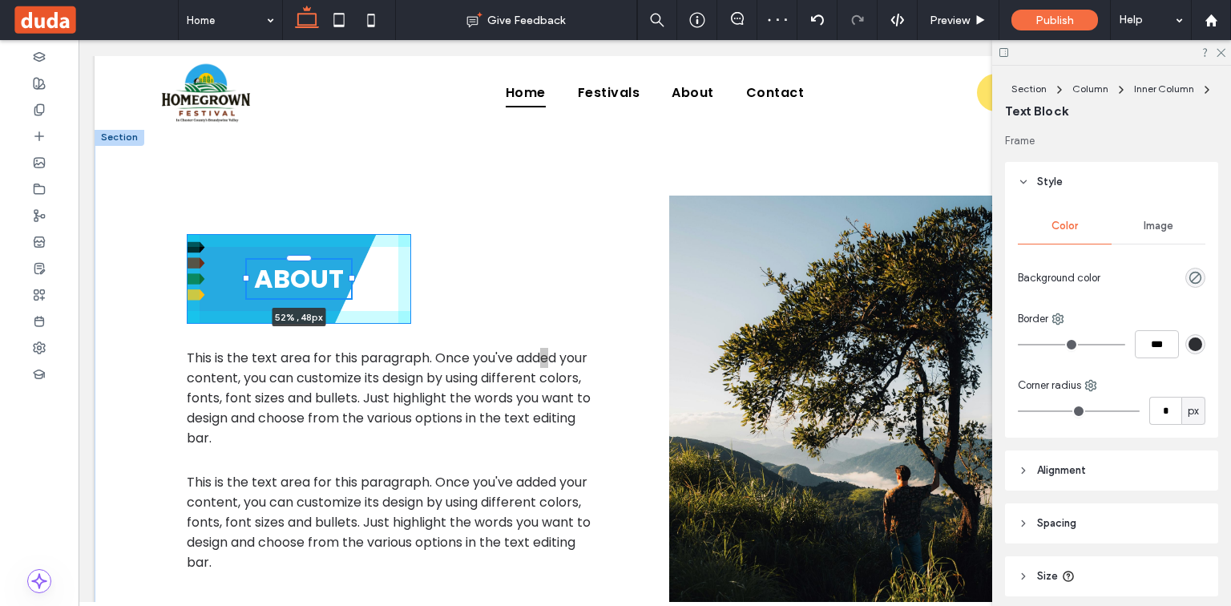
drag, startPoint x: 223, startPoint y: 281, endPoint x: 240, endPoint y: 284, distance: 17.0
click at [237, 285] on div "ABOUT 52% , 48px This is the text area for this paragraph. Once you've added yo…" at bounding box center [655, 448] width 962 height 641
type input "**"
type input "****"
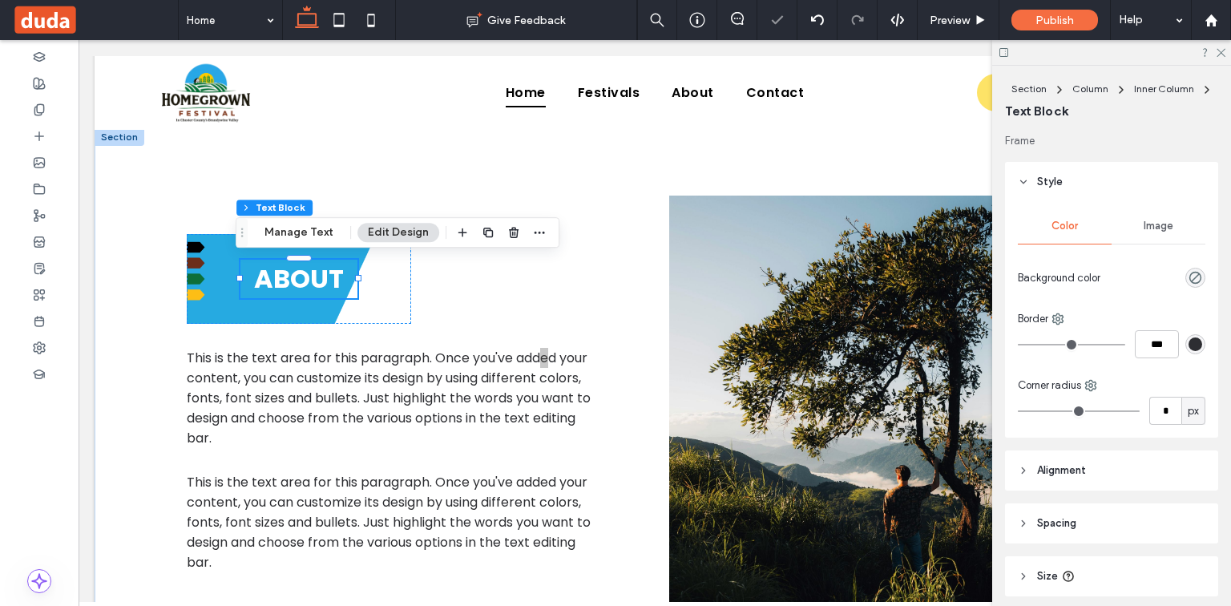
click at [1123, 228] on div "Image" at bounding box center [1159, 225] width 94 height 35
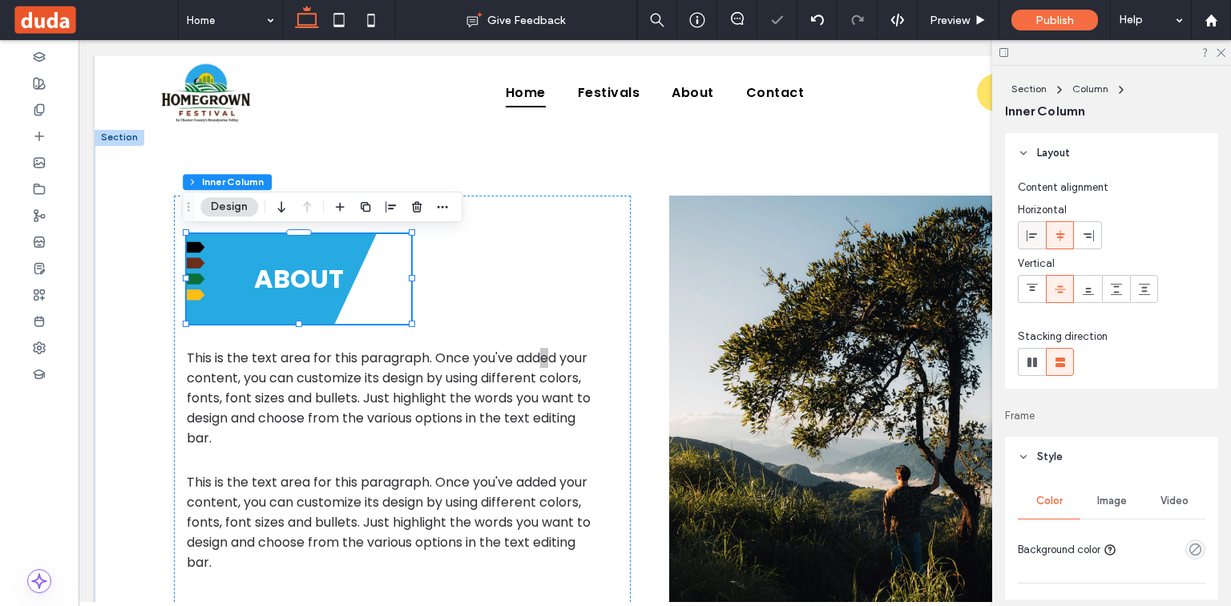
click at [1030, 236] on use at bounding box center [1032, 234] width 10 height 11
click at [275, 285] on span "ABOUT" at bounding box center [245, 279] width 90 height 36
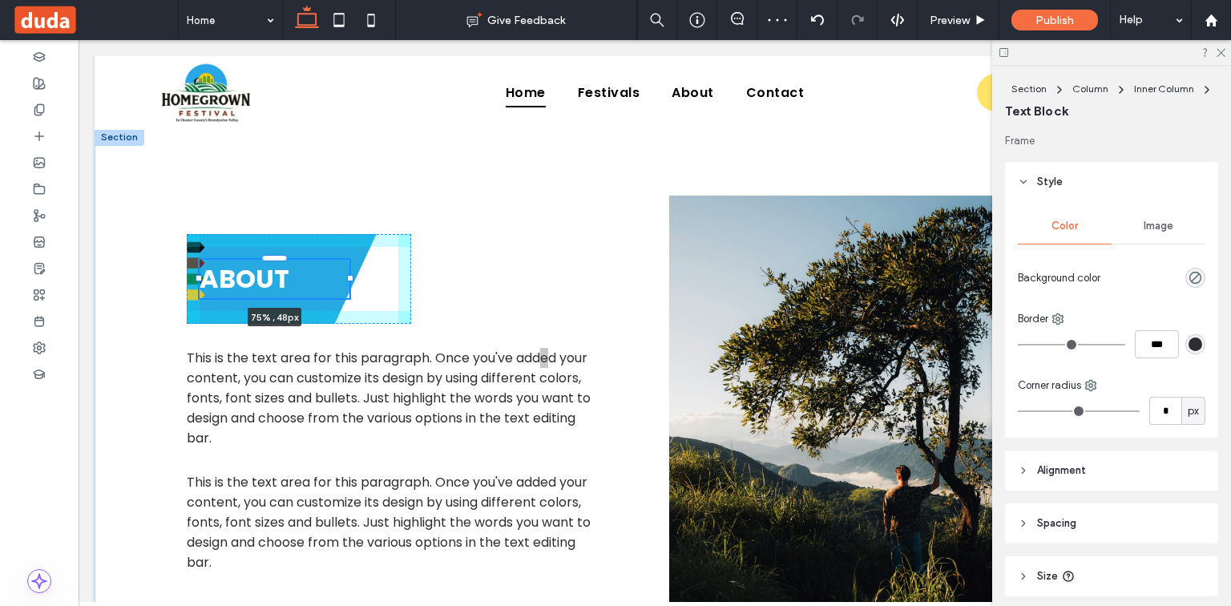
drag, startPoint x: 313, startPoint y: 279, endPoint x: 345, endPoint y: 287, distance: 33.8
click at [345, 287] on div "ABOUT 75% , 48px This is the text area for this paragraph. Once you've added yo…" at bounding box center [655, 448] width 962 height 641
type input "**"
type input "****"
click at [200, 260] on div at bounding box center [200, 259] width 1 height 1
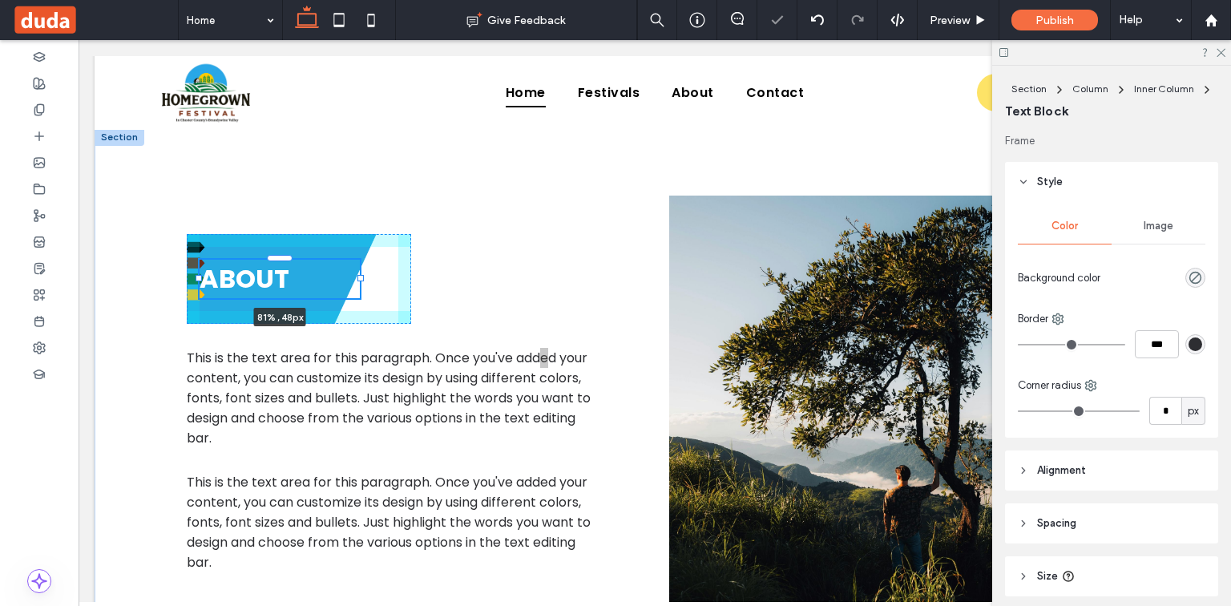
type input "**"
type input "****"
click at [187, 280] on div "ABOUT 85% , 48px This is the text area for this paragraph. Once you've added yo…" at bounding box center [655, 448] width 962 height 641
type input "**"
type input "****"
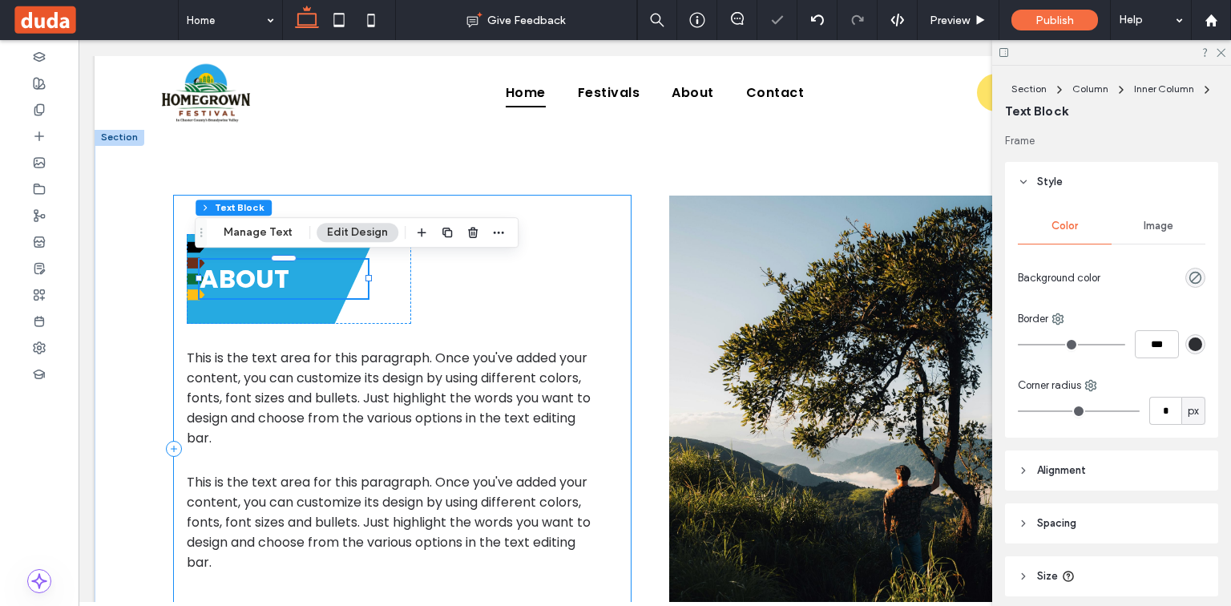
click at [530, 293] on div "ABOUT 85% , 48px This is the text area for this paragraph. Once you've added yo…" at bounding box center [402, 449] width 457 height 507
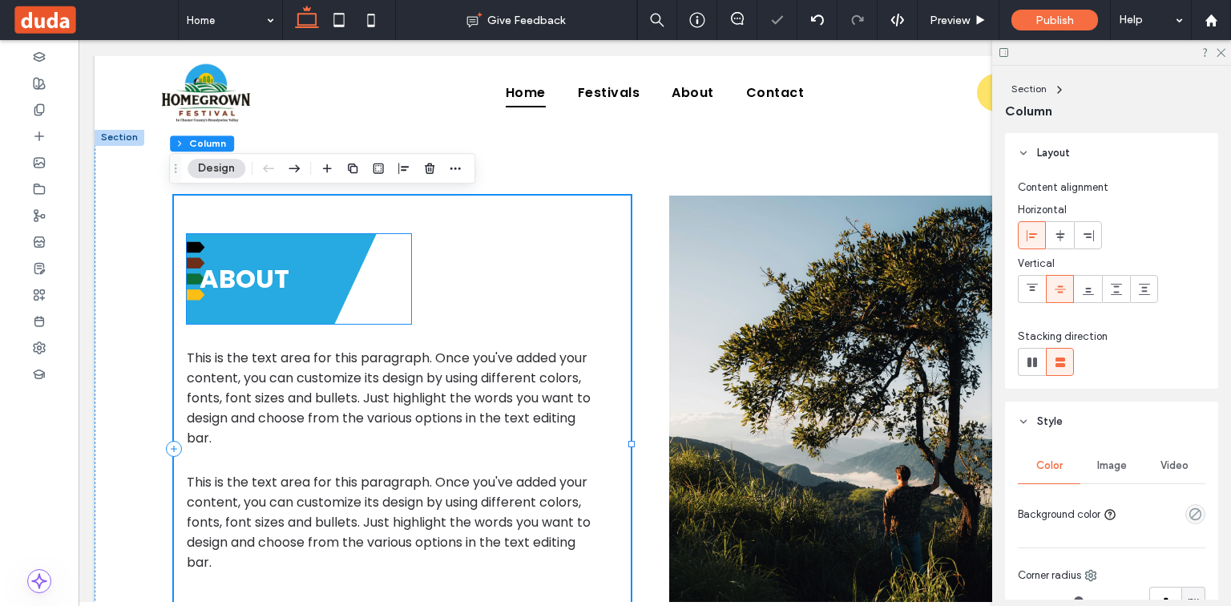
click at [286, 309] on div "ABOUT" at bounding box center [299, 279] width 224 height 90
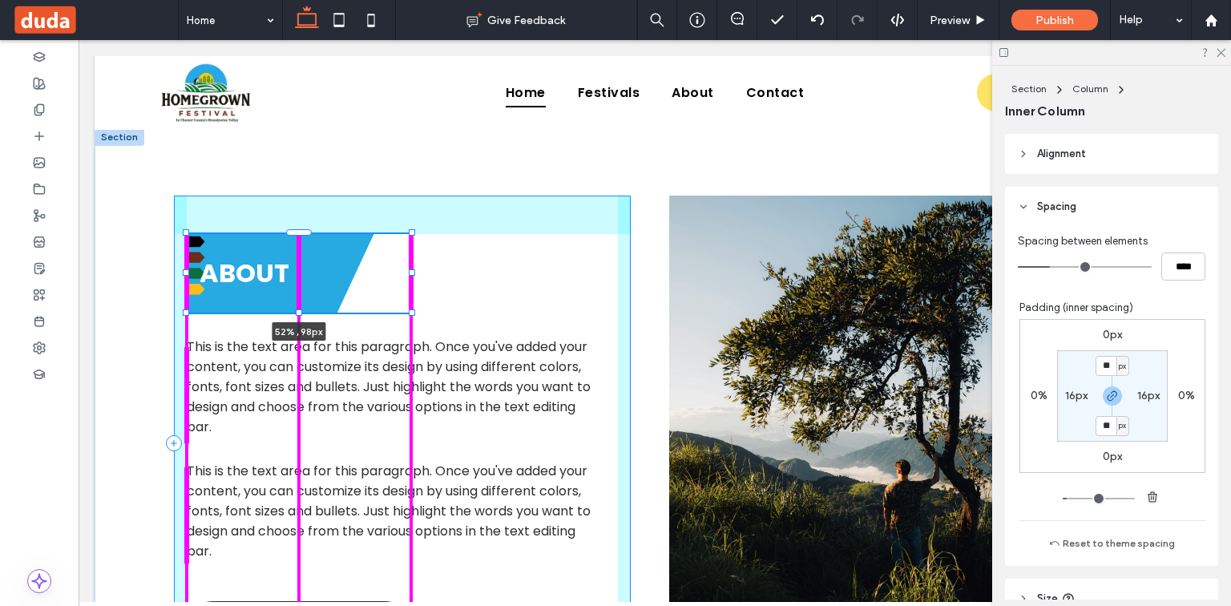
click at [292, 317] on div "ABOUT 52% , 98px This is the text area for this paragraph. Once you've added yo…" at bounding box center [655, 443] width 962 height 630
type input "**"
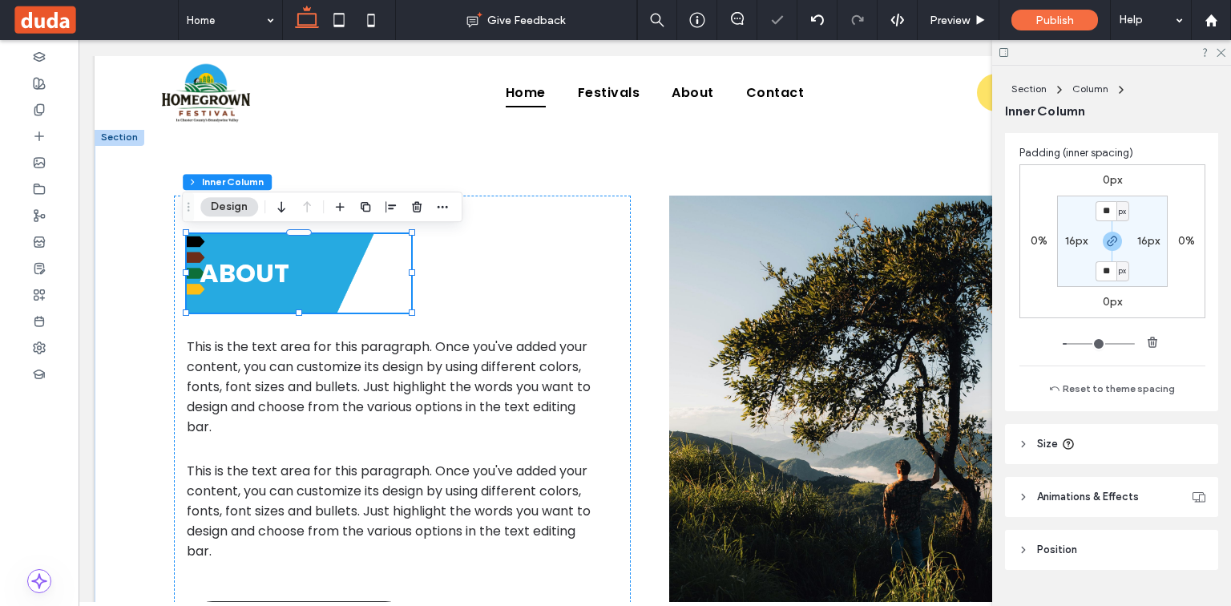
scroll to position [951, 0]
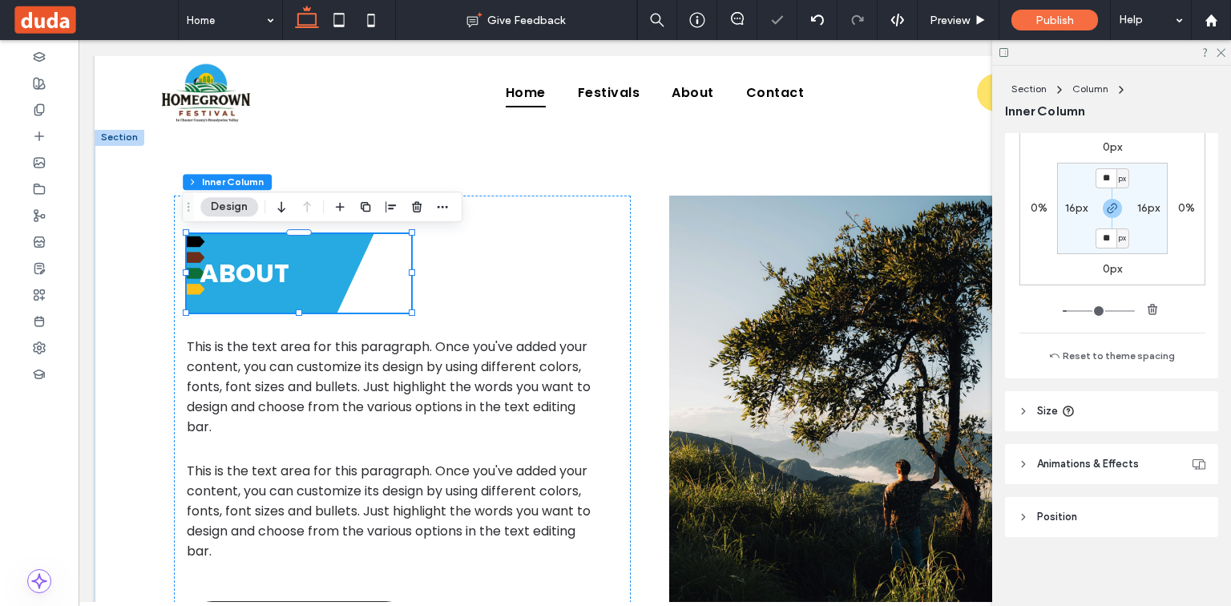
click at [1085, 388] on div "Layout Content alignment Horizontal Vertical Stacking direction Frame Style Col…" at bounding box center [1117, 366] width 224 height 467
click at [1113, 458] on span "Animations & Effects" at bounding box center [1088, 464] width 102 height 16
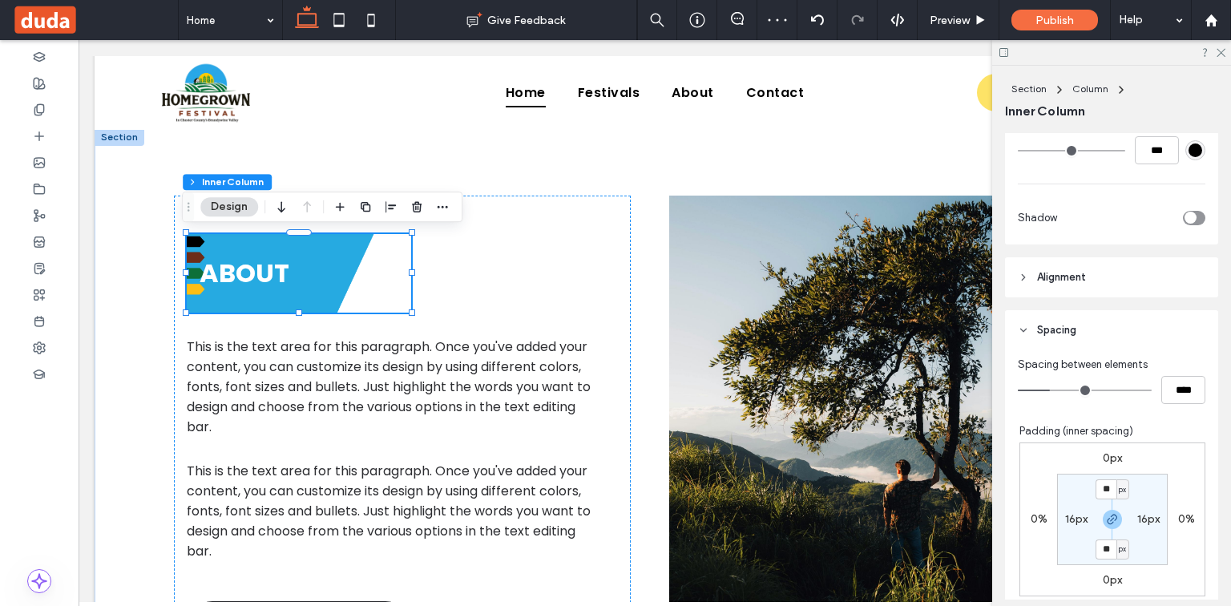
scroll to position [630, 0]
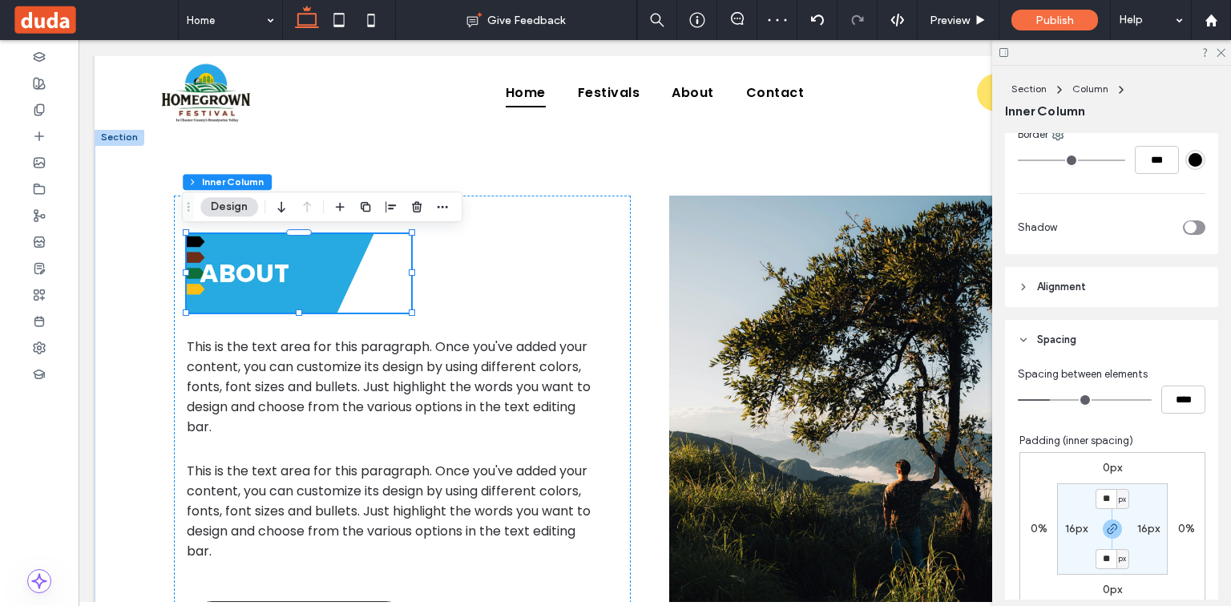
click at [1104, 289] on header "Alignment" at bounding box center [1111, 287] width 213 height 40
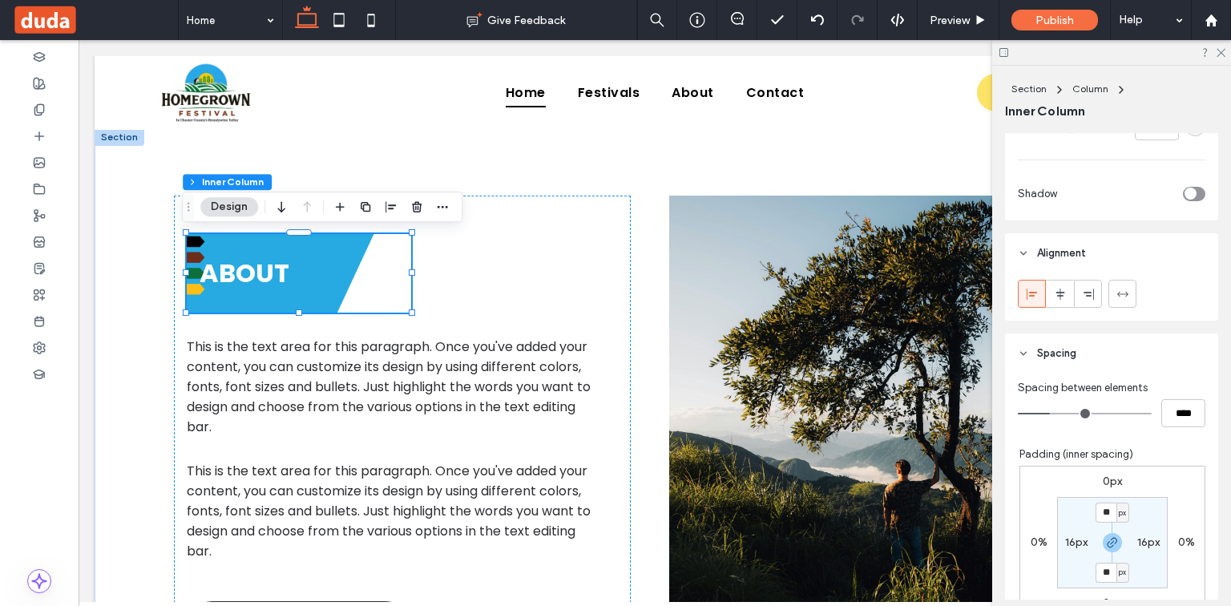
scroll to position [758, 0]
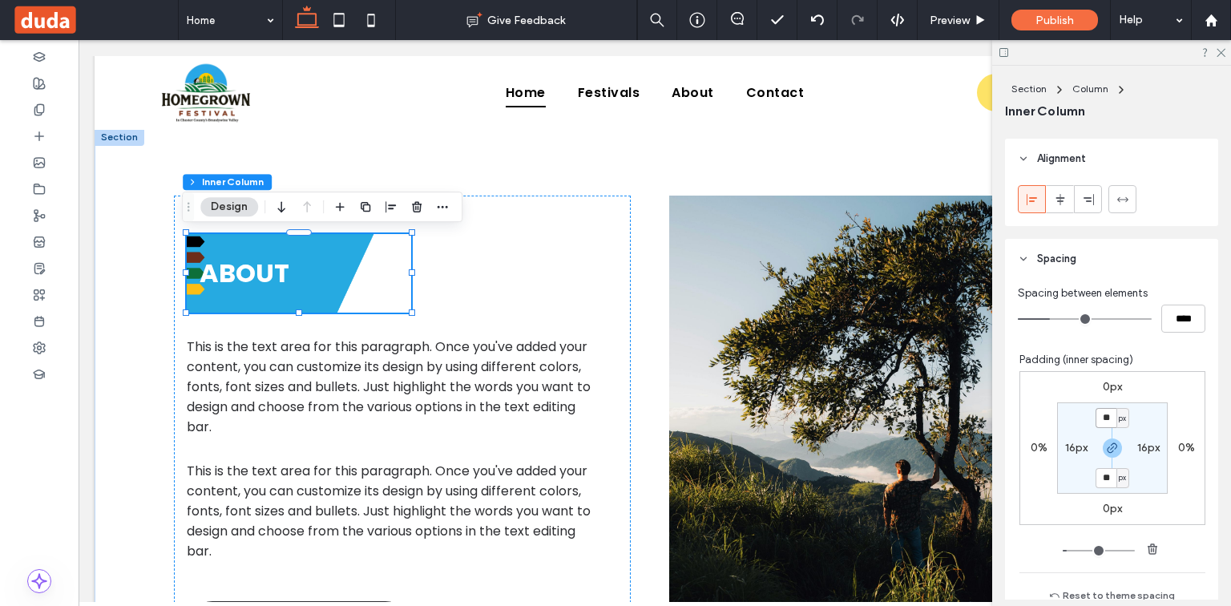
click at [1105, 416] on input "**" at bounding box center [1106, 418] width 21 height 20
type input "*"
click at [1181, 419] on div "0px 0% 0px 0% * px 16px * px 16px" at bounding box center [1113, 448] width 186 height 154
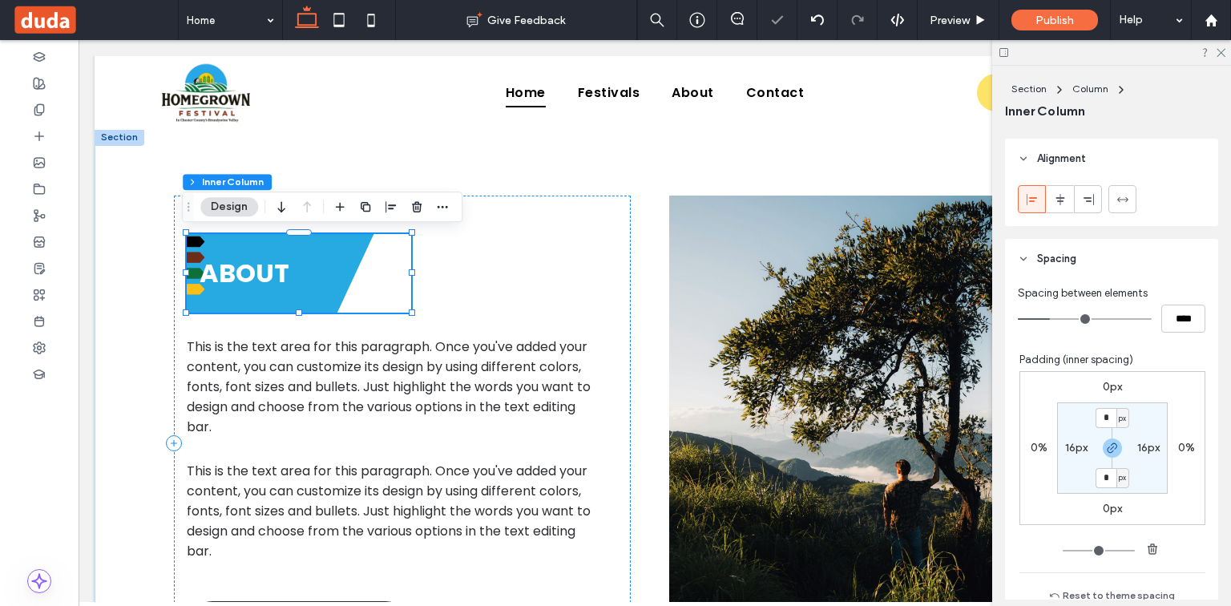
click at [388, 286] on div "ABOUT 52% , 98px" at bounding box center [299, 273] width 224 height 79
click at [285, 263] on h2 "ABOUT" at bounding box center [284, 273] width 168 height 38
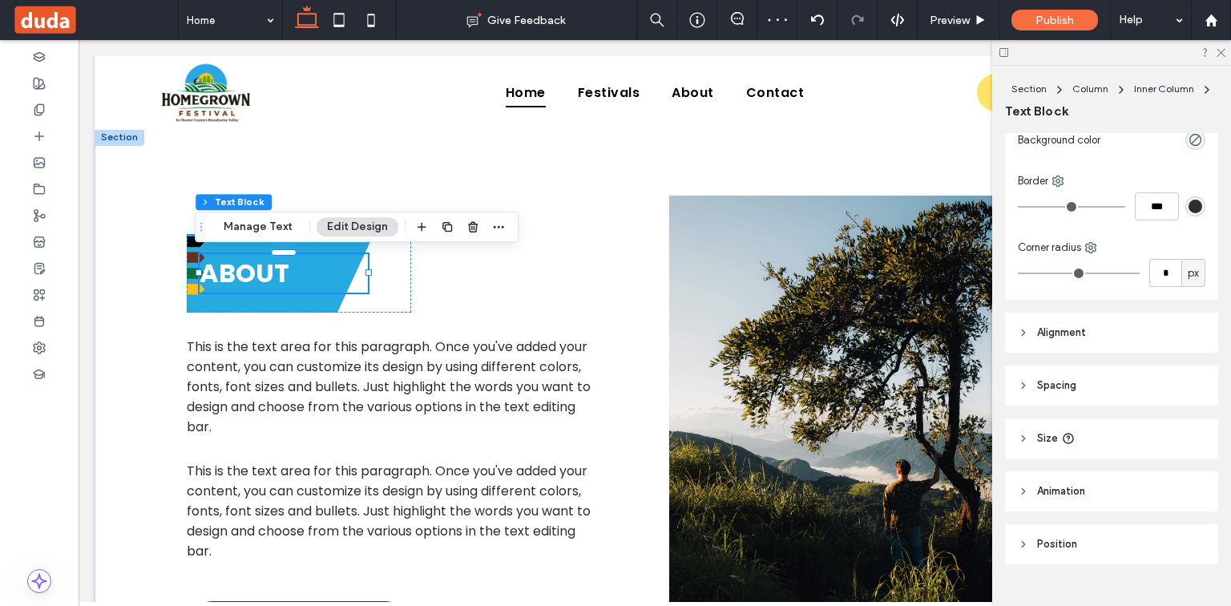
scroll to position [166, 0]
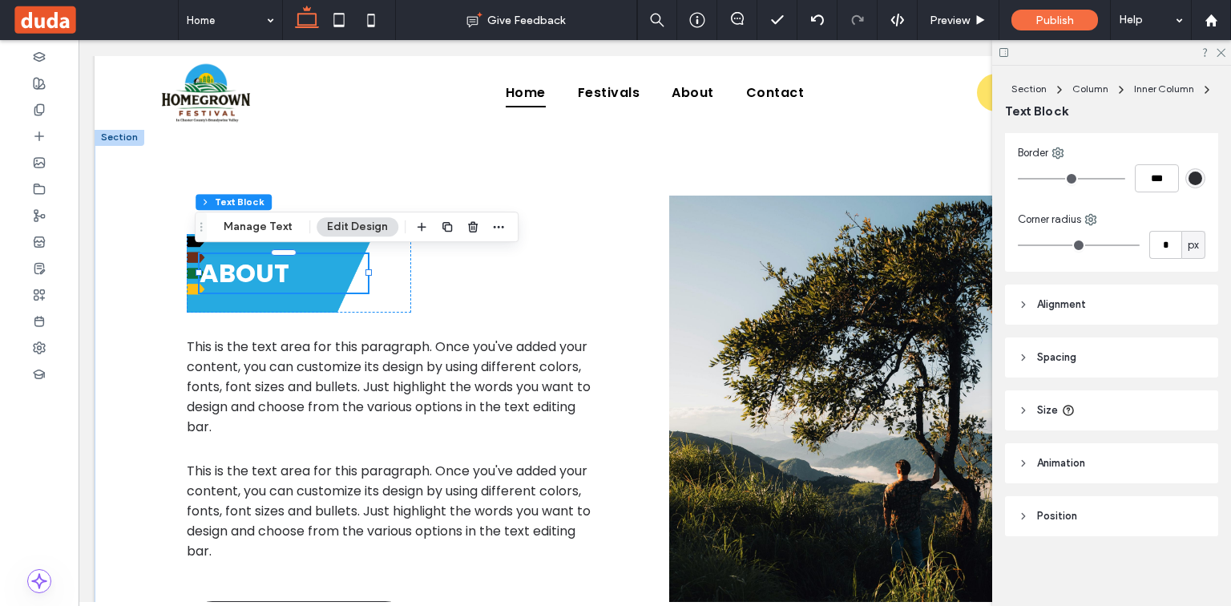
click at [1095, 355] on header "Spacing" at bounding box center [1111, 357] width 213 height 40
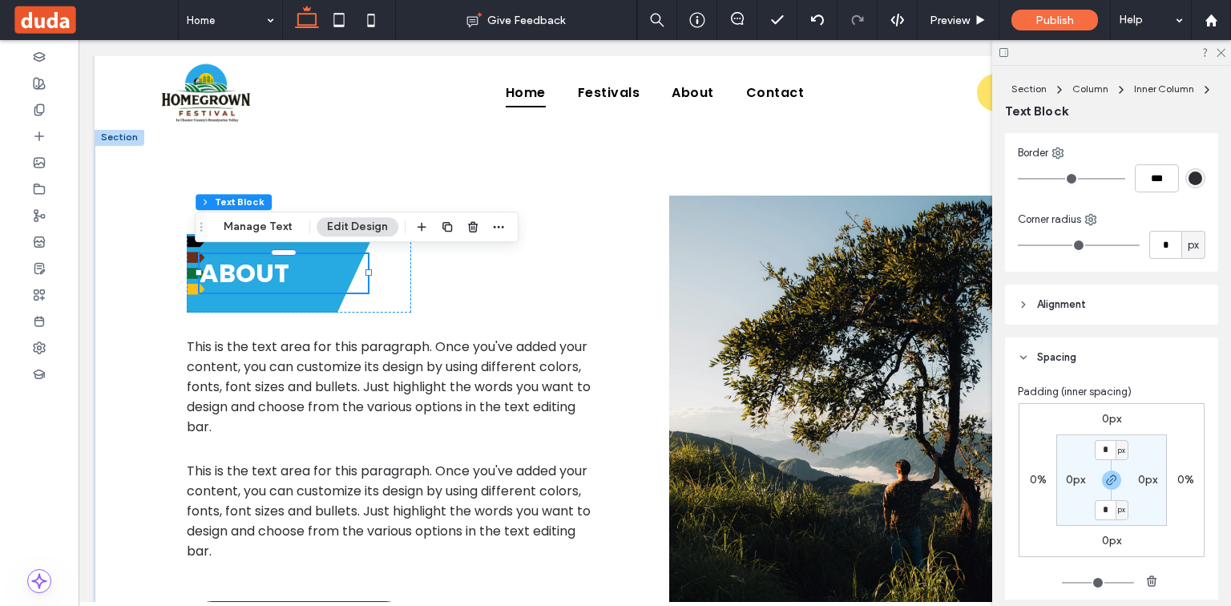
click at [1069, 475] on label "0px" at bounding box center [1075, 480] width 19 height 14
type input "**"
type input "*"
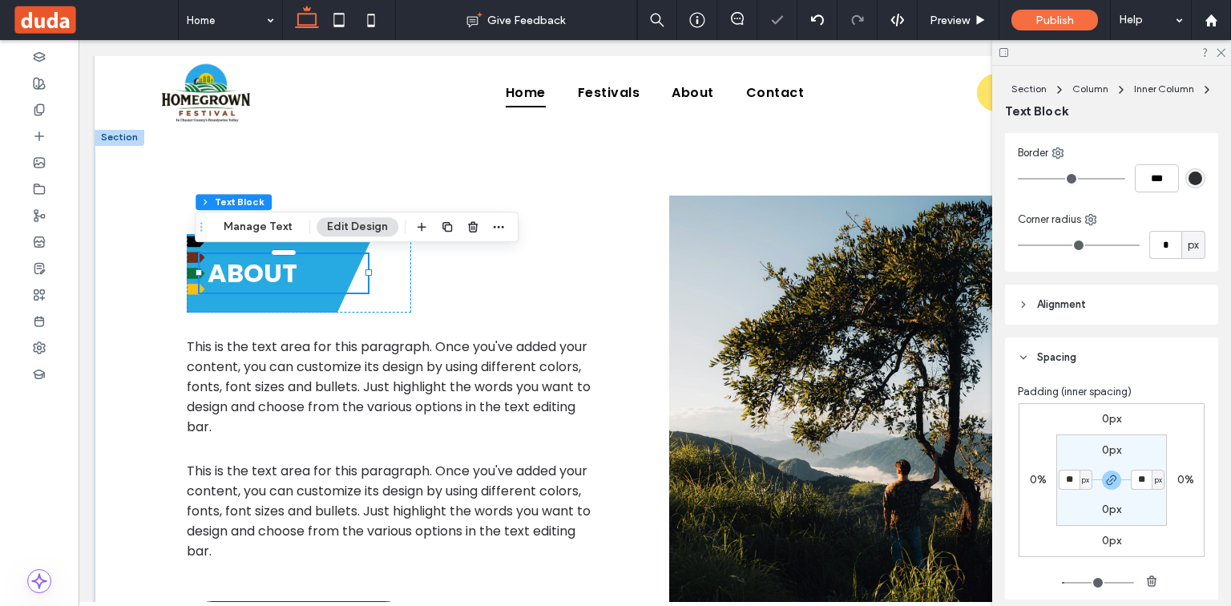
type input "**"
click at [966, 20] on span "Preview" at bounding box center [950, 21] width 40 height 14
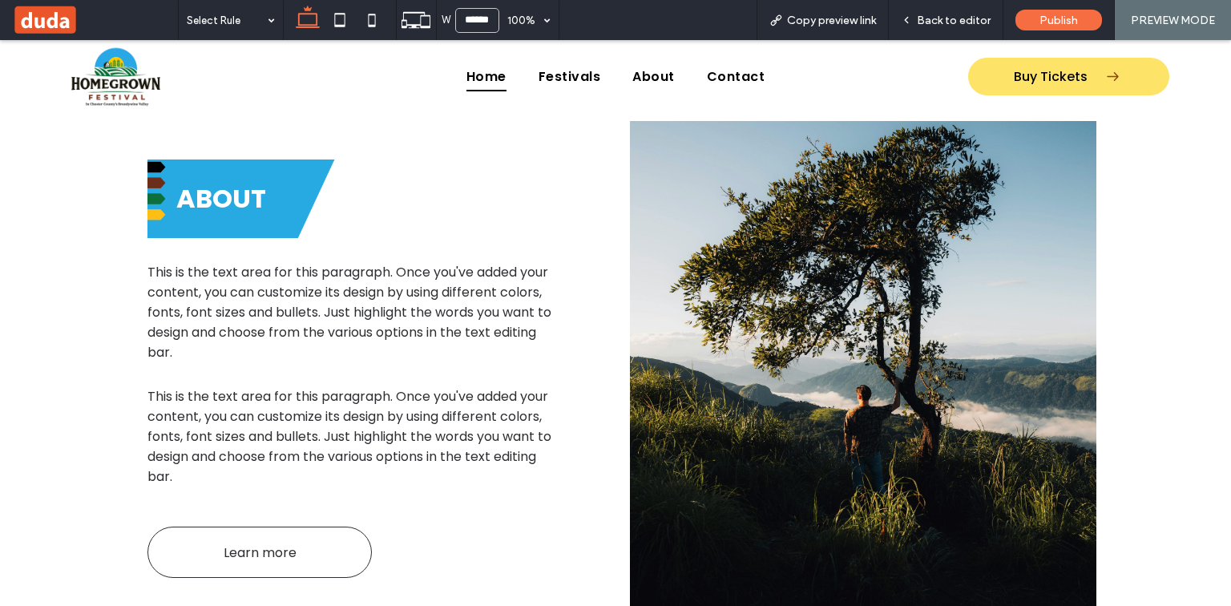
scroll to position [689, 0]
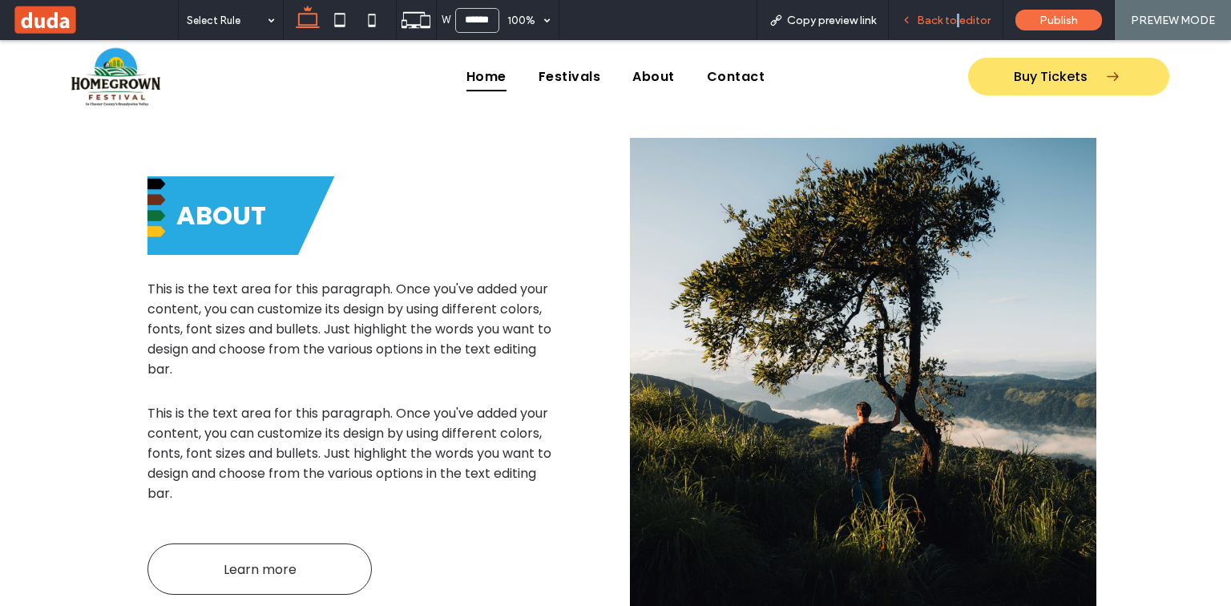
click at [960, 18] on span "Back to editor" at bounding box center [954, 21] width 74 height 14
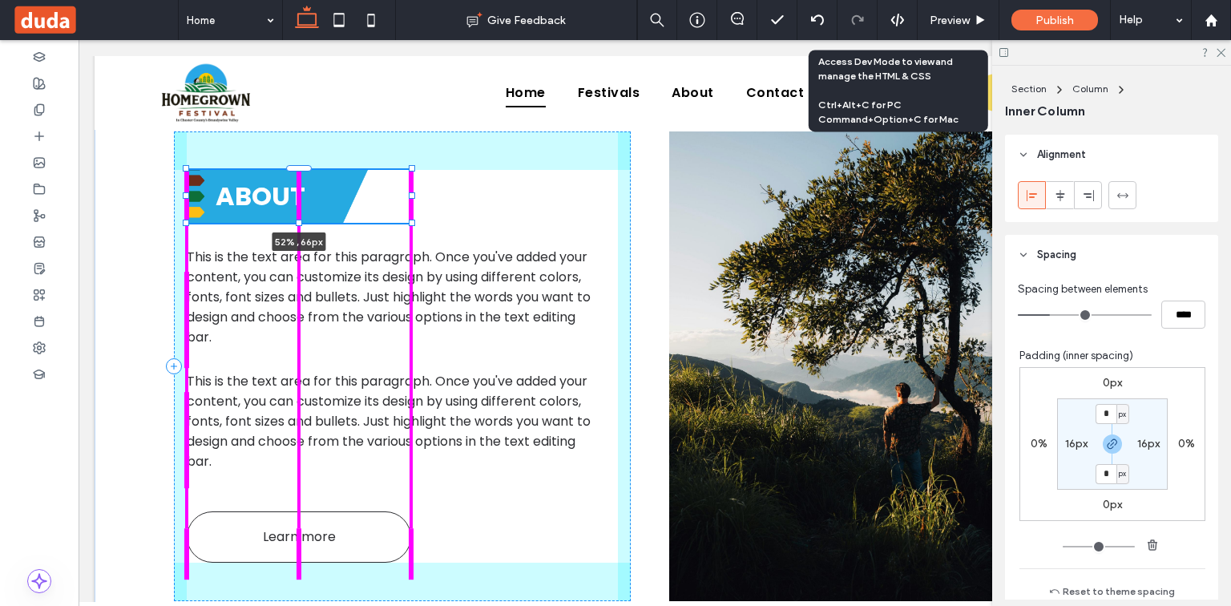
scroll to position [763, 0]
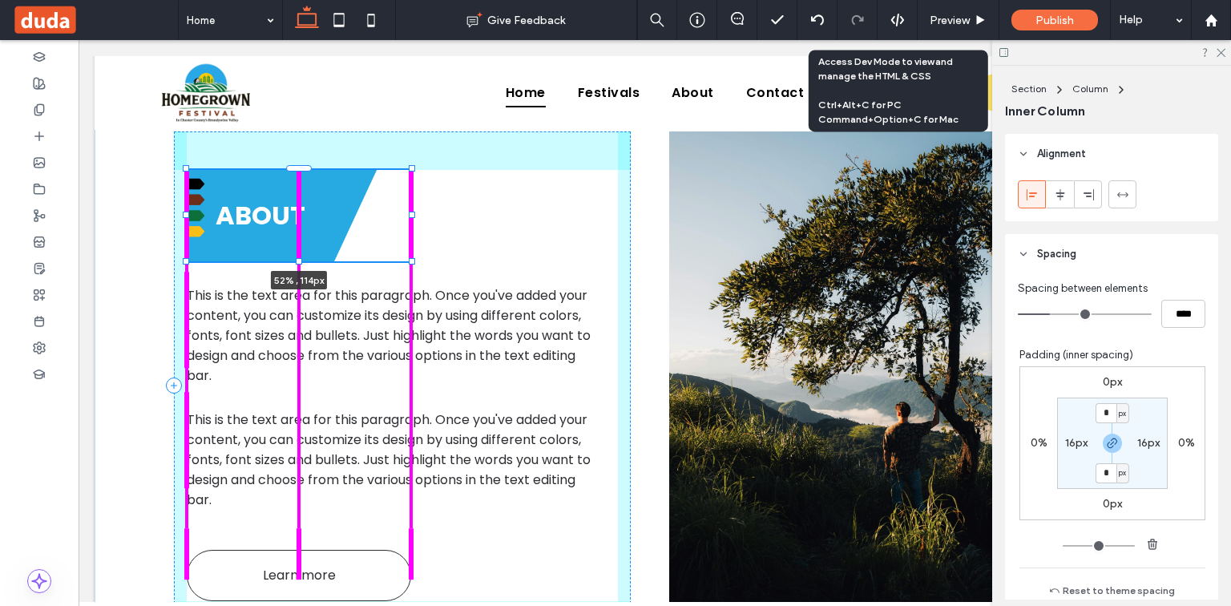
drag, startPoint x: 297, startPoint y: 238, endPoint x: 299, endPoint y: 255, distance: 17.0
click at [299, 255] on div "ABOUT 52% , 114px This is the text area for this paragraph. Once you've added y…" at bounding box center [655, 385] width 962 height 643
type input "***"
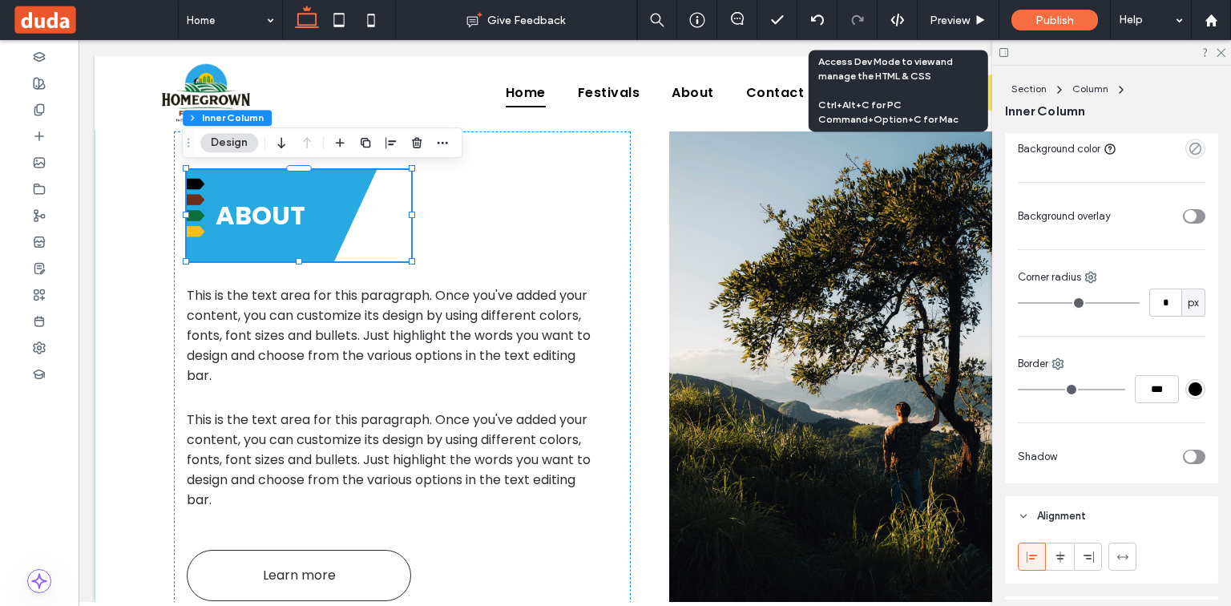
scroll to position [359, 0]
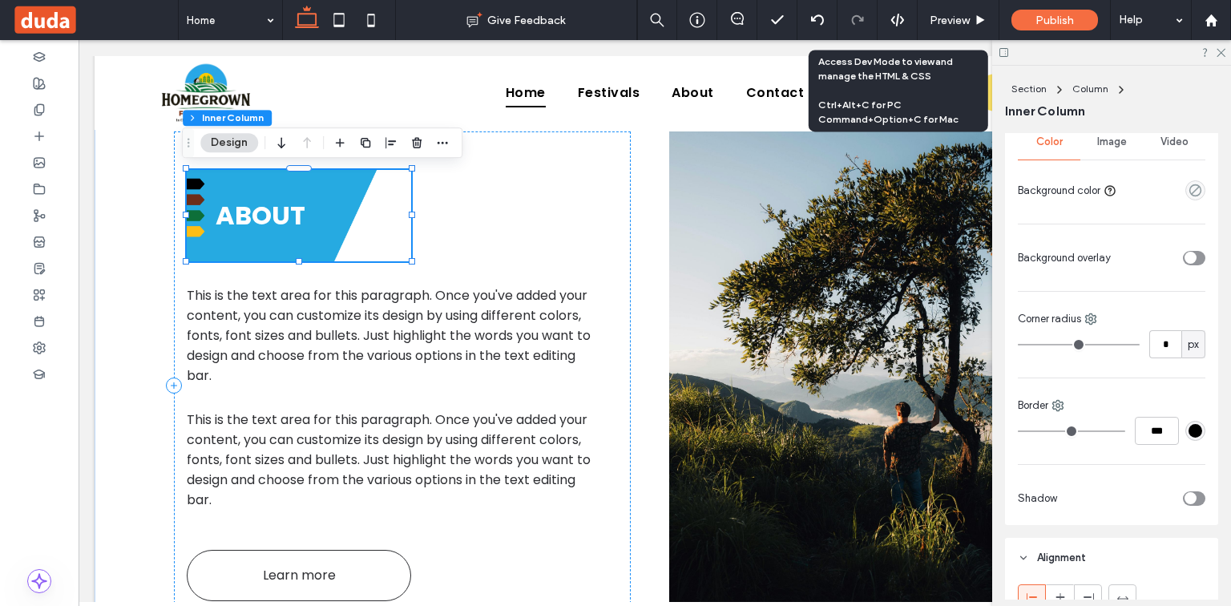
click at [370, 196] on div "ABOUT 52% , 114px" at bounding box center [299, 215] width 224 height 91
click at [299, 177] on div "ABOUT" at bounding box center [299, 215] width 224 height 91
click at [1108, 151] on div "Image" at bounding box center [1112, 141] width 63 height 35
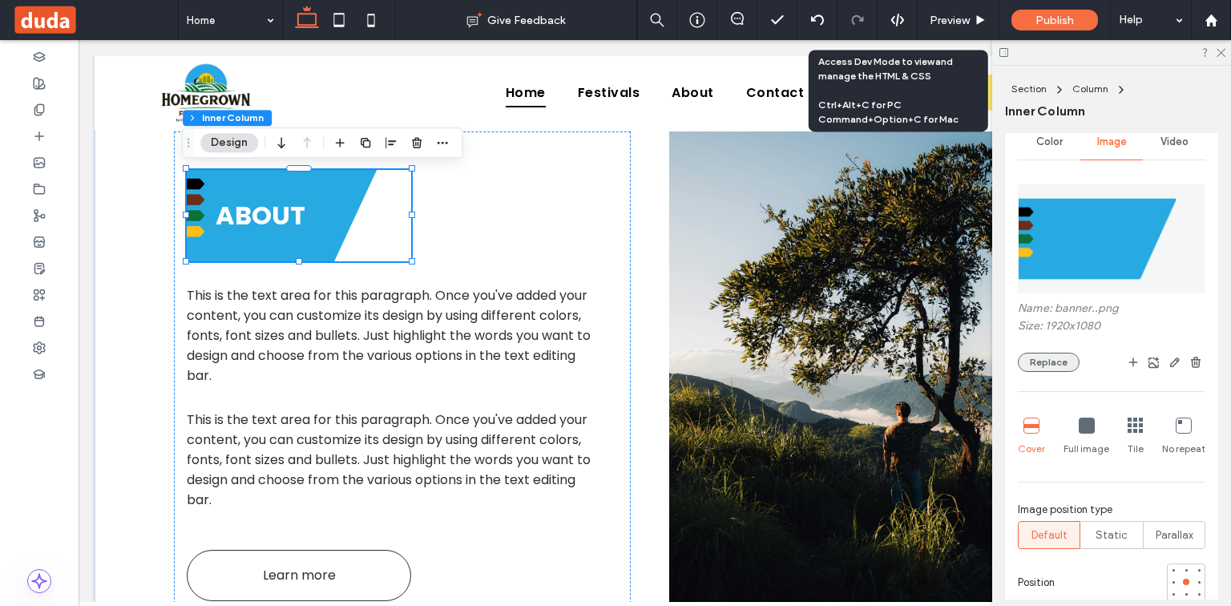
click at [1061, 354] on button "Replace" at bounding box center [1049, 362] width 62 height 19
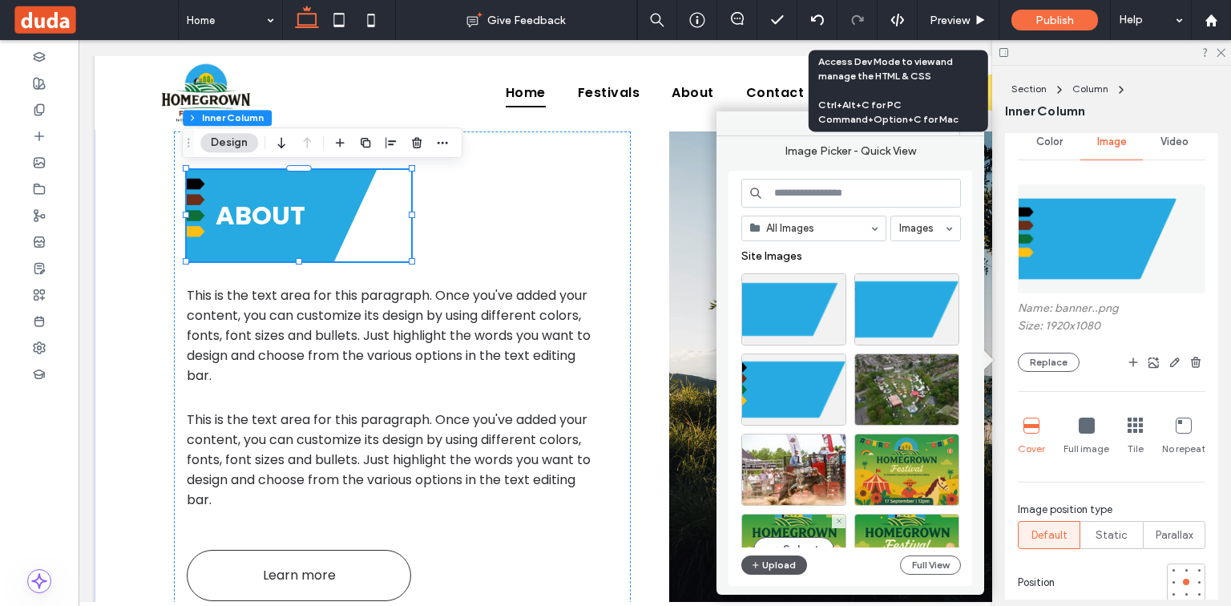
click at [780, 560] on button "Upload" at bounding box center [774, 565] width 66 height 19
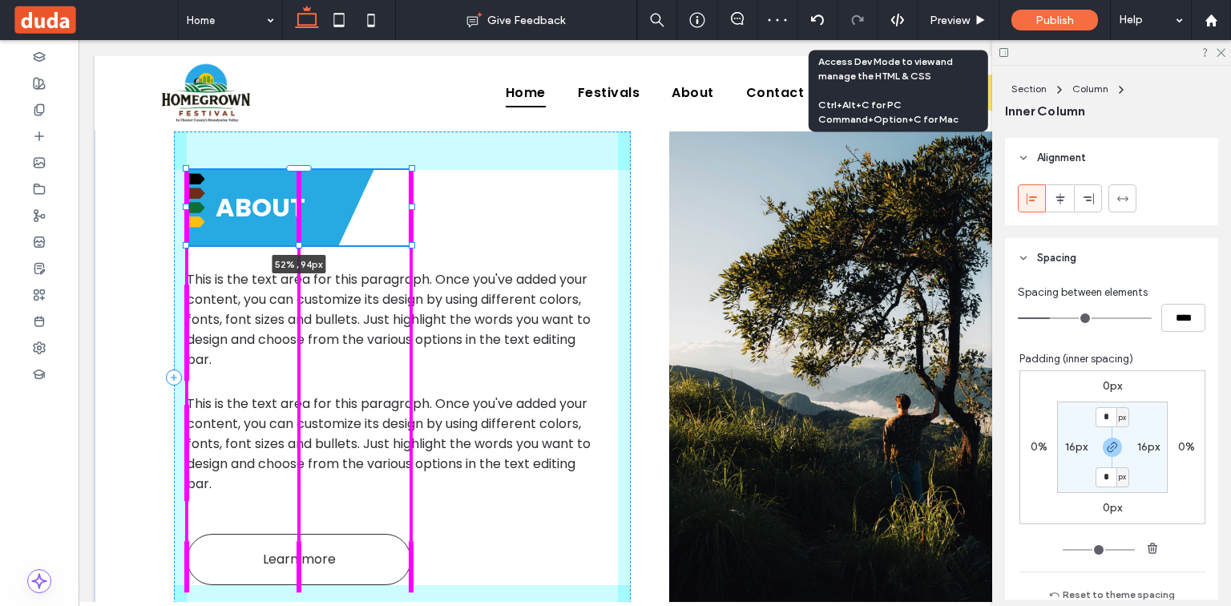
scroll to position [1222, 0]
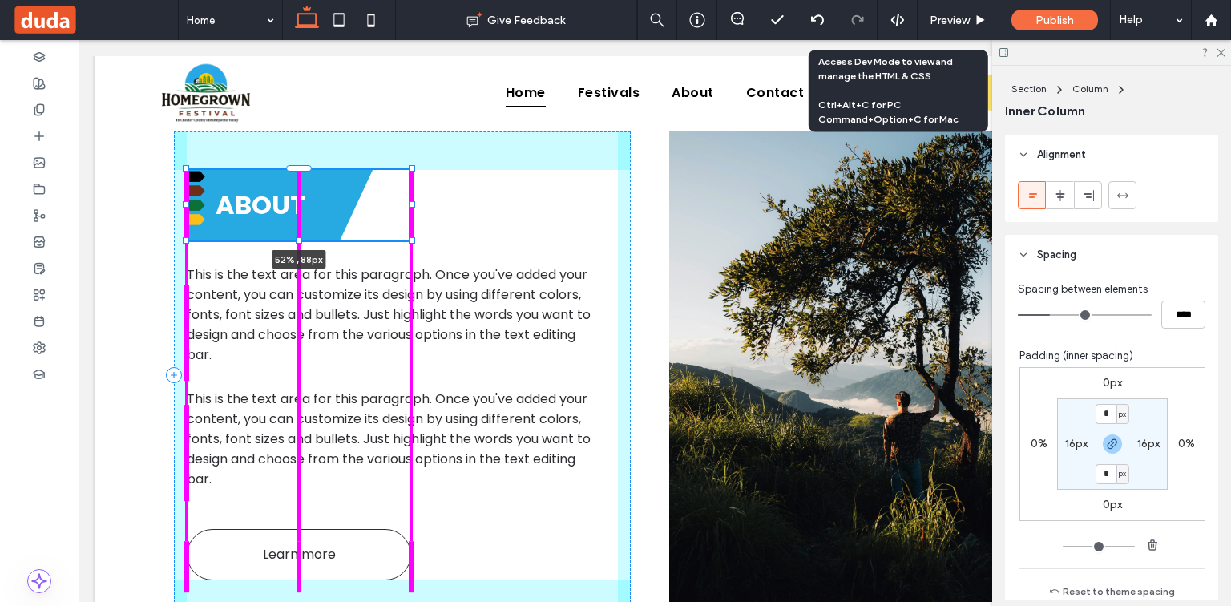
drag, startPoint x: 293, startPoint y: 261, endPoint x: 295, endPoint y: 251, distance: 10.5
click at [295, 251] on div "ABOUT 52% , 88px This is the text area for this paragraph. Once you've added yo…" at bounding box center [655, 375] width 962 height 622
type input "**"
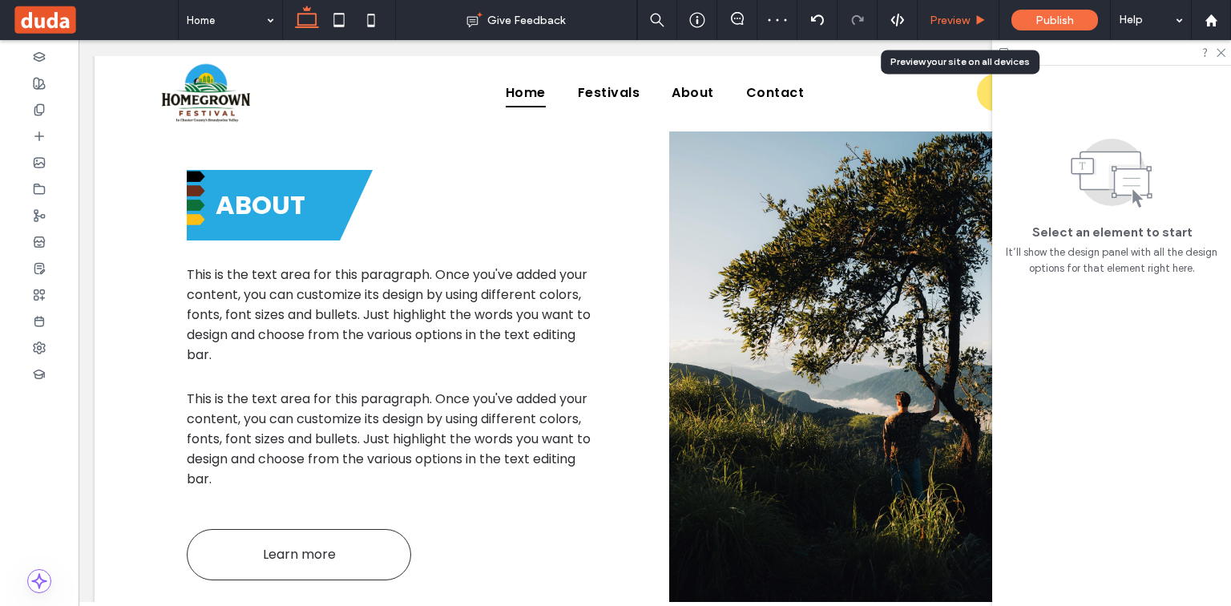
click at [949, 20] on span "Preview" at bounding box center [950, 21] width 40 height 14
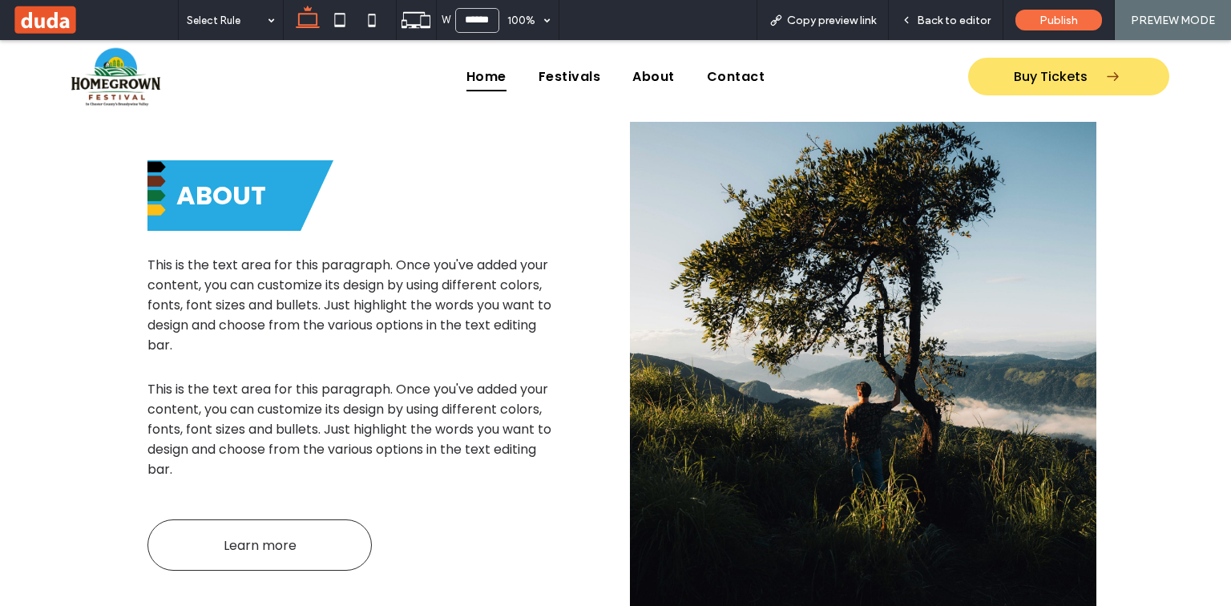
scroll to position [689, 0]
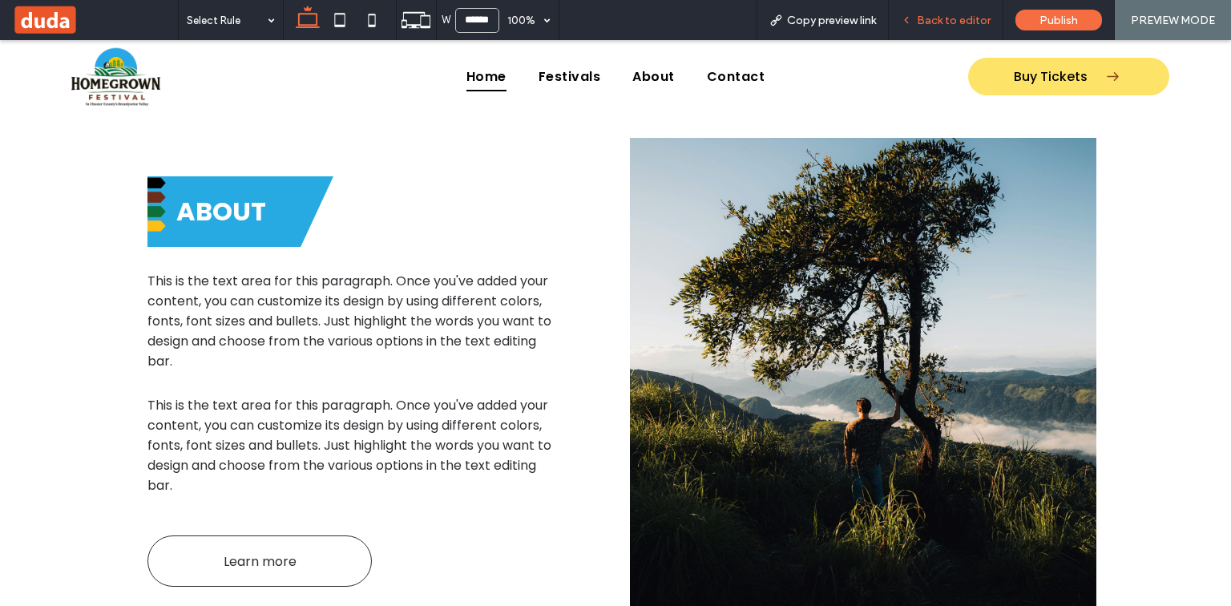
click at [947, 19] on span "Back to editor" at bounding box center [954, 21] width 74 height 14
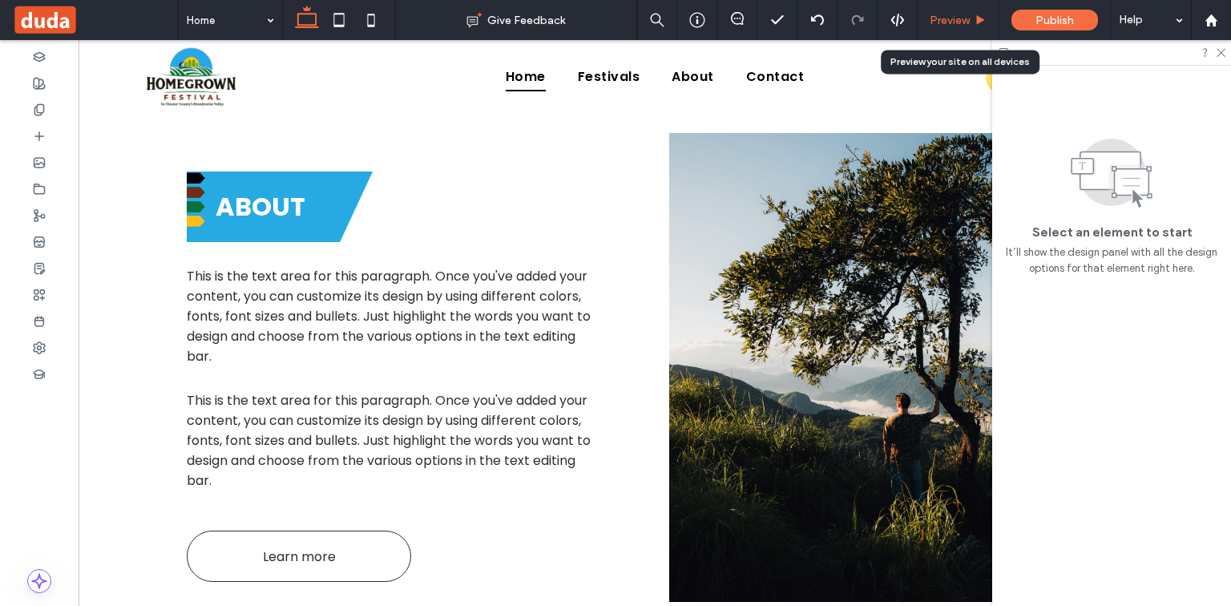
scroll to position [705, 0]
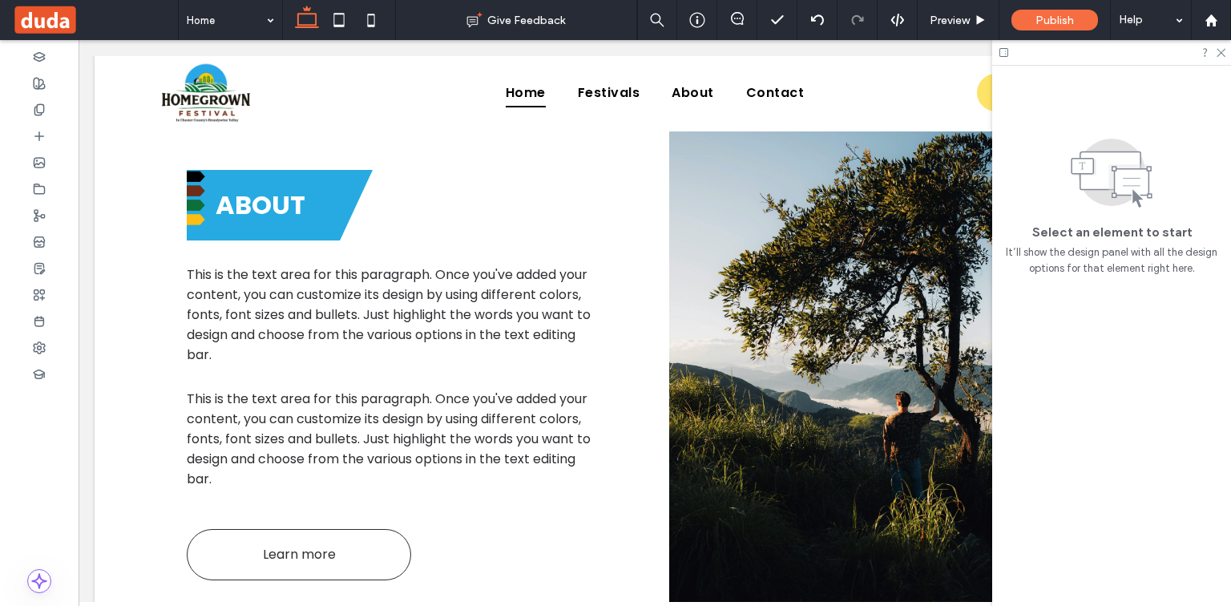
click at [822, 192] on div at bounding box center [902, 374] width 467 height 487
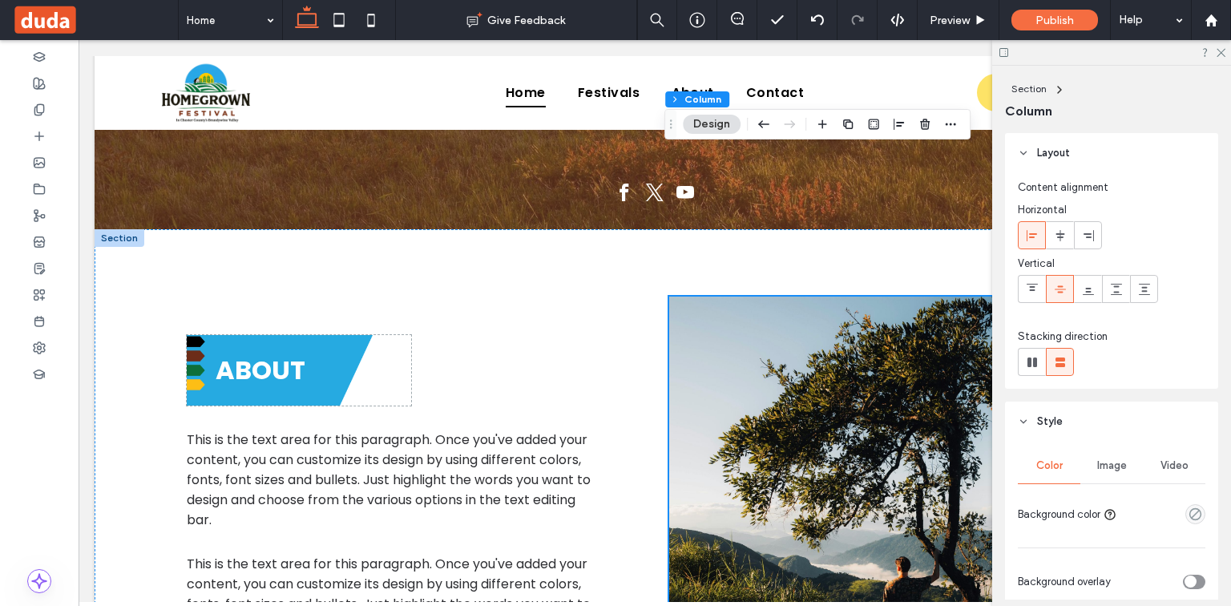
scroll to position [513, 0]
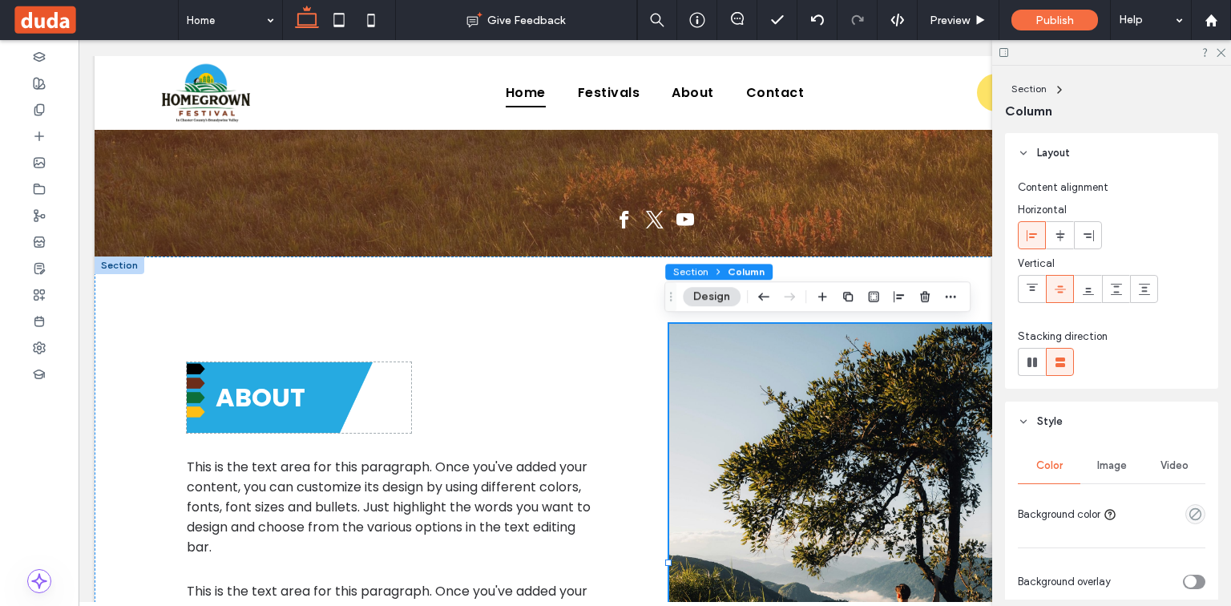
click at [751, 273] on span "Column" at bounding box center [746, 271] width 37 height 12
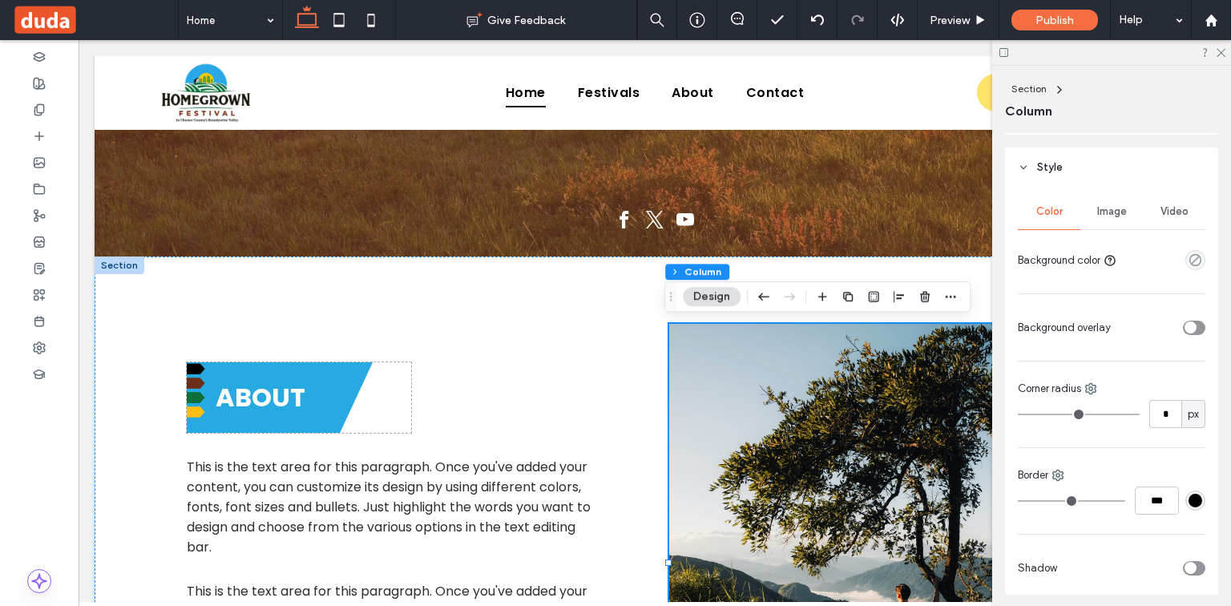
scroll to position [257, 0]
click at [1096, 215] on div "Image" at bounding box center [1112, 209] width 63 height 35
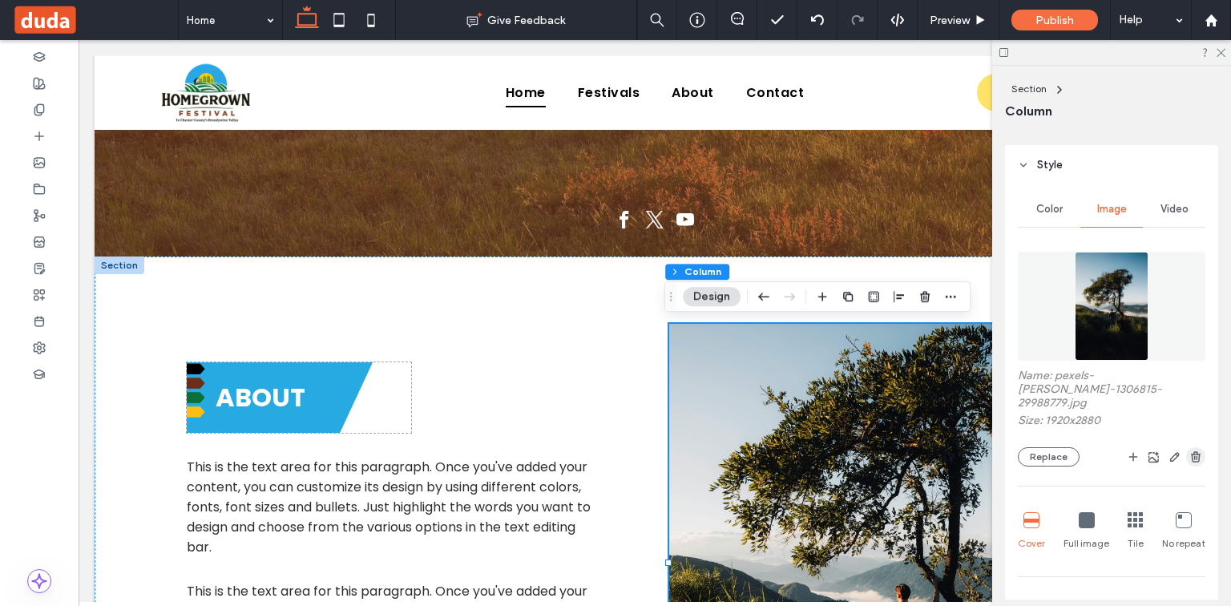
click at [1193, 451] on use "button" at bounding box center [1196, 456] width 10 height 10
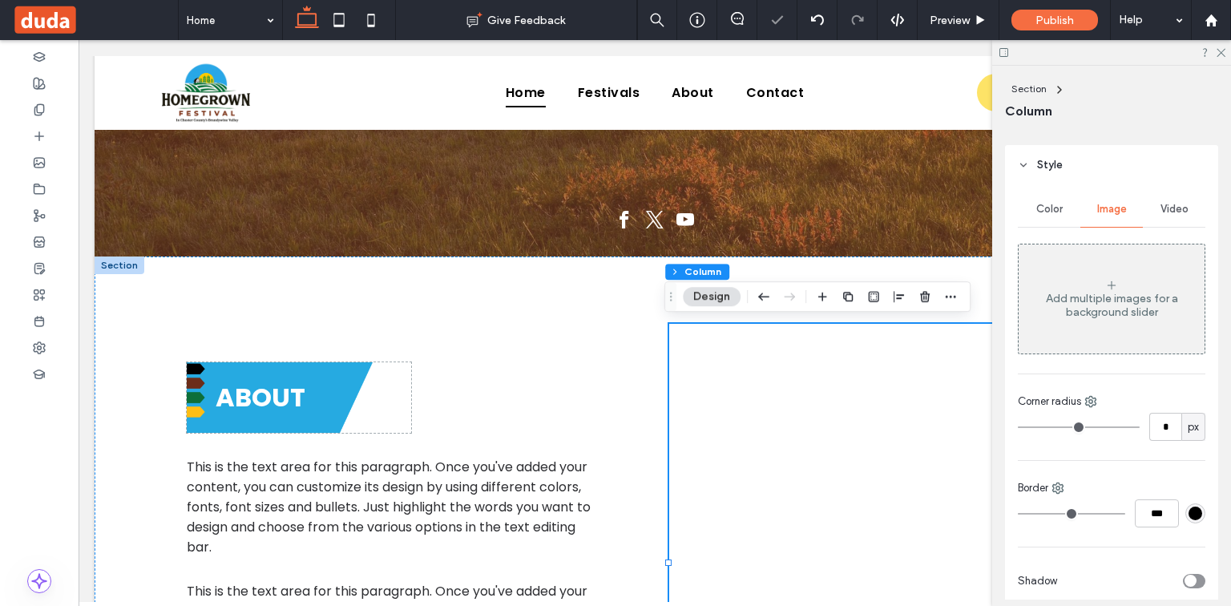
click at [824, 440] on div at bounding box center [902, 567] width 467 height 487
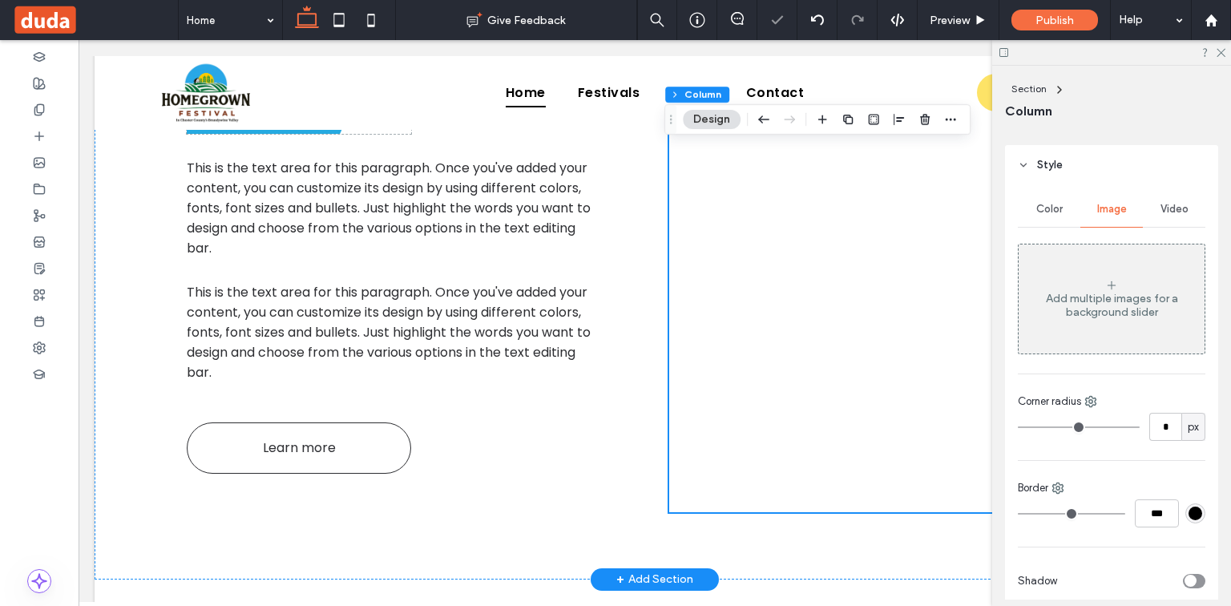
scroll to position [834, 0]
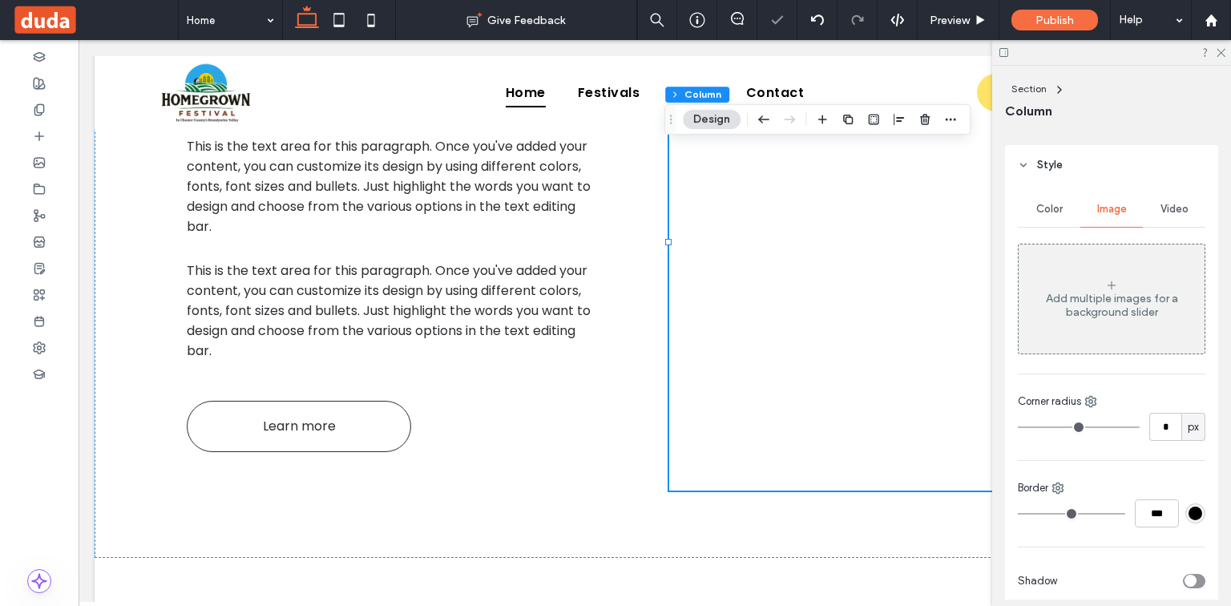
click at [1064, 212] on div "Color" at bounding box center [1049, 209] width 63 height 35
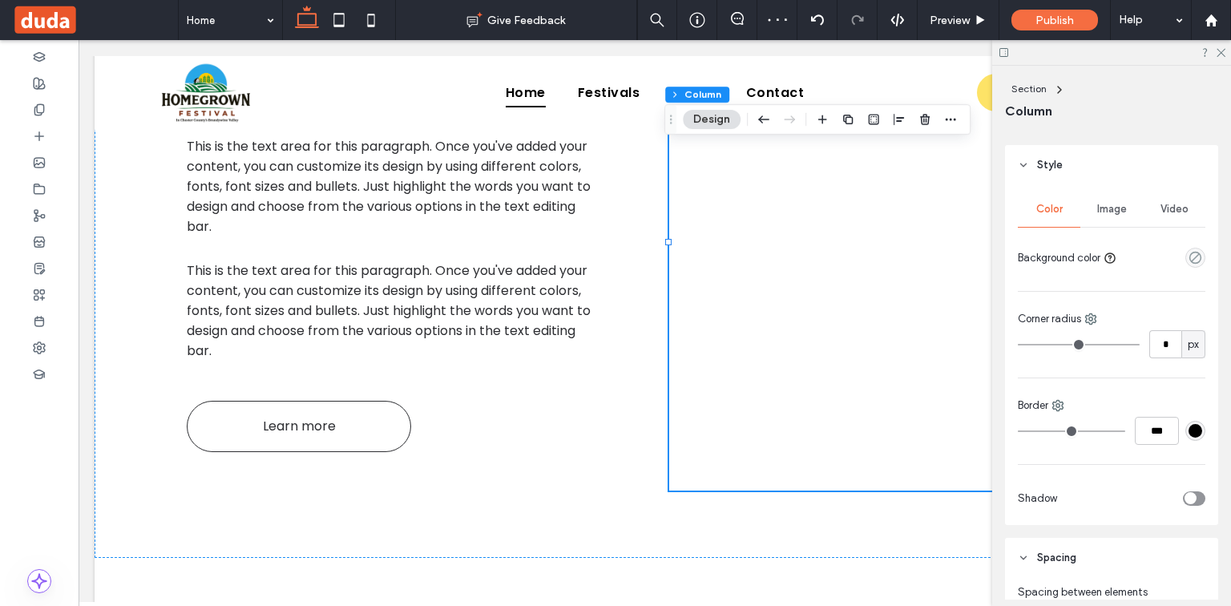
click at [1081, 213] on div "Image" at bounding box center [1112, 209] width 63 height 35
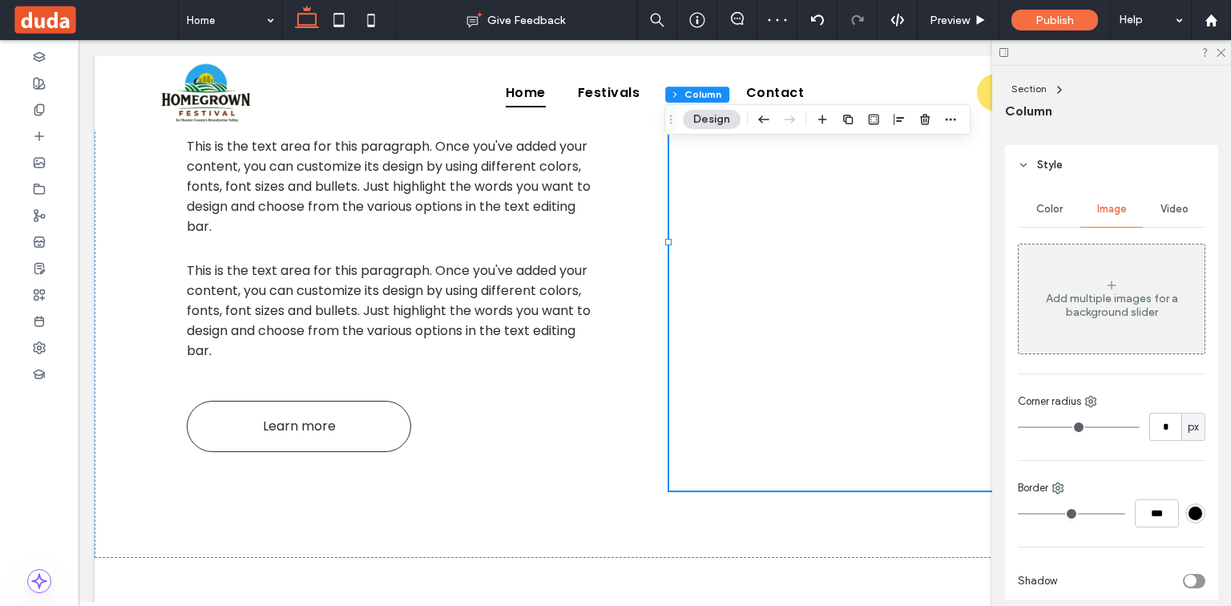
click at [1053, 210] on span "Color" at bounding box center [1049, 209] width 26 height 13
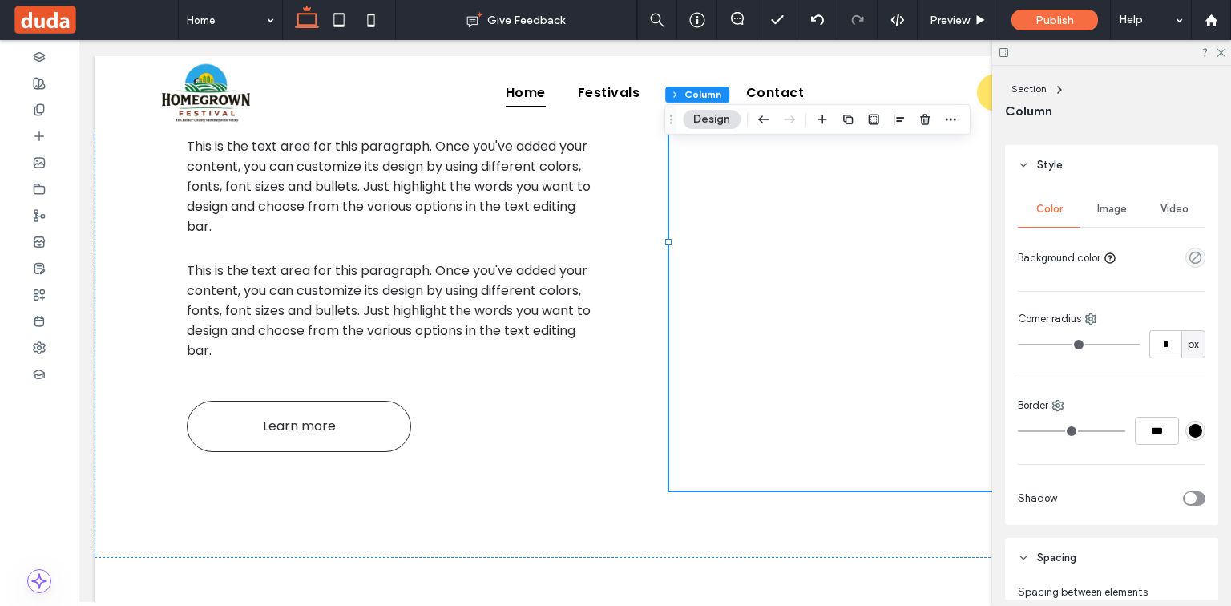
click at [1093, 219] on div "Image" at bounding box center [1112, 209] width 63 height 35
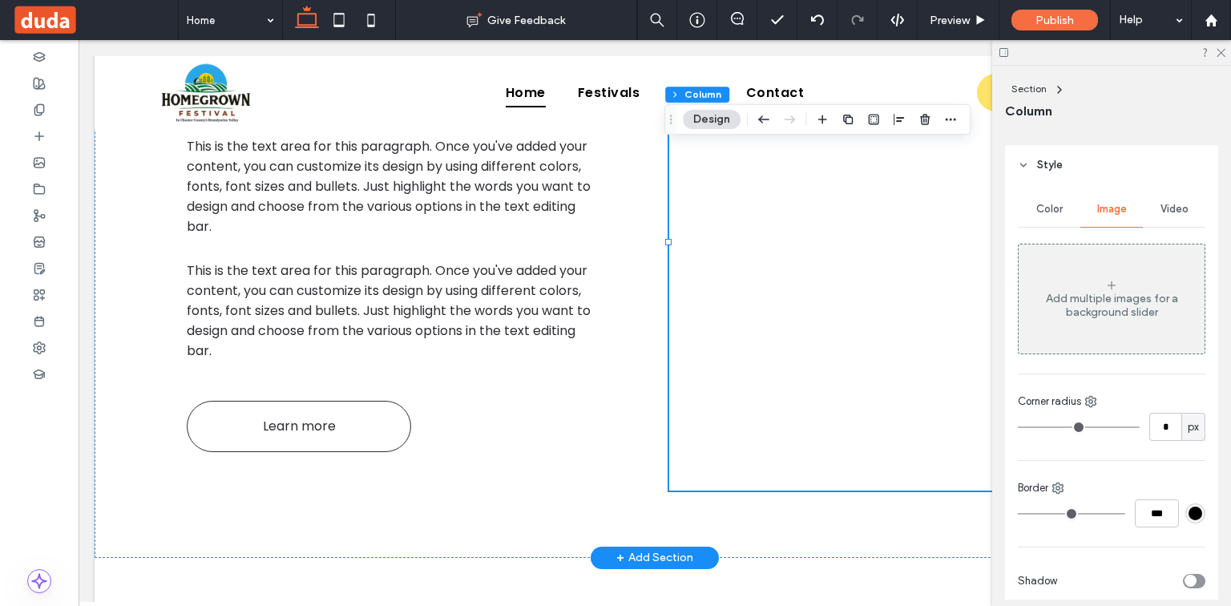
drag, startPoint x: 977, startPoint y: 208, endPoint x: 991, endPoint y: 208, distance: 13.6
click at [988, 208] on div at bounding box center [902, 246] width 467 height 487
click at [1051, 213] on span "Color" at bounding box center [1049, 209] width 26 height 13
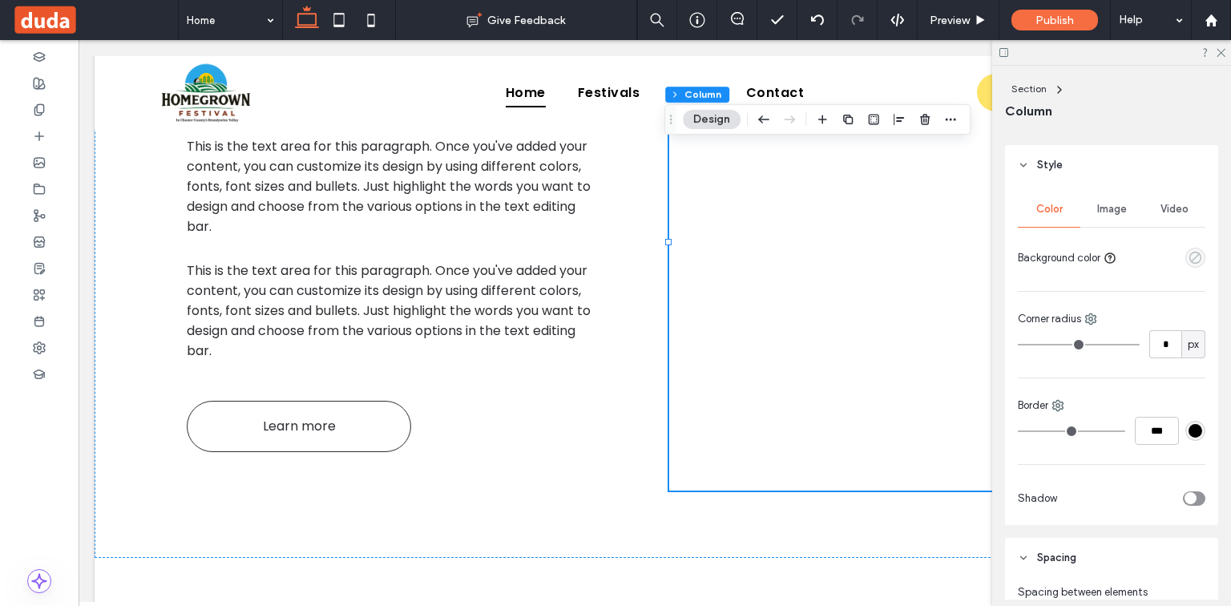
click at [1189, 254] on icon "empty color" at bounding box center [1196, 258] width 14 height 14
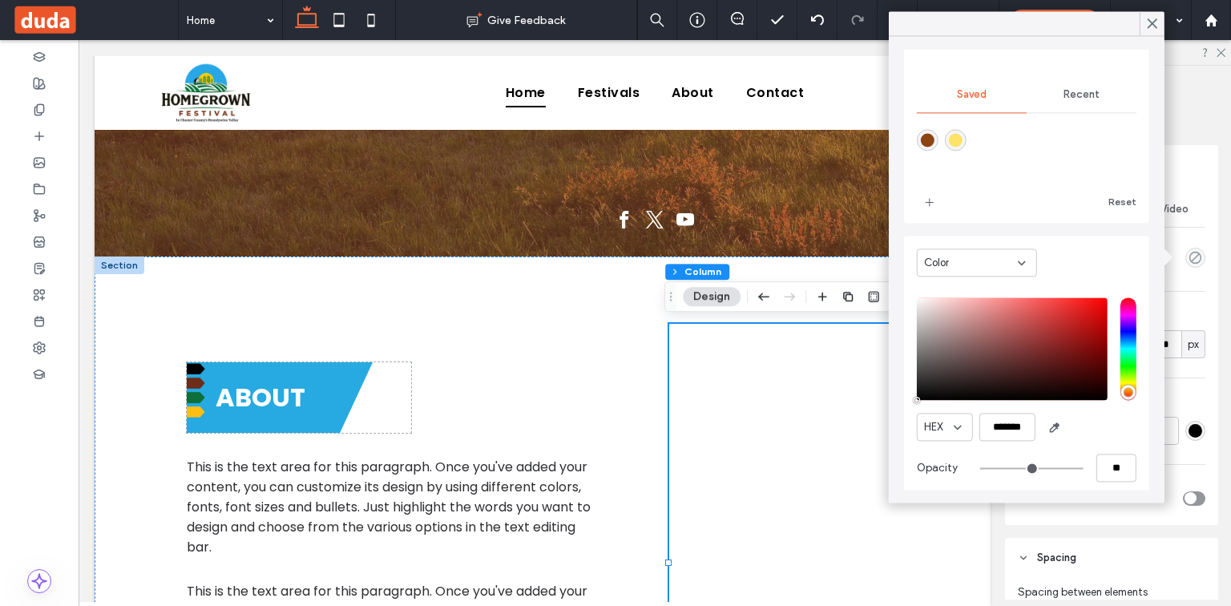
scroll to position [127, 0]
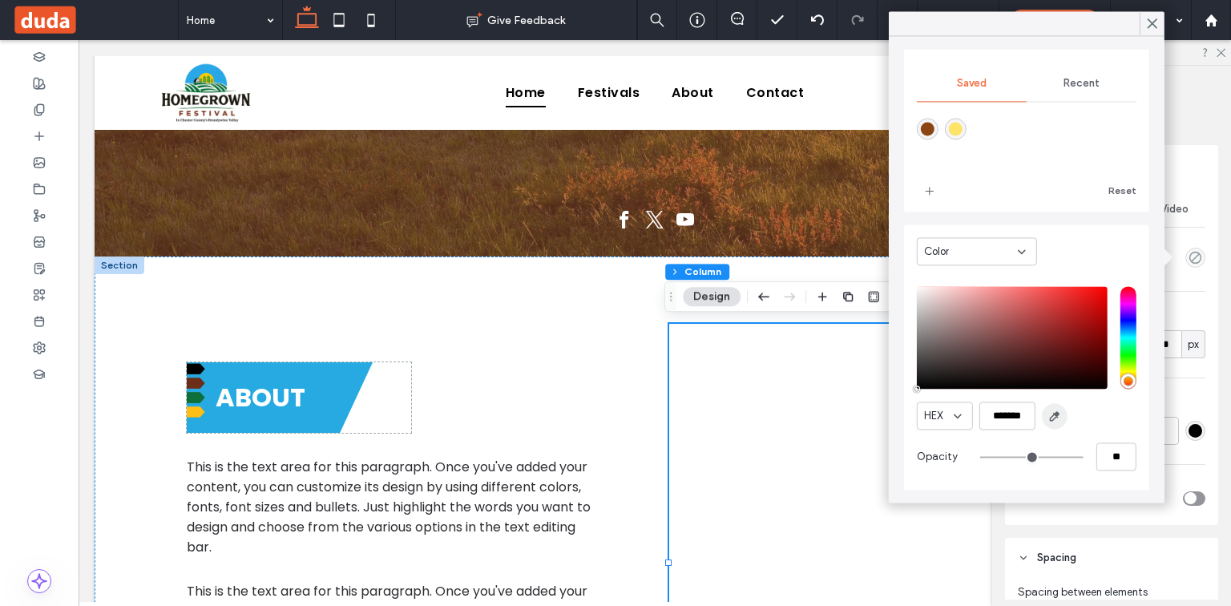
click at [1054, 417] on icon "button" at bounding box center [1054, 416] width 13 height 13
type input "*******"
type input "***"
type input "****"
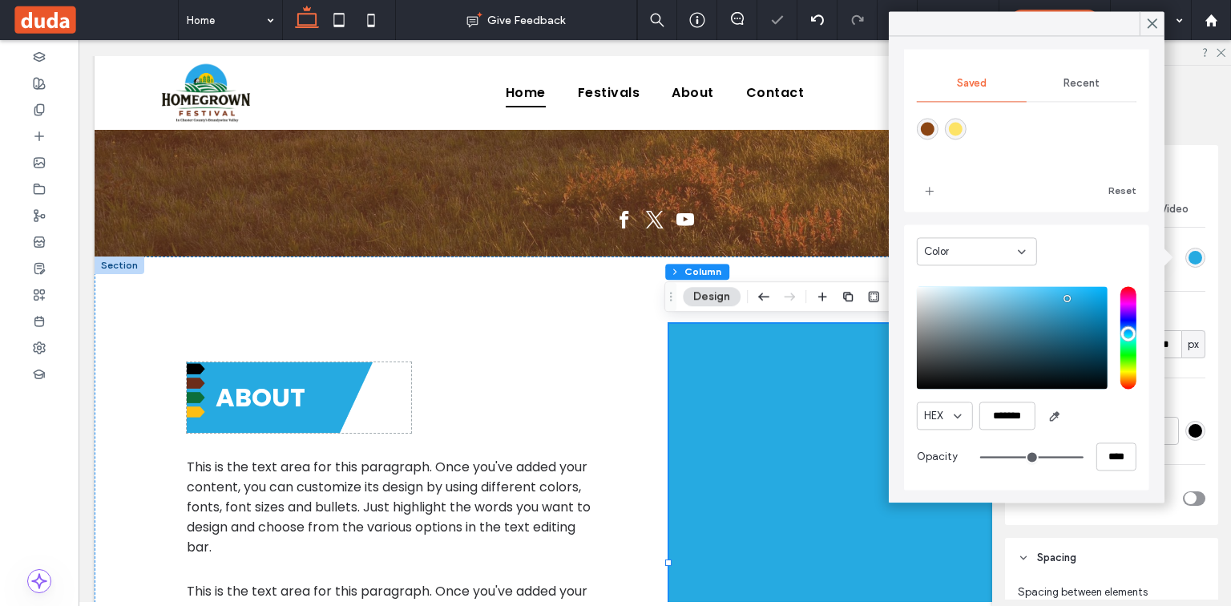
click at [753, 371] on div at bounding box center [902, 567] width 467 height 487
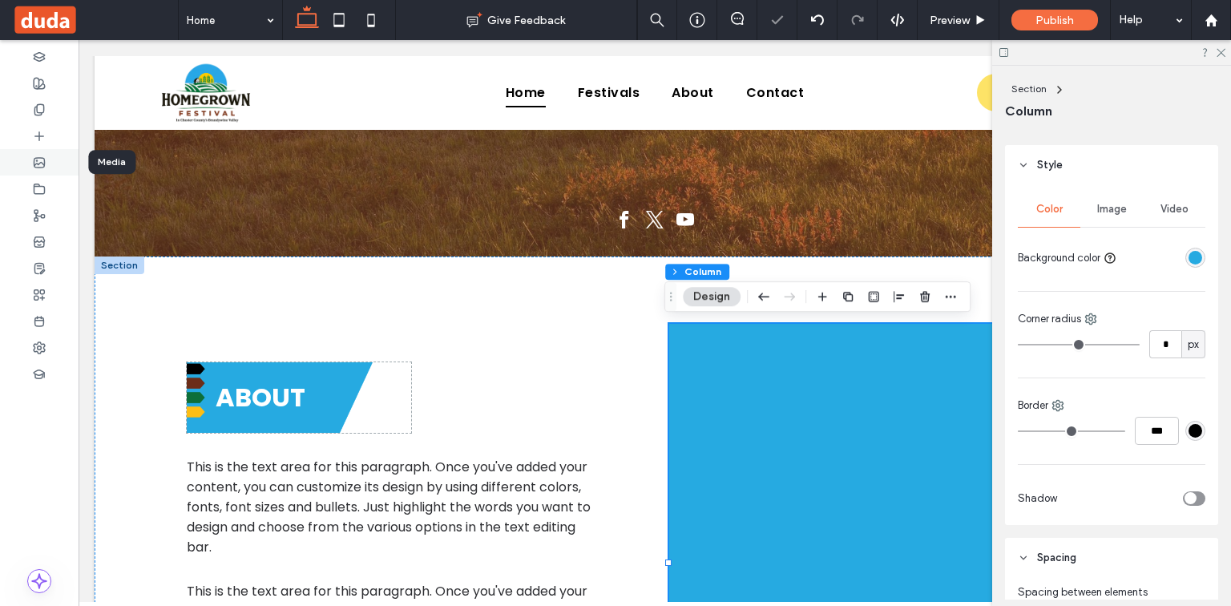
click at [38, 158] on use at bounding box center [39, 163] width 10 height 10
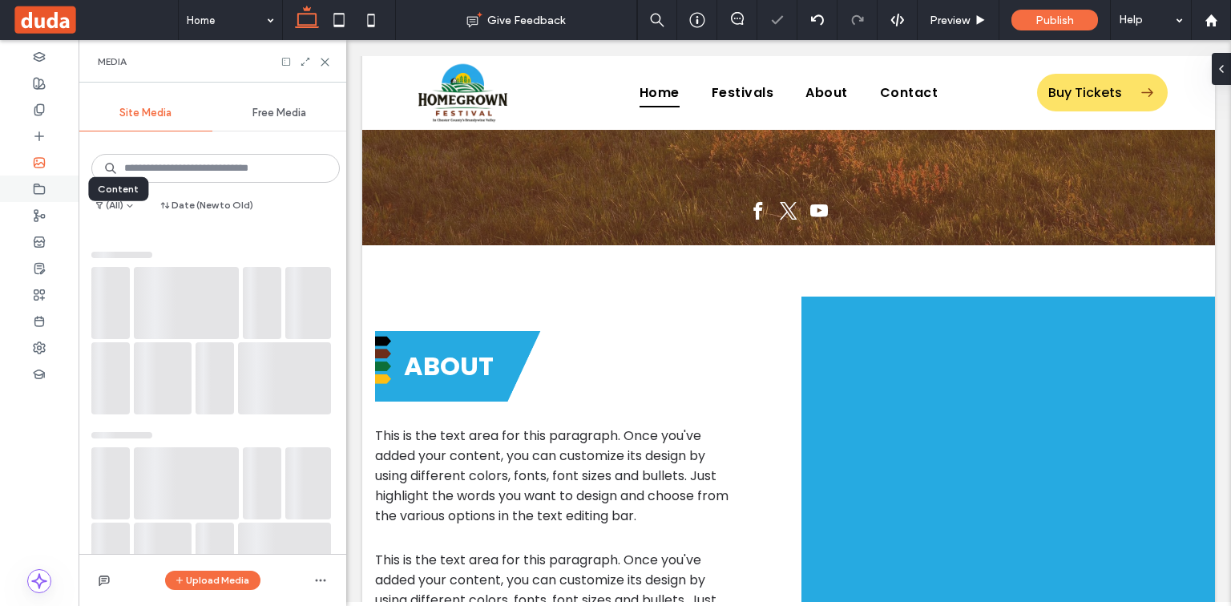
click at [43, 185] on icon at bounding box center [39, 189] width 13 height 13
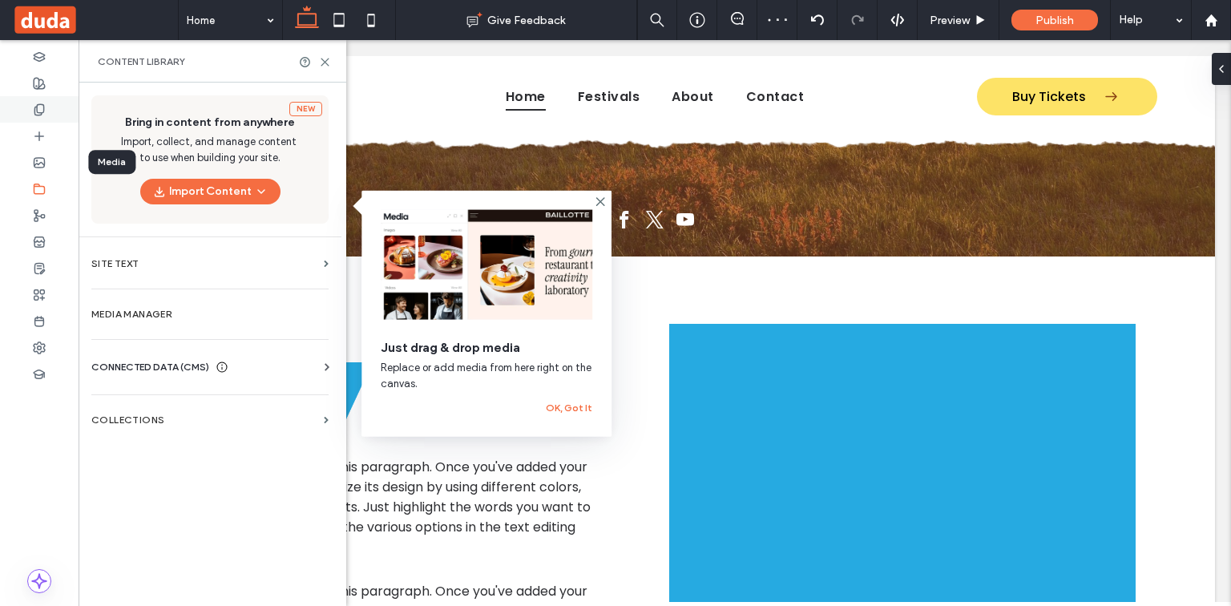
click at [41, 130] on icon at bounding box center [39, 136] width 13 height 13
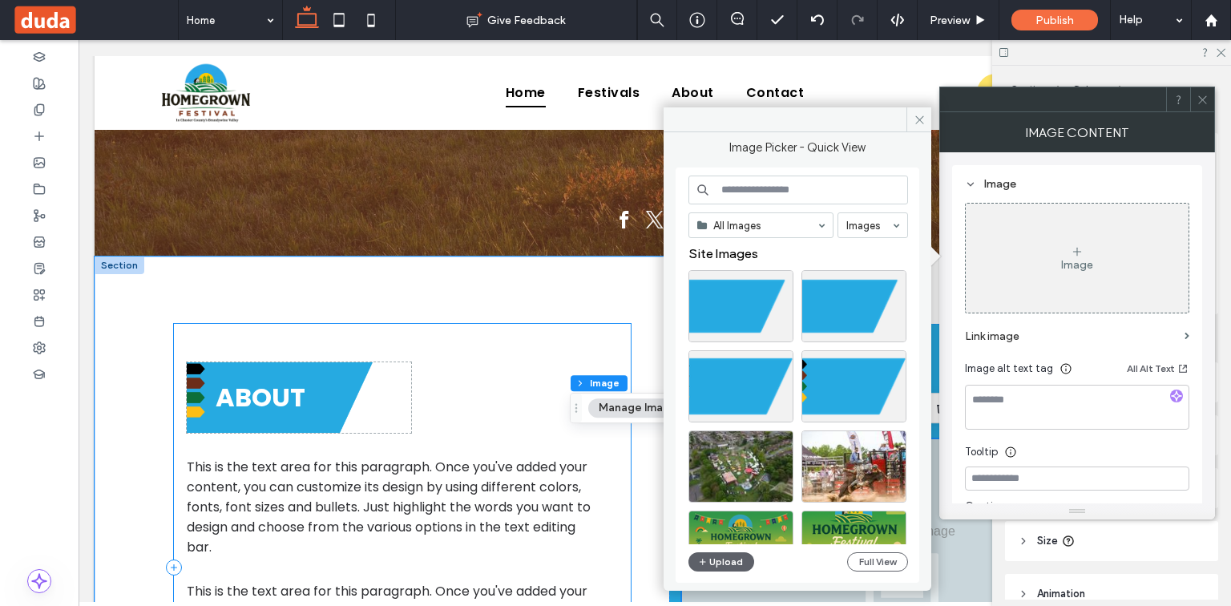
click at [511, 449] on div "ABOUT This is the text area for this paragraph. Once you've added your content,…" at bounding box center [402, 567] width 457 height 487
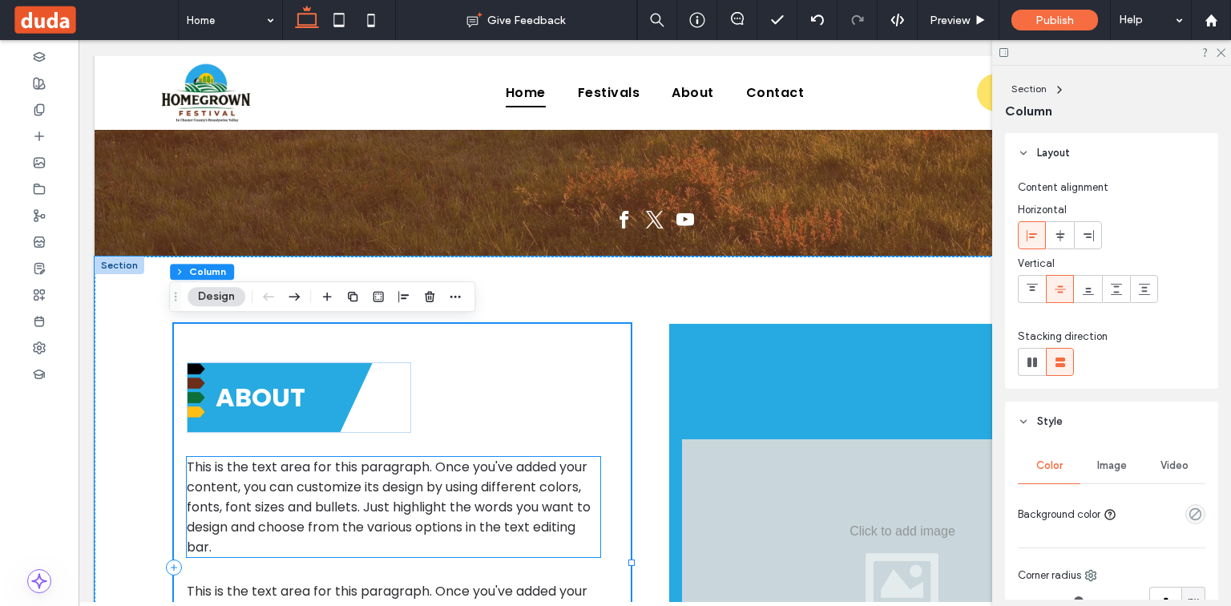
click at [487, 479] on span "This is the text area for this paragraph. Once you've added your content, you c…" at bounding box center [389, 507] width 404 height 99
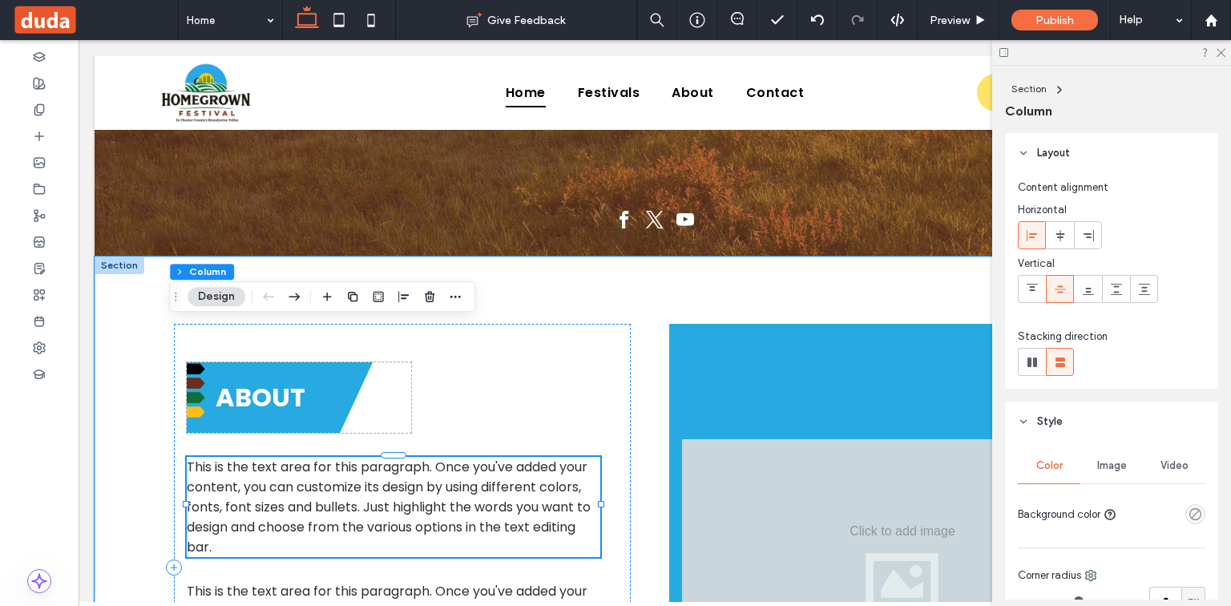
click at [487, 479] on div "This is the text area for this paragraph. Once you've added your content, you c…" at bounding box center [394, 507] width 414 height 100
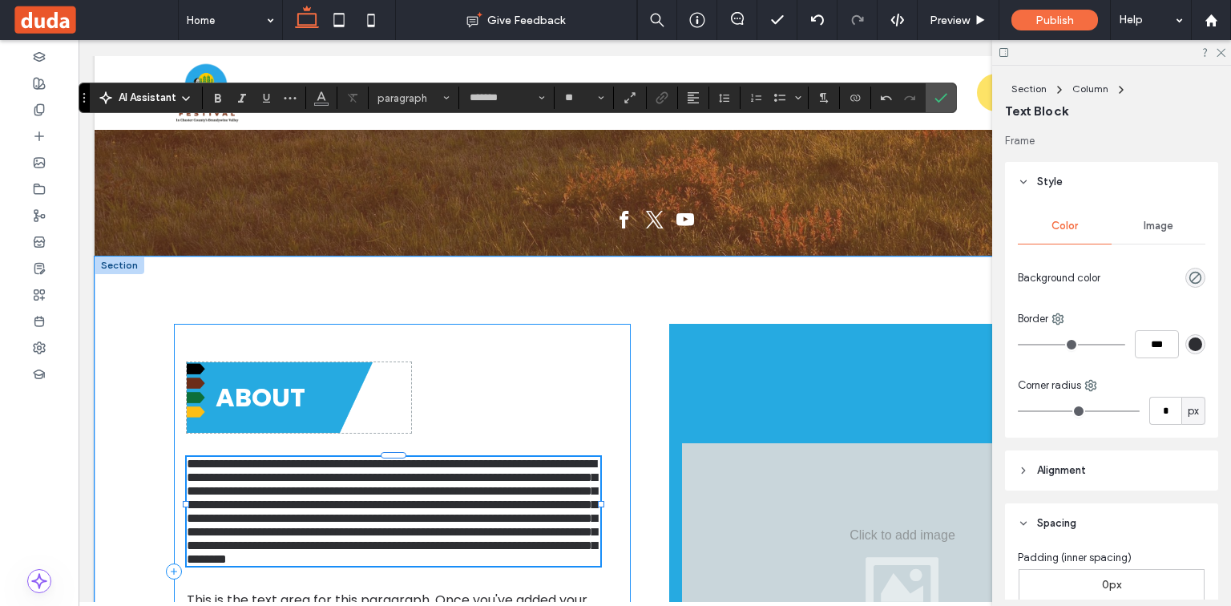
scroll to position [843, 0]
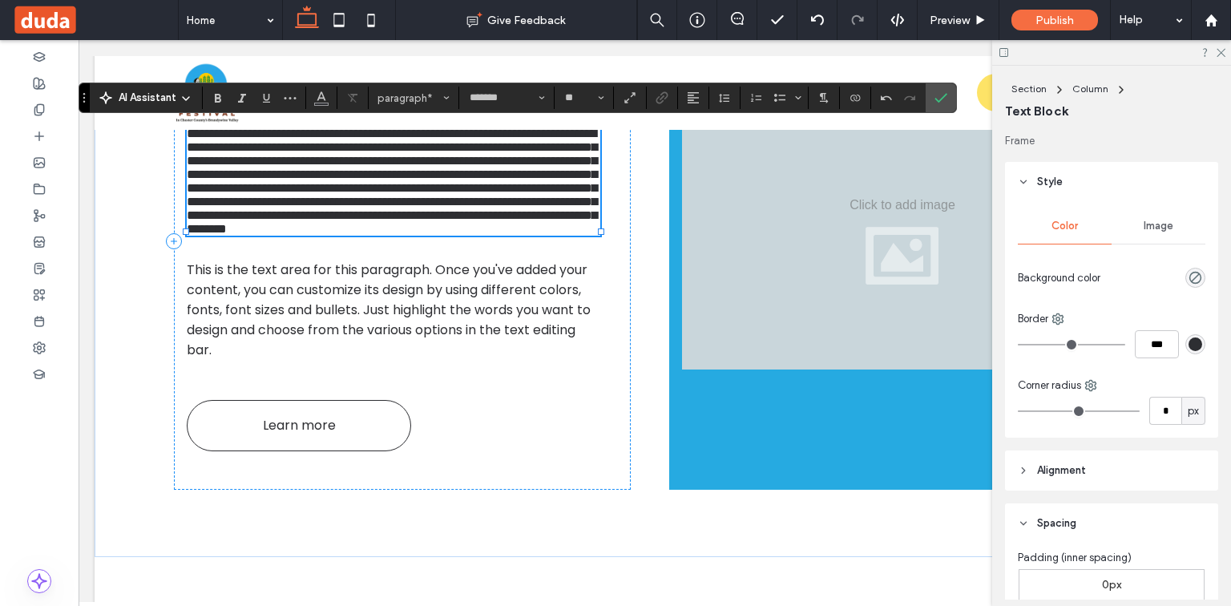
click at [562, 216] on p "**********" at bounding box center [394, 181] width 414 height 109
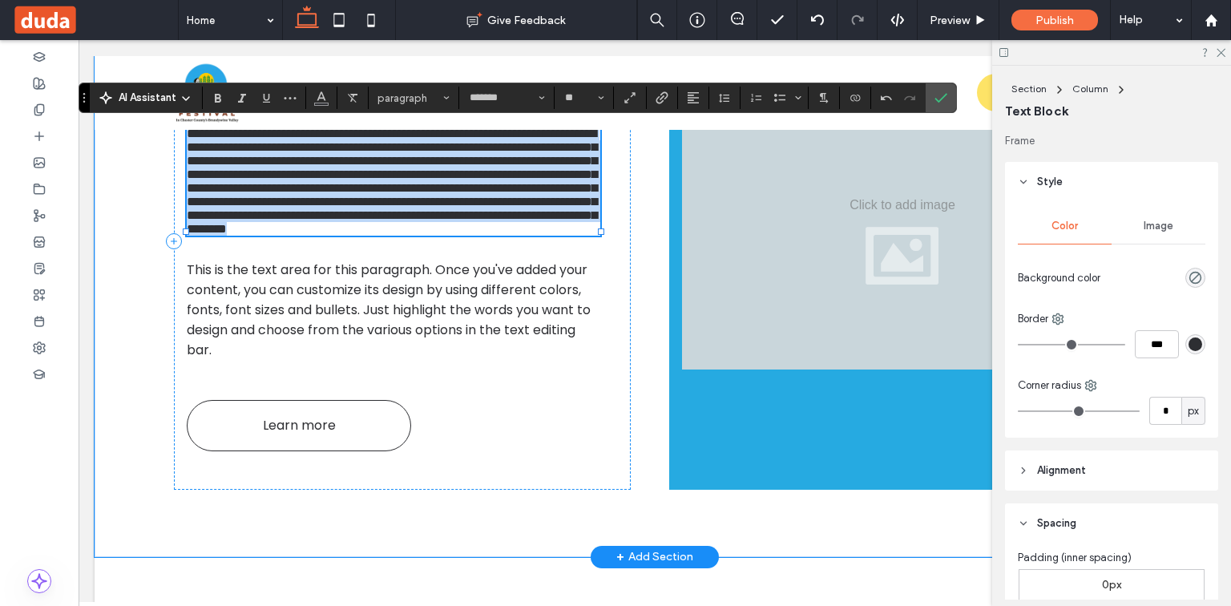
click at [459, 211] on span "**********" at bounding box center [392, 180] width 410 height 107
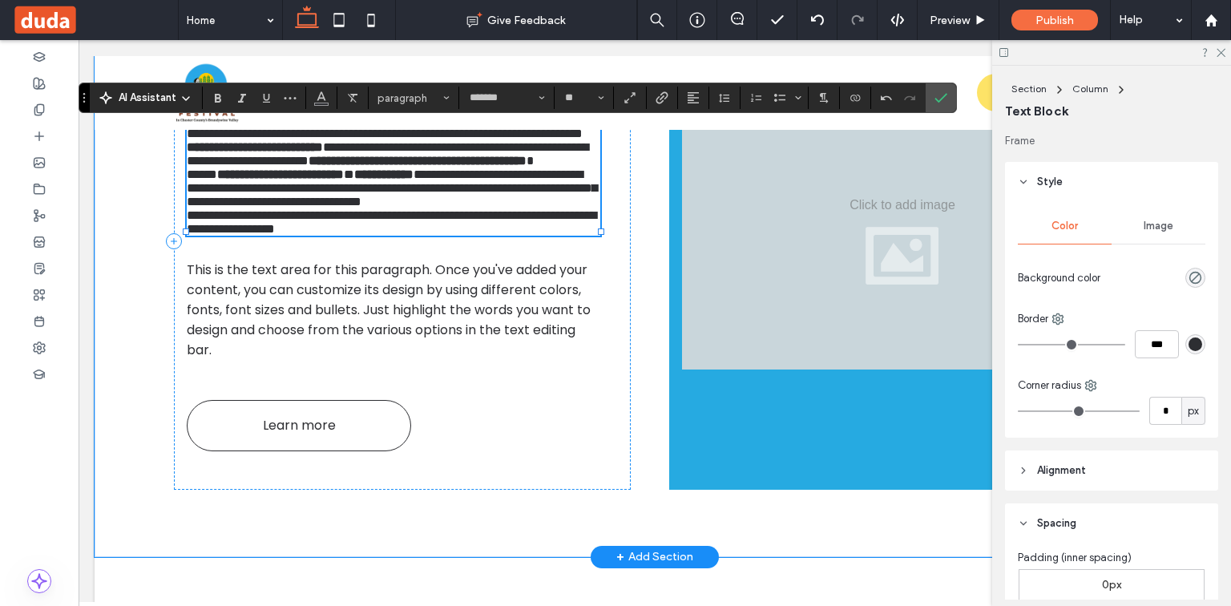
scroll to position [0, 0]
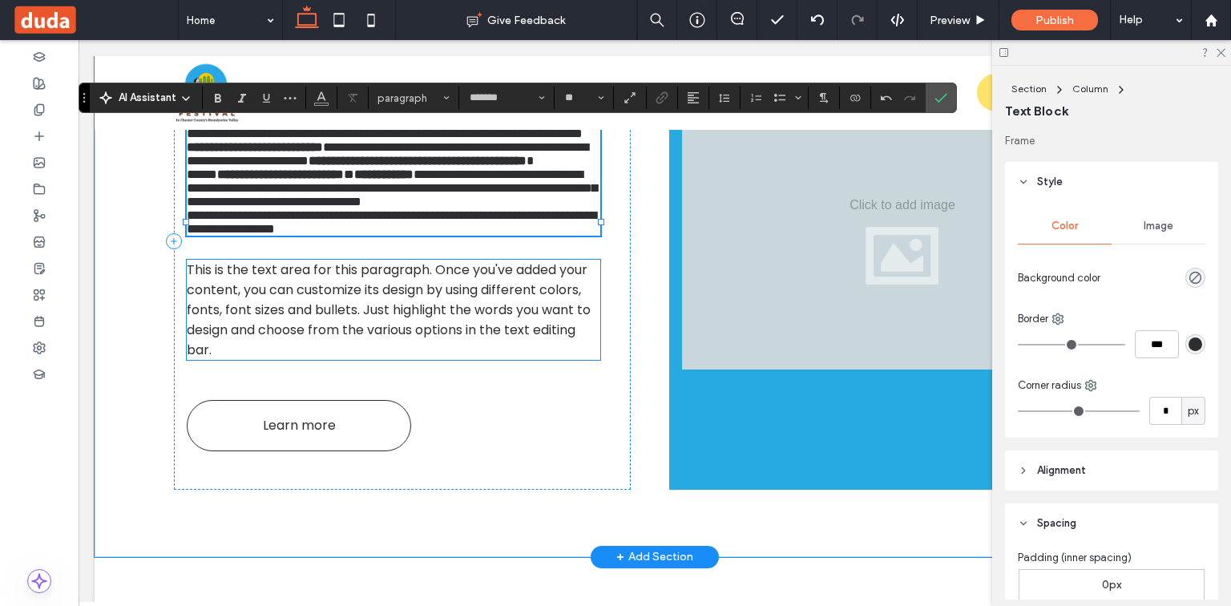
click at [480, 359] on span "This is the text area for this paragraph. Once you've added your content, you c…" at bounding box center [389, 310] width 404 height 99
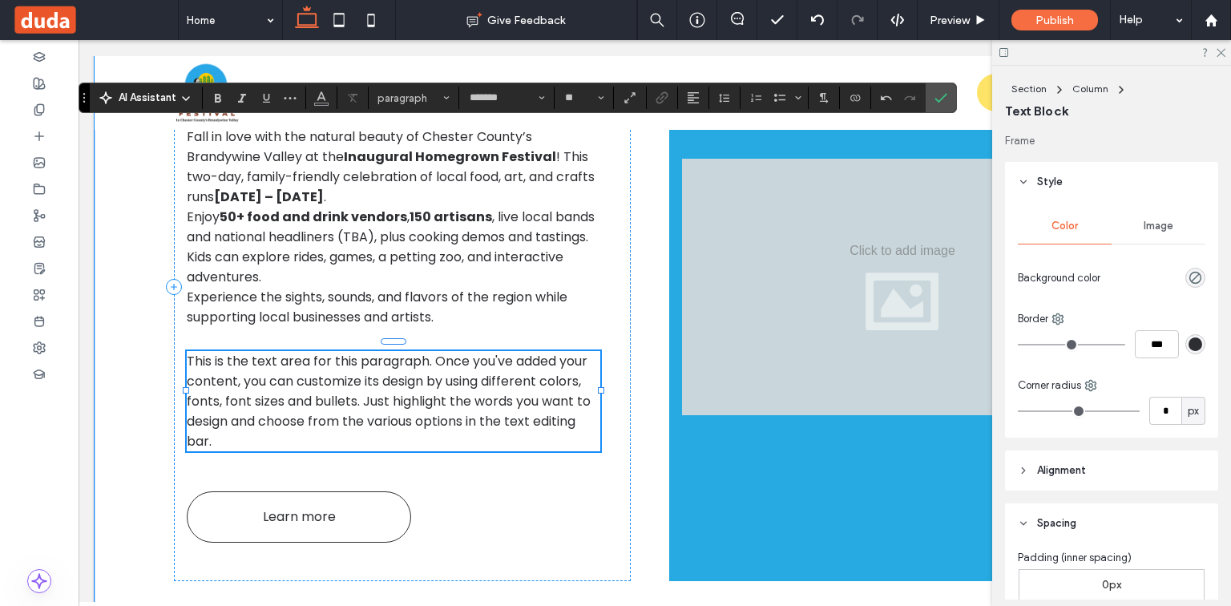
click at [480, 382] on span "This is the text area for this paragraph. Once you've added your content, you c…" at bounding box center [389, 401] width 404 height 99
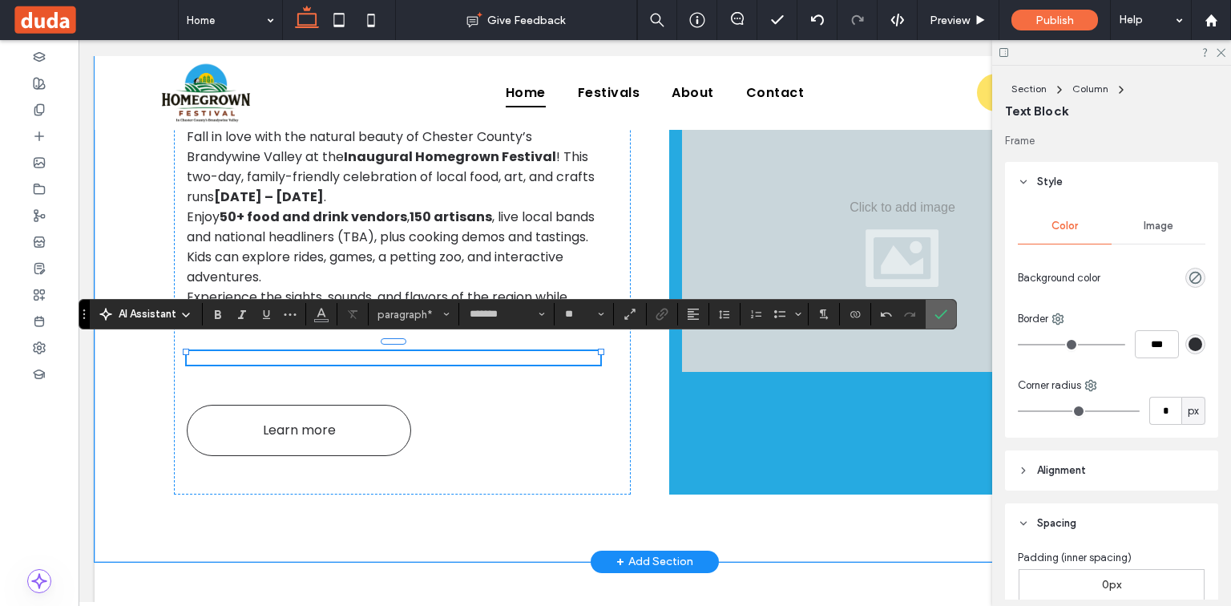
click at [930, 317] on label "Confirm" at bounding box center [941, 314] width 24 height 29
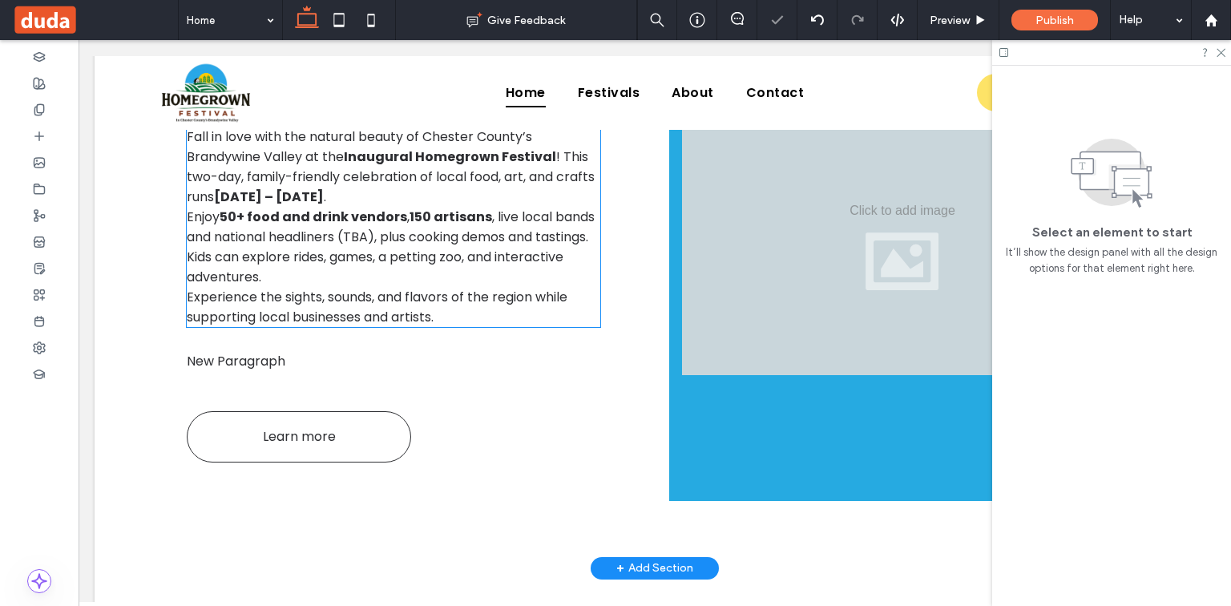
click at [505, 237] on span ", live local bands and national headliners (TBA), plus cooking demos and tastin…" at bounding box center [391, 247] width 408 height 79
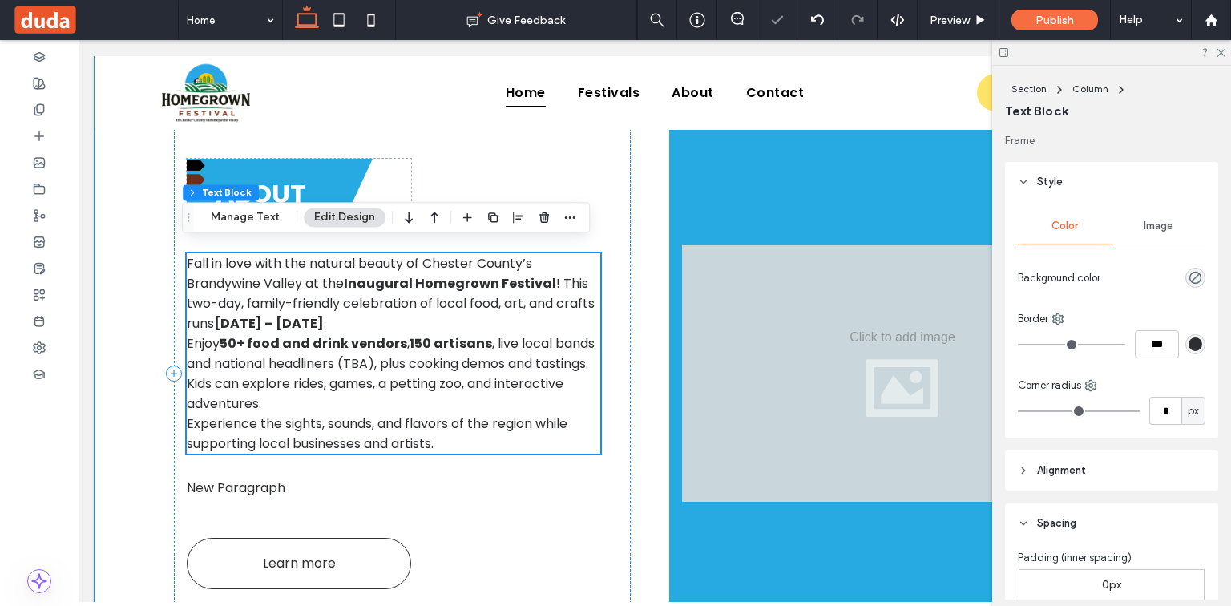
scroll to position [715, 0]
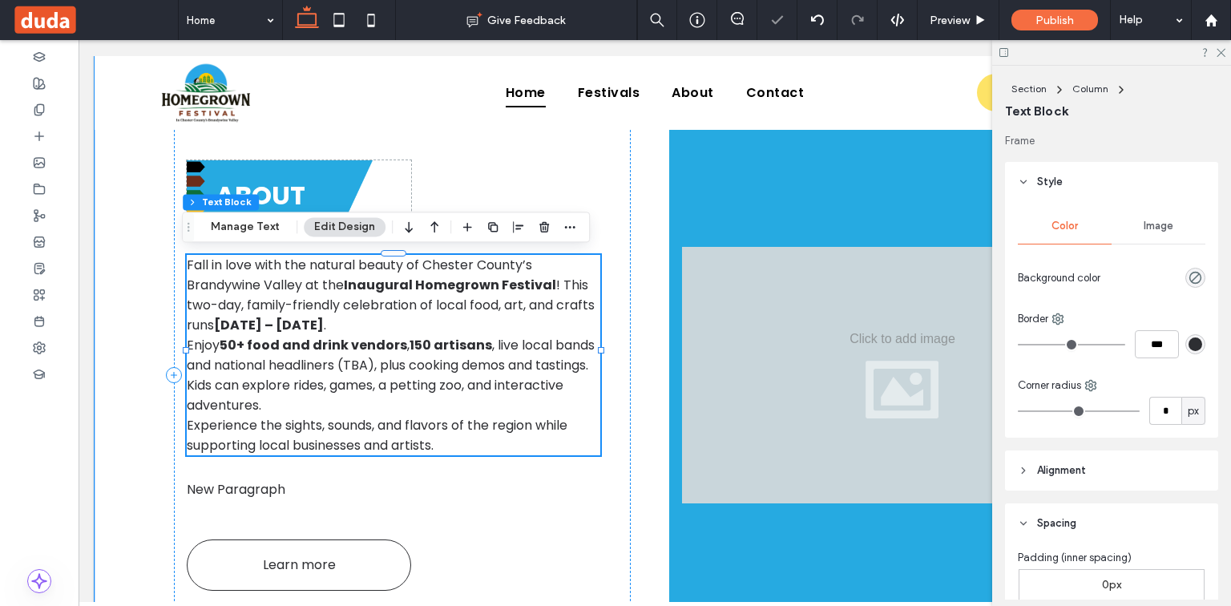
click at [538, 297] on span "! This two-day, family-friendly celebration of local food, art, and crafts runs" at bounding box center [391, 305] width 408 height 59
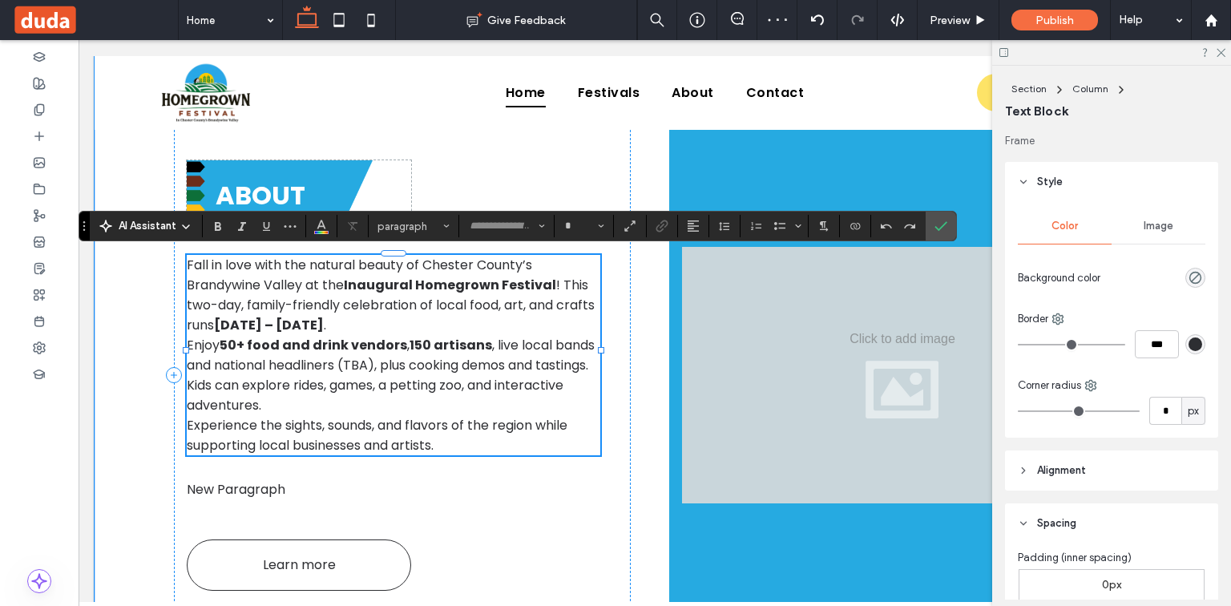
type input "*******"
type input "**"
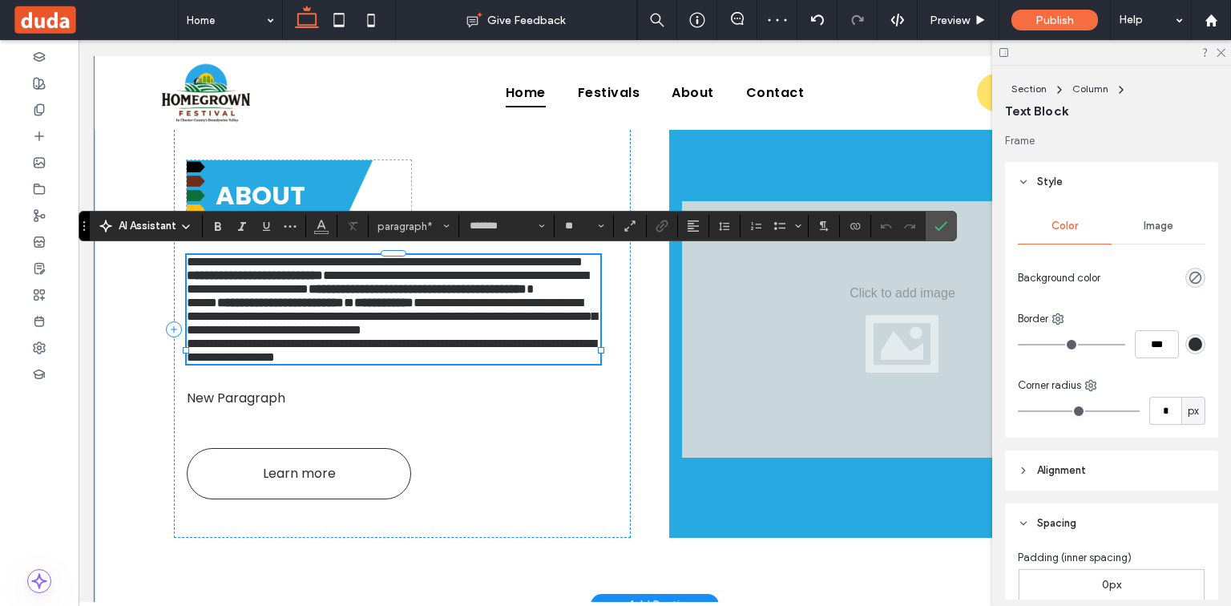
click at [568, 285] on span "**********" at bounding box center [388, 282] width 402 height 26
click at [555, 285] on span "**********" at bounding box center [388, 282] width 402 height 26
click at [323, 281] on strong "**********" at bounding box center [255, 275] width 136 height 12
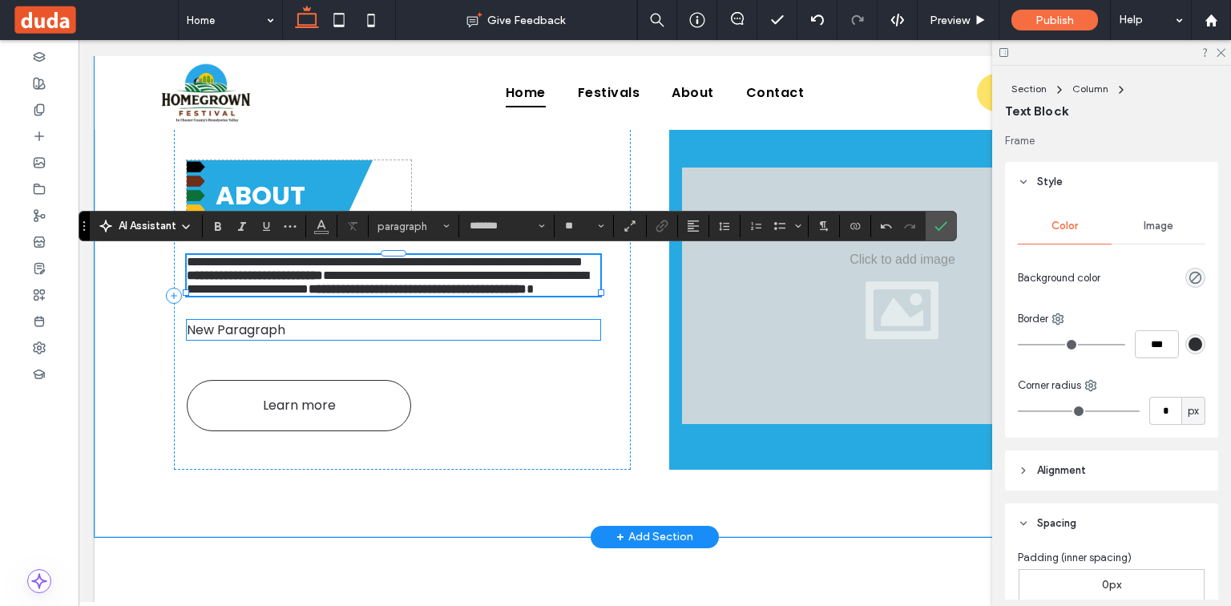
click at [330, 340] on p "New Paragraph" at bounding box center [394, 330] width 414 height 20
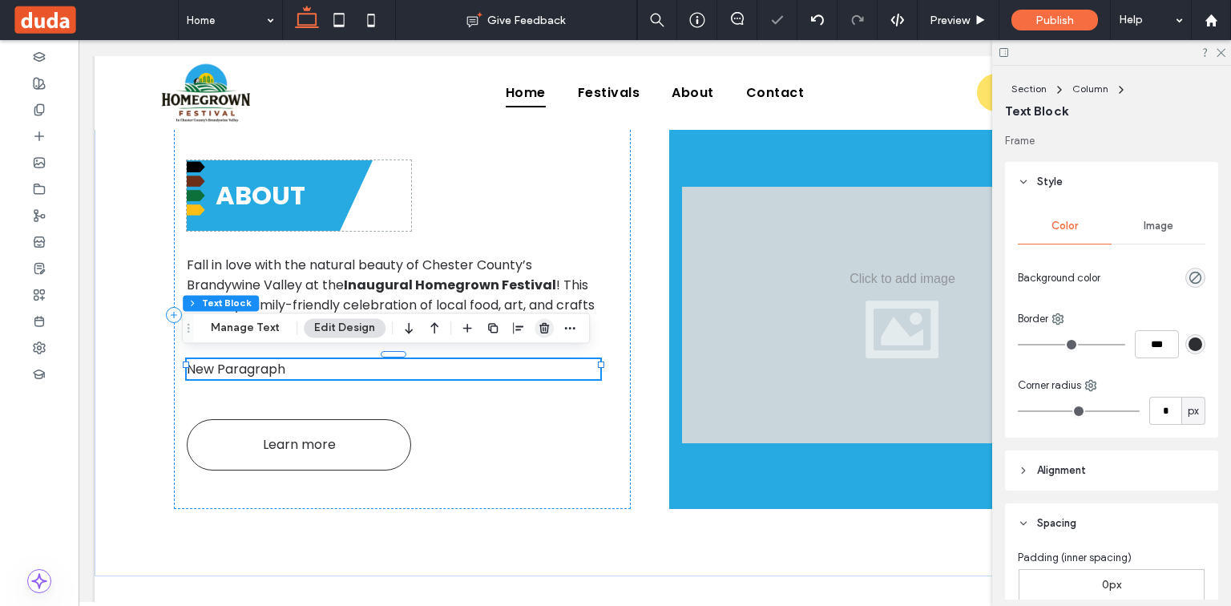
click at [539, 327] on icon "button" at bounding box center [544, 327] width 13 height 13
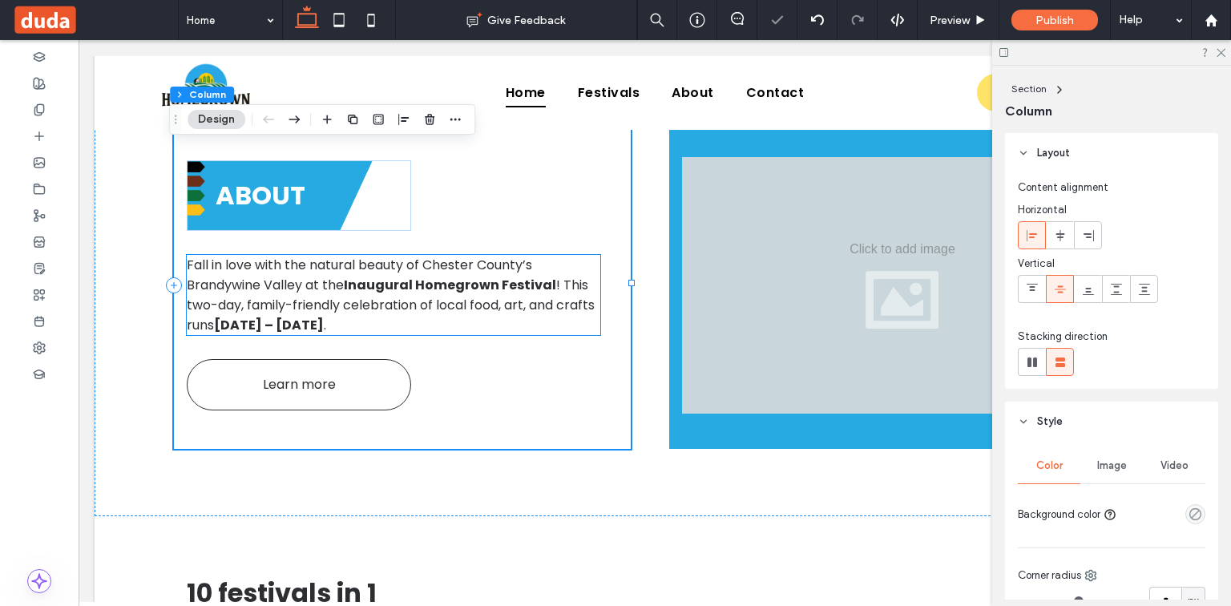
click at [547, 300] on span "! This two-day, family-friendly celebration of local food, art, and crafts runs" at bounding box center [391, 305] width 408 height 59
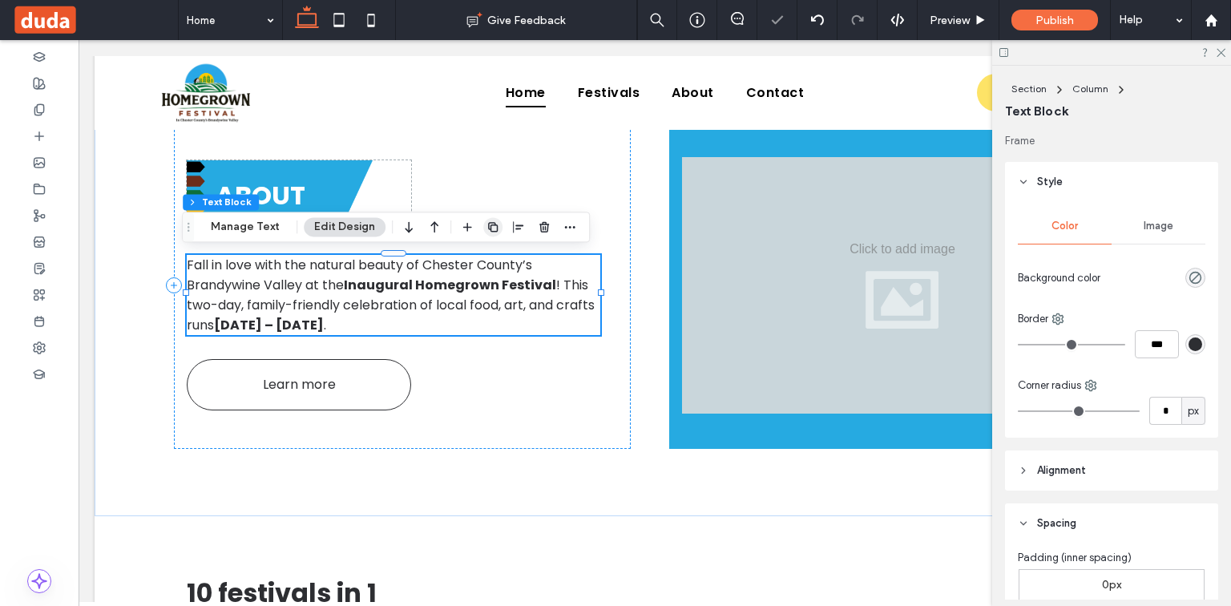
click at [487, 232] on icon "button" at bounding box center [493, 226] width 13 height 13
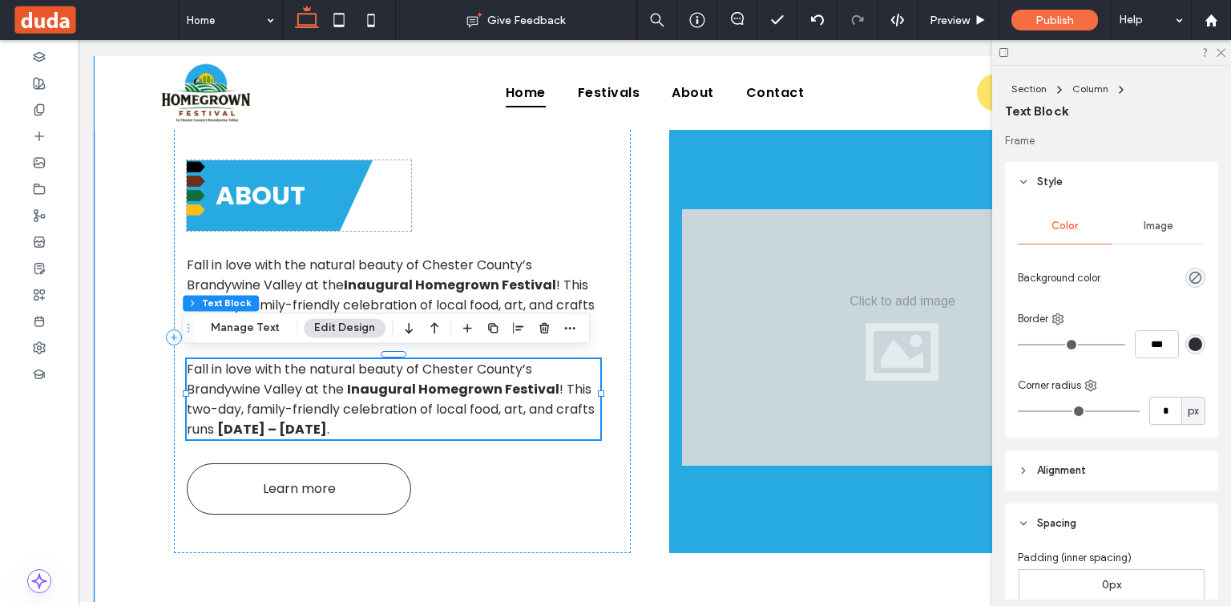
click at [388, 368] on span "Fall in love with the natural beauty of Chester County’s Brandywine Valley at t…" at bounding box center [359, 379] width 345 height 38
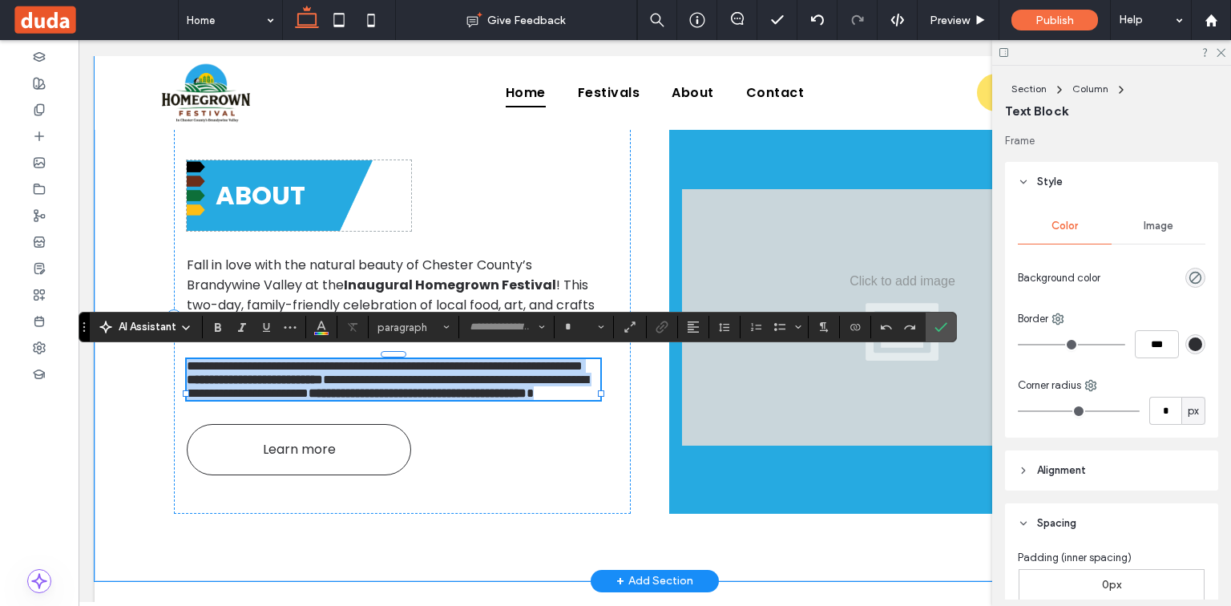
type input "*******"
type input "**"
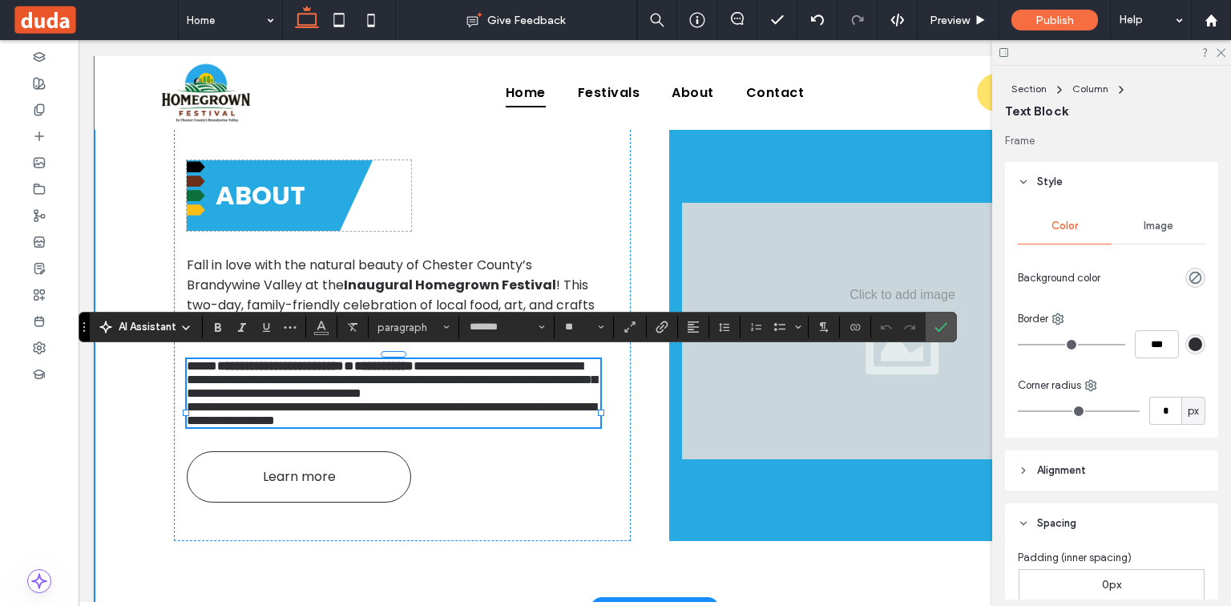
scroll to position [0, 0]
click at [463, 399] on span "**********" at bounding box center [392, 379] width 410 height 39
click at [465, 400] on p "**********" at bounding box center [394, 379] width 414 height 41
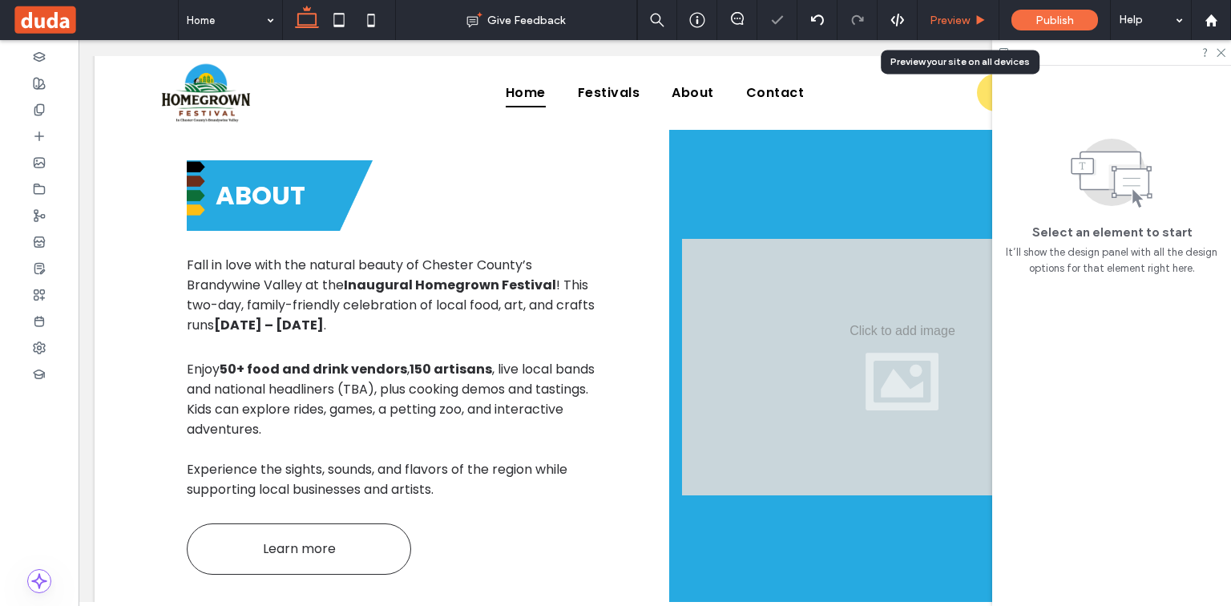
click at [955, 15] on span "Preview" at bounding box center [950, 21] width 40 height 14
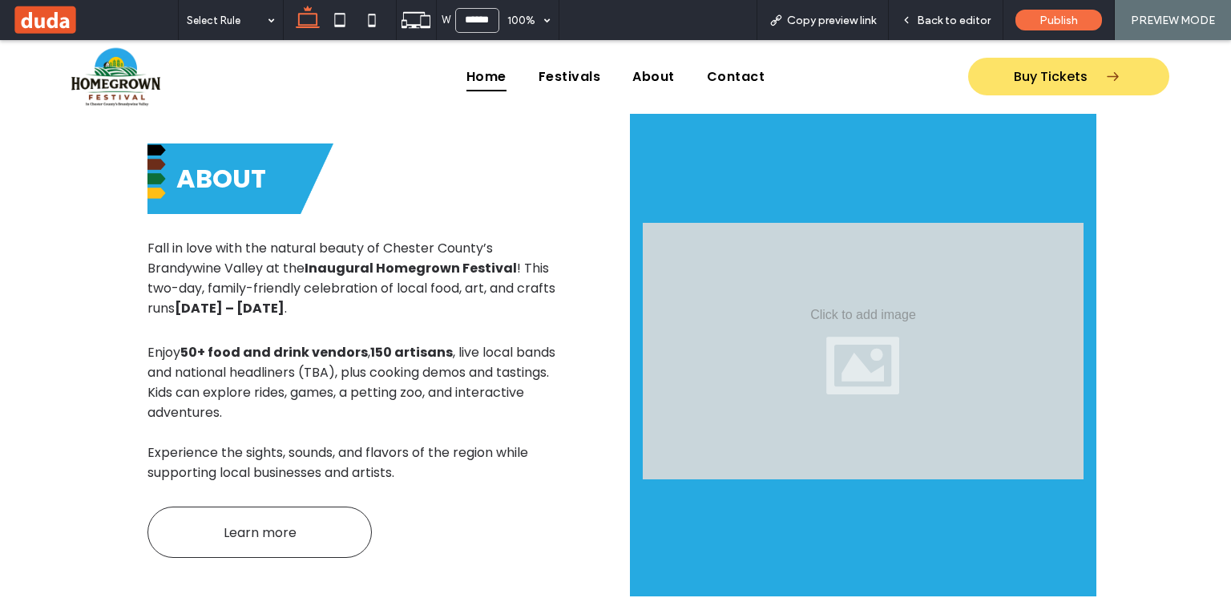
scroll to position [827, 0]
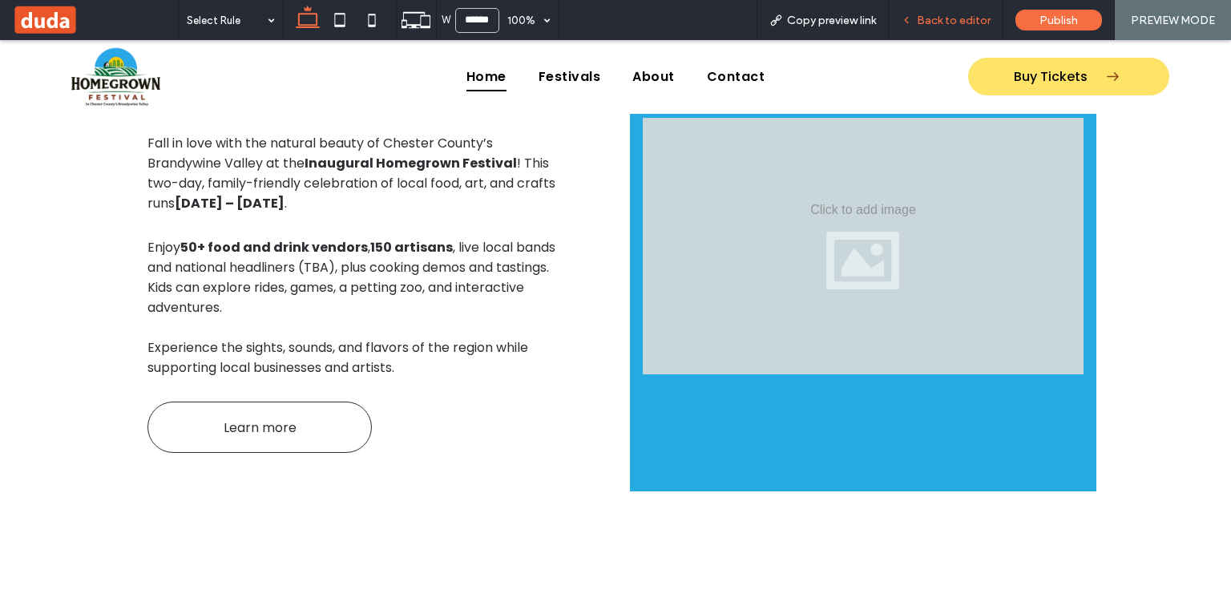
click at [972, 24] on span "Back to editor" at bounding box center [954, 21] width 74 height 14
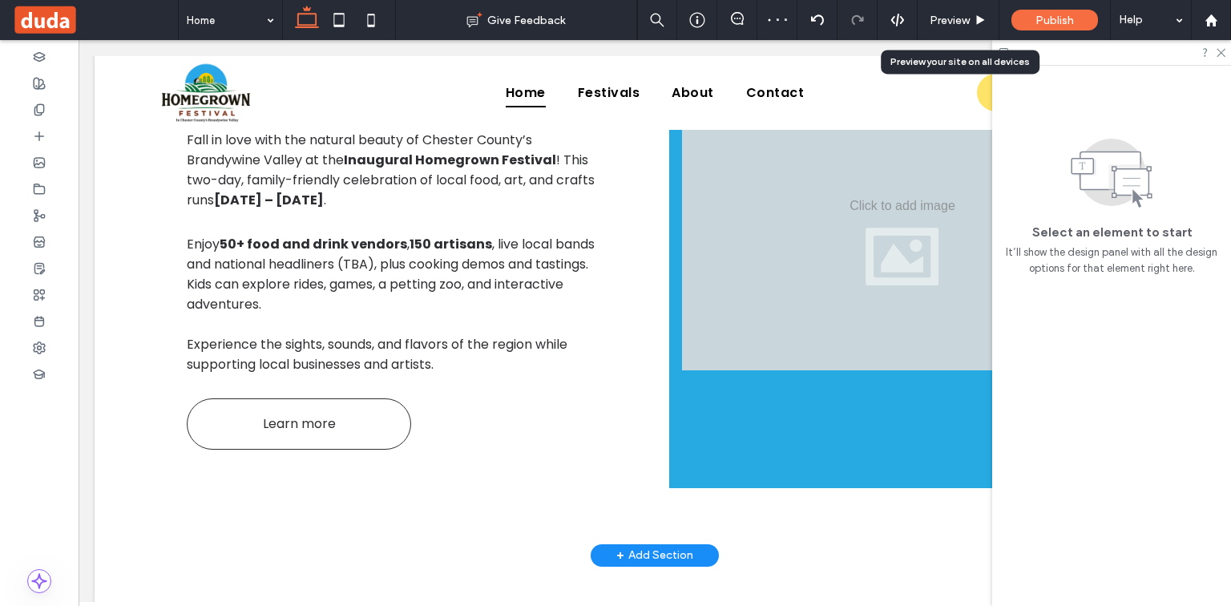
scroll to position [838, 0]
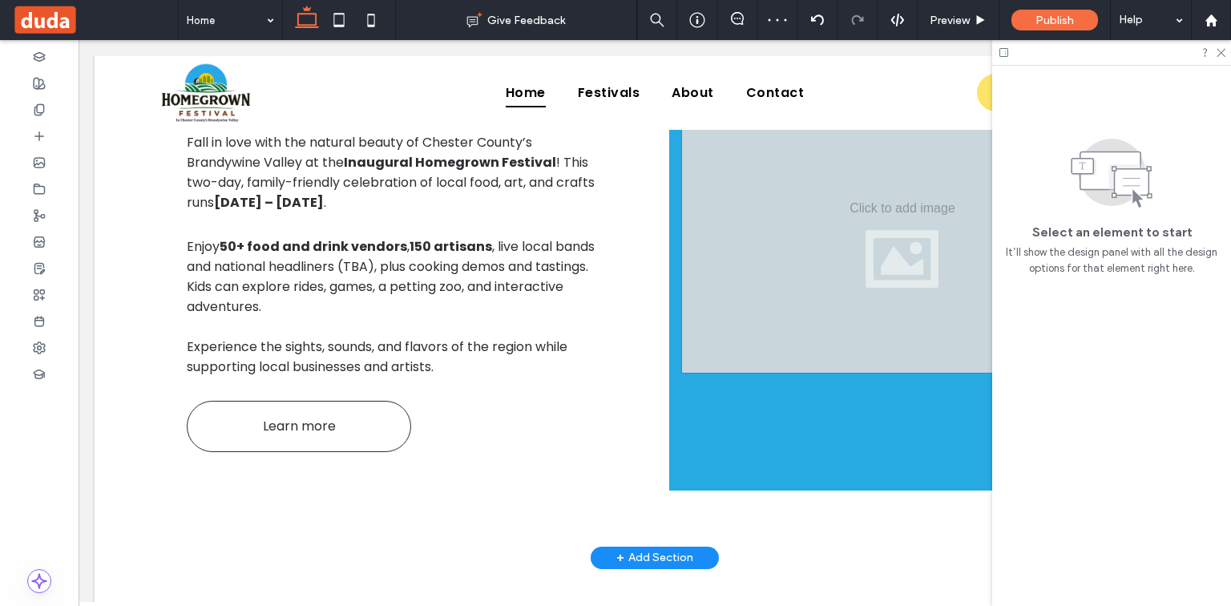
click at [850, 202] on div at bounding box center [902, 244] width 441 height 257
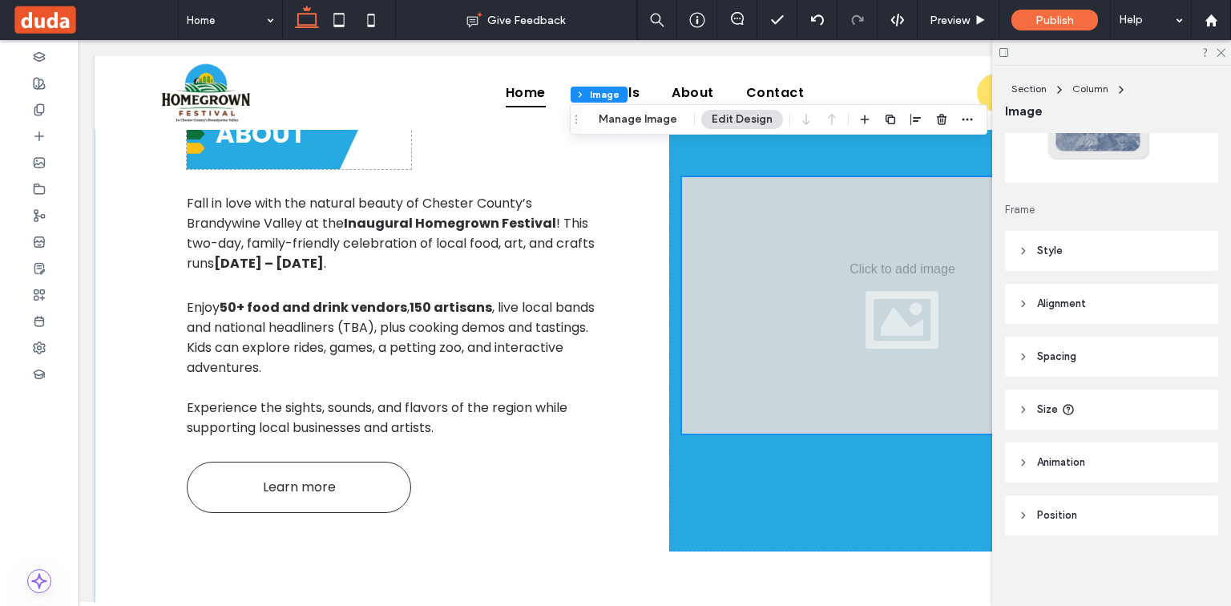
scroll to position [774, 0]
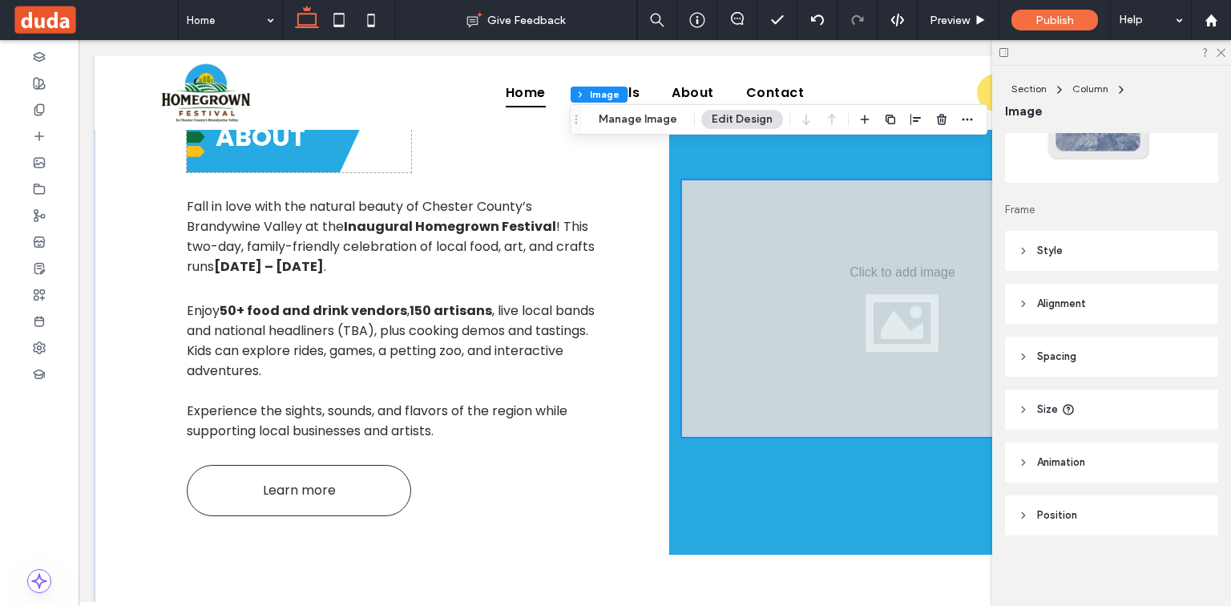
click at [889, 260] on div at bounding box center [902, 308] width 441 height 257
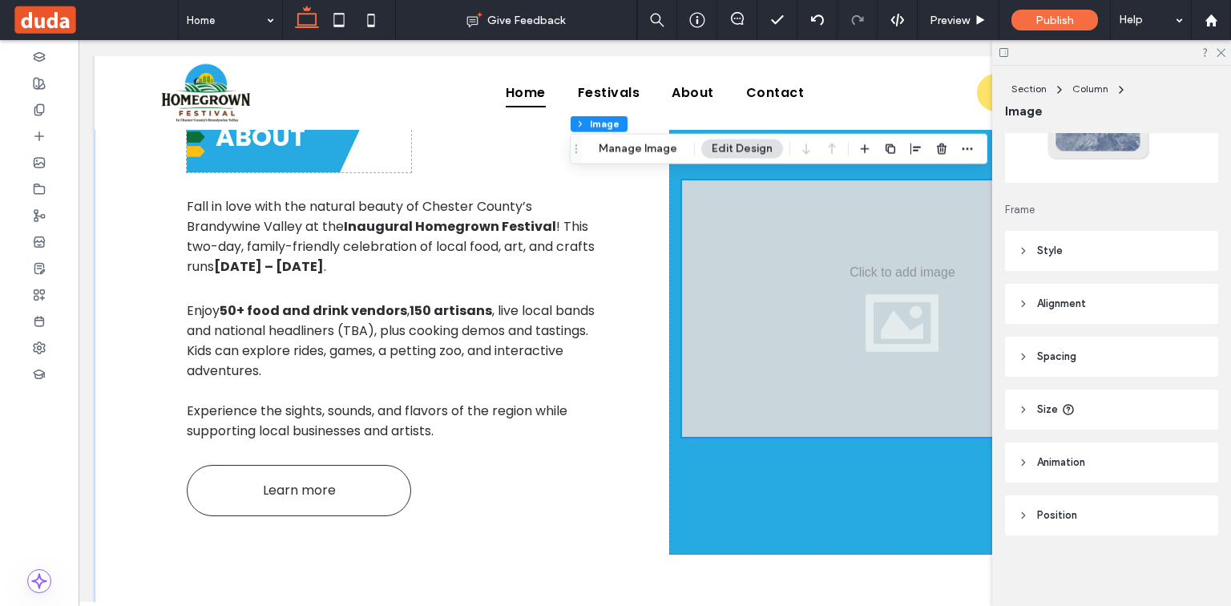
click at [889, 260] on div at bounding box center [902, 308] width 441 height 257
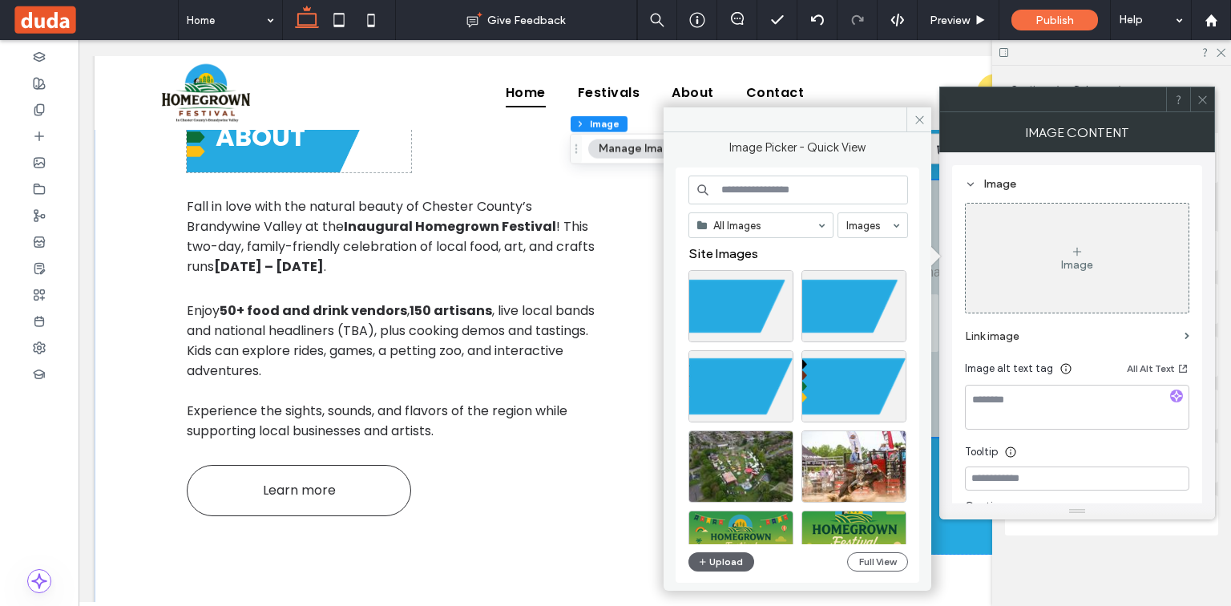
click at [1061, 289] on div "Image" at bounding box center [1077, 258] width 223 height 106
click at [1024, 280] on div "Image" at bounding box center [1077, 258] width 223 height 106
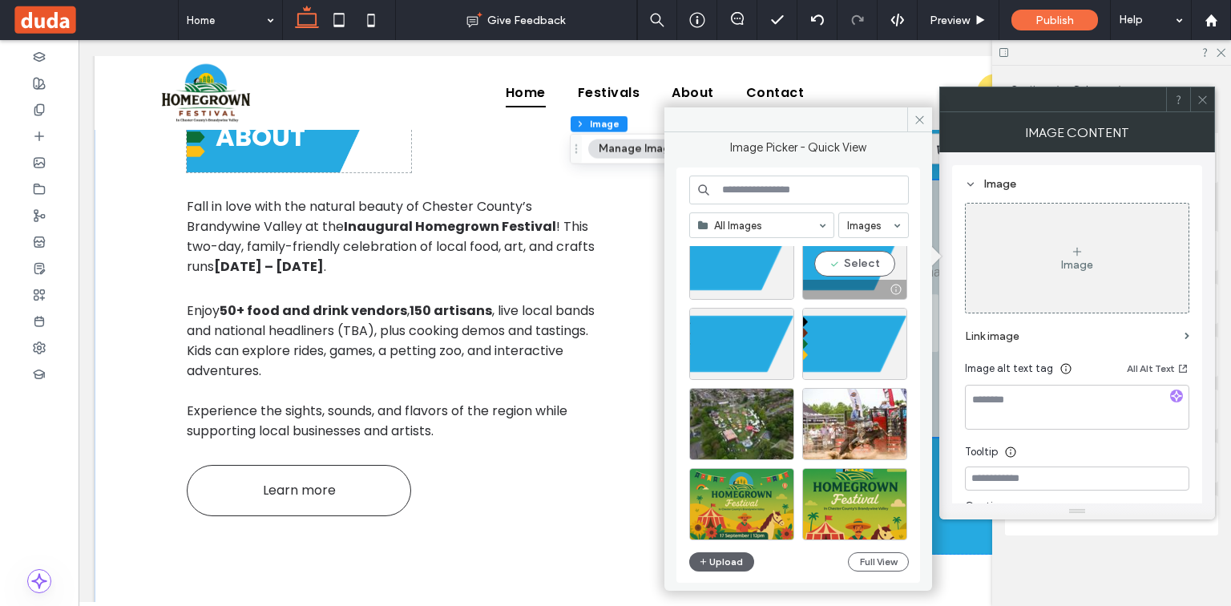
scroll to position [192, 0]
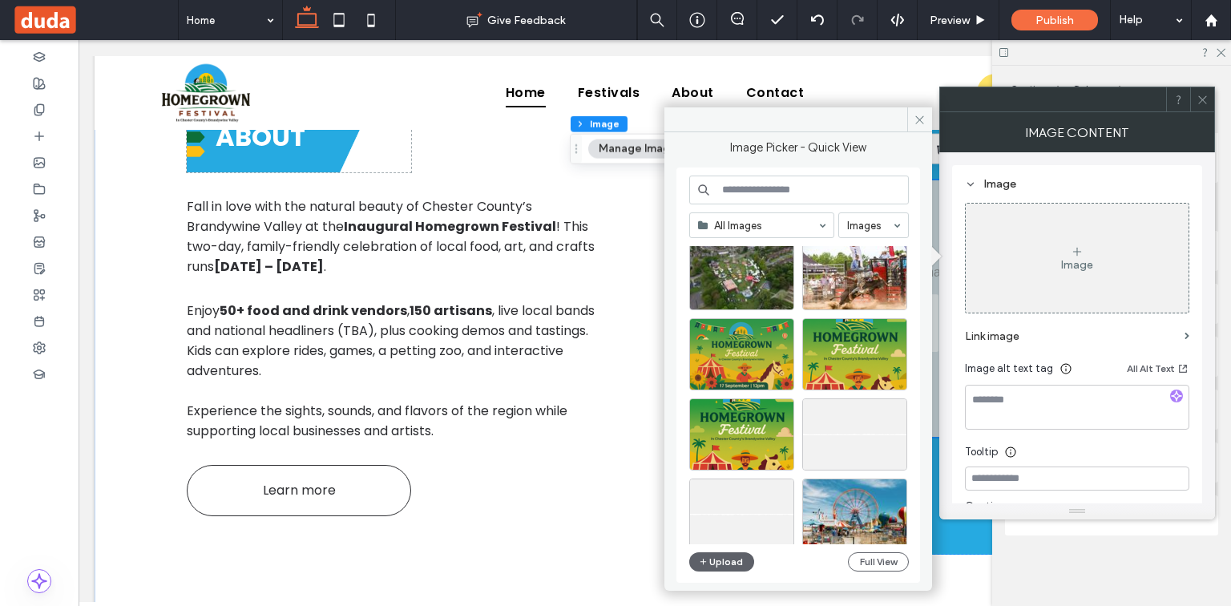
click at [796, 180] on input at bounding box center [799, 190] width 220 height 29
click at [814, 193] on input at bounding box center [799, 190] width 220 height 29
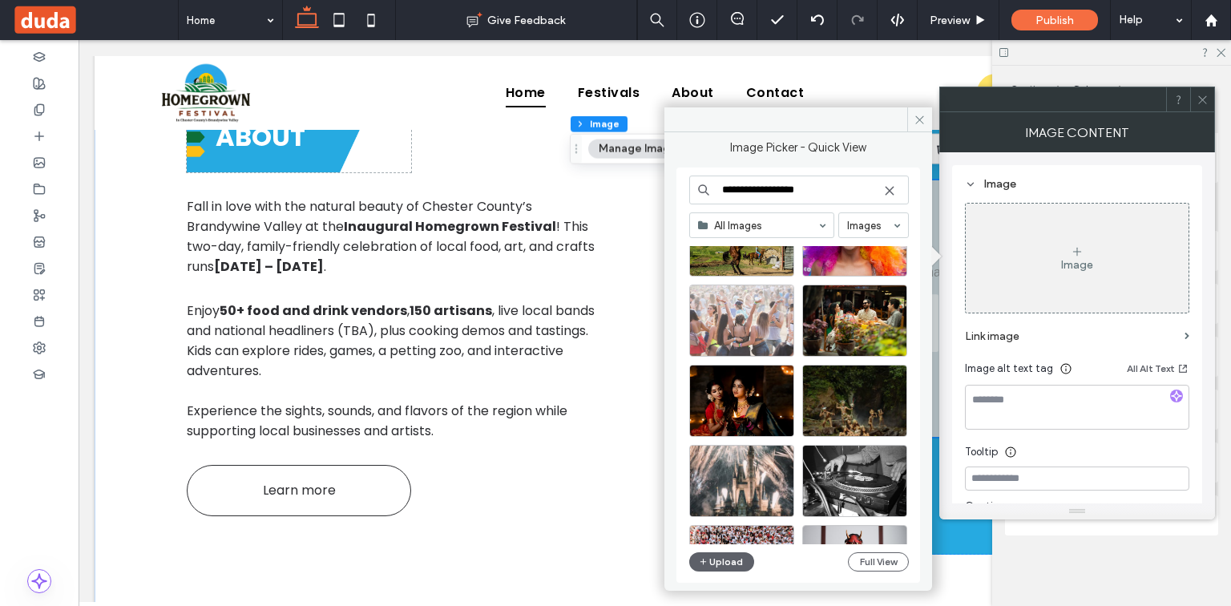
scroll to position [2113, 0]
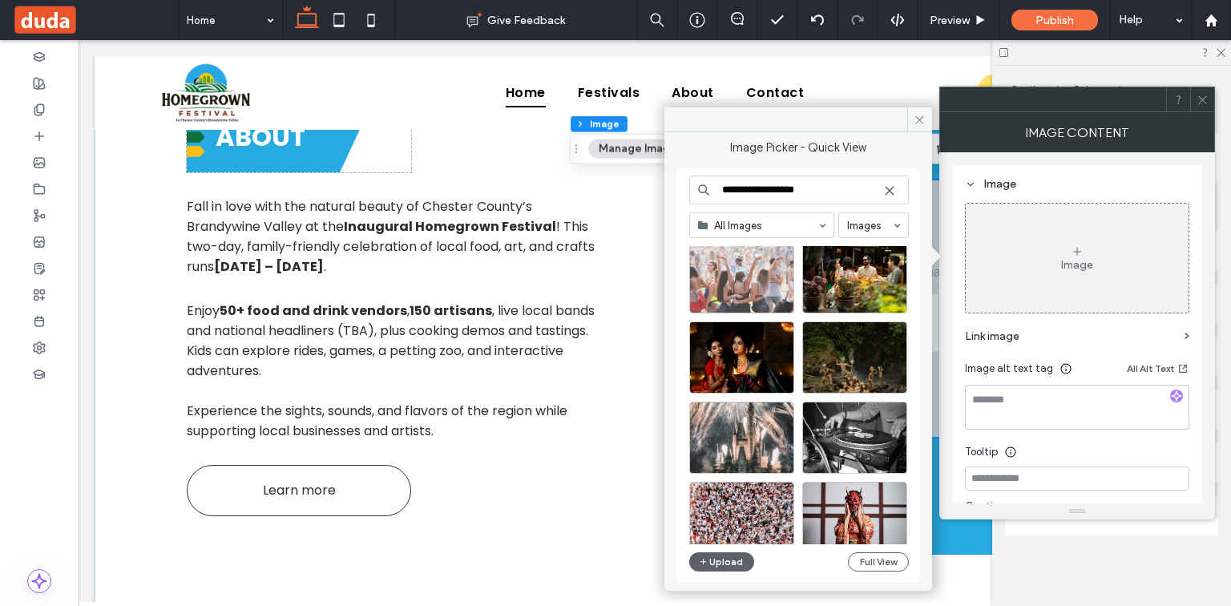
type input "**********"
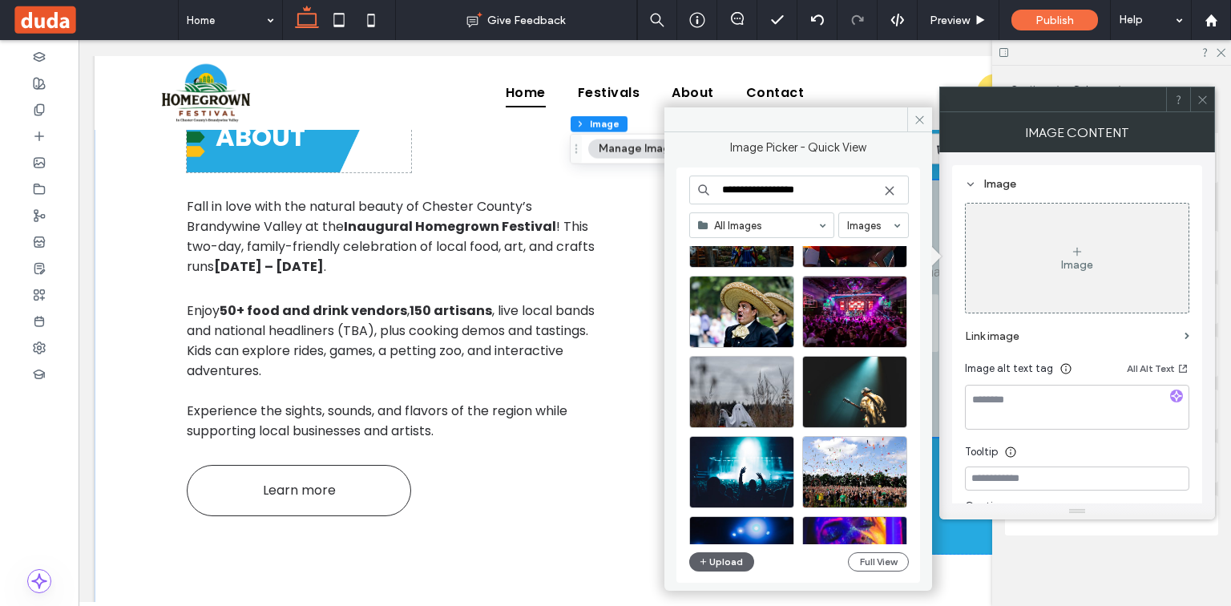
scroll to position [3573, 0]
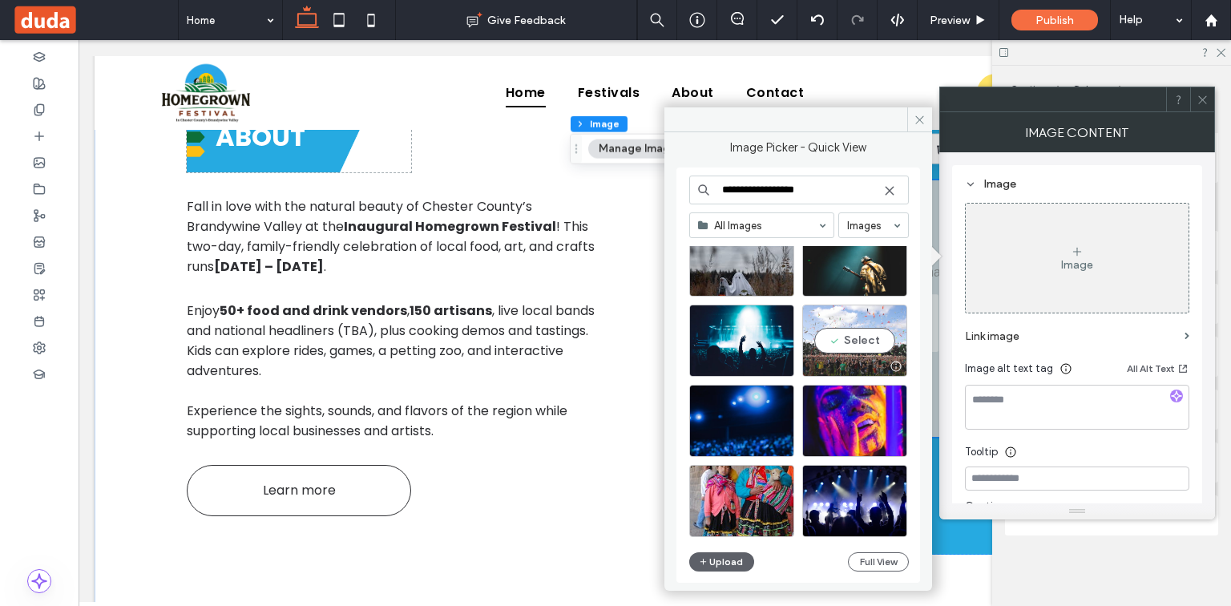
click at [869, 333] on div "Select" at bounding box center [854, 341] width 105 height 72
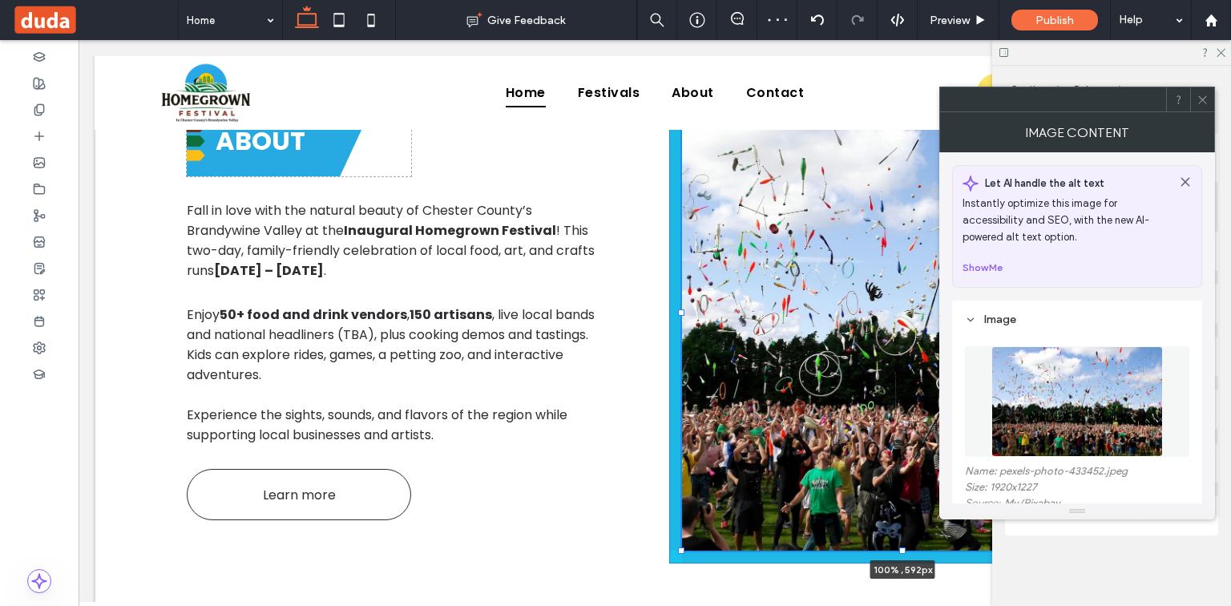
drag, startPoint x: 899, startPoint y: 430, endPoint x: 899, endPoint y: 528, distance: 98.6
click at [894, 538] on div "ABOUT Fall in love with the natural beauty of Chester County’s Brandywine Valle…" at bounding box center [655, 313] width 962 height 635
type input "***"
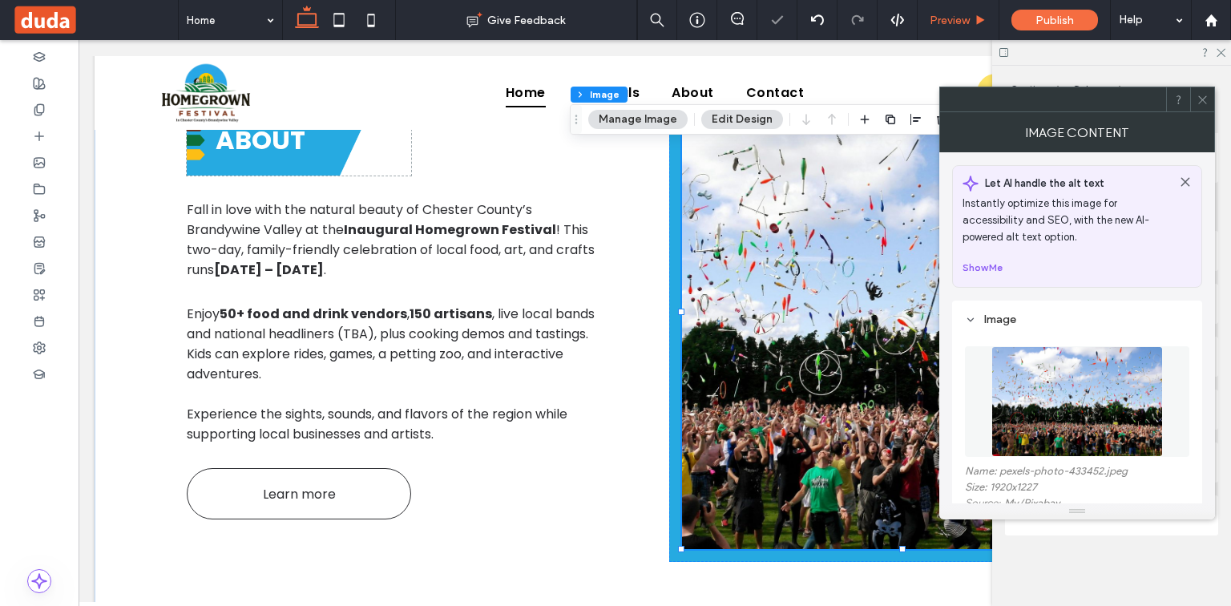
click at [967, 30] on div "Preview" at bounding box center [959, 20] width 82 height 40
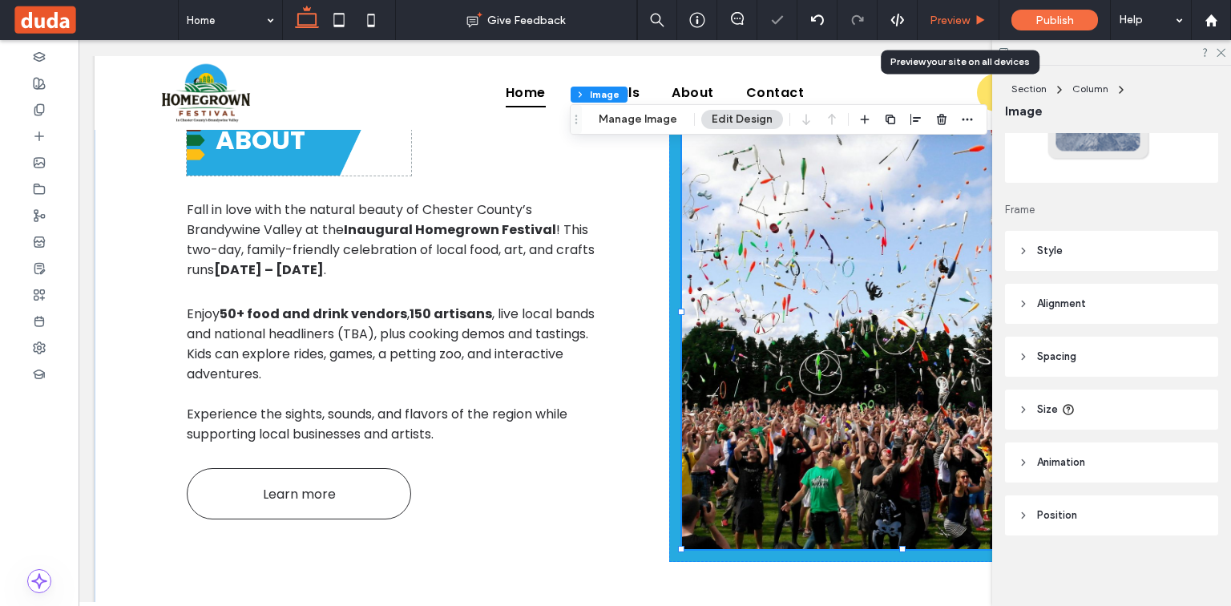
click at [970, 23] on span "Preview" at bounding box center [950, 21] width 40 height 14
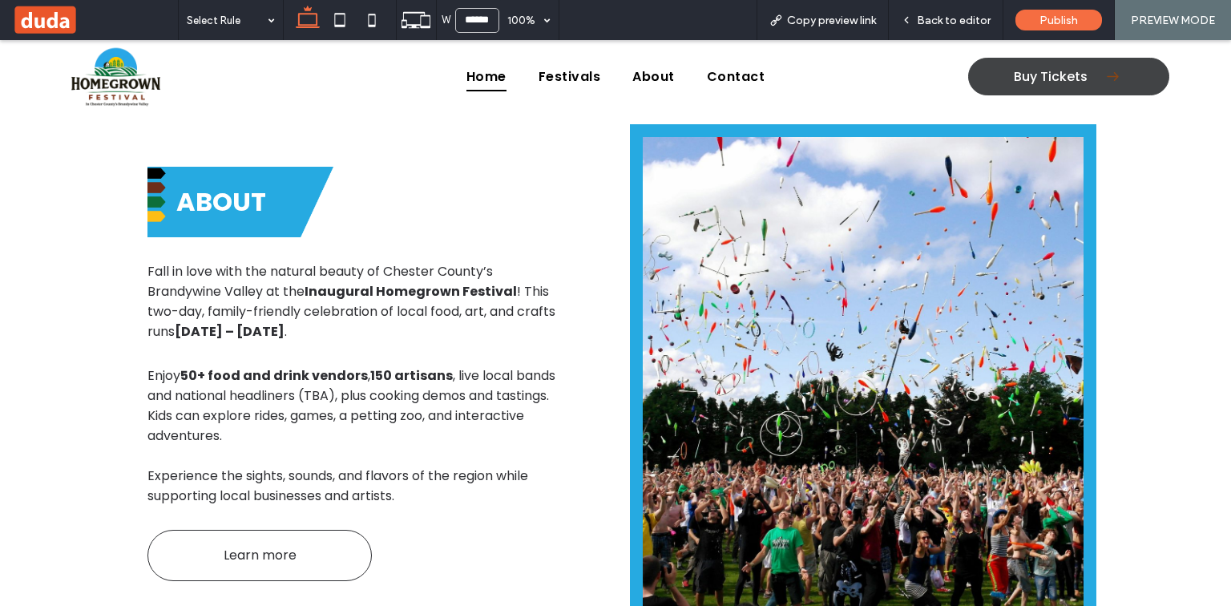
scroll to position [698, 0]
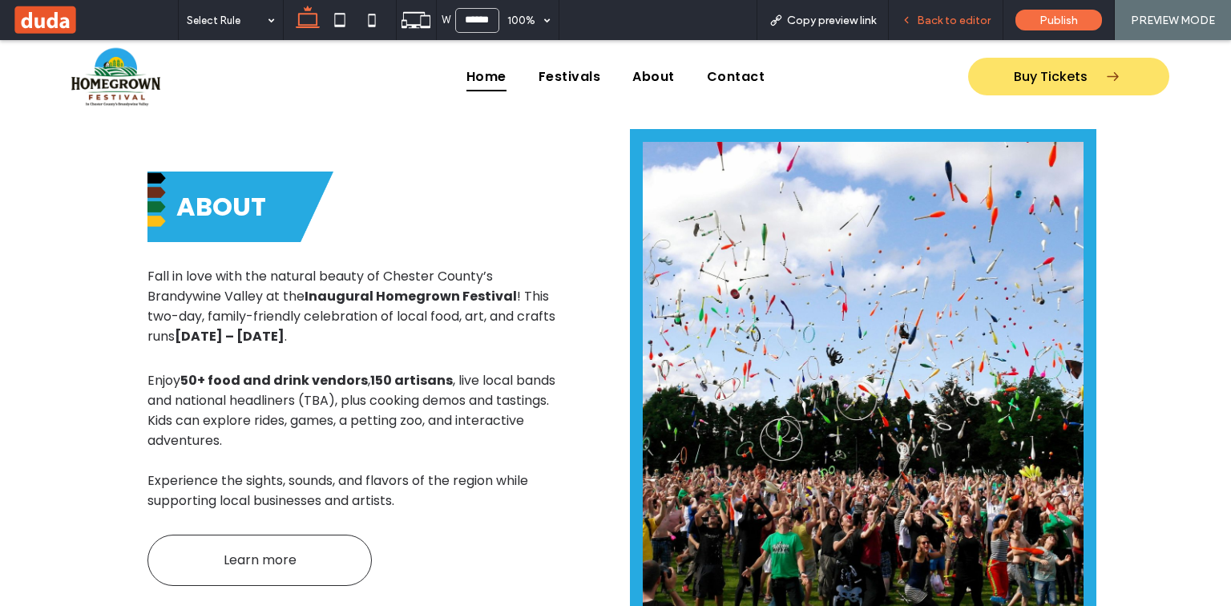
click at [972, 27] on div "Back to editor" at bounding box center [946, 20] width 115 height 40
click at [973, 23] on span "Back to editor" at bounding box center [954, 21] width 74 height 14
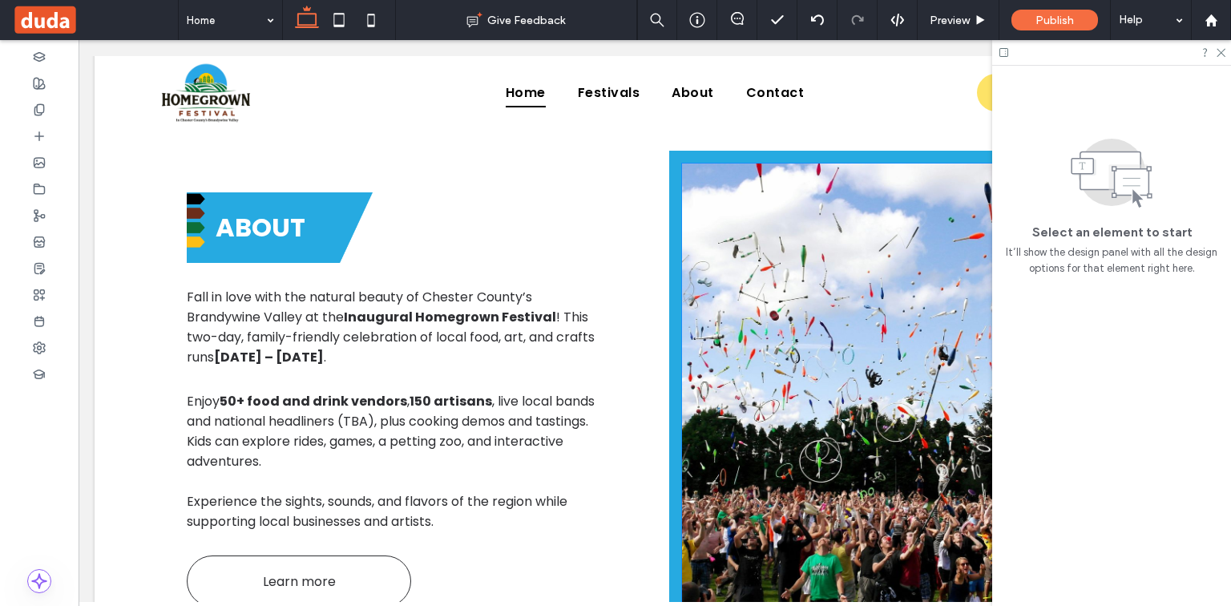
scroll to position [650, 0]
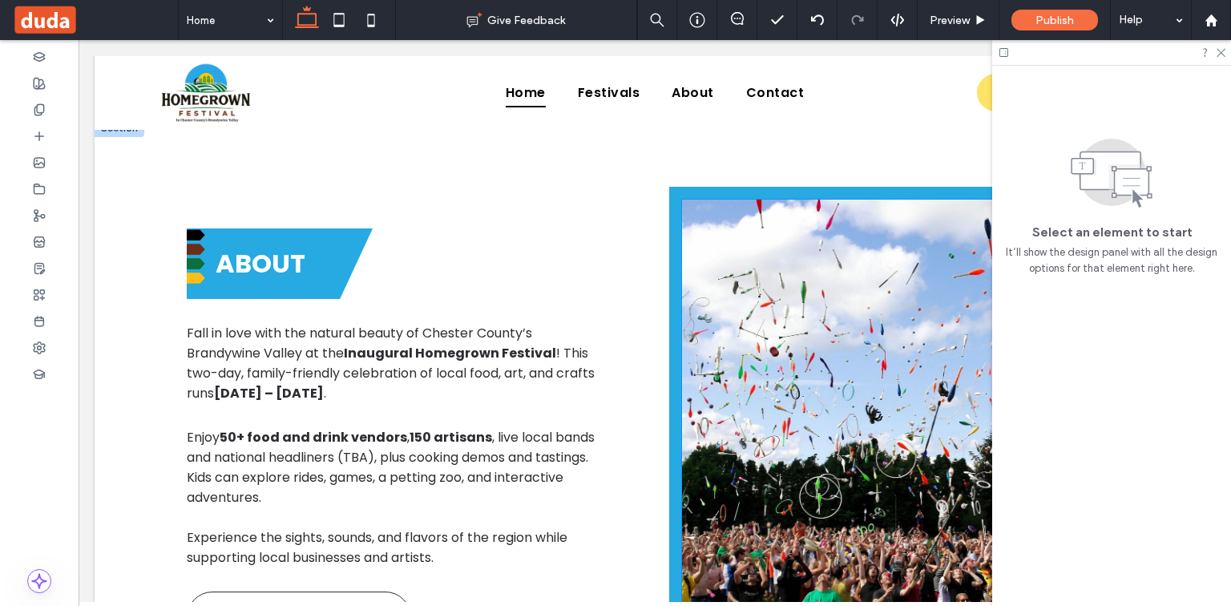
click at [795, 196] on div at bounding box center [902, 436] width 467 height 499
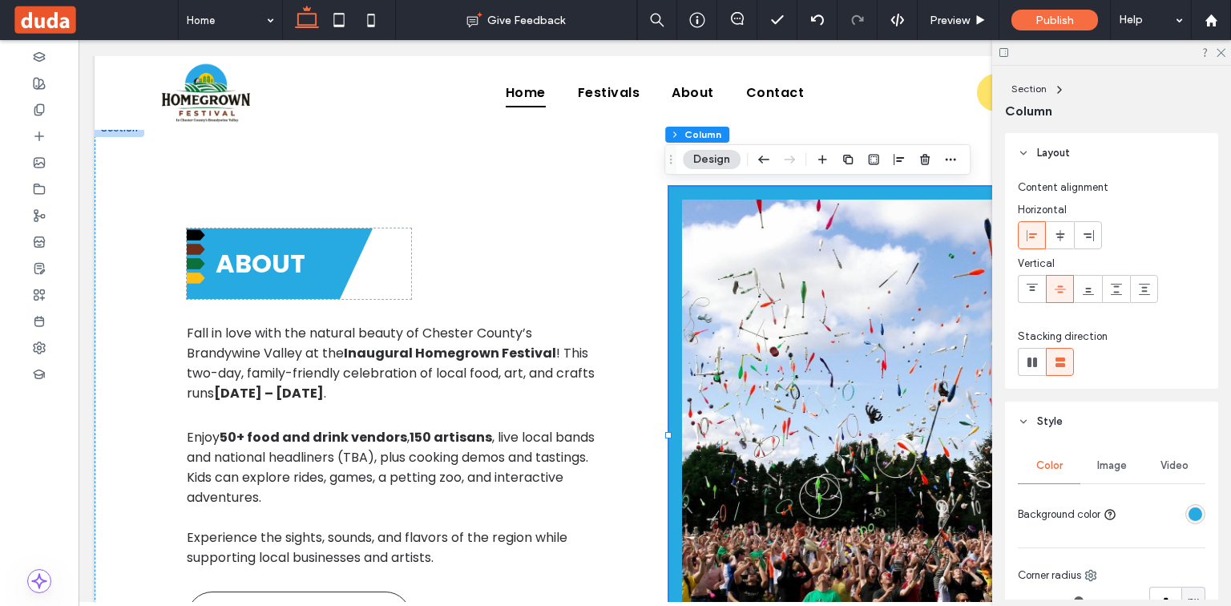
click at [802, 187] on div at bounding box center [902, 436] width 467 height 499
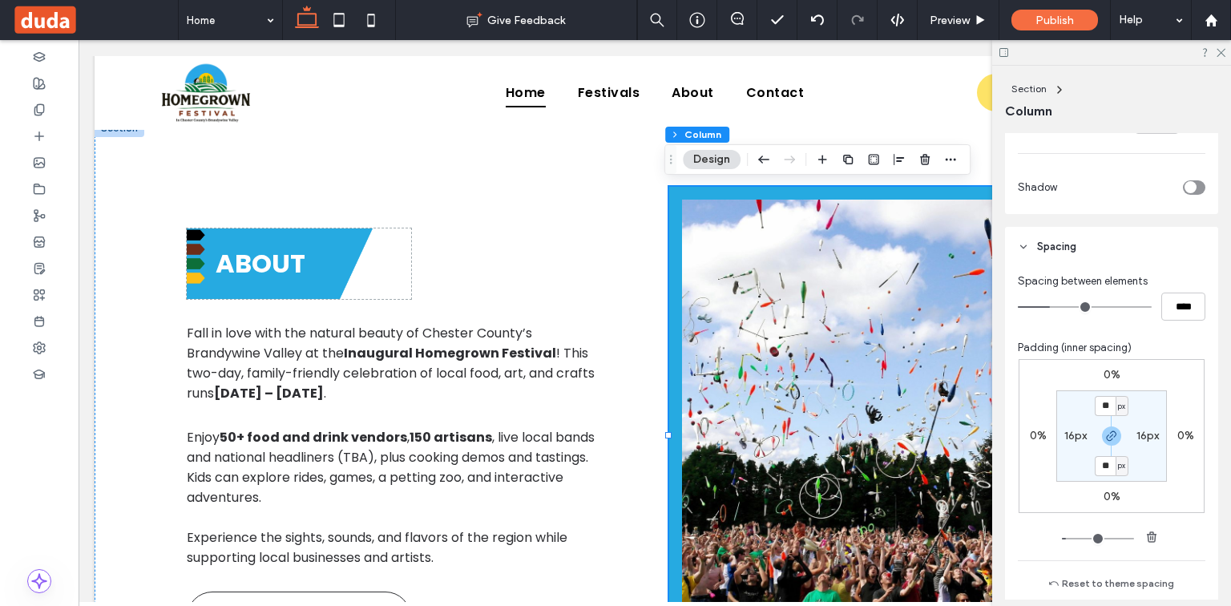
scroll to position [705, 0]
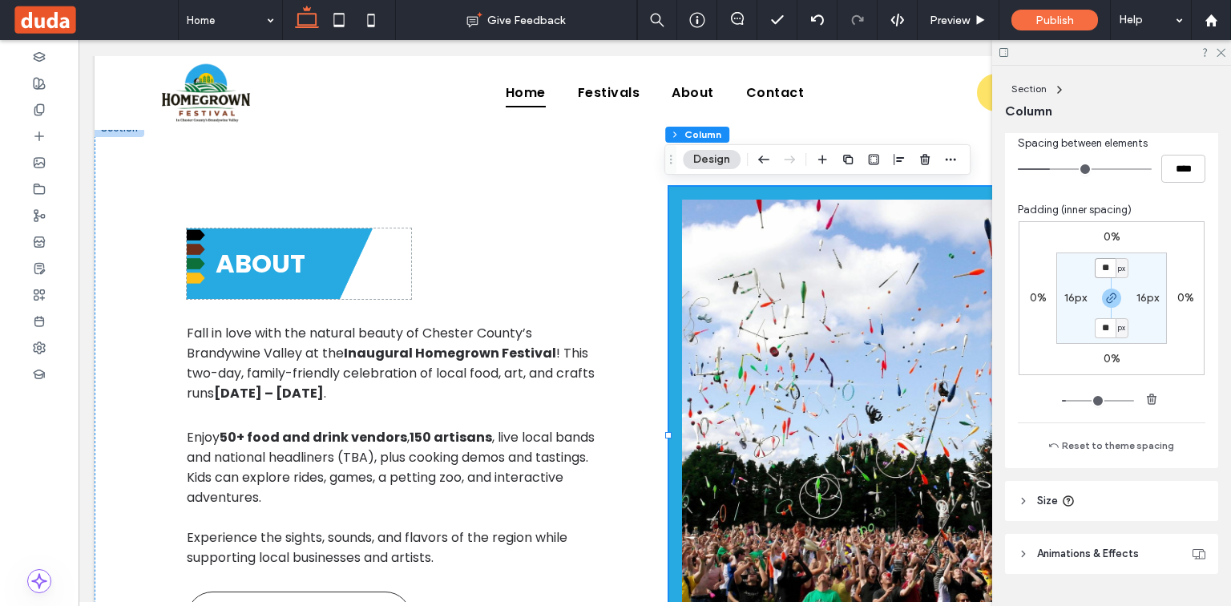
drag, startPoint x: 1097, startPoint y: 261, endPoint x: 1103, endPoint y: 270, distance: 11.6
click at [1097, 261] on input "**" at bounding box center [1105, 268] width 21 height 20
click at [1102, 299] on span "button" at bounding box center [1111, 298] width 19 height 19
click at [1098, 266] on input "**" at bounding box center [1105, 268] width 21 height 20
type input "*"
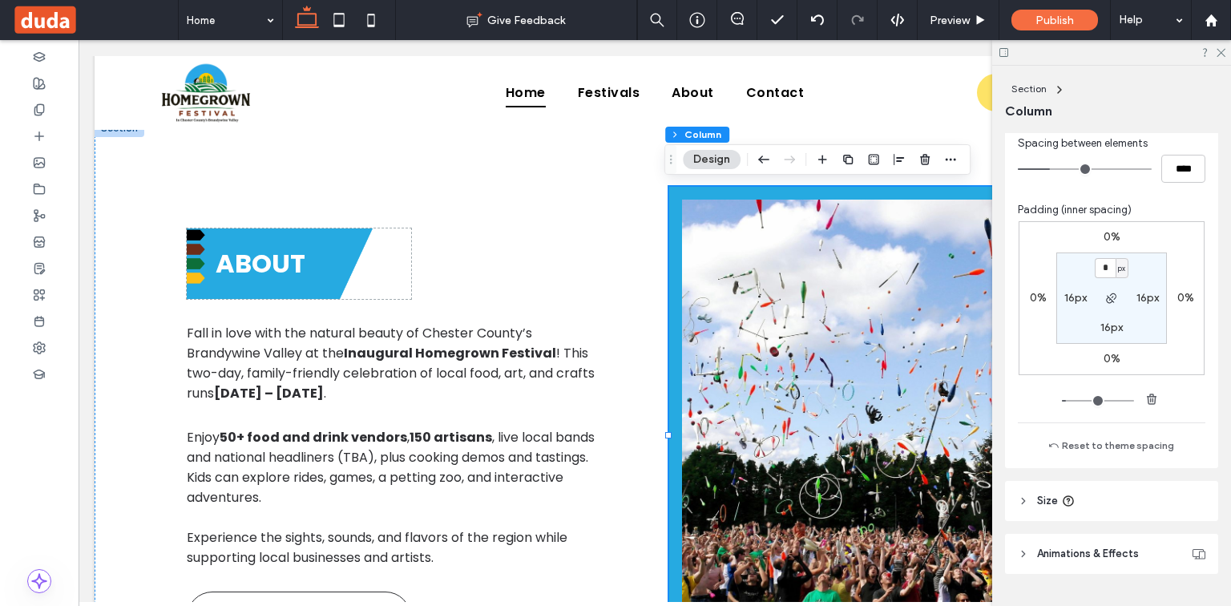
click at [1142, 296] on label "16px" at bounding box center [1148, 298] width 22 height 14
type input "**"
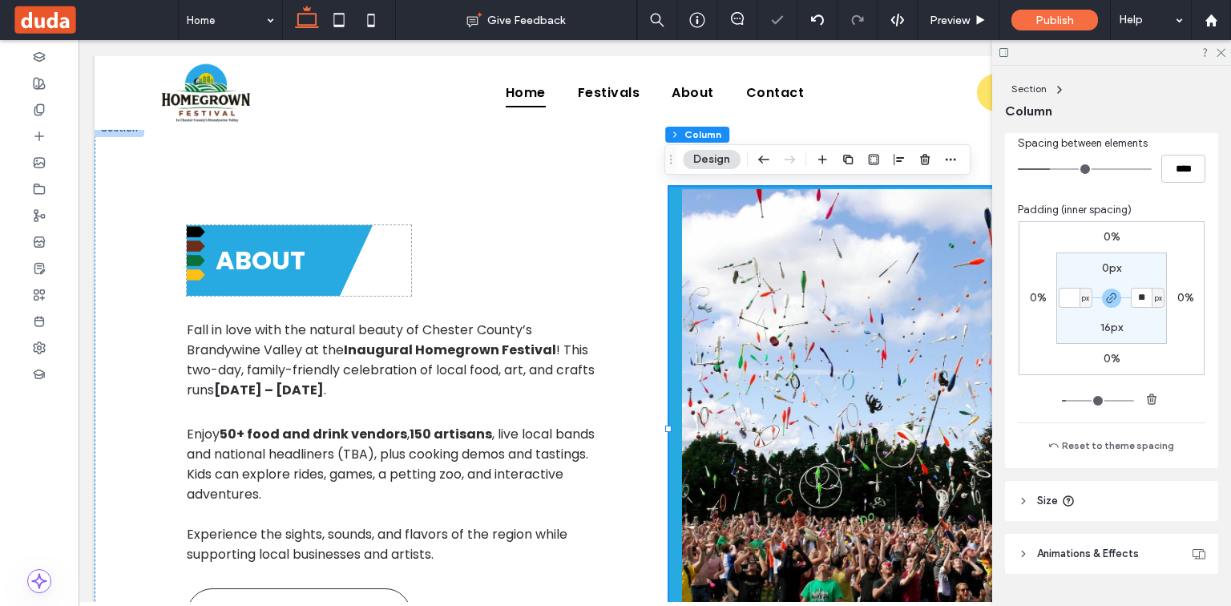
type input "*"
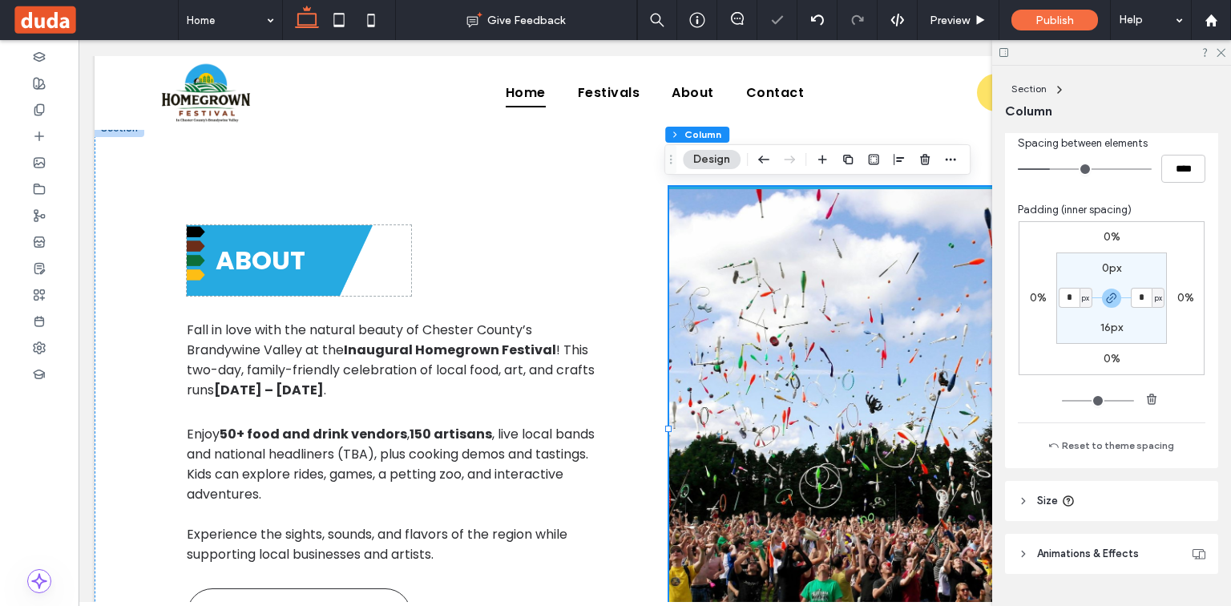
click at [1075, 294] on div "* px" at bounding box center [1076, 298] width 34 height 20
click at [1065, 293] on input "*" at bounding box center [1069, 298] width 21 height 20
type input "**"
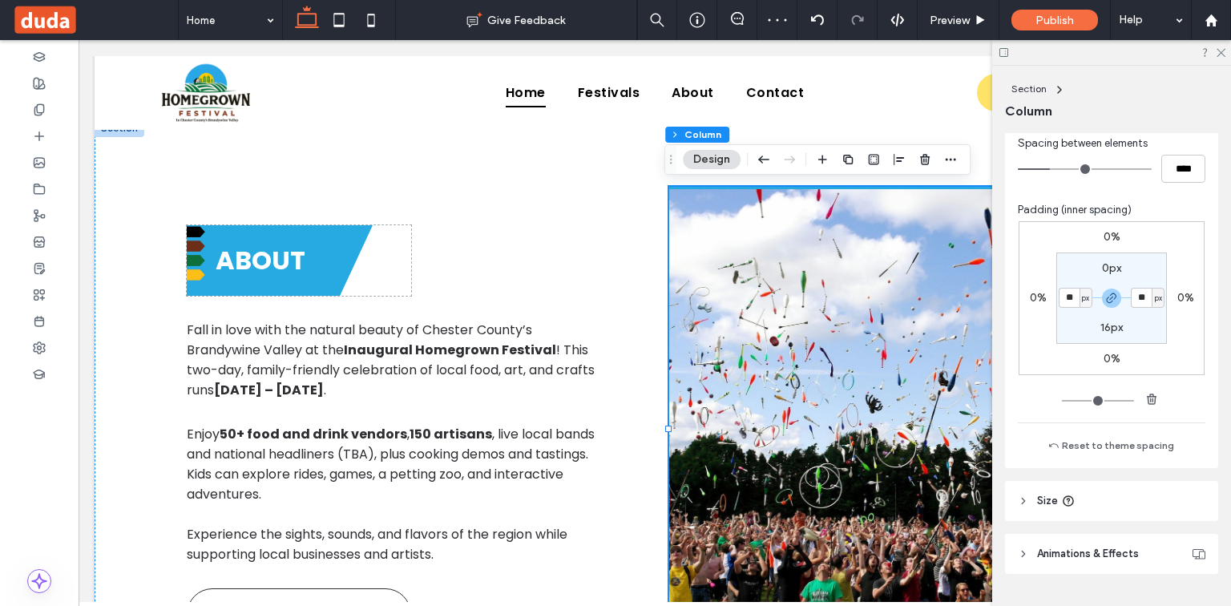
click at [1144, 327] on section "0px ** px 16px ** px" at bounding box center [1112, 298] width 111 height 91
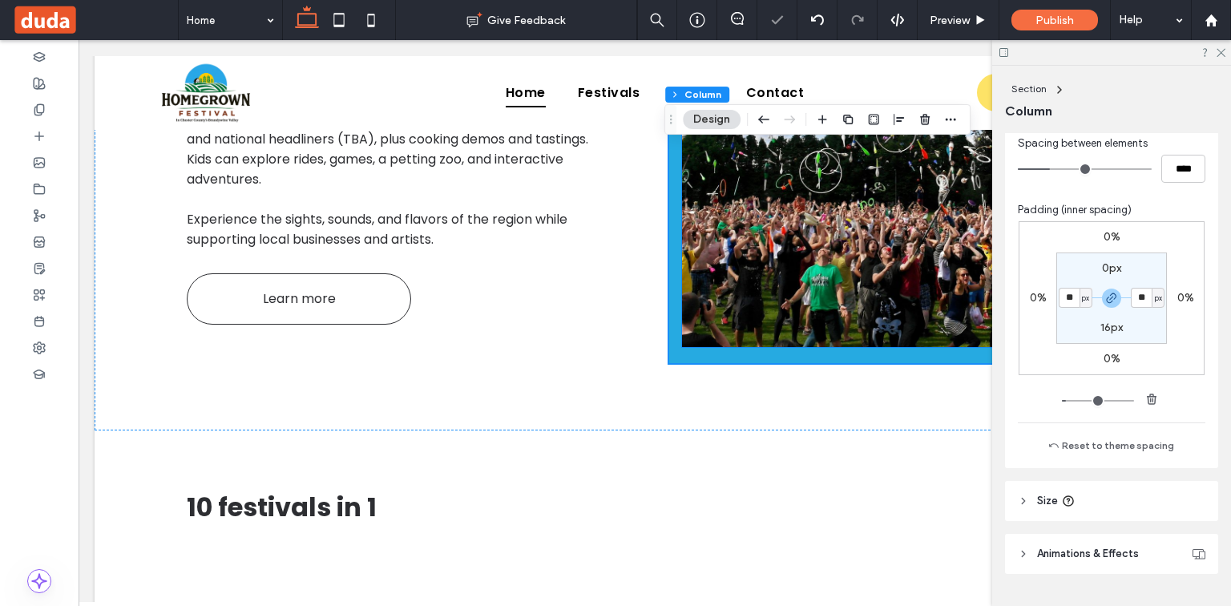
scroll to position [971, 0]
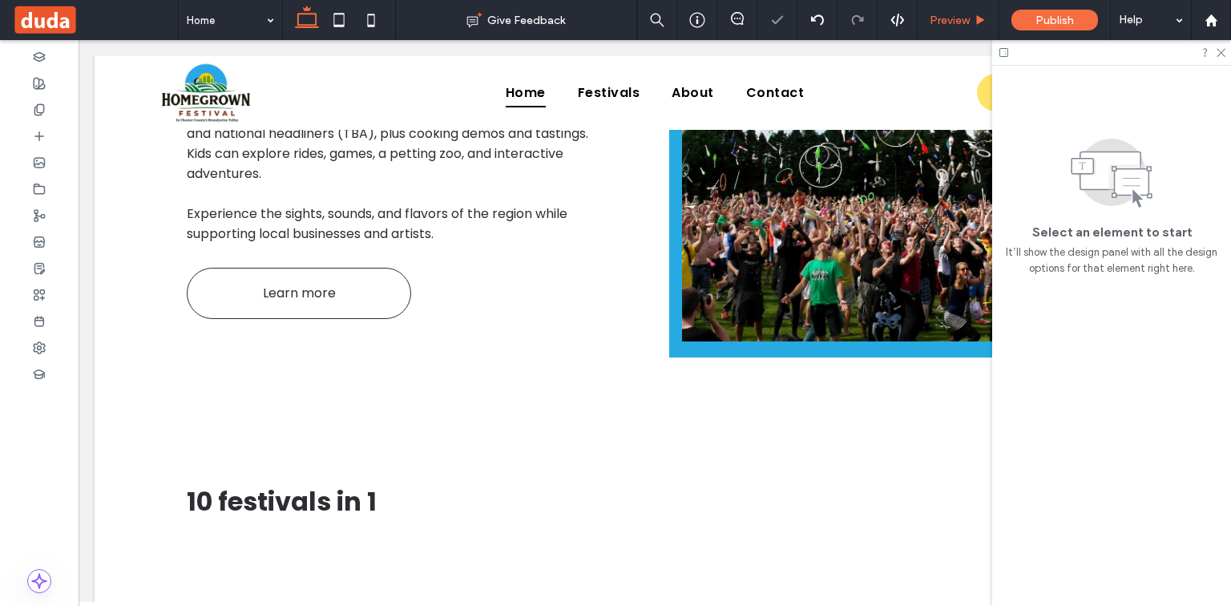
click at [958, 10] on div "Preview" at bounding box center [959, 20] width 82 height 40
click at [964, 21] on span "Preview" at bounding box center [950, 21] width 40 height 14
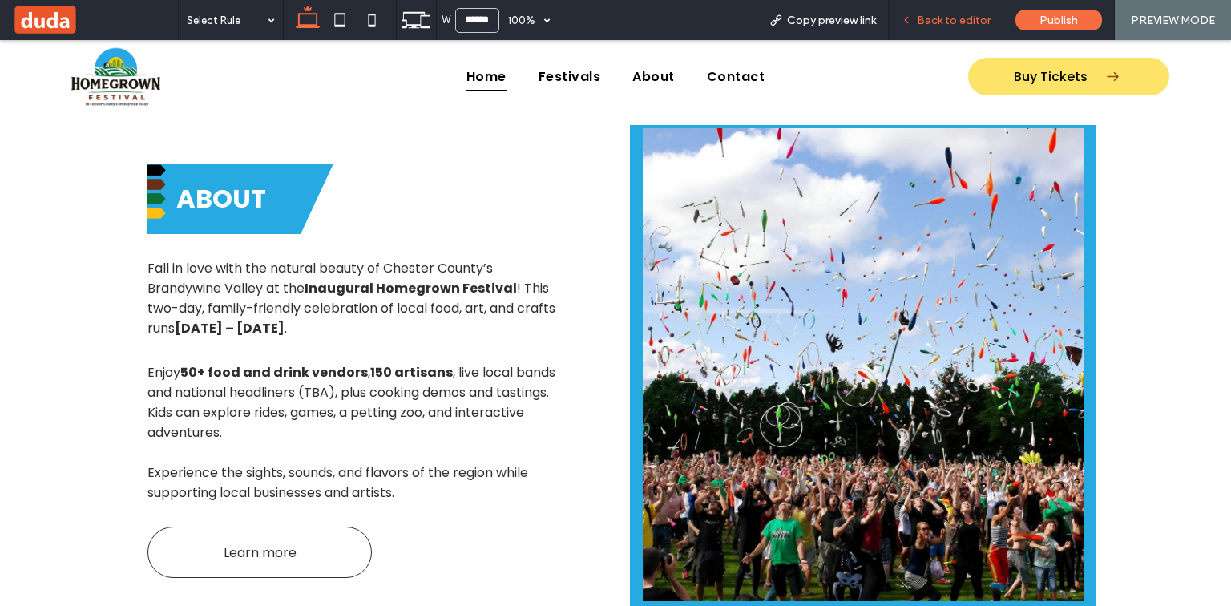
click at [975, 14] on span "Back to editor" at bounding box center [954, 21] width 74 height 14
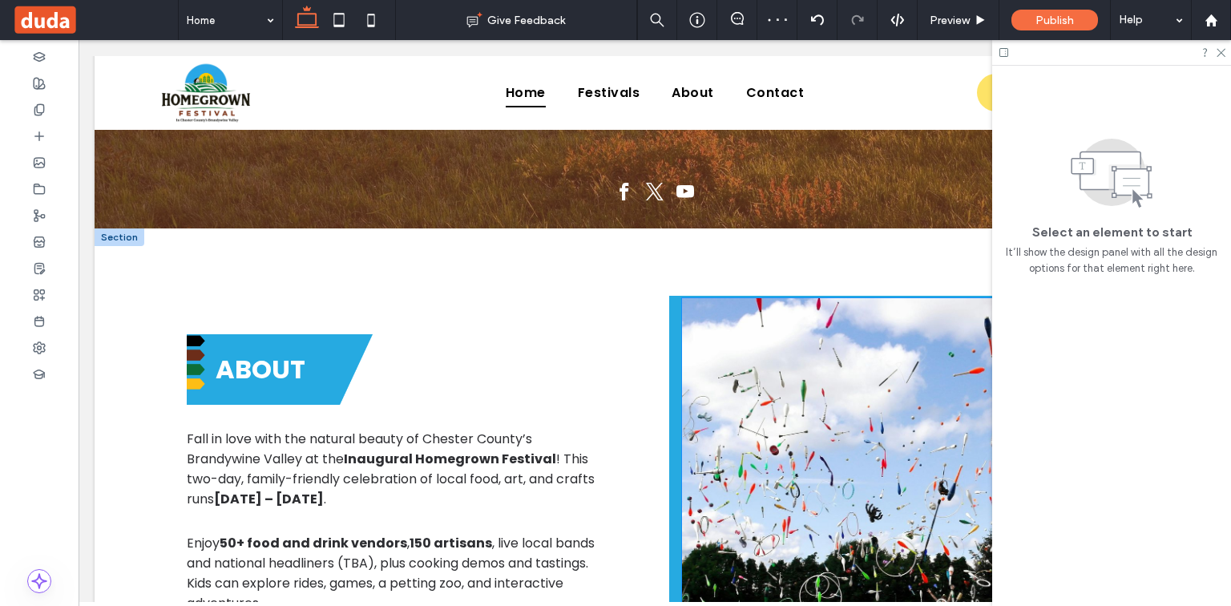
scroll to position [462, 0]
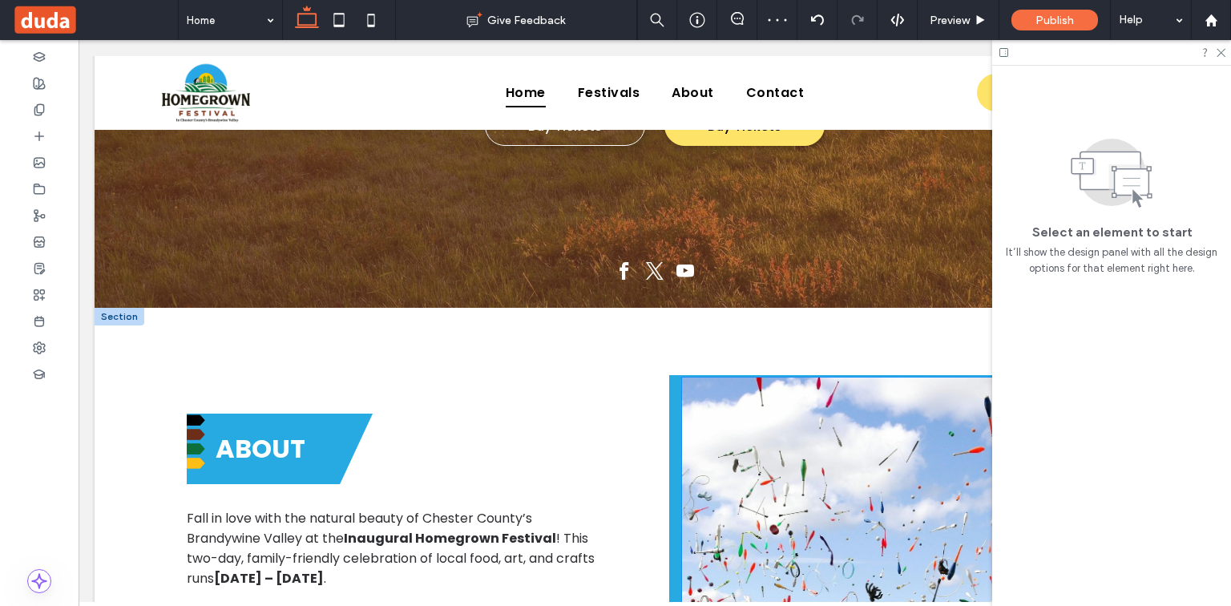
click at [879, 449] on img at bounding box center [902, 614] width 441 height 473
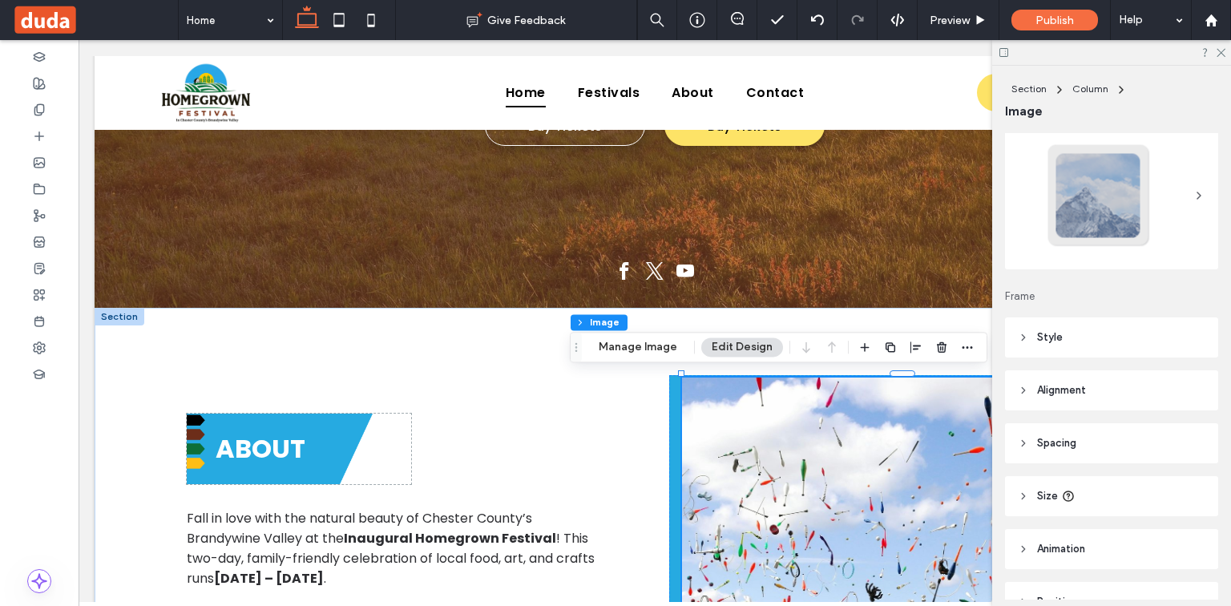
scroll to position [131, 0]
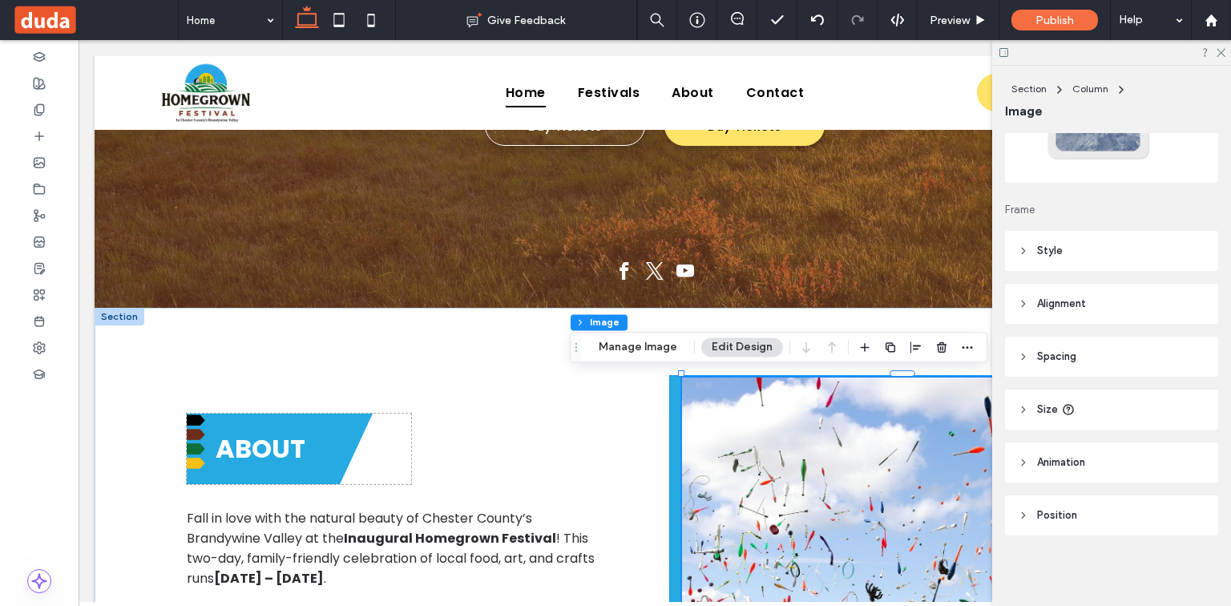
click at [1116, 359] on header "Spacing" at bounding box center [1111, 357] width 213 height 40
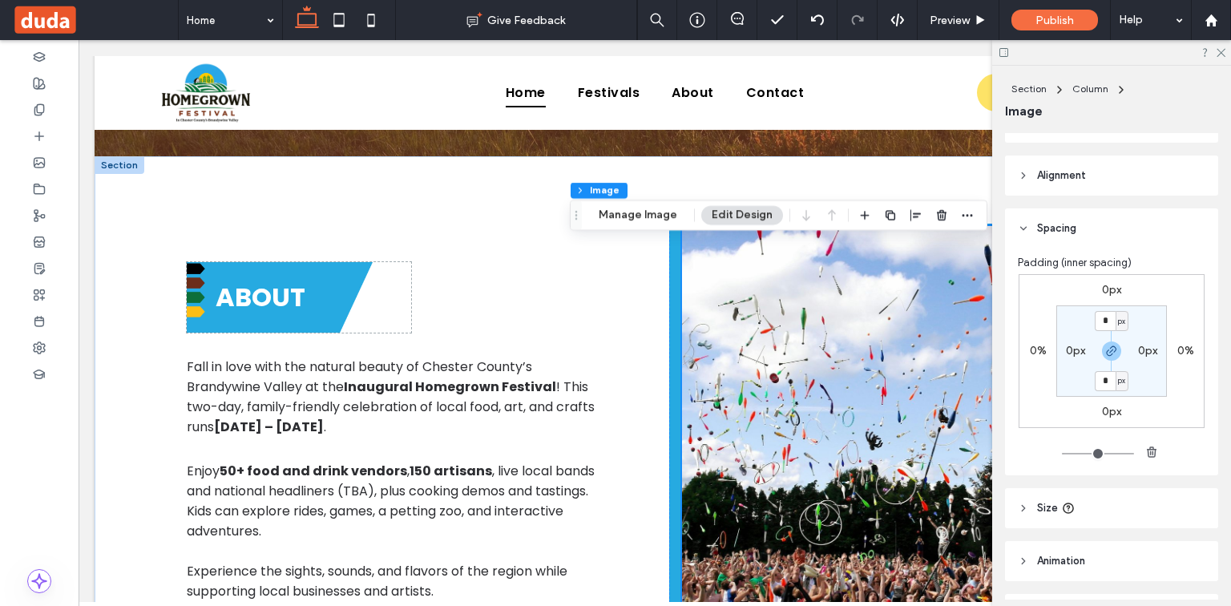
scroll to position [654, 0]
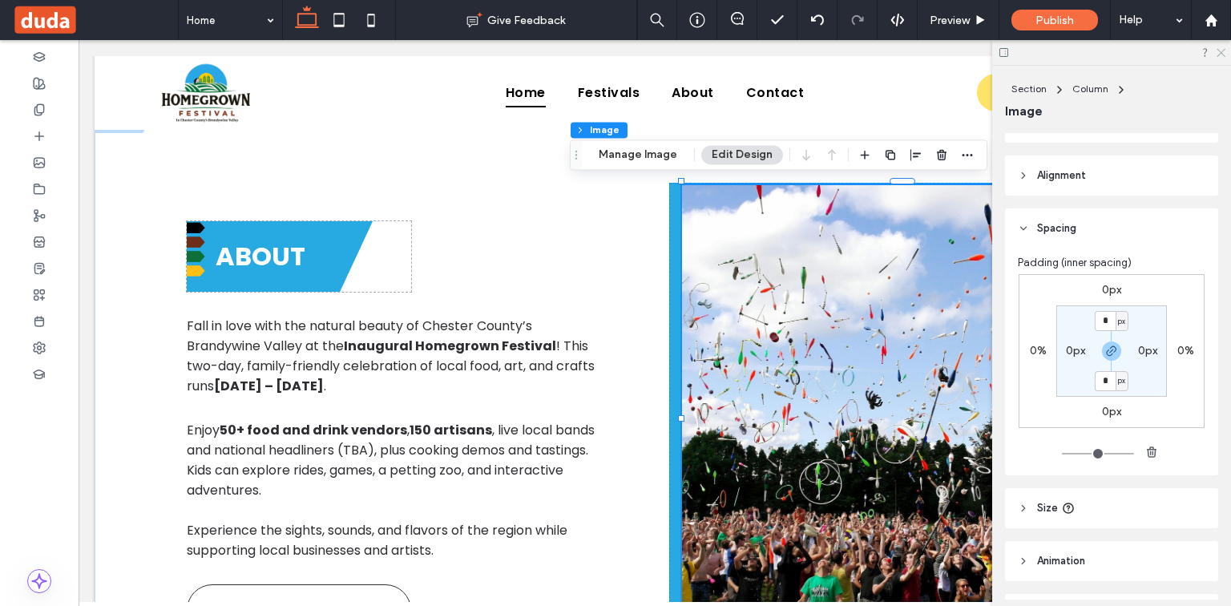
click at [1218, 53] on icon at bounding box center [1220, 51] width 10 height 10
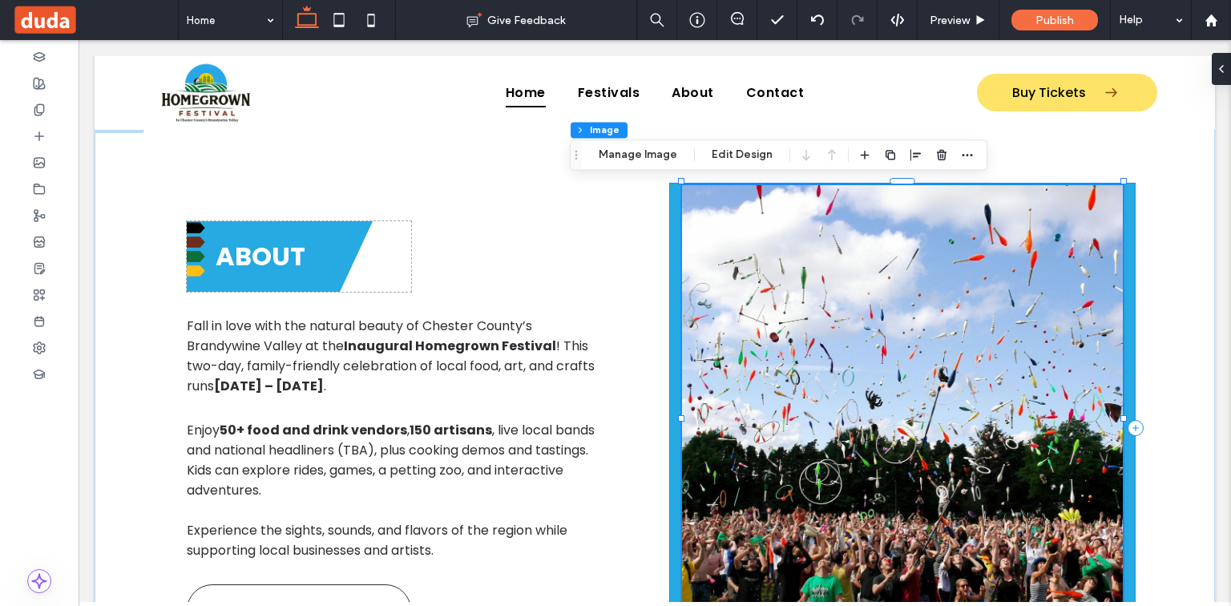
click at [1129, 277] on div at bounding box center [902, 428] width 467 height 491
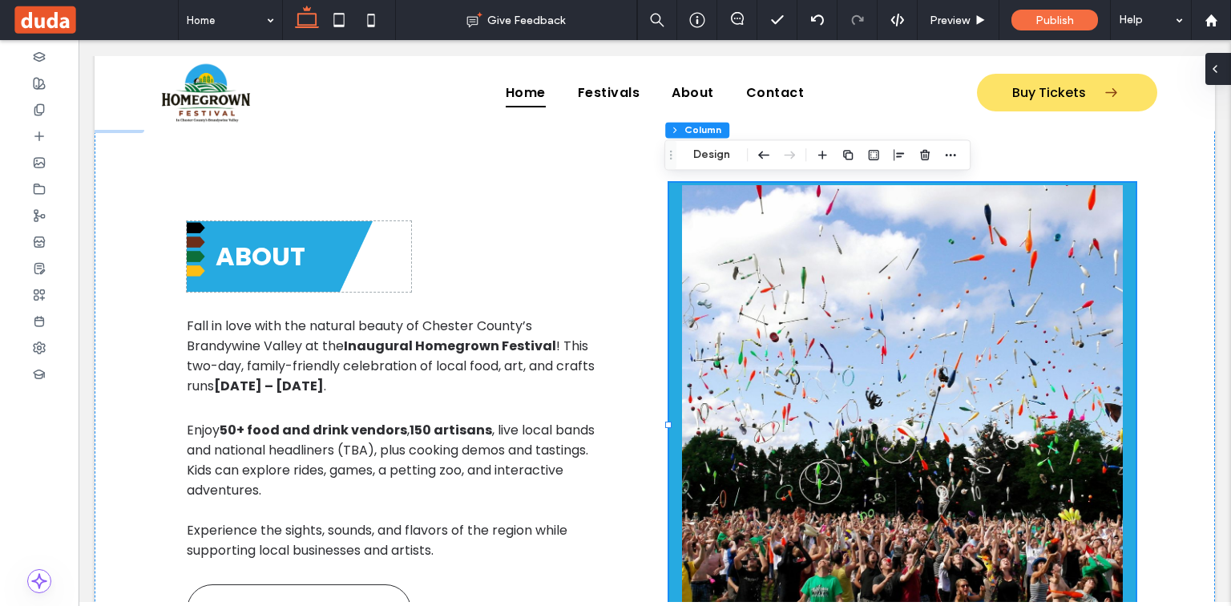
click at [1230, 82] on div at bounding box center [1219, 69] width 26 height 32
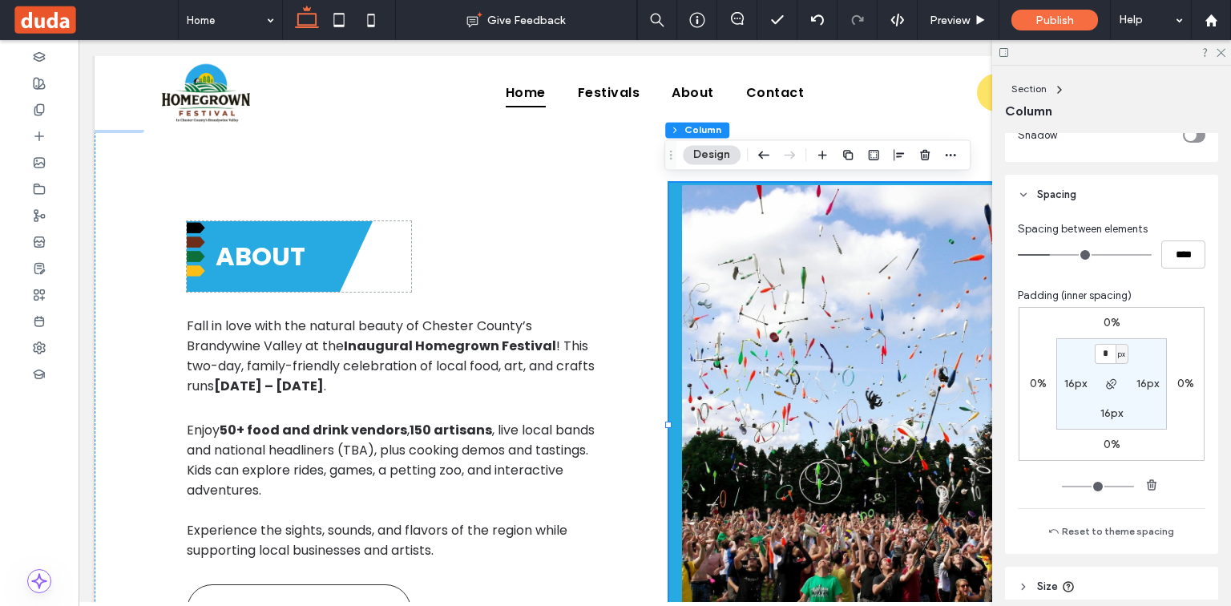
scroll to position [641, 0]
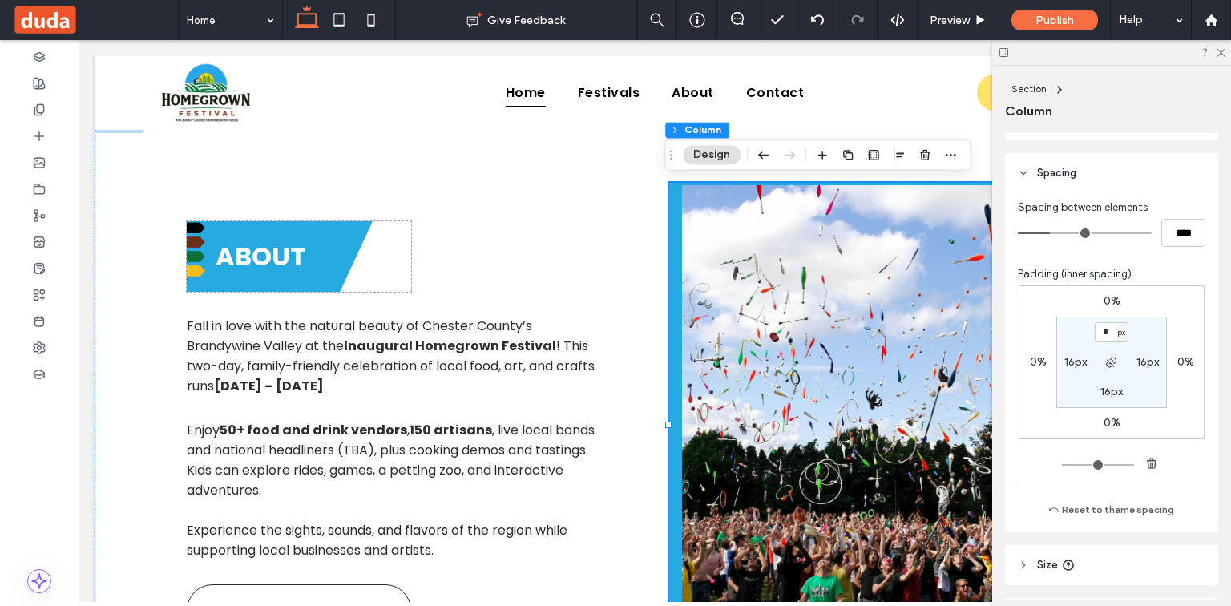
click at [1145, 363] on label "16px" at bounding box center [1148, 362] width 22 height 14
type input "**"
click at [1116, 362] on span "button" at bounding box center [1111, 362] width 19 height 19
click at [1155, 363] on span "px" at bounding box center [1158, 362] width 7 height 16
click at [1155, 366] on span "px" at bounding box center [1158, 362] width 7 height 16
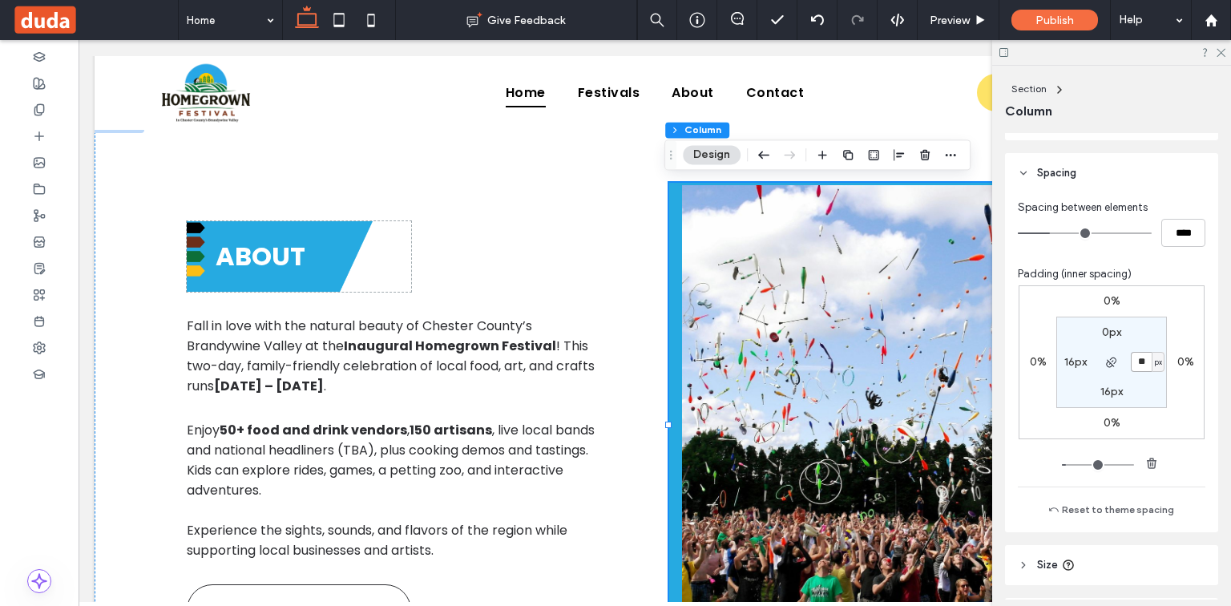
click at [1141, 364] on input "**" at bounding box center [1141, 362] width 21 height 20
type input "*"
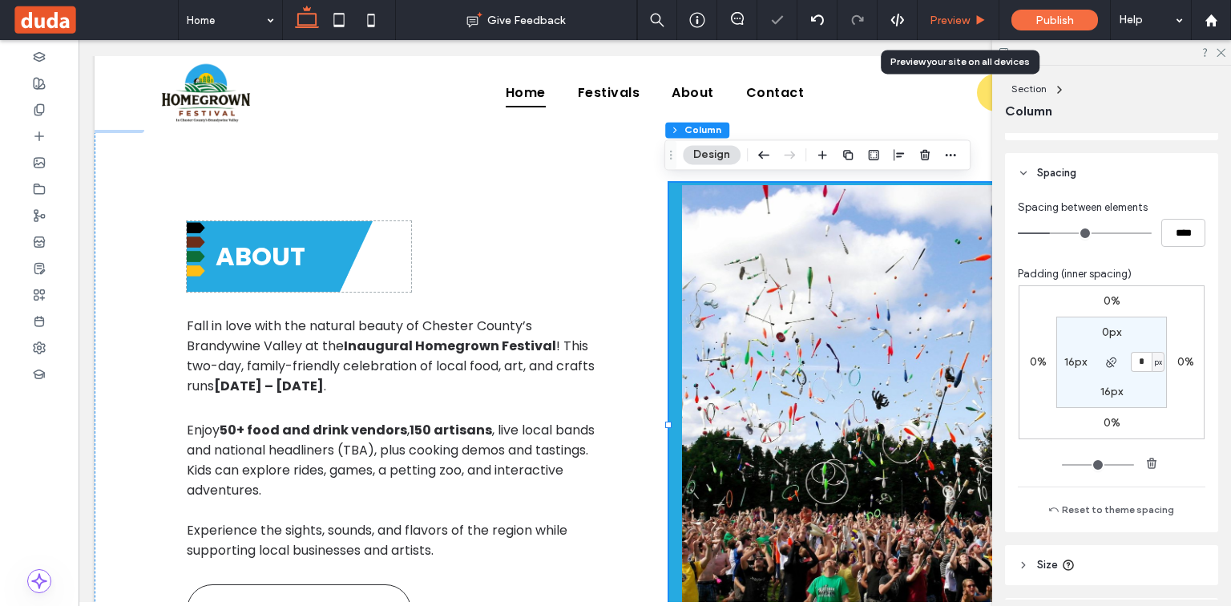
drag, startPoint x: 955, startPoint y: 18, endPoint x: 857, endPoint y: 3, distance: 99.0
click at [955, 18] on span "Preview" at bounding box center [950, 21] width 40 height 14
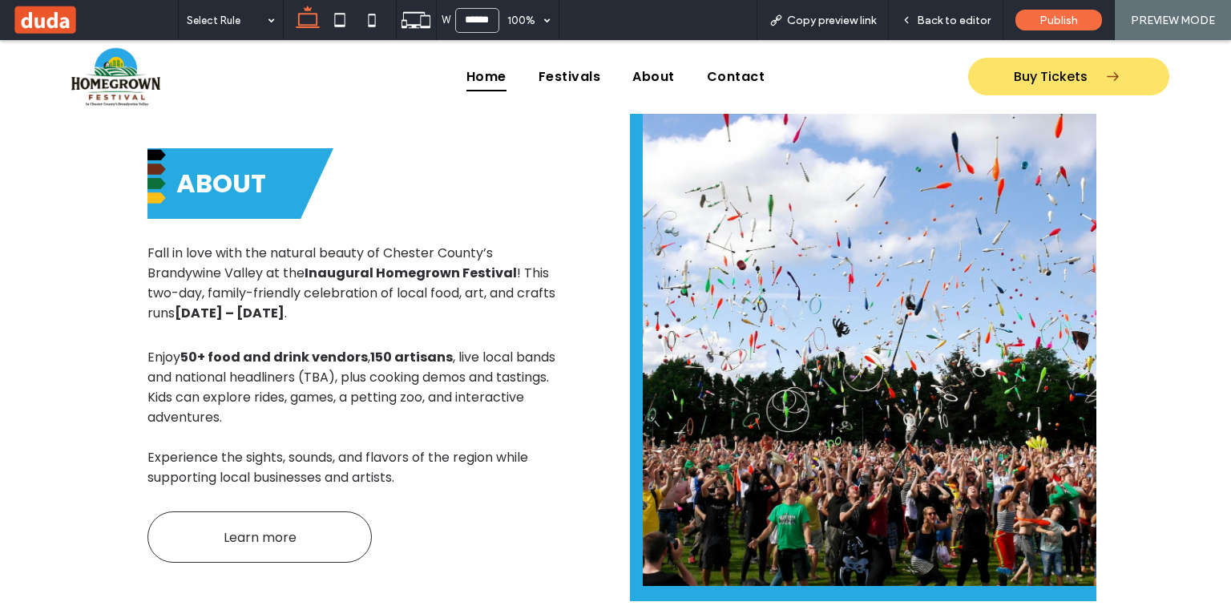
scroll to position [702, 0]
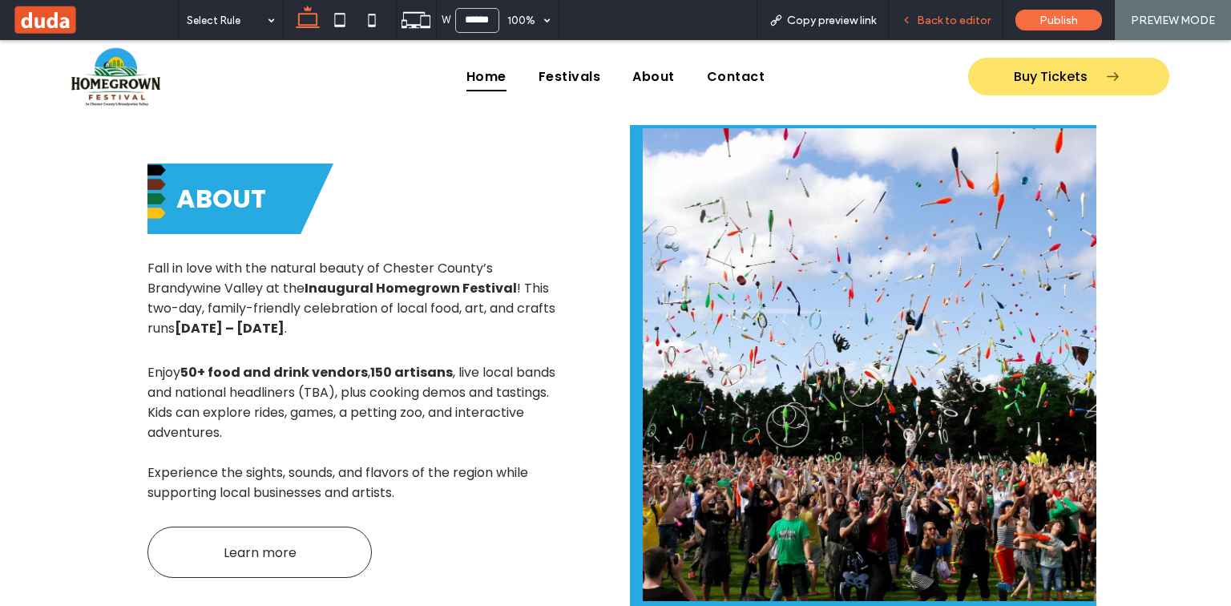
click at [967, 33] on div "Back to editor" at bounding box center [946, 20] width 115 height 40
click at [933, 22] on span "Back to editor" at bounding box center [954, 21] width 74 height 14
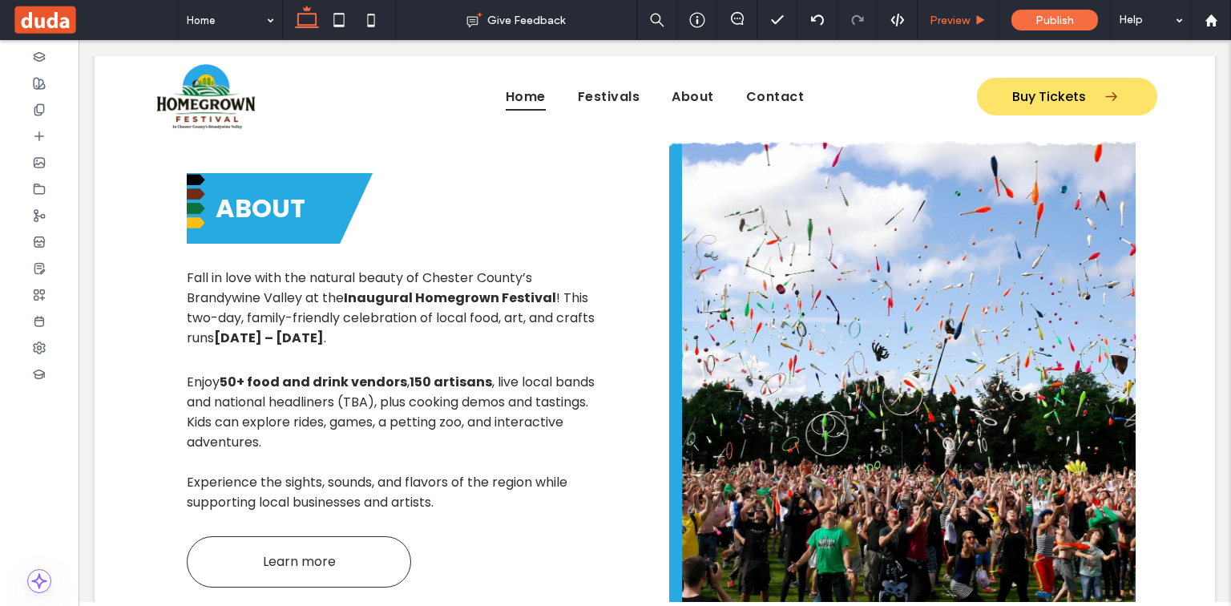
scroll to position [718, 0]
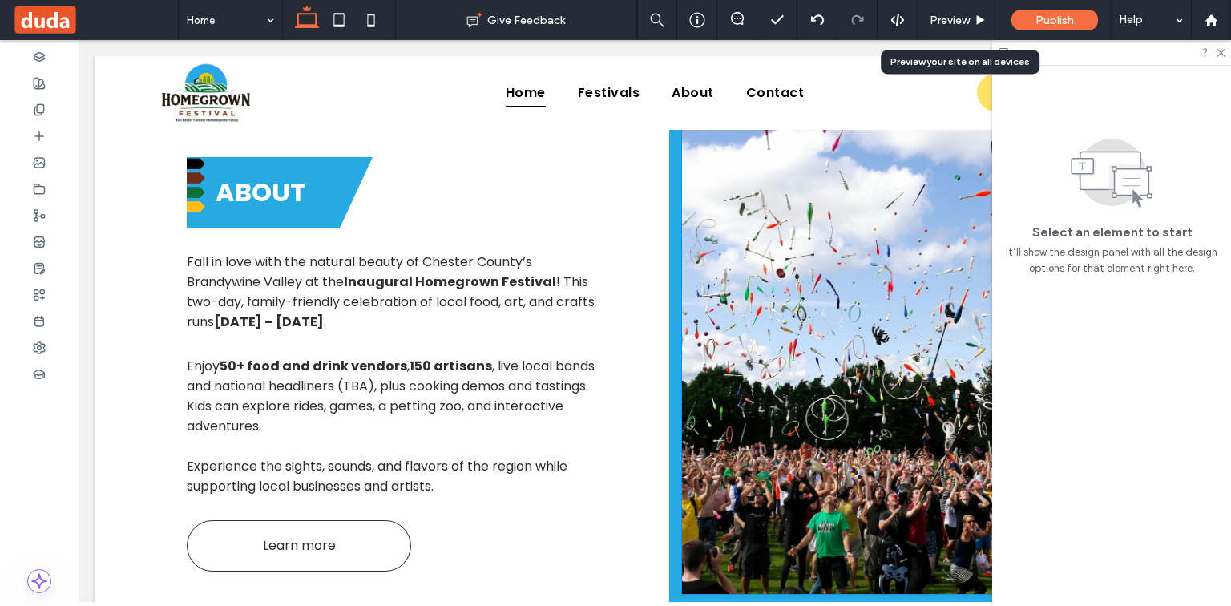
click at [799, 241] on img at bounding box center [909, 357] width 454 height 473
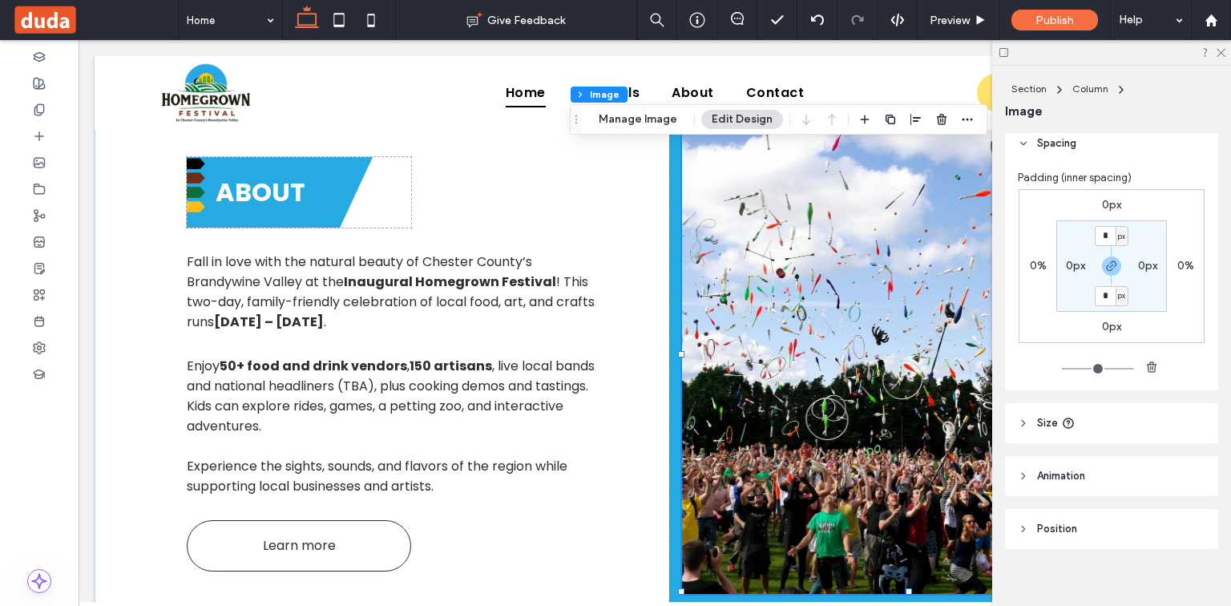
scroll to position [358, 0]
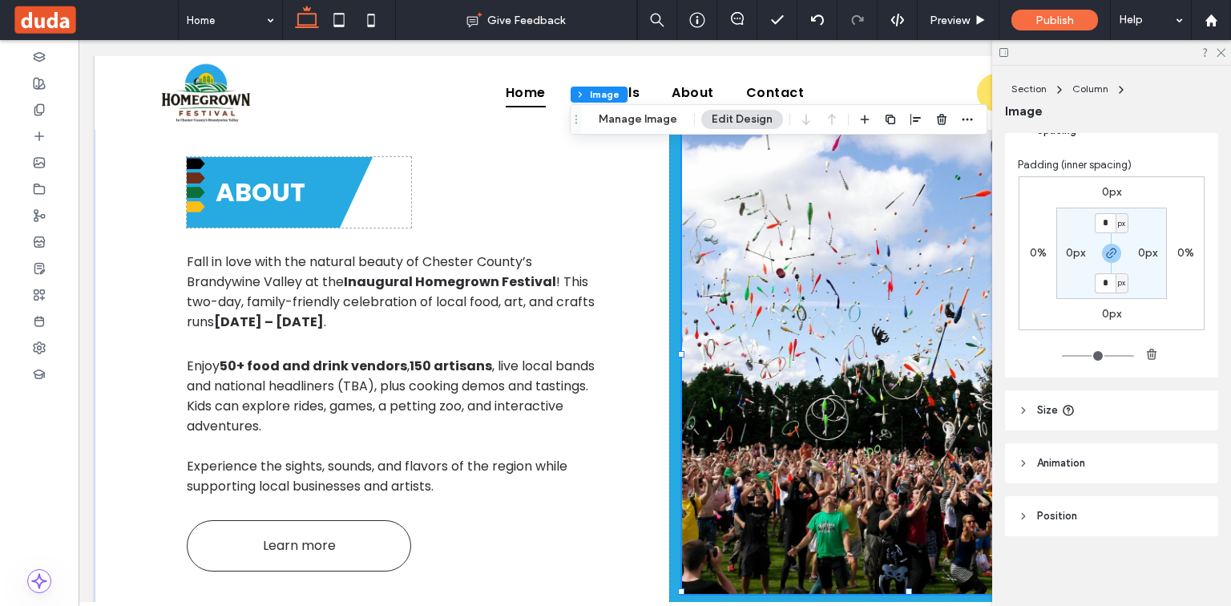
drag, startPoint x: 1119, startPoint y: 398, endPoint x: 1119, endPoint y: 424, distance: 26.5
click at [1118, 401] on header "Size" at bounding box center [1111, 410] width 213 height 40
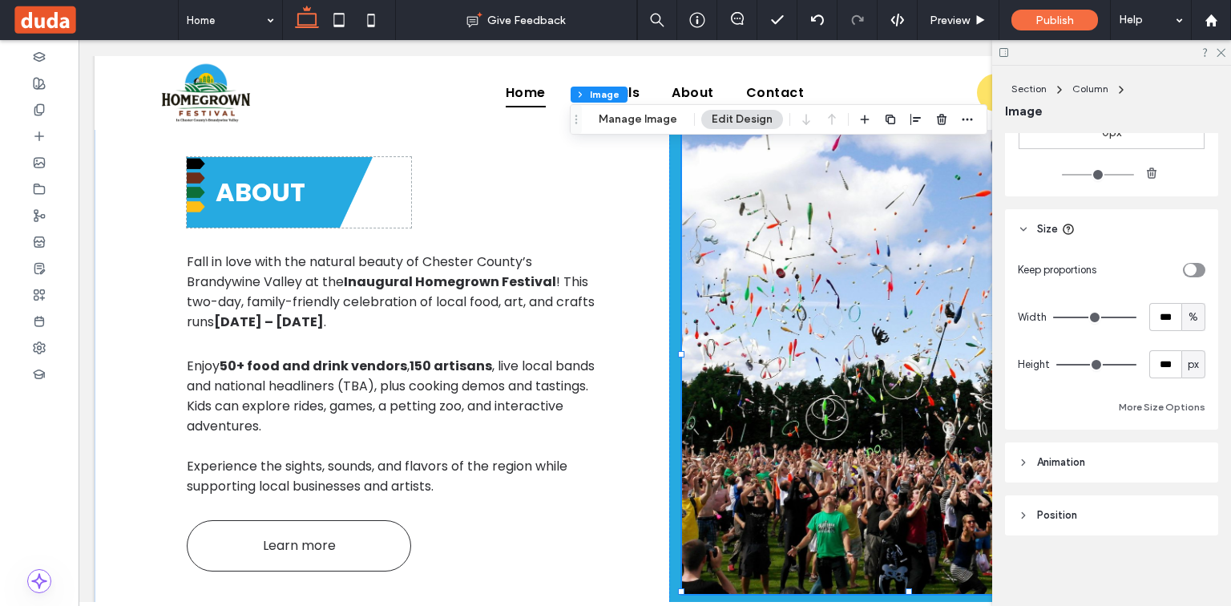
click at [1118, 479] on header "Animation" at bounding box center [1111, 462] width 213 height 40
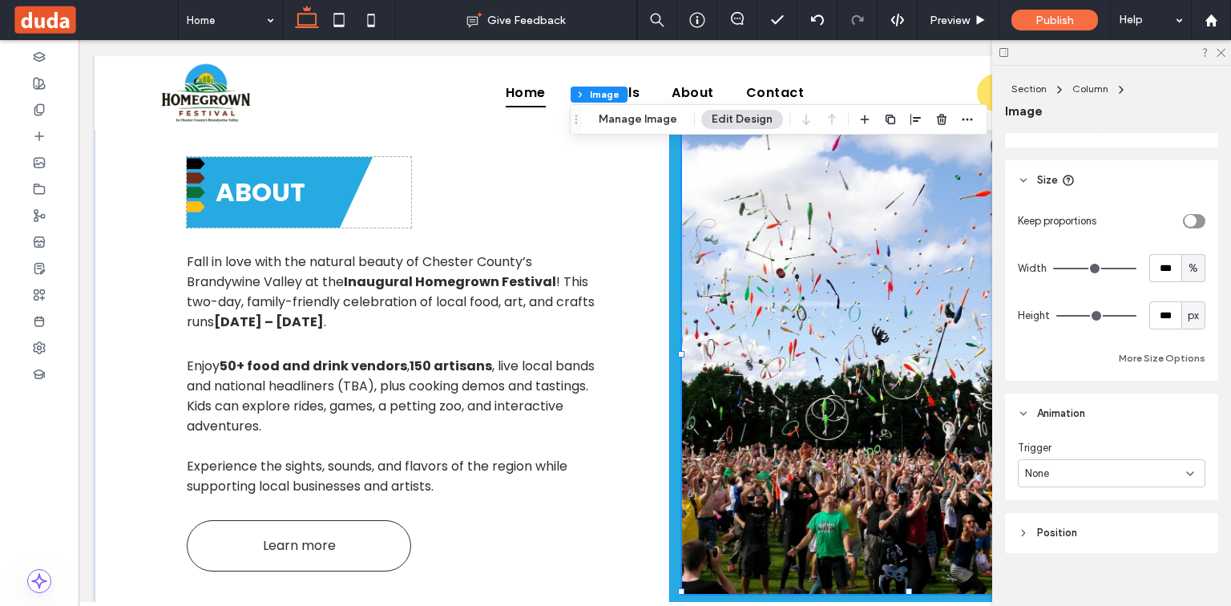
click at [1136, 537] on header "Position" at bounding box center [1111, 533] width 213 height 40
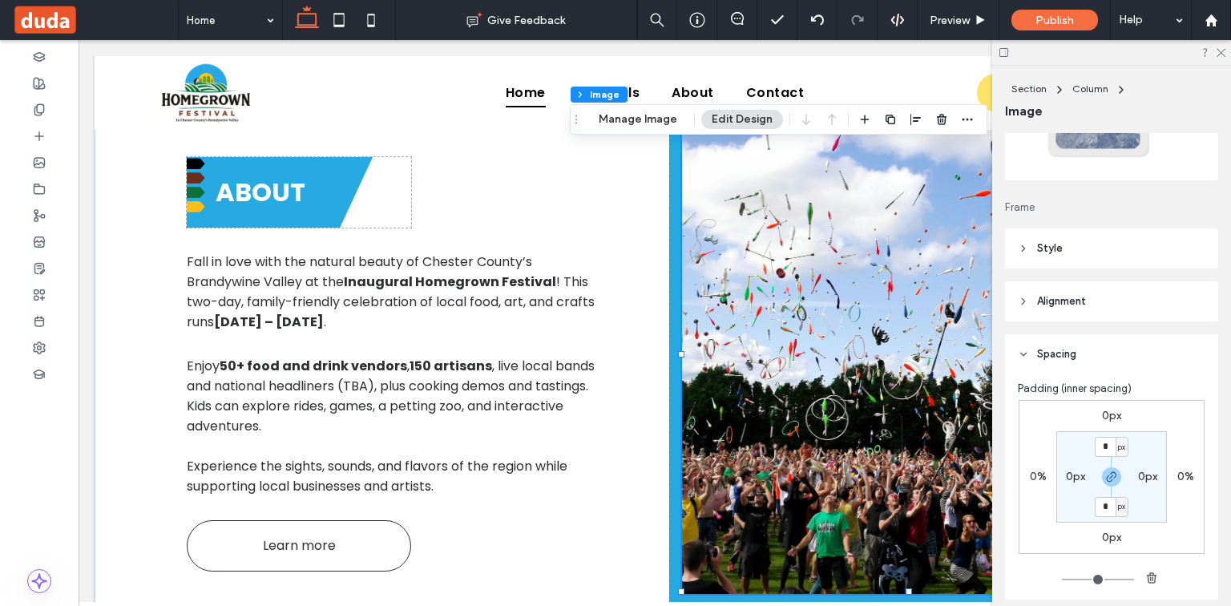
click at [1137, 244] on header "Style" at bounding box center [1111, 248] width 213 height 40
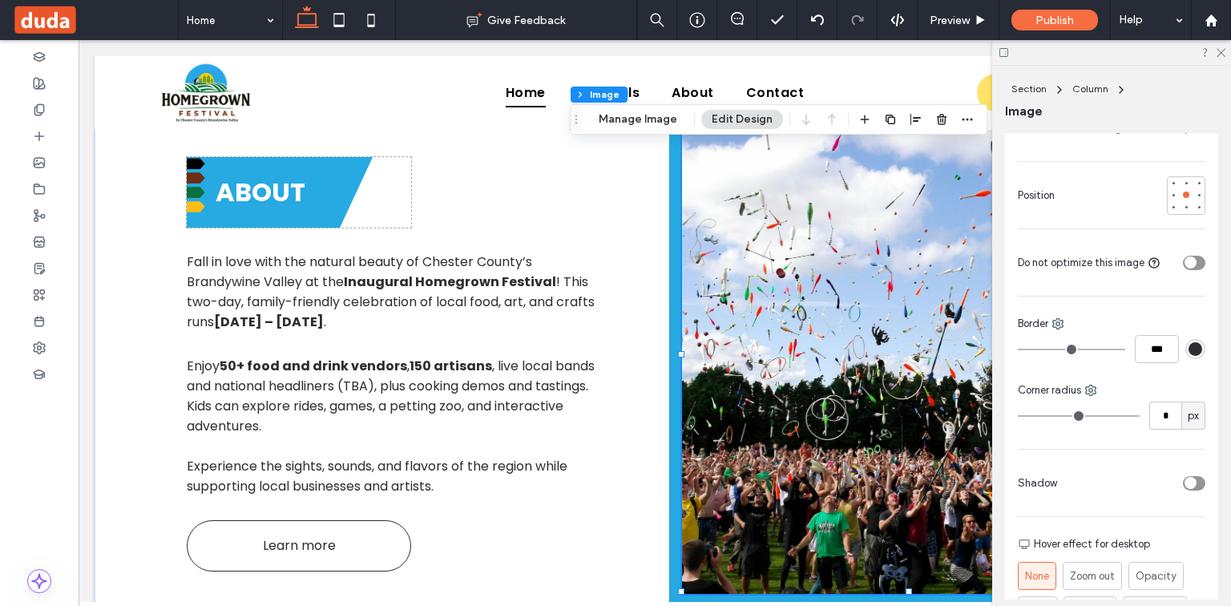
scroll to position [326, 0]
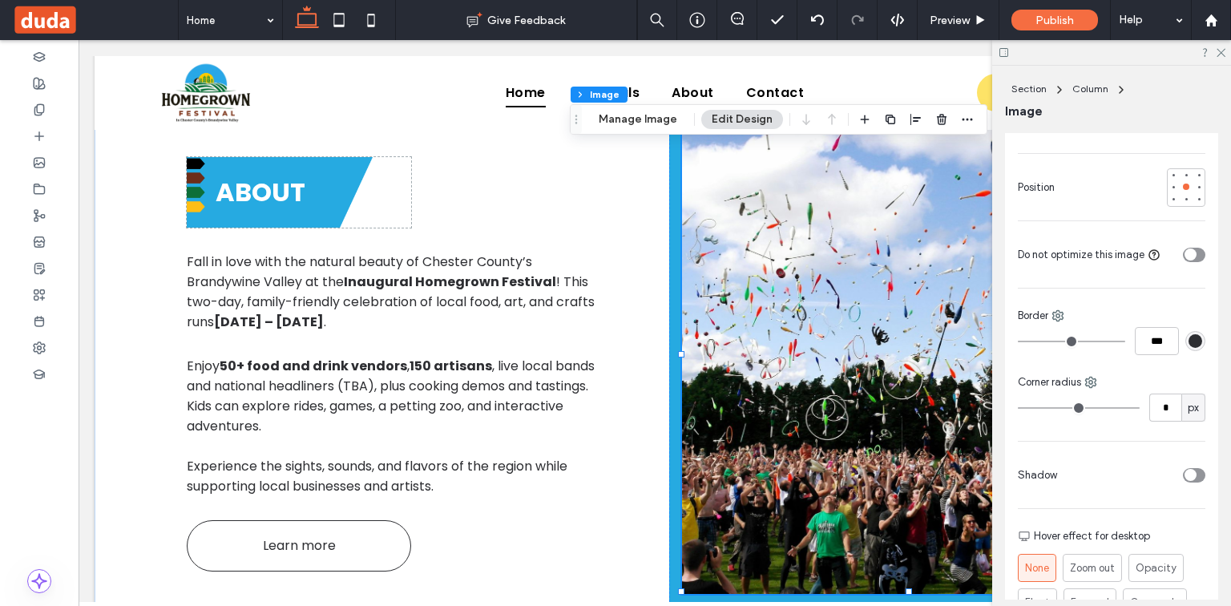
click at [1197, 469] on div "toggle" at bounding box center [1194, 475] width 22 height 14
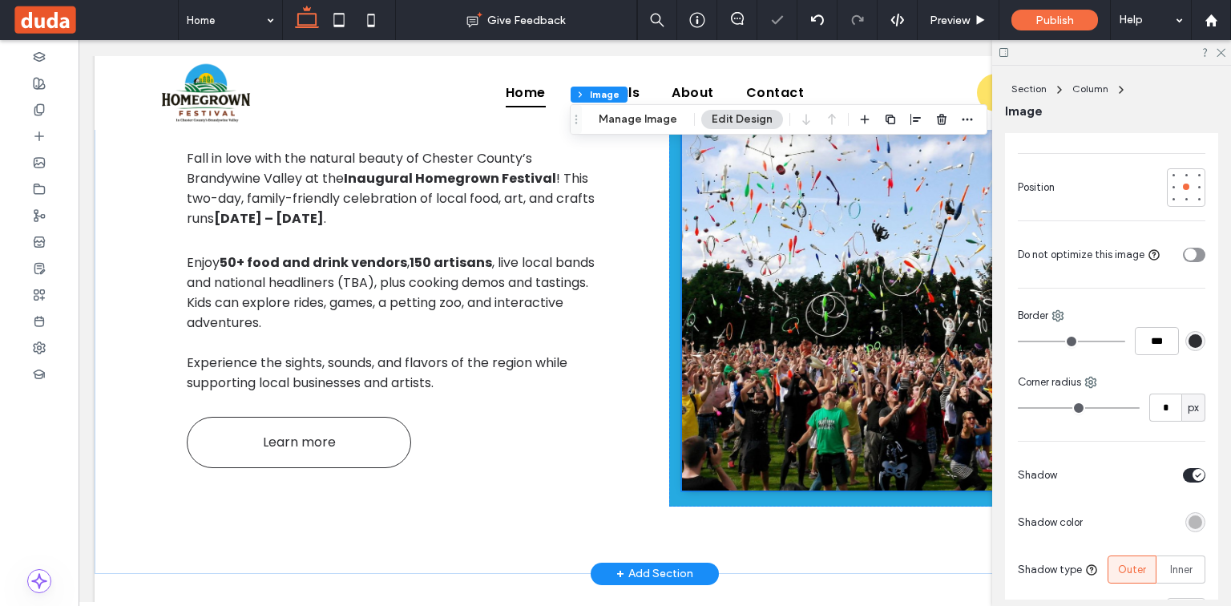
scroll to position [975, 0]
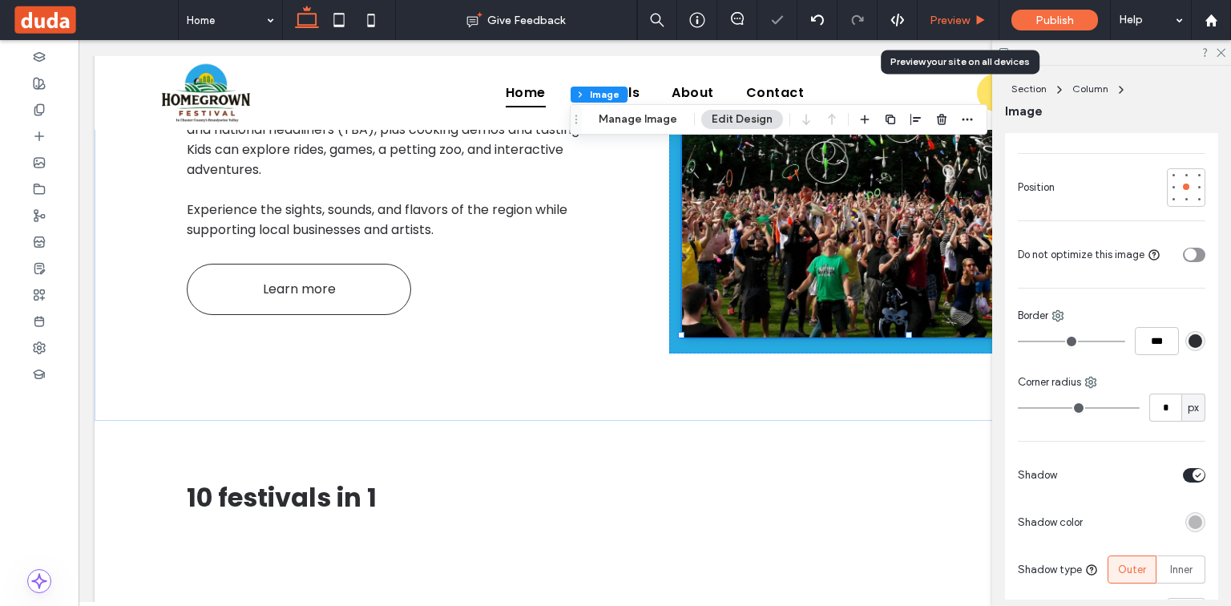
click at [947, 26] on span "Preview" at bounding box center [950, 21] width 40 height 14
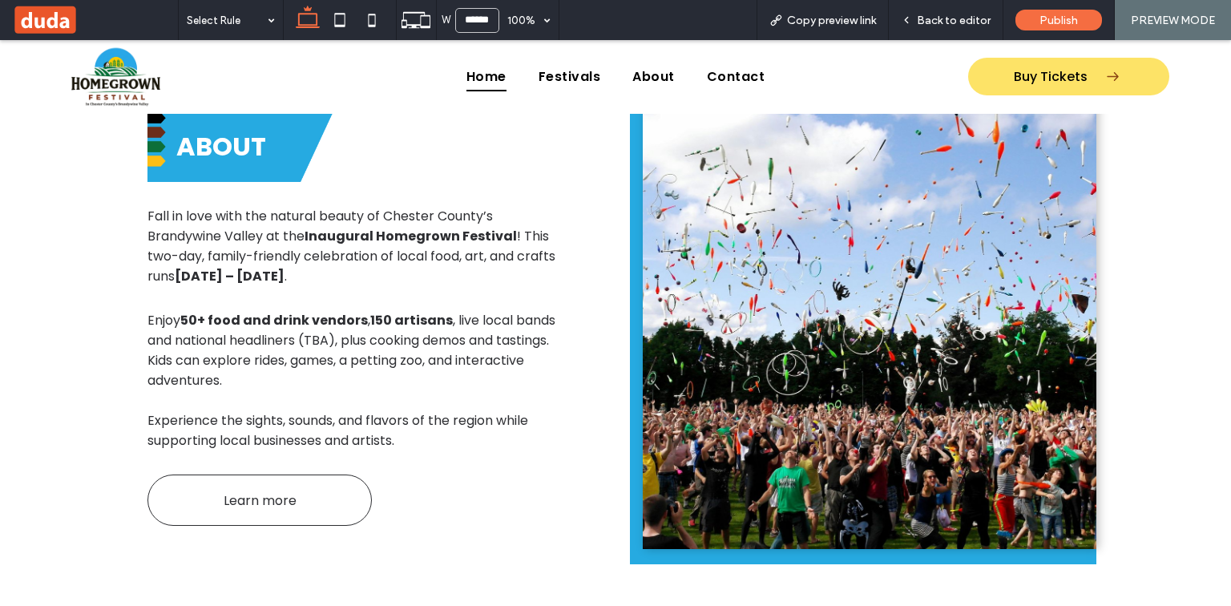
scroll to position [707, 0]
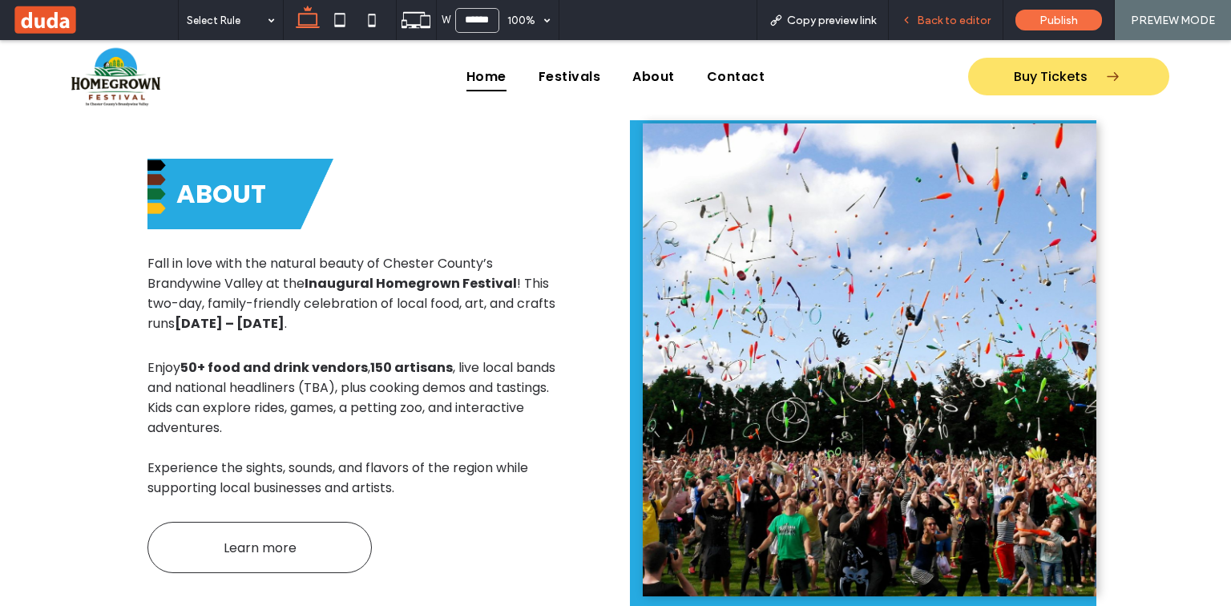
click at [978, 20] on span "Back to editor" at bounding box center [954, 21] width 74 height 14
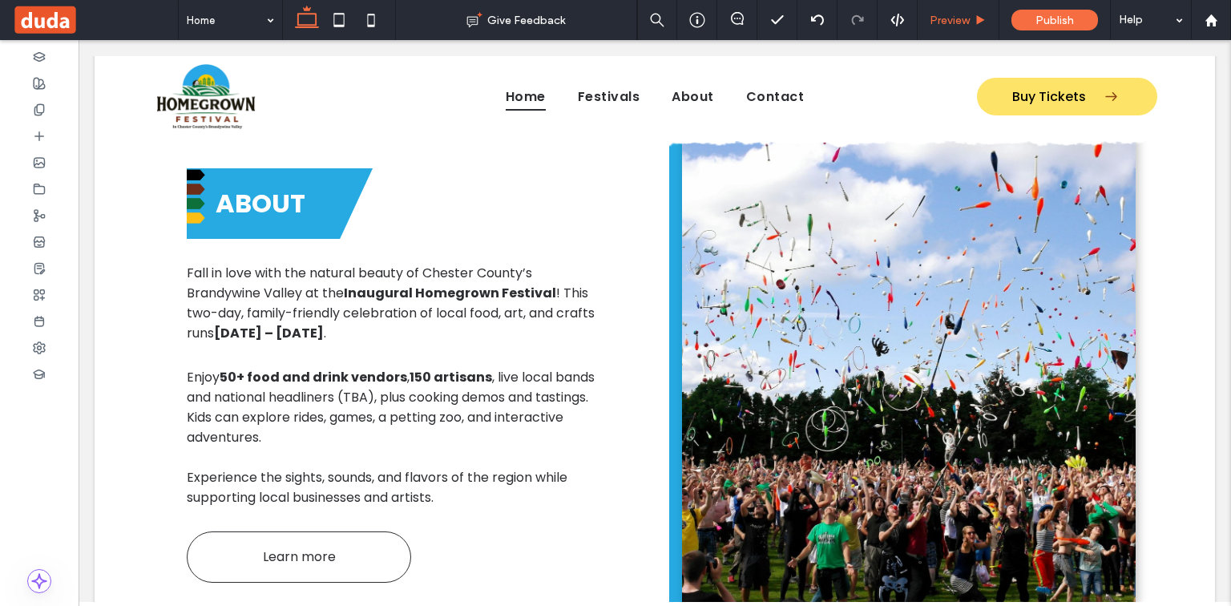
scroll to position [723, 0]
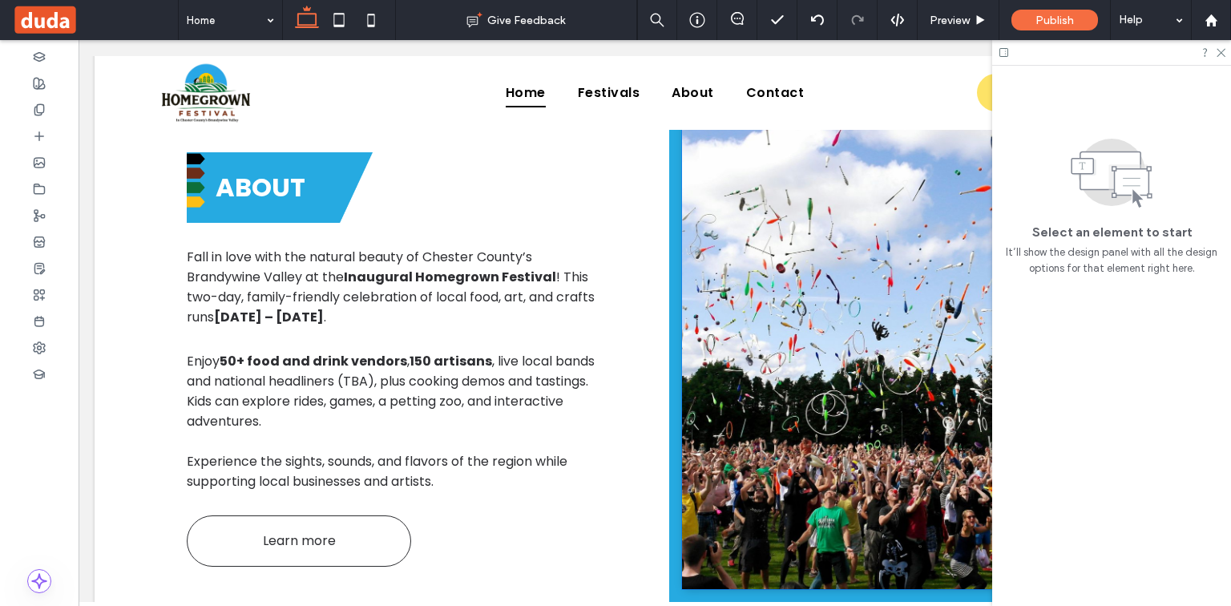
click at [879, 211] on img at bounding box center [909, 352] width 454 height 473
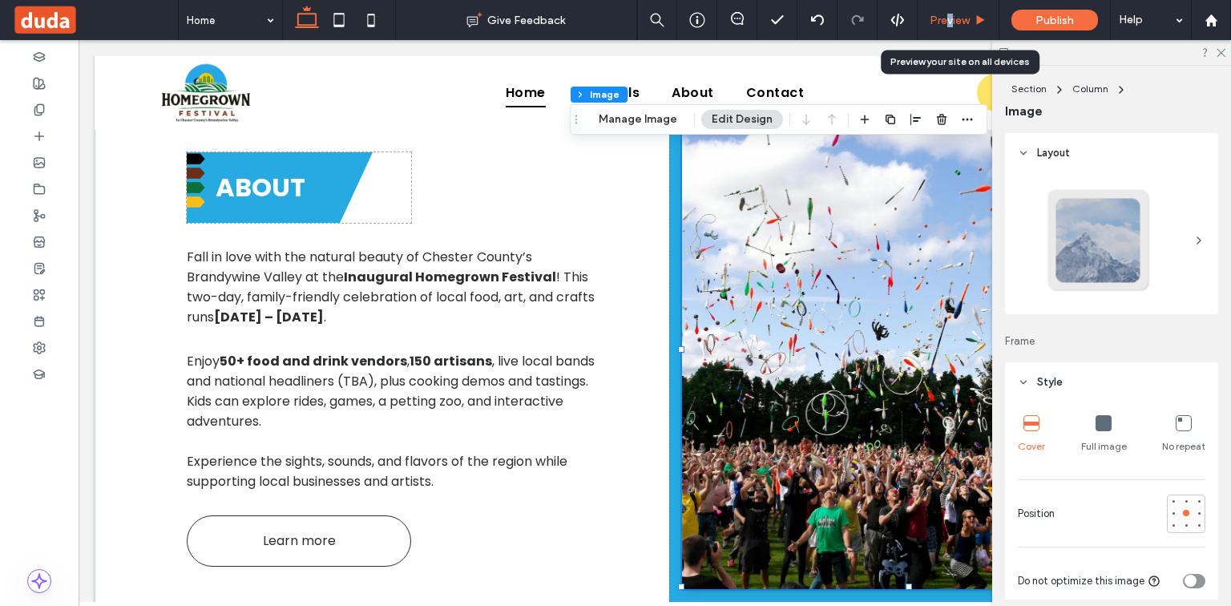
click at [949, 26] on span "Preview" at bounding box center [950, 21] width 40 height 14
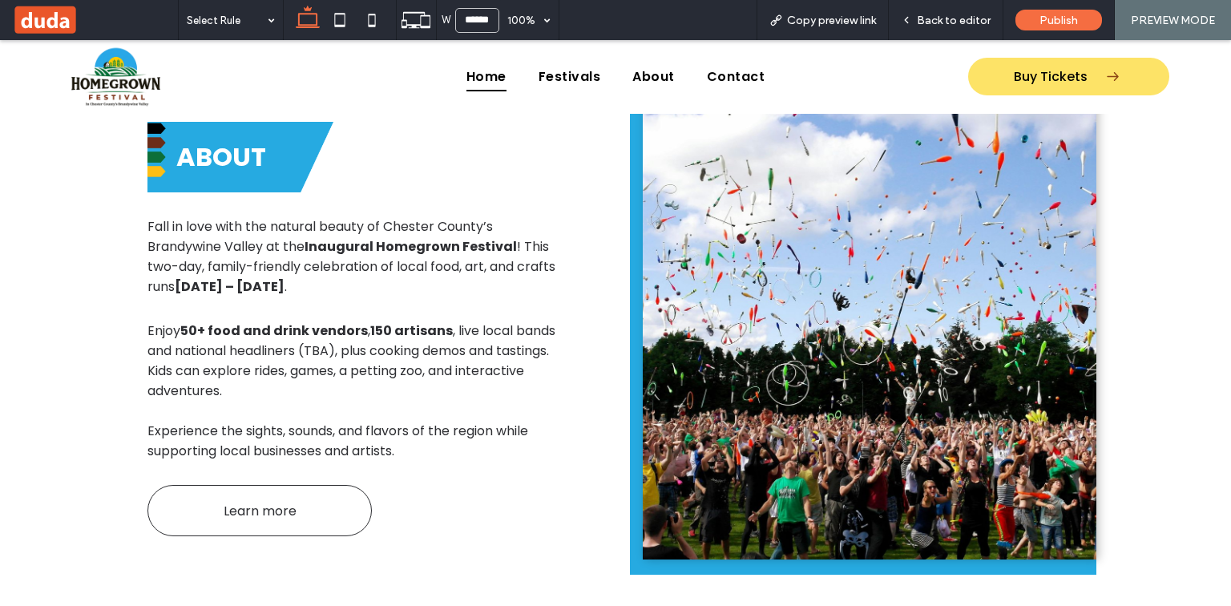
scroll to position [707, 0]
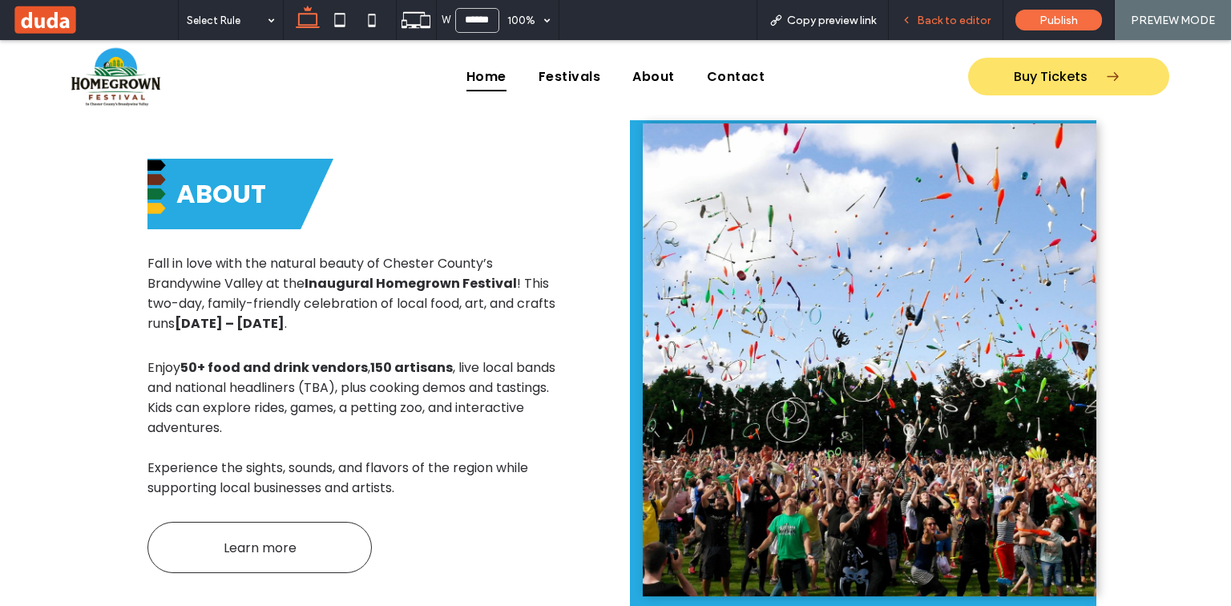
click at [940, 23] on span "Back to editor" at bounding box center [954, 21] width 74 height 14
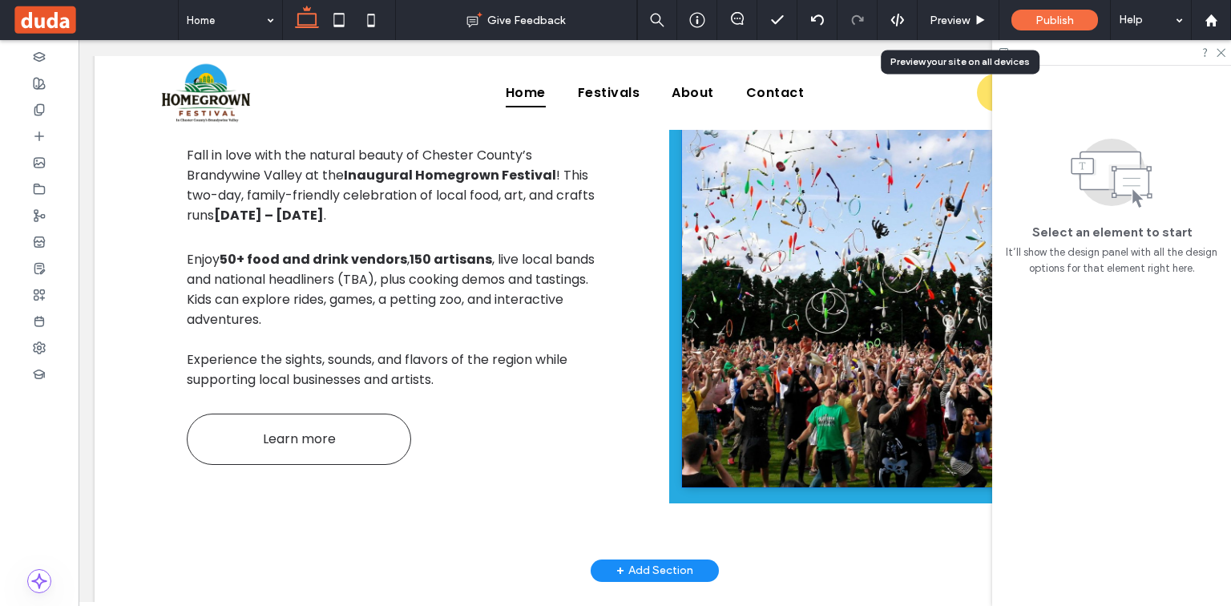
scroll to position [980, 0]
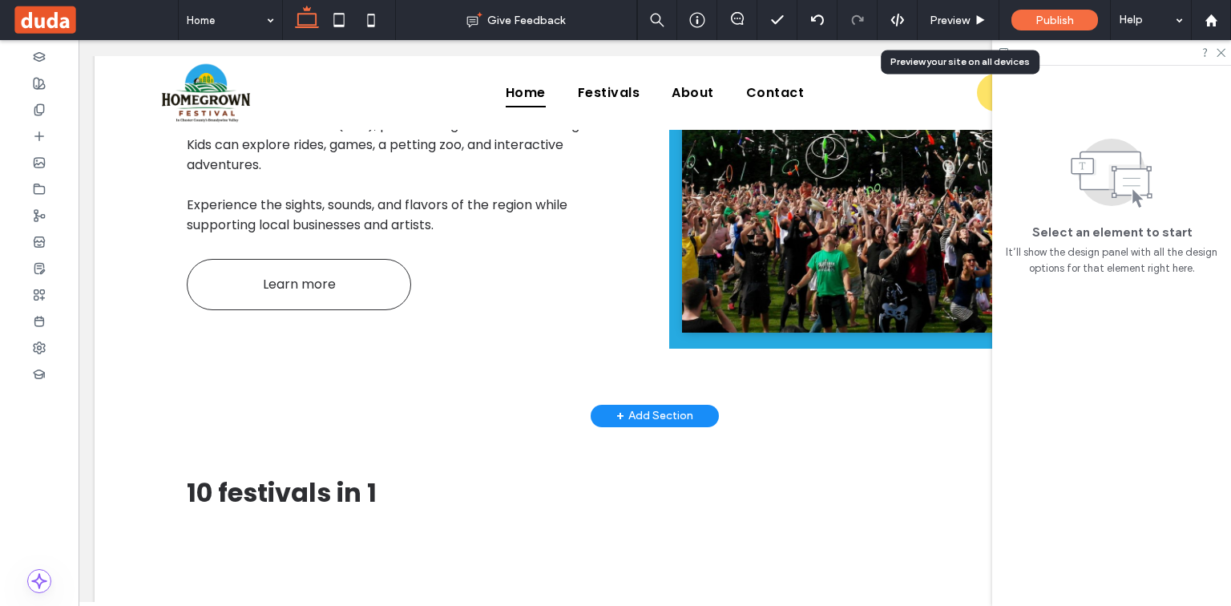
click at [636, 412] on div "+ Add Section" at bounding box center [654, 416] width 77 height 18
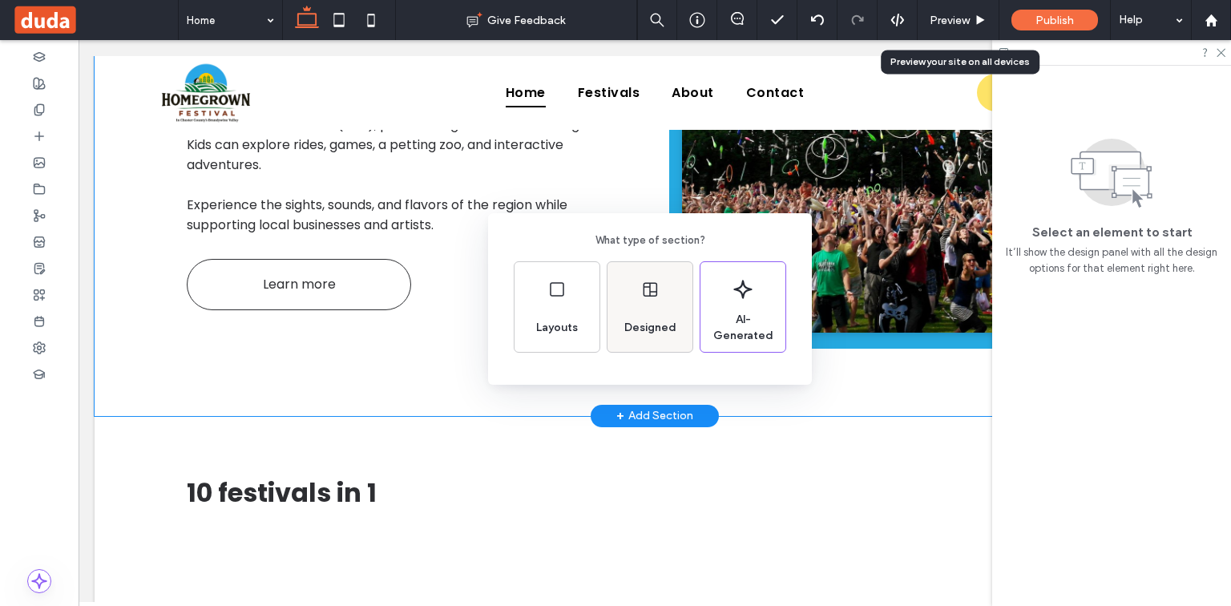
click at [644, 327] on span "Designed" at bounding box center [650, 328] width 65 height 16
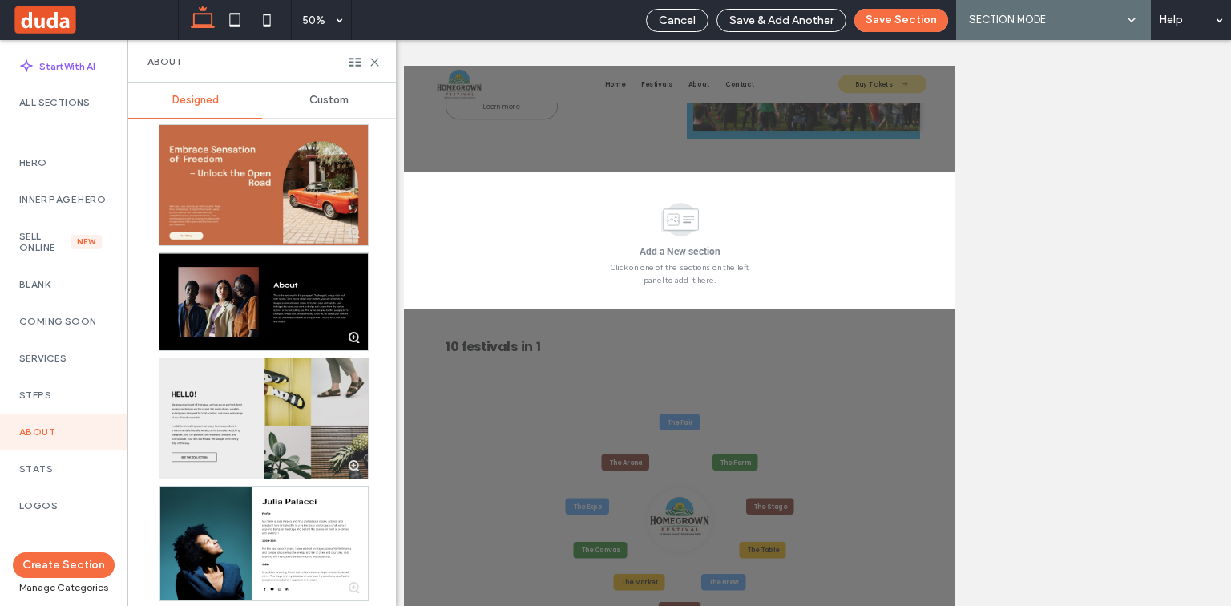
scroll to position [5391, 0]
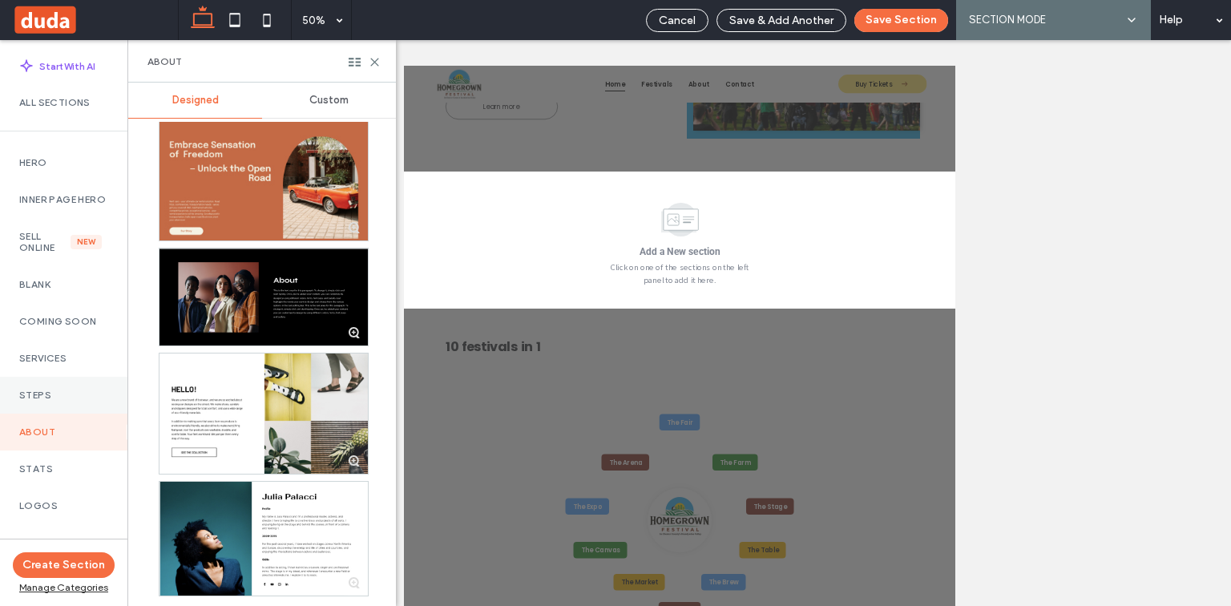
click at [83, 401] on label "Steps" at bounding box center [63, 395] width 89 height 11
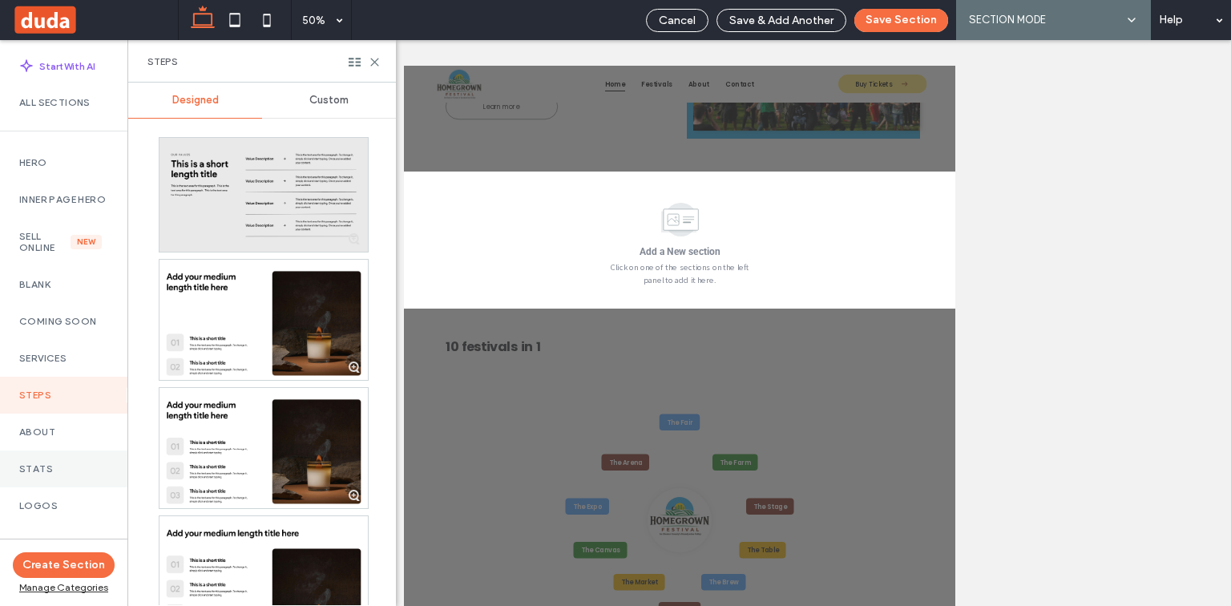
click at [85, 475] on label "Stats" at bounding box center [63, 468] width 89 height 11
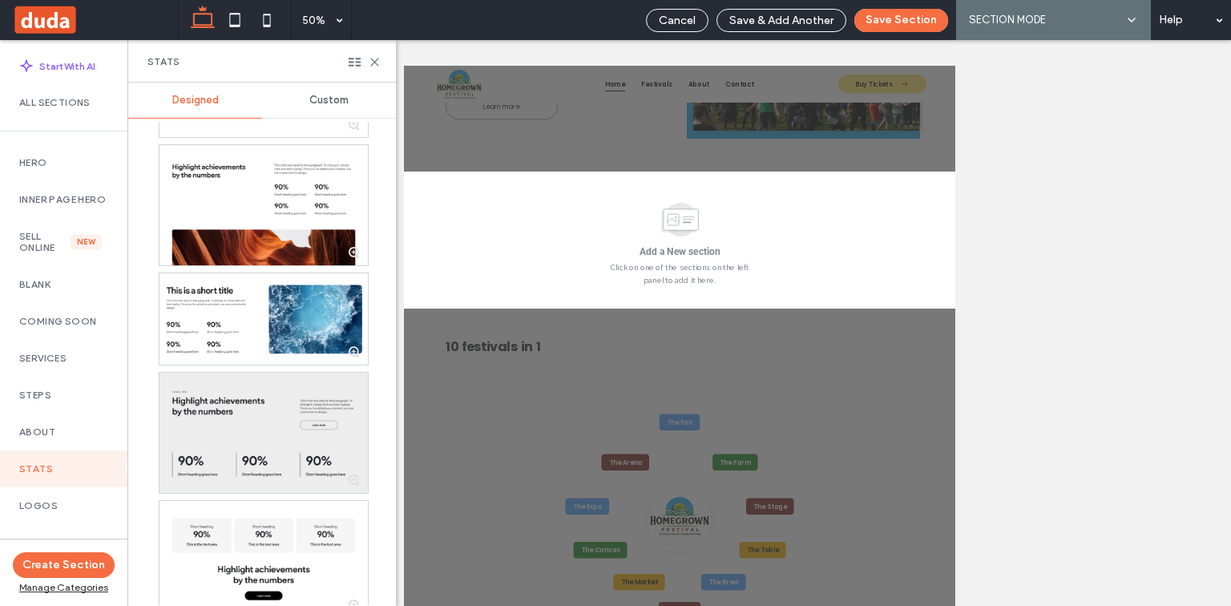
scroll to position [3017, 0]
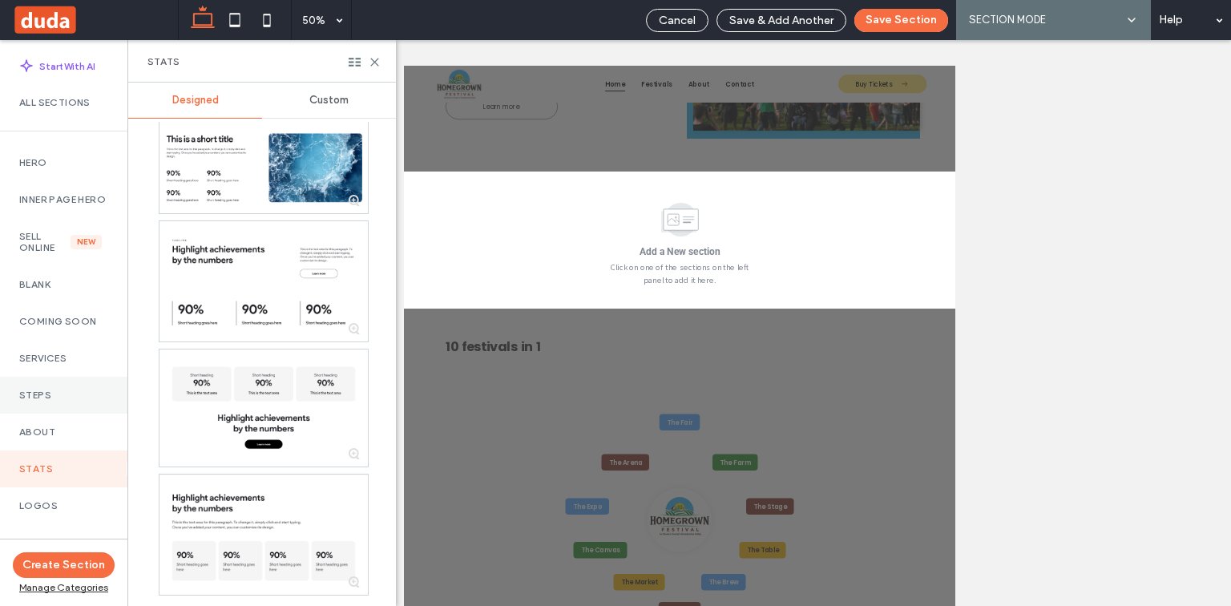
click at [51, 414] on div "Steps" at bounding box center [63, 395] width 127 height 37
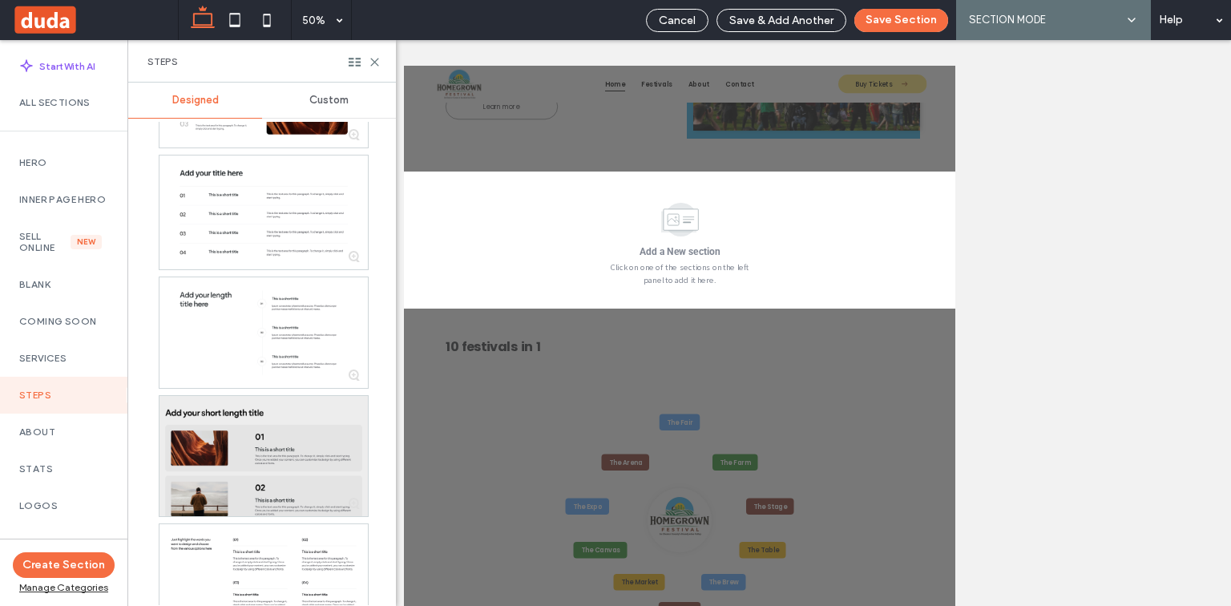
scroll to position [3191, 0]
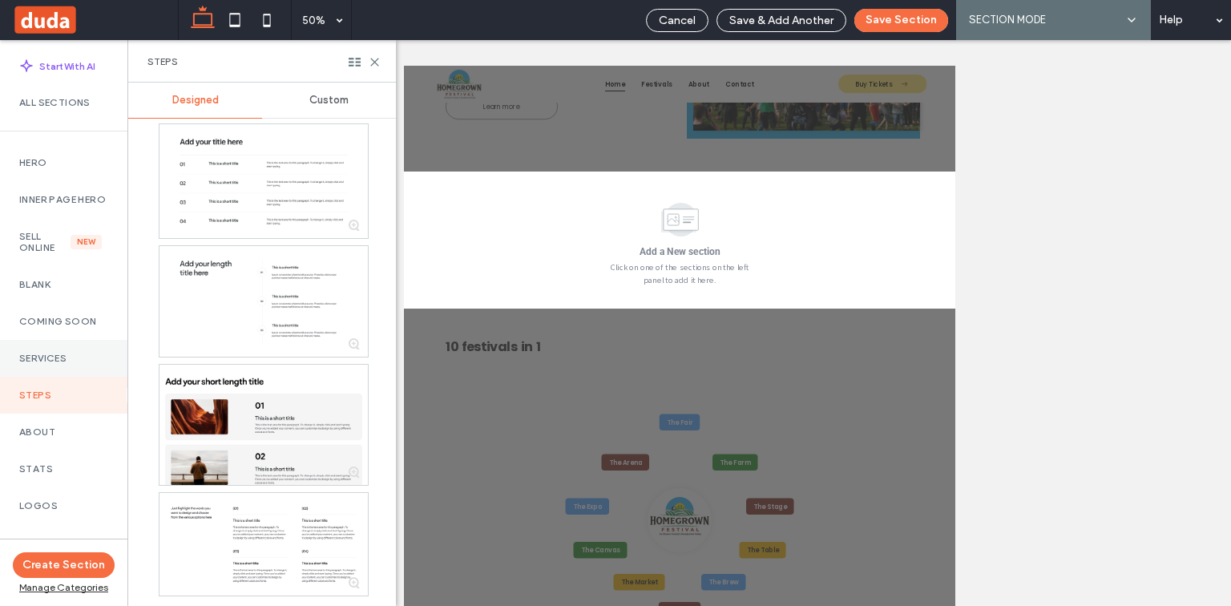
click at [84, 358] on div "Services" at bounding box center [63, 358] width 127 height 37
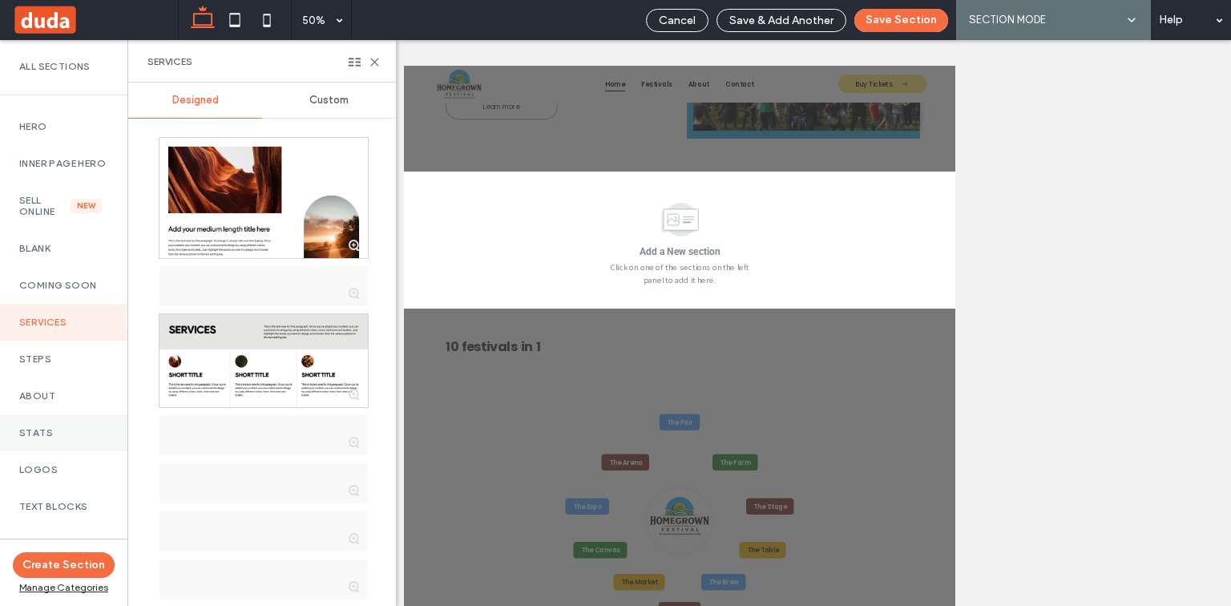
scroll to position [128, 0]
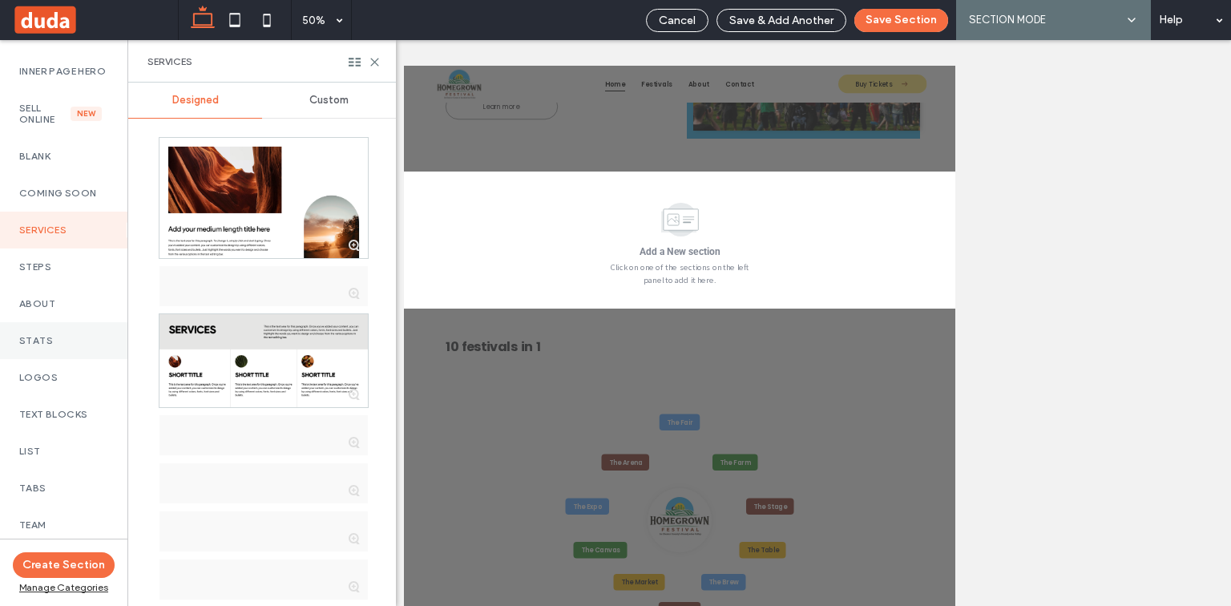
click at [92, 346] on label "Stats" at bounding box center [63, 340] width 89 height 11
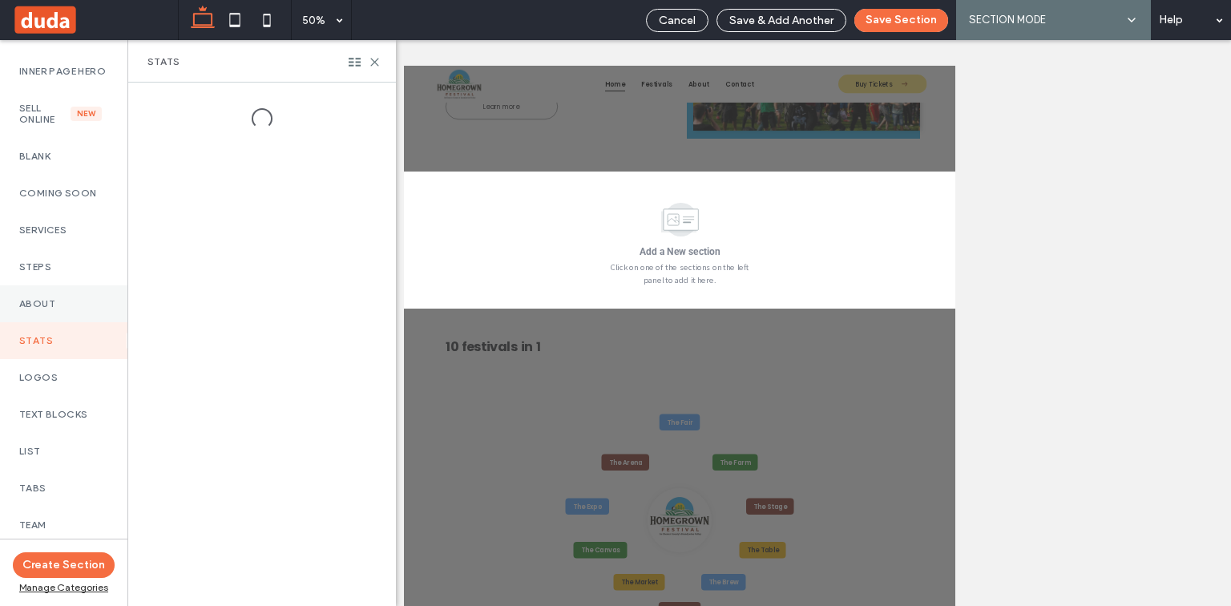
click at [98, 309] on label "About" at bounding box center [63, 303] width 89 height 11
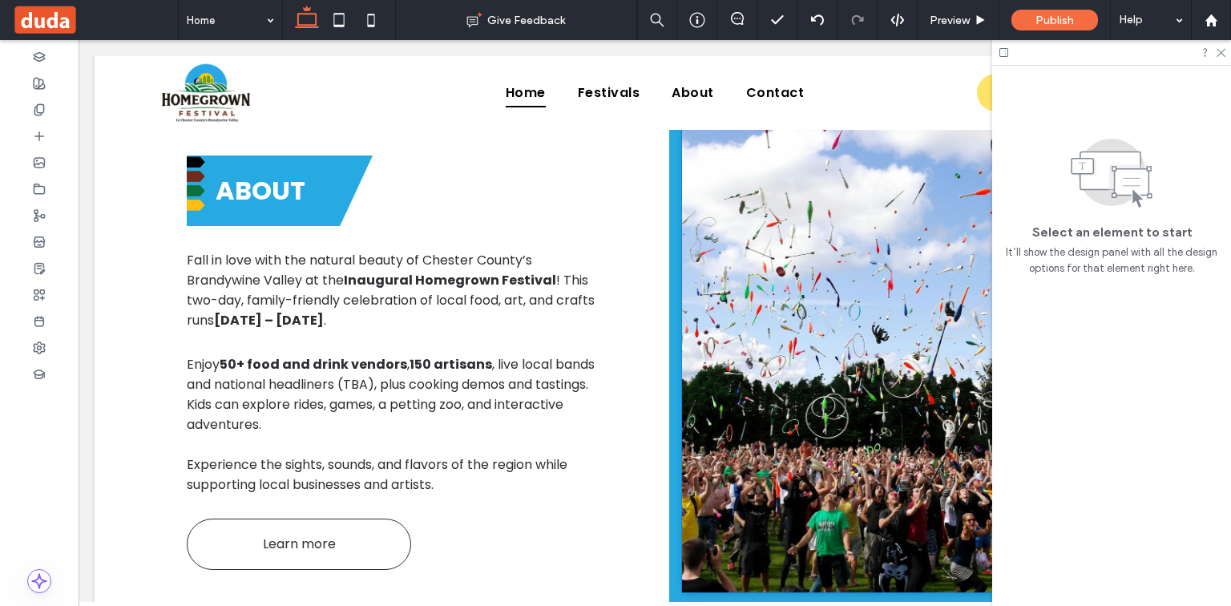
scroll to position [821, 0]
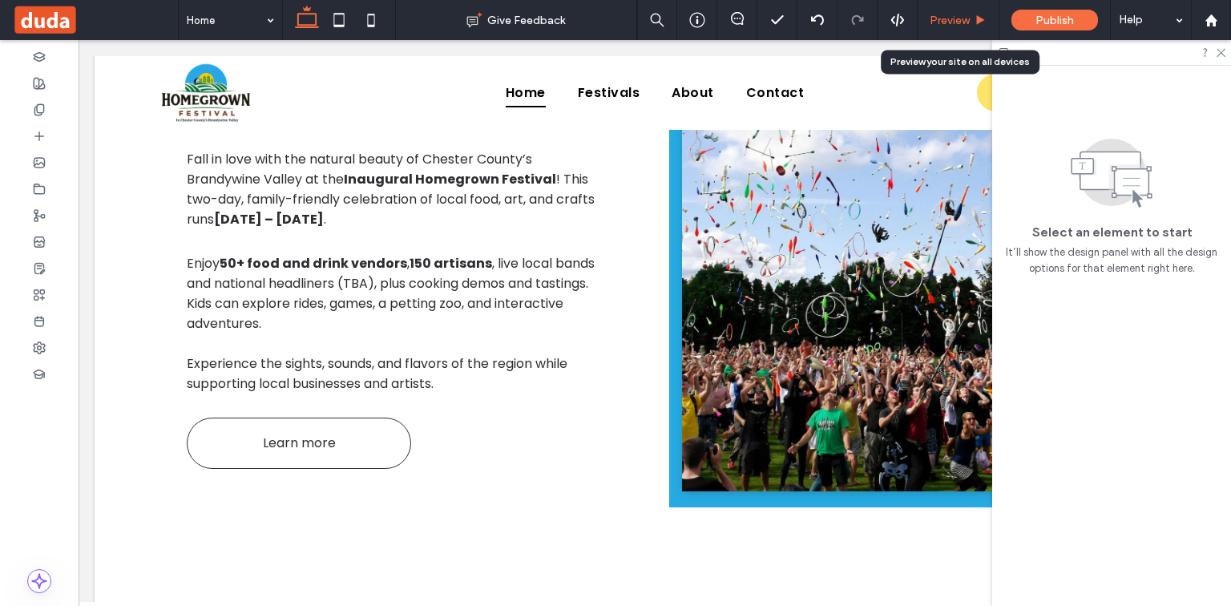
click at [959, 23] on span "Preview" at bounding box center [950, 21] width 40 height 14
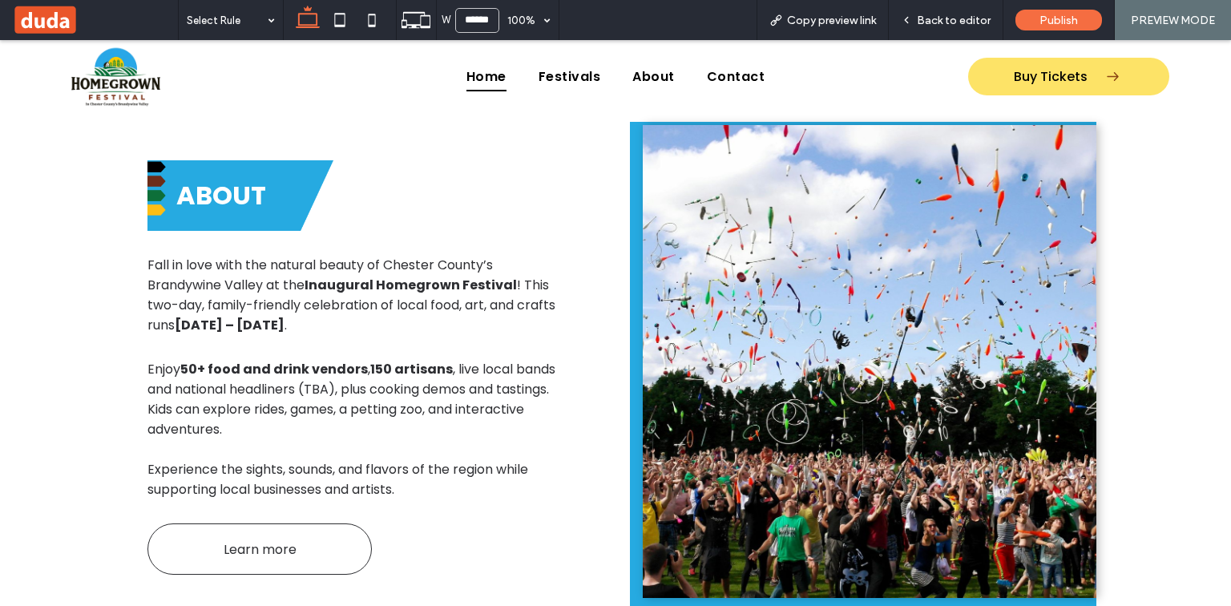
scroll to position [745, 0]
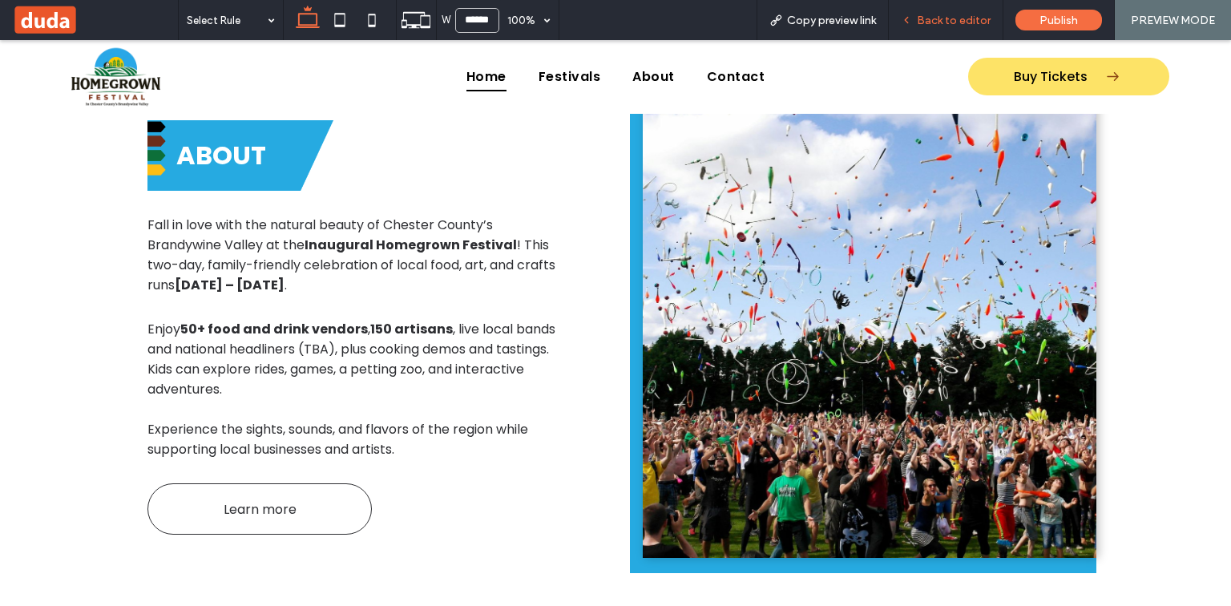
click at [954, 10] on div "Back to editor" at bounding box center [946, 20] width 115 height 40
click at [956, 19] on span "Back to editor" at bounding box center [954, 21] width 74 height 14
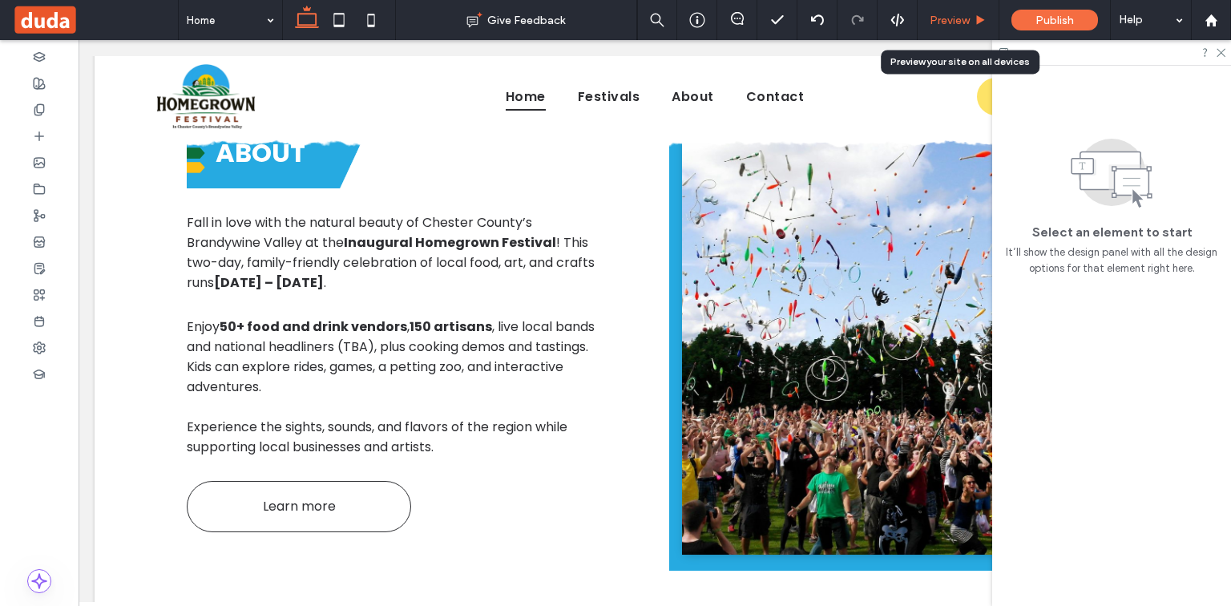
scroll to position [757, 0]
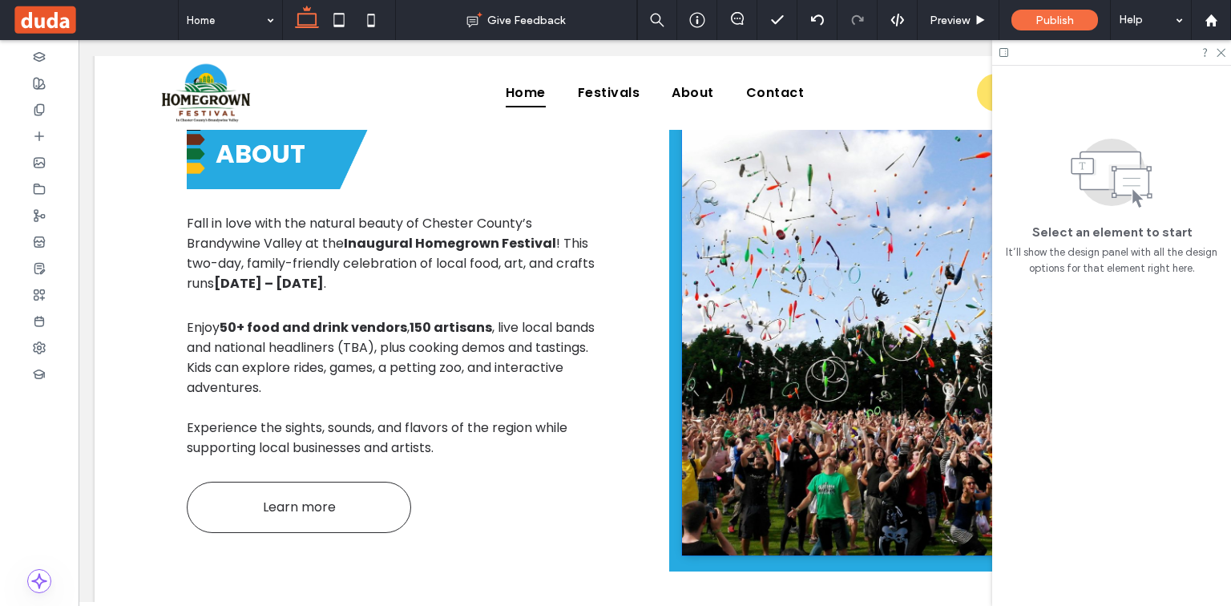
click at [850, 261] on img at bounding box center [909, 319] width 454 height 473
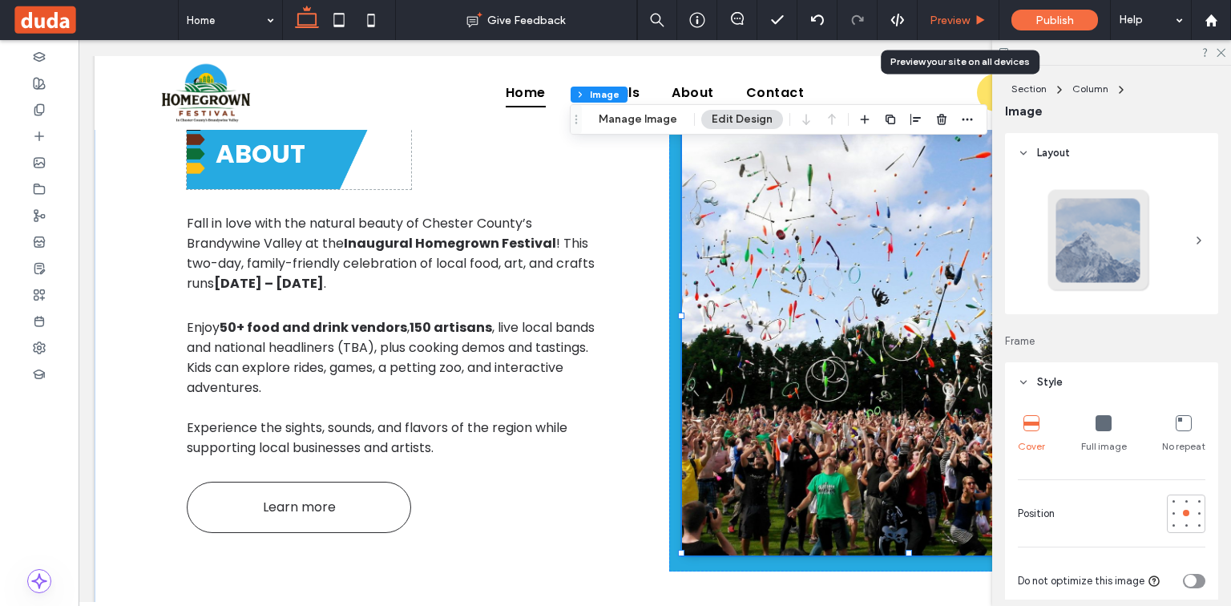
click at [952, 22] on span "Preview" at bounding box center [950, 21] width 40 height 14
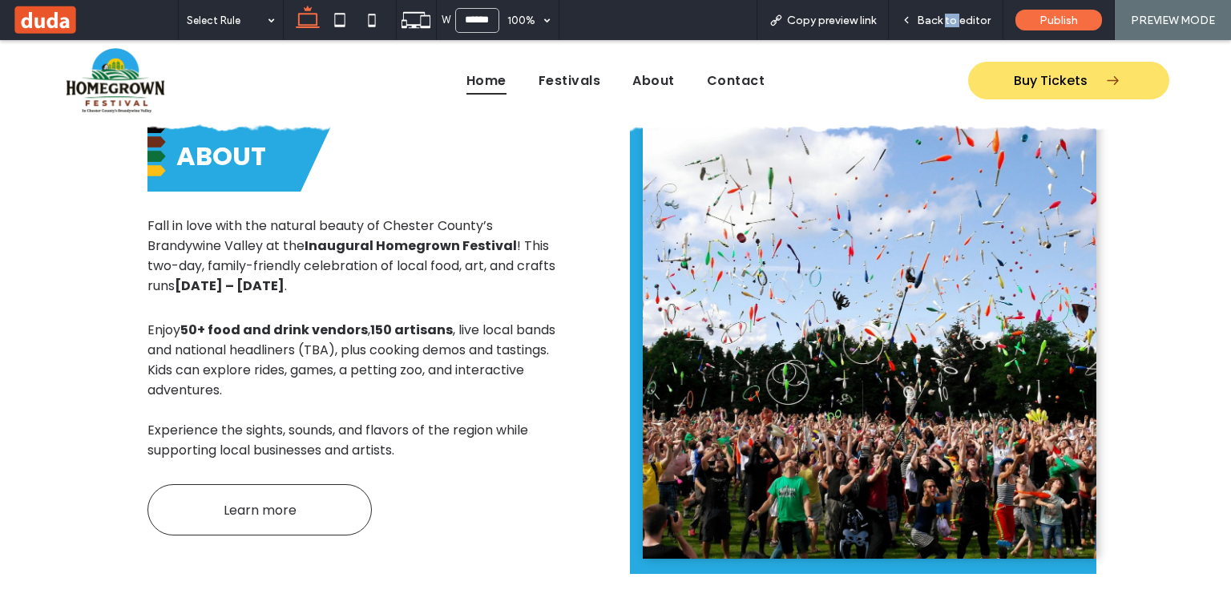
click at [952, 22] on span "Back to editor" at bounding box center [954, 21] width 74 height 14
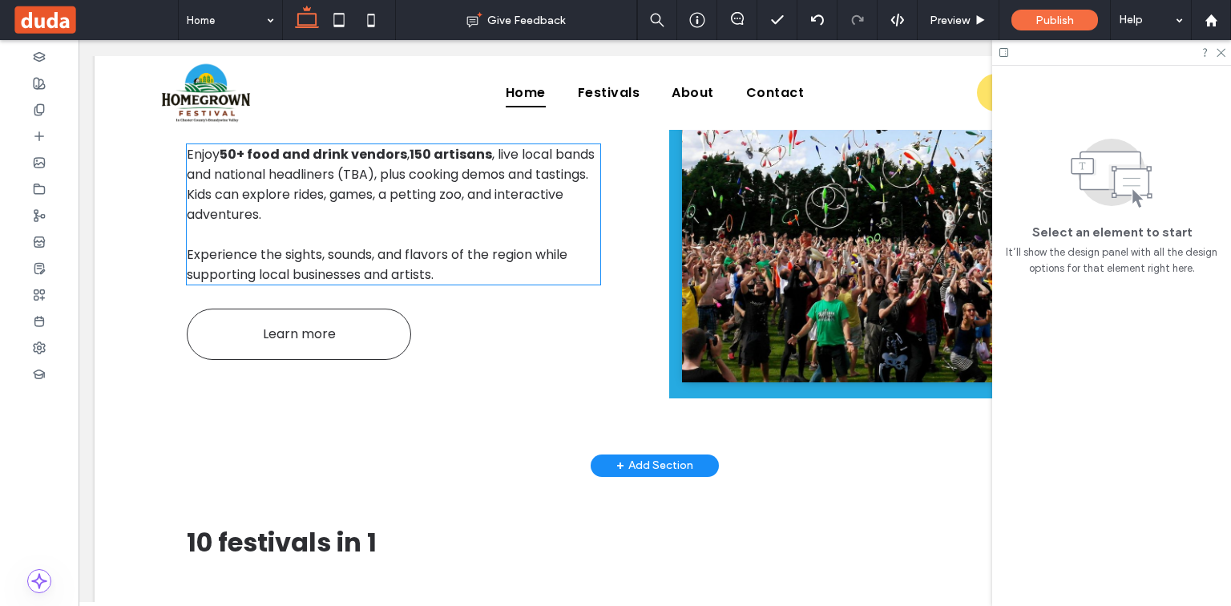
scroll to position [935, 0]
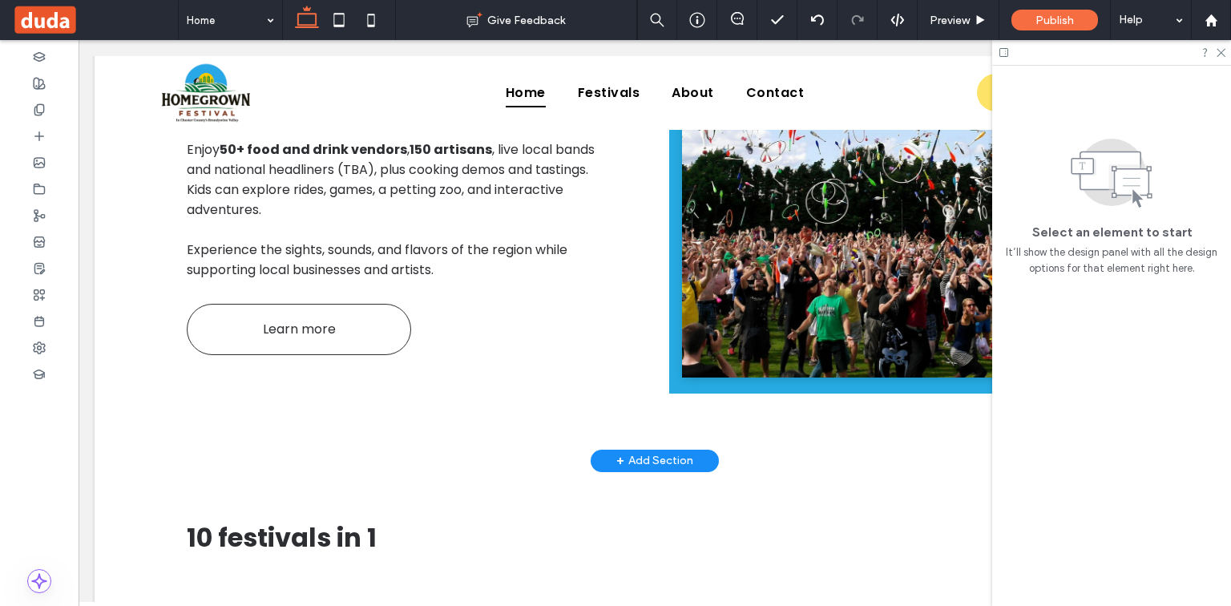
click at [645, 459] on div "+ Add Section" at bounding box center [654, 461] width 77 height 18
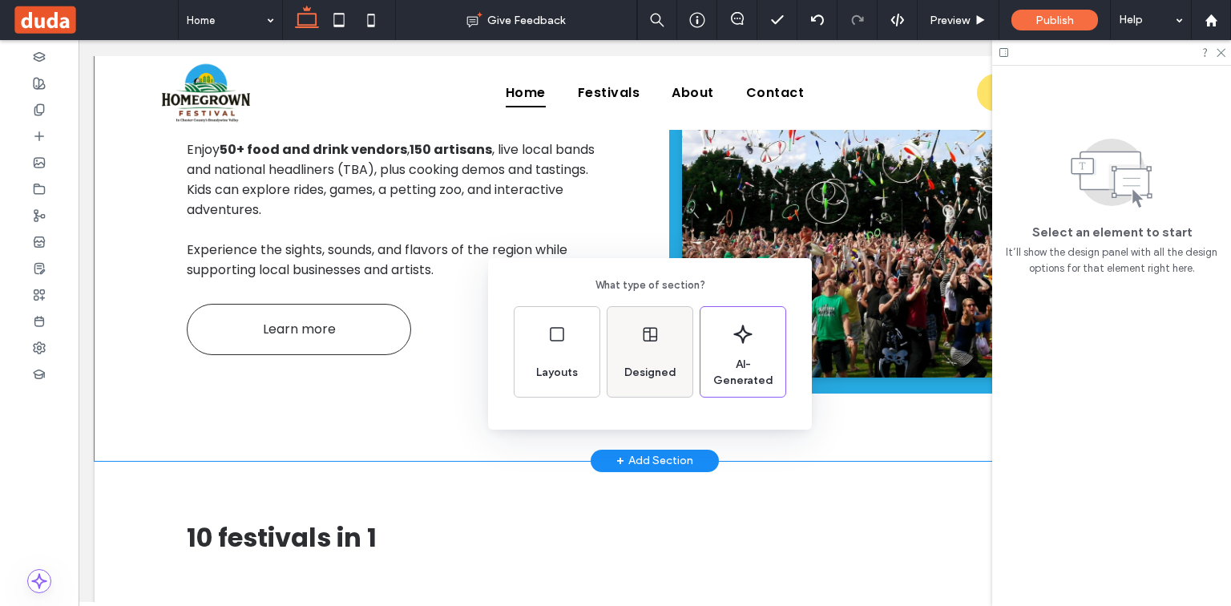
click at [659, 374] on span "Designed" at bounding box center [650, 373] width 65 height 16
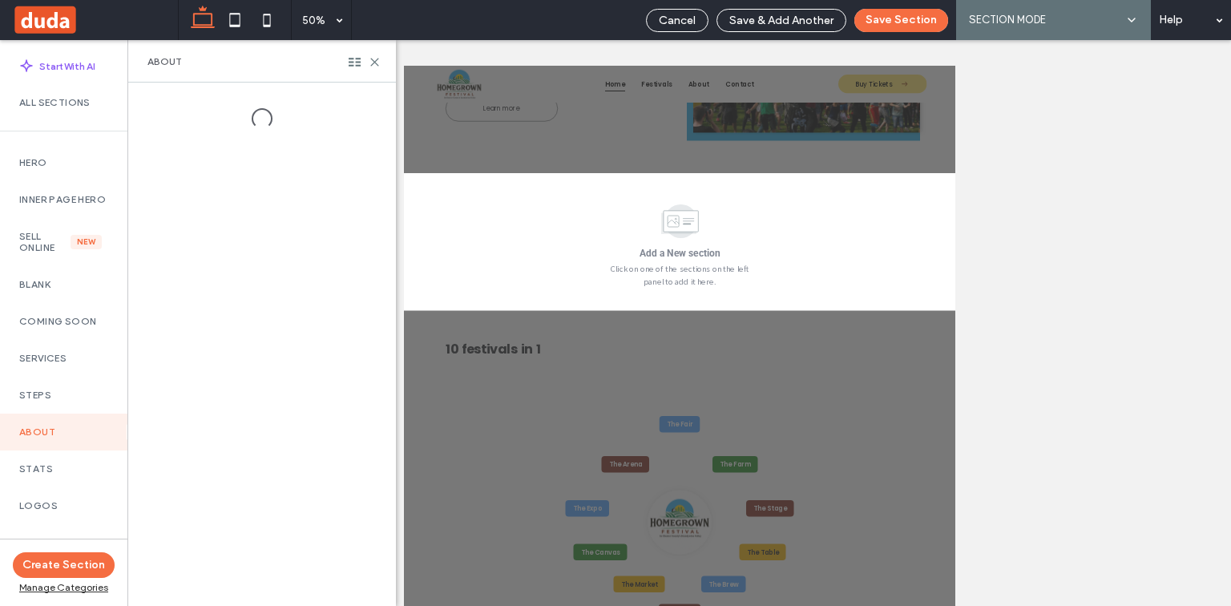
scroll to position [1125, 0]
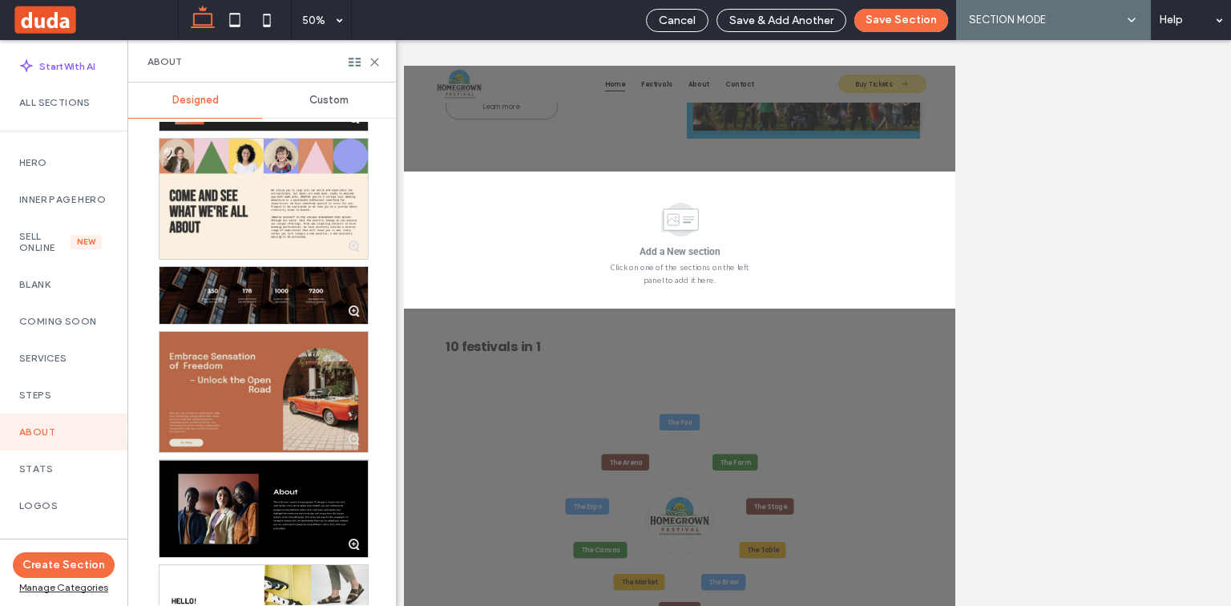
scroll to position [5194, 0]
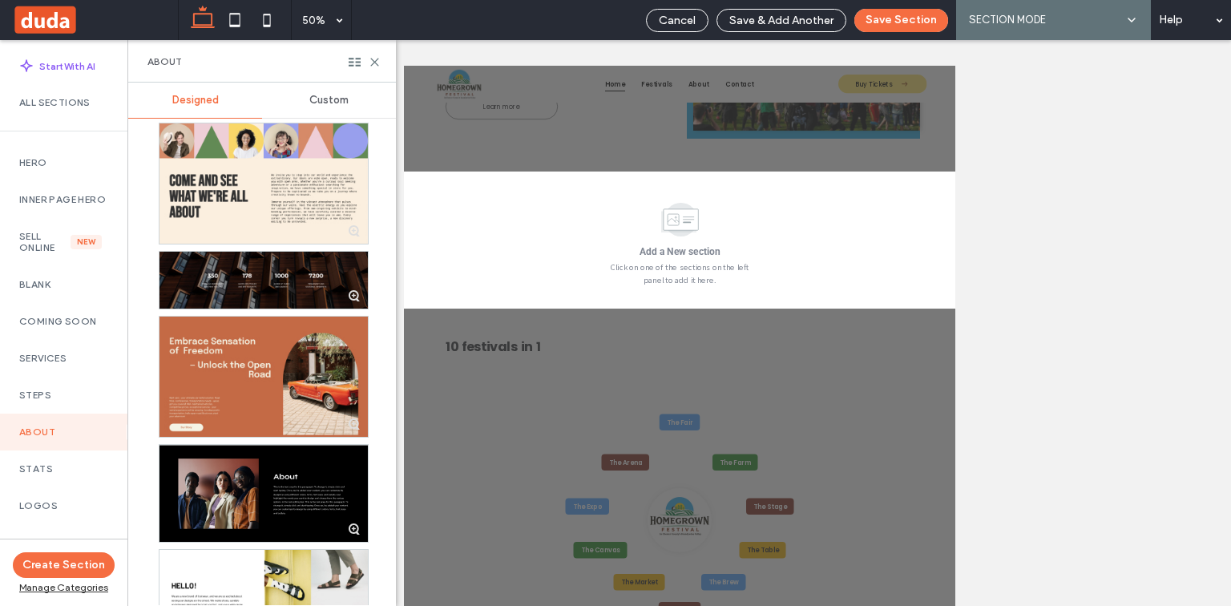
drag, startPoint x: 387, startPoint y: 557, endPoint x: 382, endPoint y: 571, distance: 14.5
click at [382, 571] on div "Designed Custom" at bounding box center [262, 344] width 268 height 523
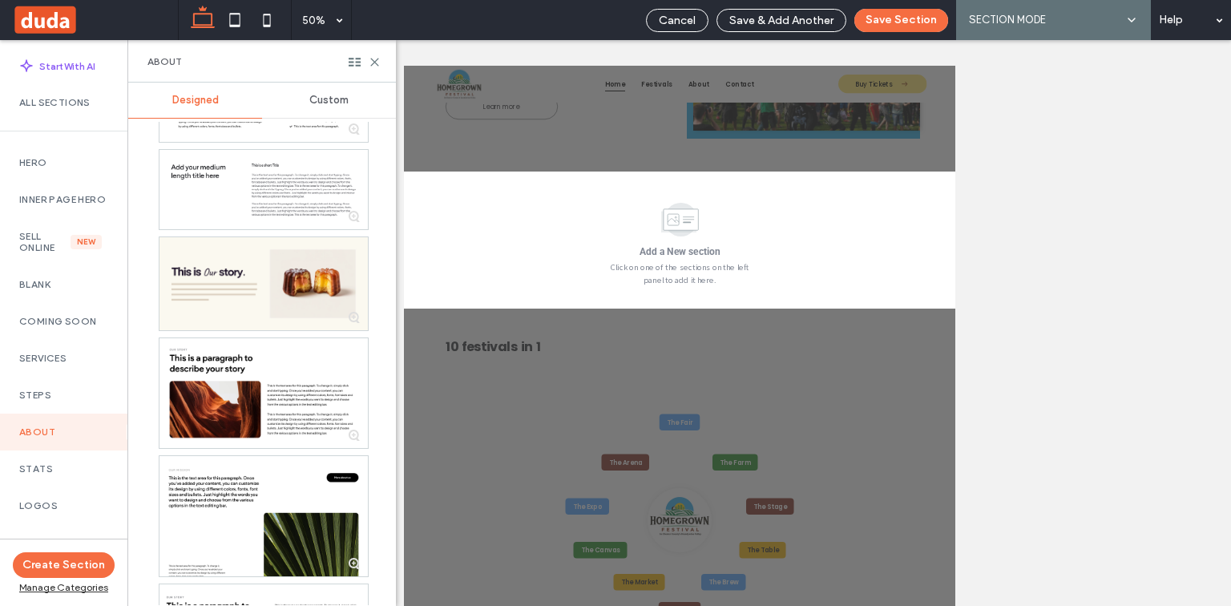
drag, startPoint x: 383, startPoint y: 570, endPoint x: 7, endPoint y: 656, distance: 385.6
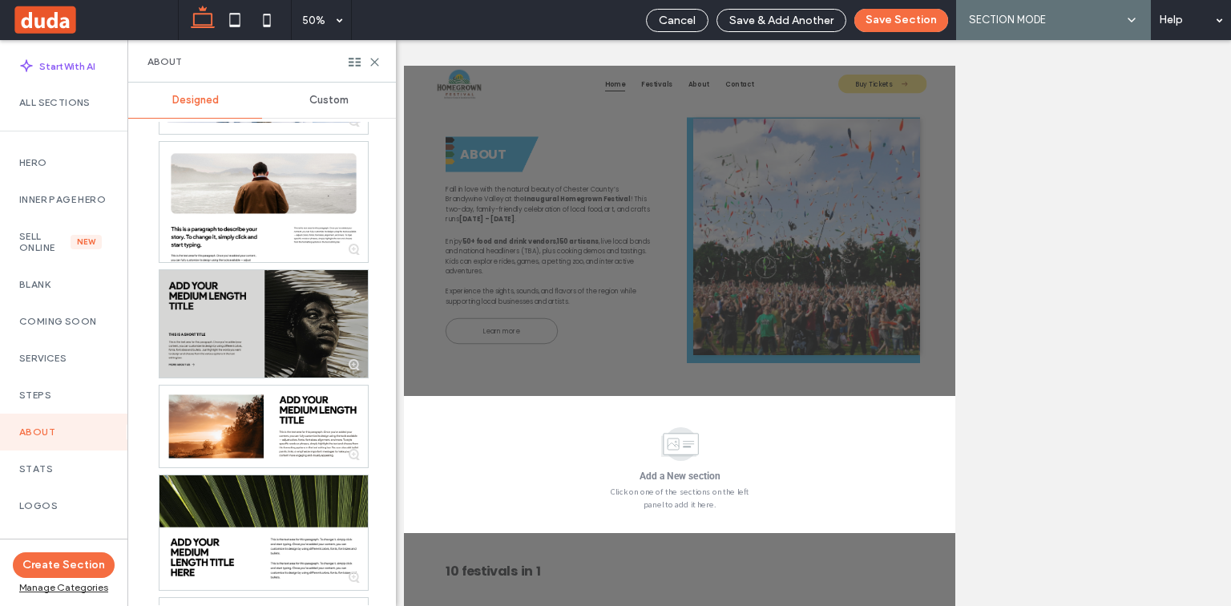
scroll to position [4489, 0]
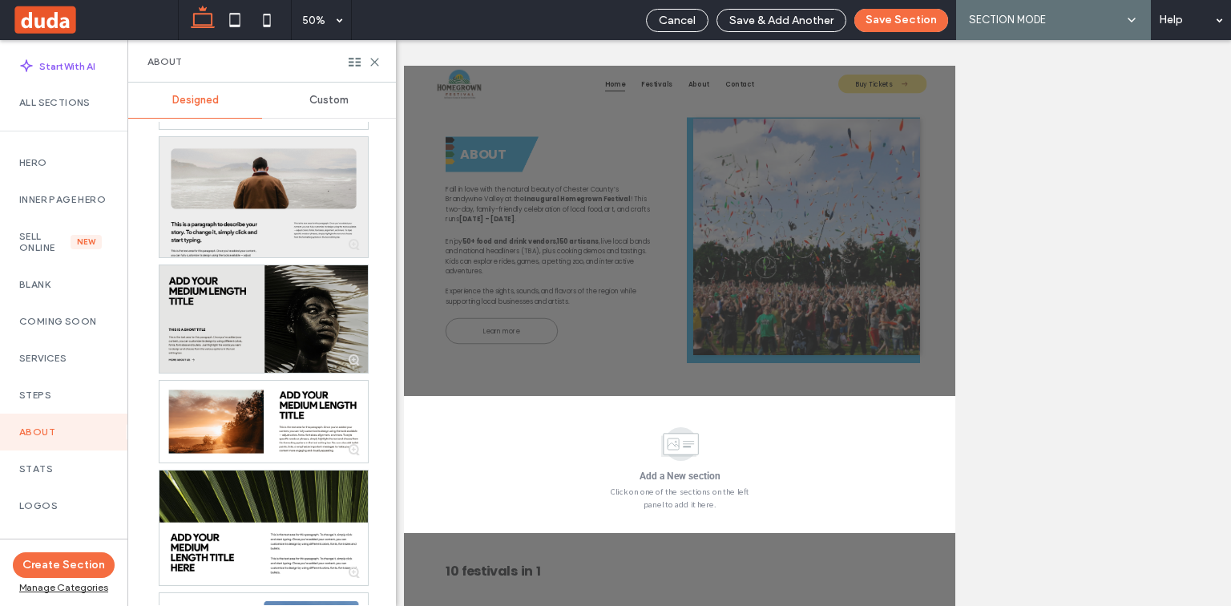
click at [297, 229] on div at bounding box center [264, 197] width 208 height 120
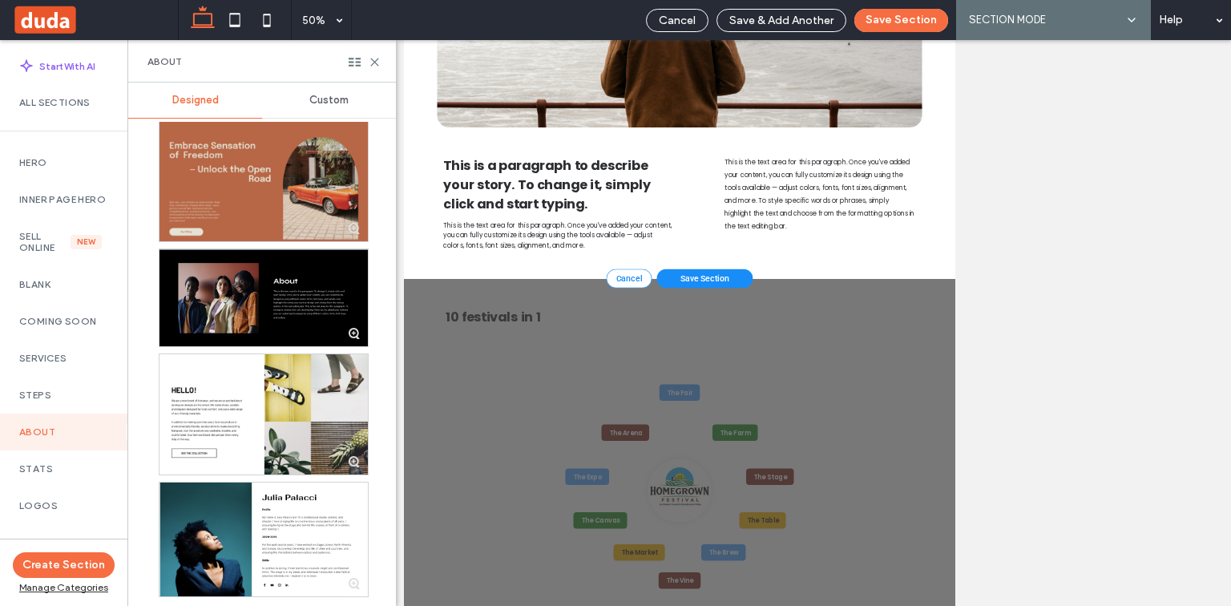
scroll to position [5391, 0]
